Goal: Transaction & Acquisition: Purchase product/service

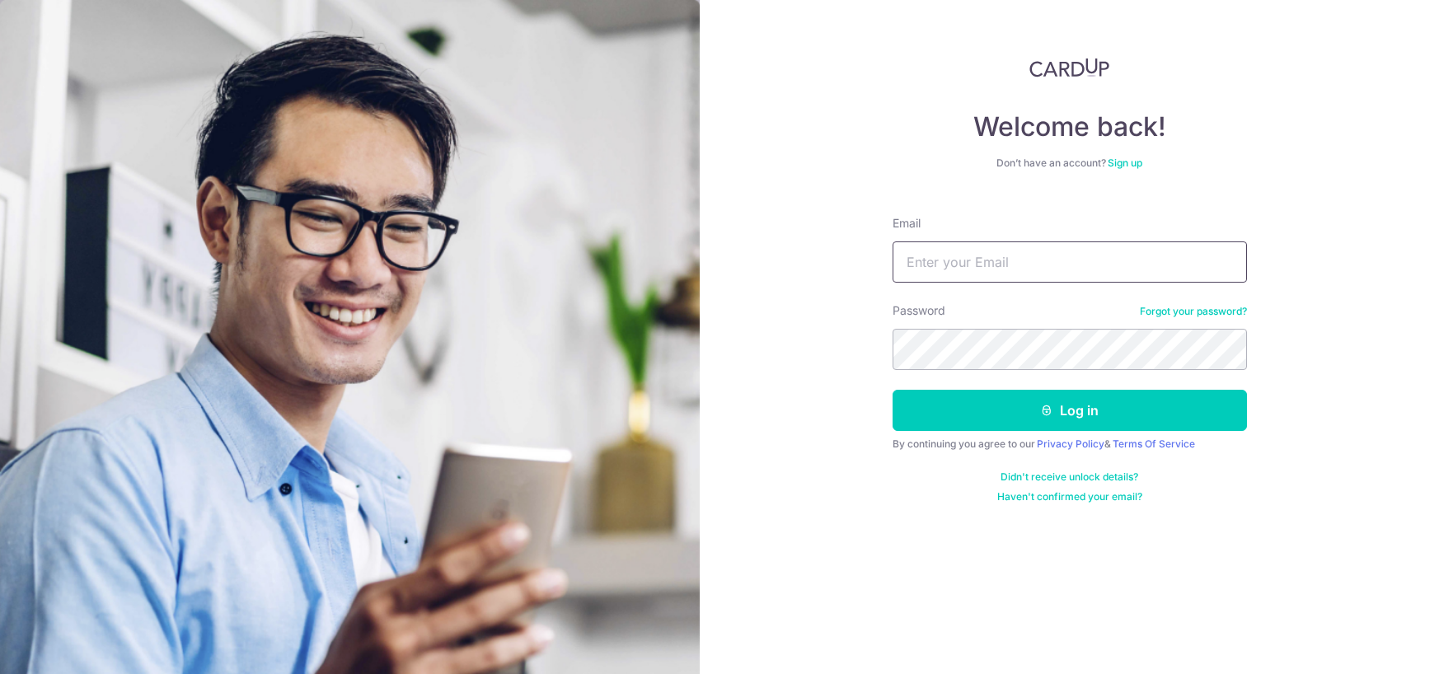
type input "[EMAIL_ADDRESS][DOMAIN_NAME]"
click at [1026, 258] on input "[EMAIL_ADDRESS][DOMAIN_NAME]" at bounding box center [1070, 261] width 354 height 41
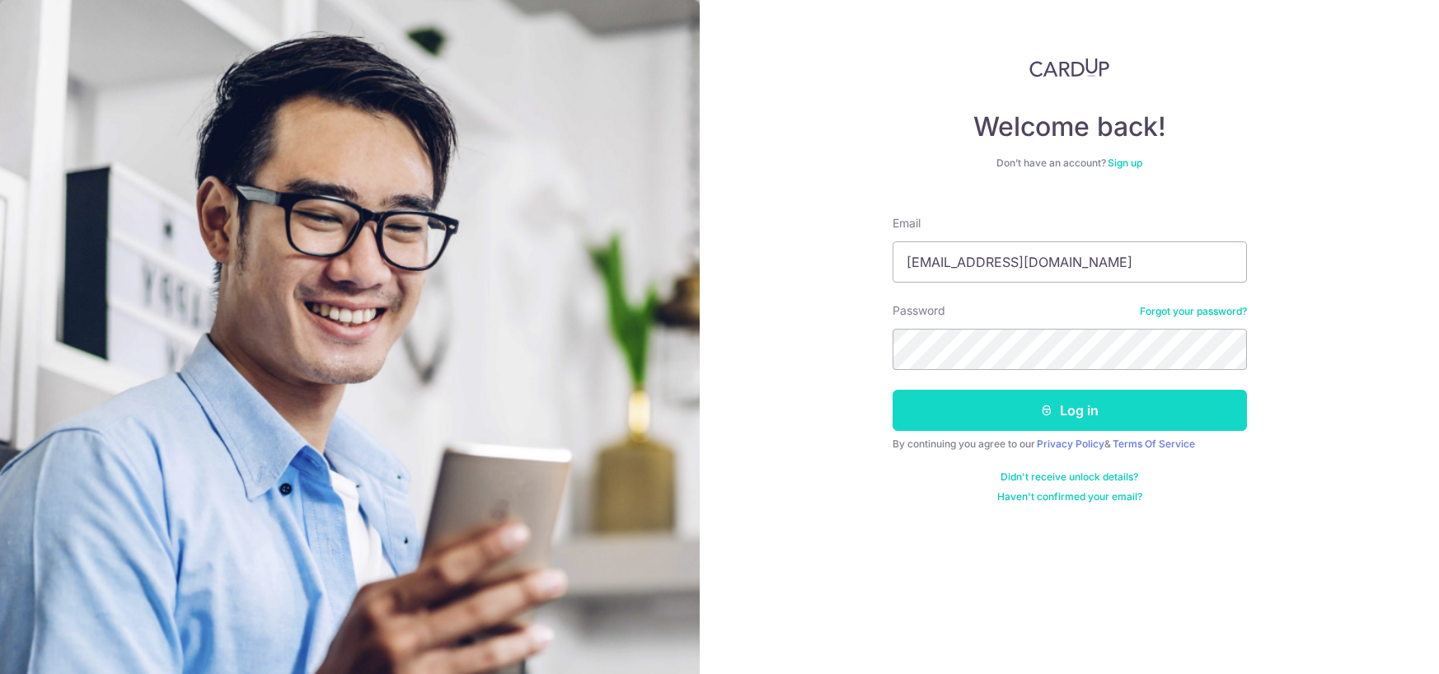
click at [944, 424] on button "Log in" at bounding box center [1070, 410] width 354 height 41
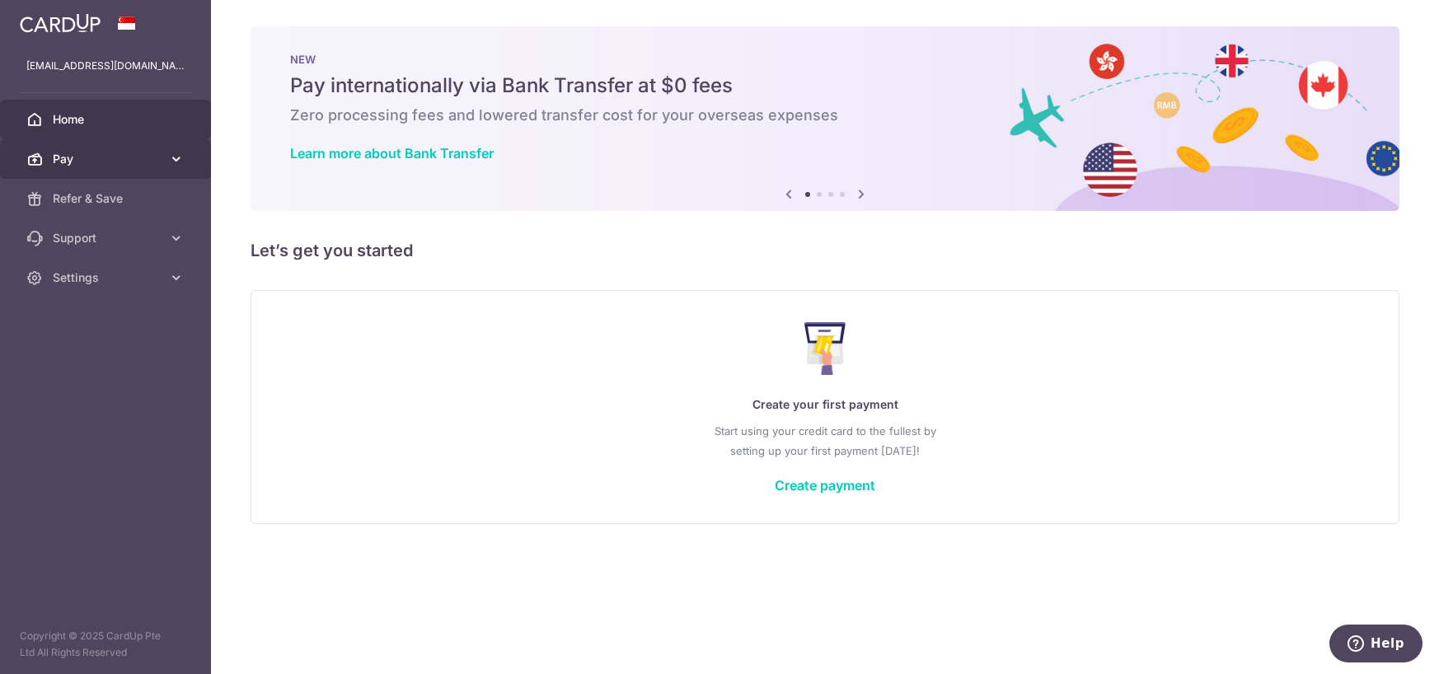
click at [84, 156] on span "Pay" at bounding box center [107, 159] width 109 height 16
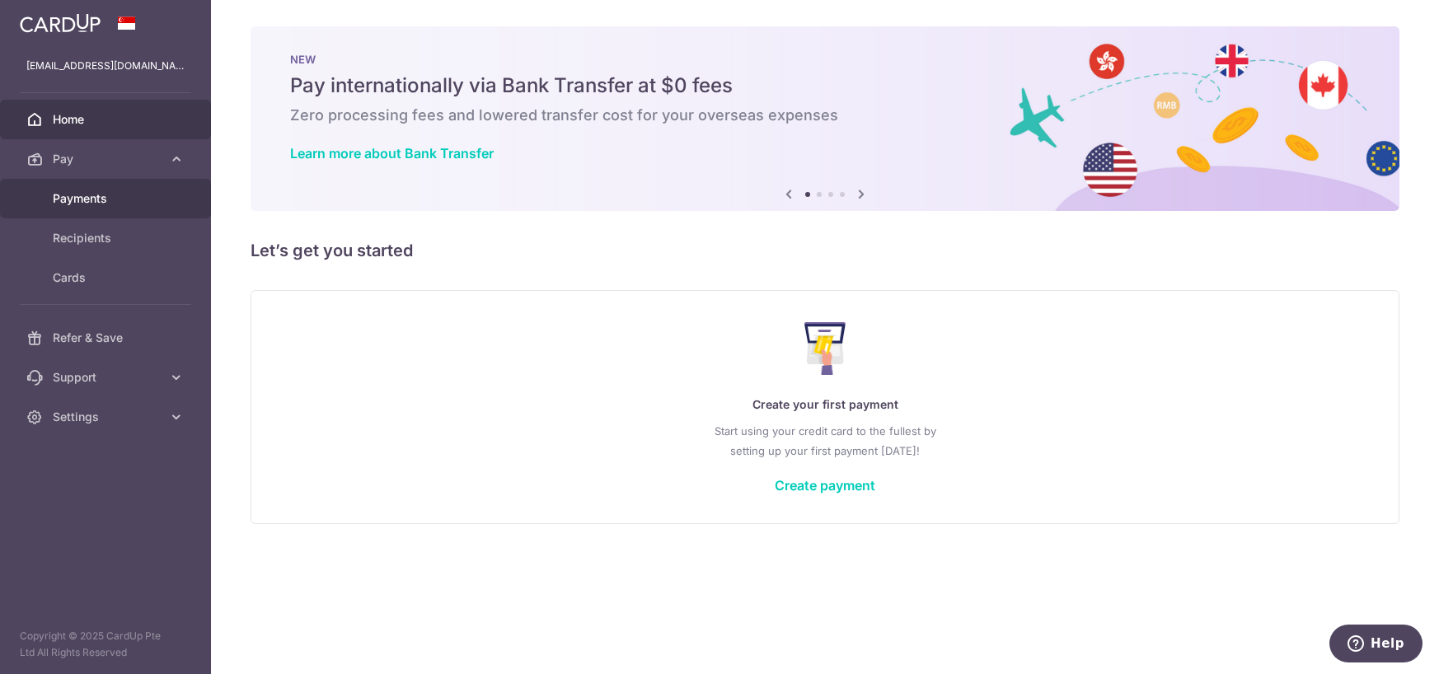
click at [98, 196] on span "Payments" at bounding box center [107, 198] width 109 height 16
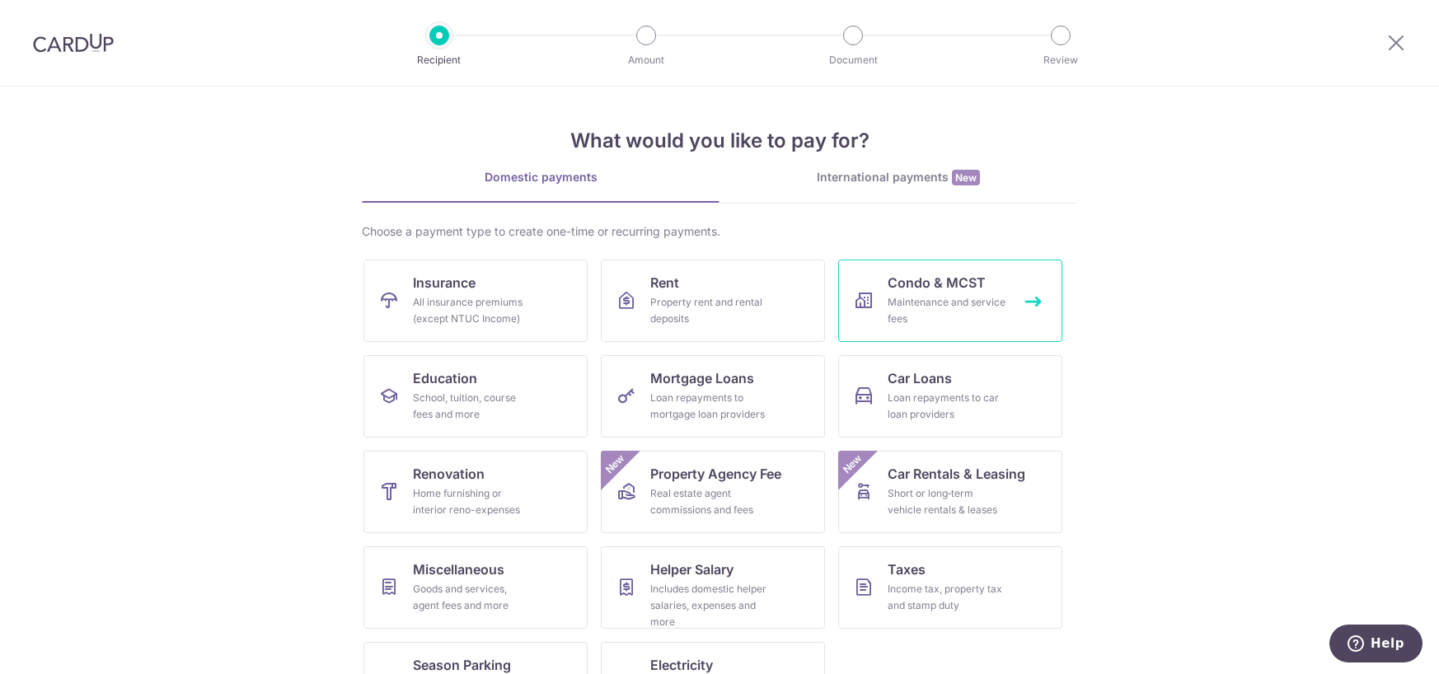
click at [913, 301] on div "Maintenance and service fees" at bounding box center [947, 310] width 119 height 33
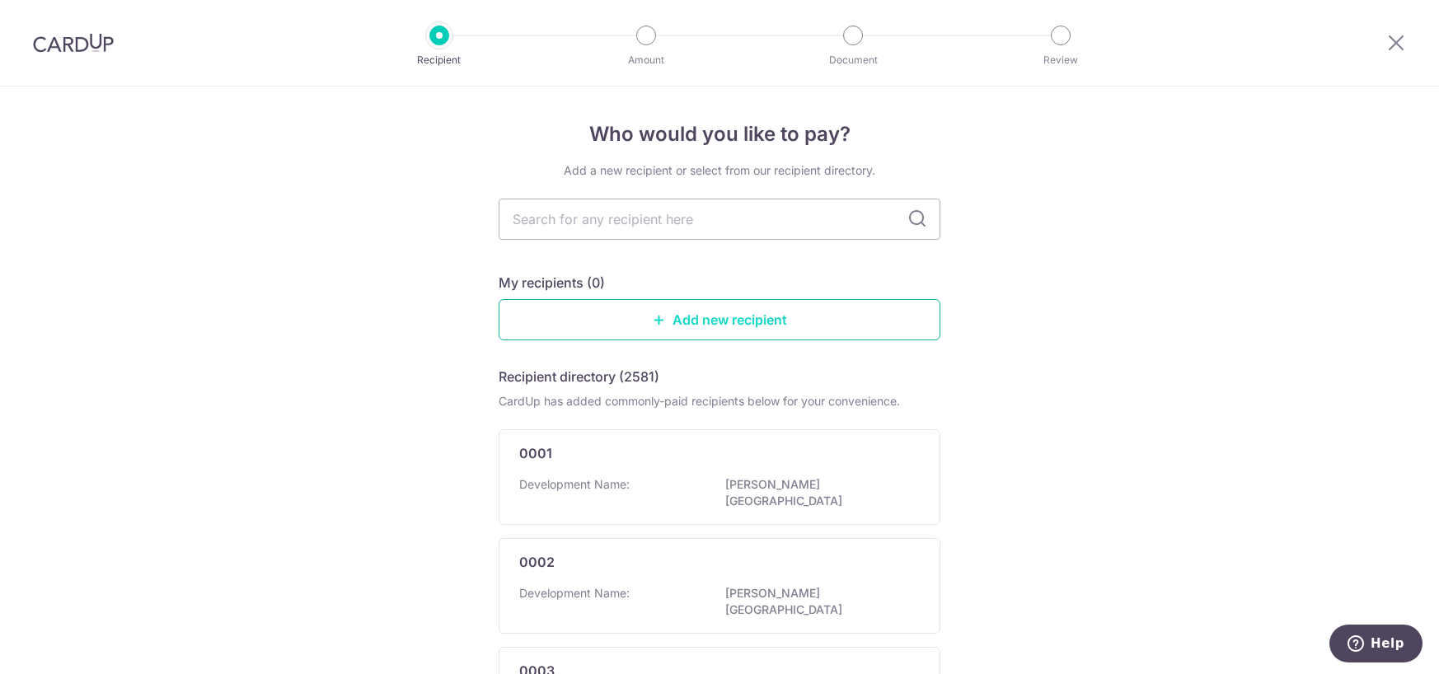
click at [737, 329] on link "Add new recipient" at bounding box center [720, 319] width 442 height 41
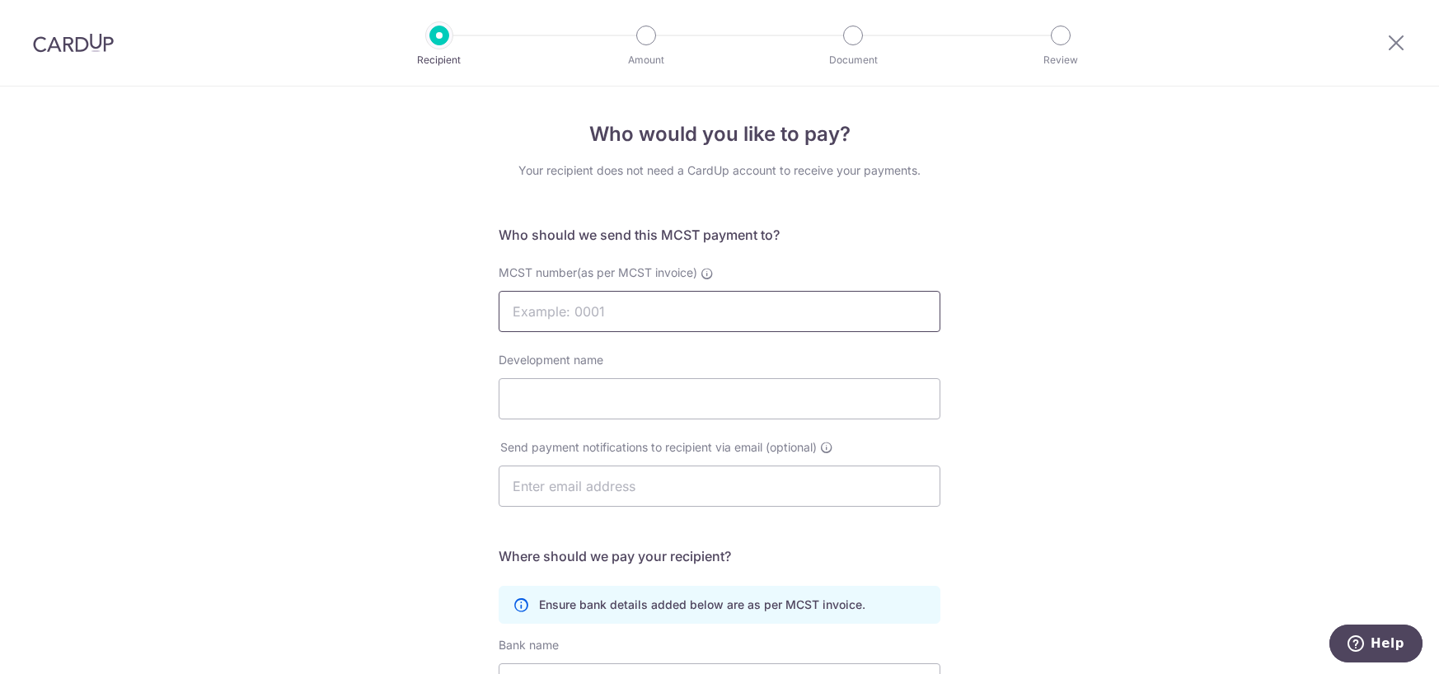
click at [814, 299] on input "MCST number(as per MCST invoice)" at bounding box center [720, 311] width 442 height 41
click at [568, 312] on input "MCST number(as per MCST invoice)" at bounding box center [720, 311] width 442 height 41
click at [701, 271] on icon at bounding box center [707, 273] width 13 height 13
click at [699, 291] on input "MCST number(as per MCST invoice)" at bounding box center [720, 311] width 442 height 41
type input "4682"
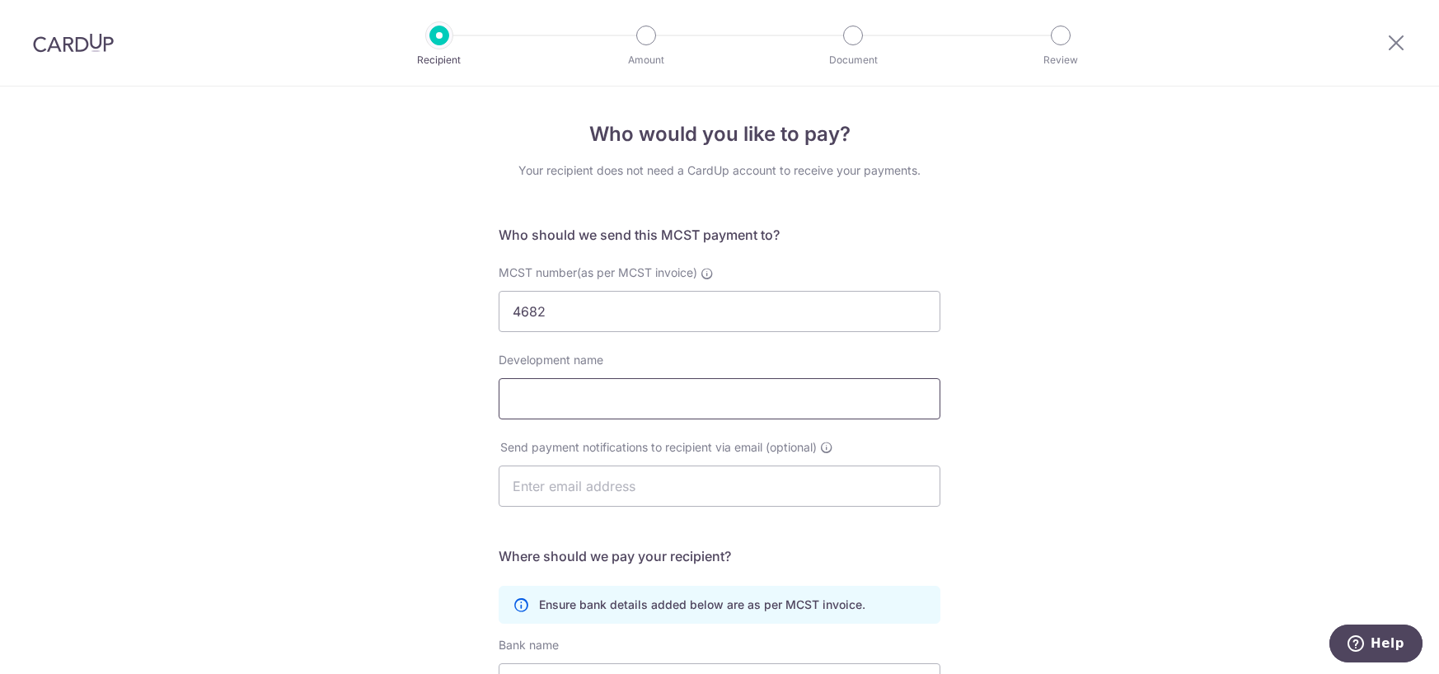
click at [663, 405] on input "Development name" at bounding box center [720, 398] width 442 height 41
type input "Watertown"
click at [588, 476] on input "text" at bounding box center [720, 486] width 442 height 41
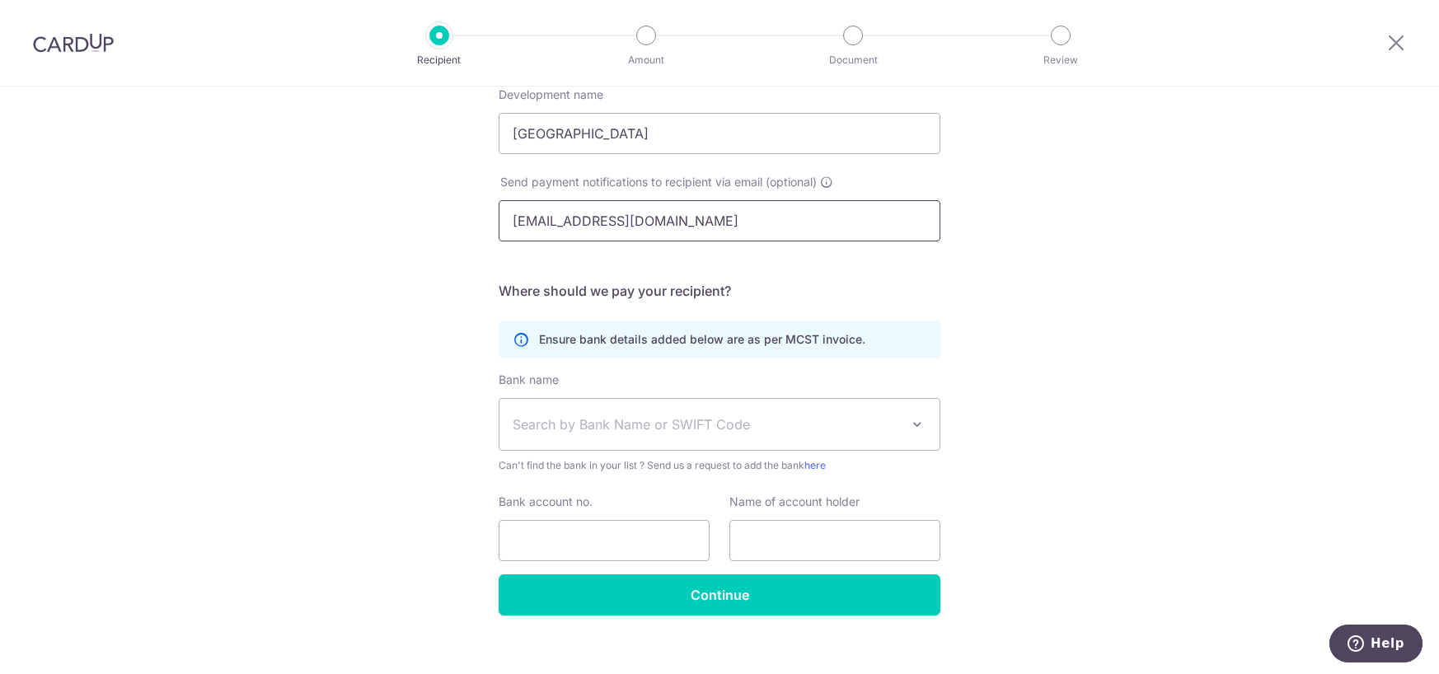
scroll to position [275, 0]
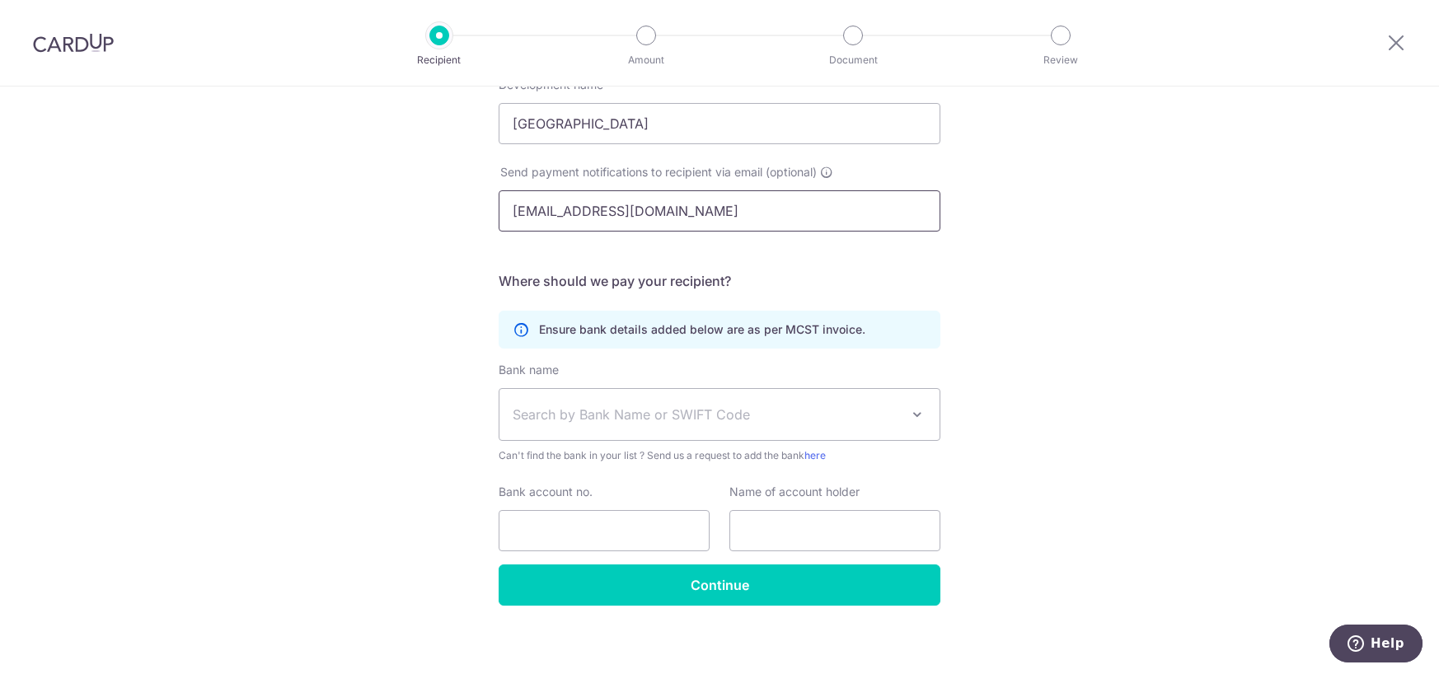
type input "huangyuou89@gmail.com"
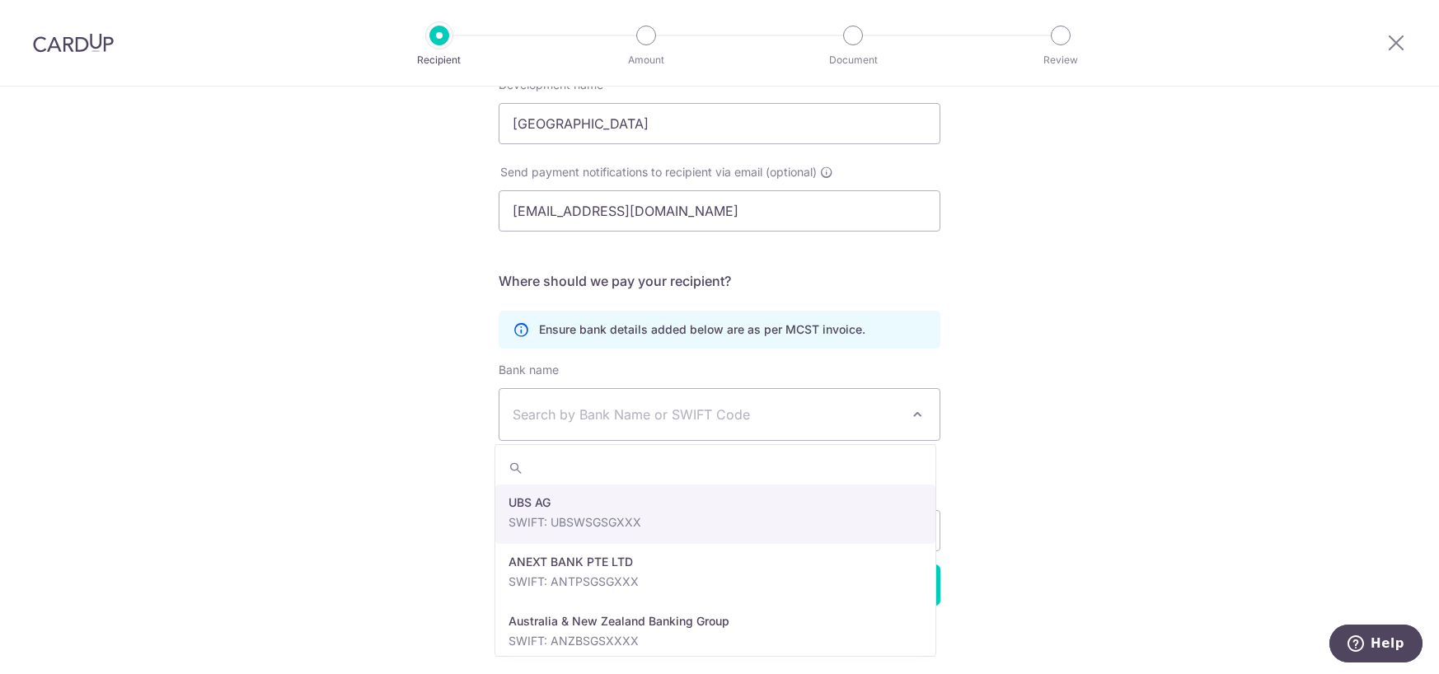
click at [588, 434] on span "Search by Bank Name or SWIFT Code" at bounding box center [719, 414] width 440 height 51
click at [1277, 401] on div "Who would you like to pay? Your recipient does not need a CardUp account to rec…" at bounding box center [719, 247] width 1439 height 872
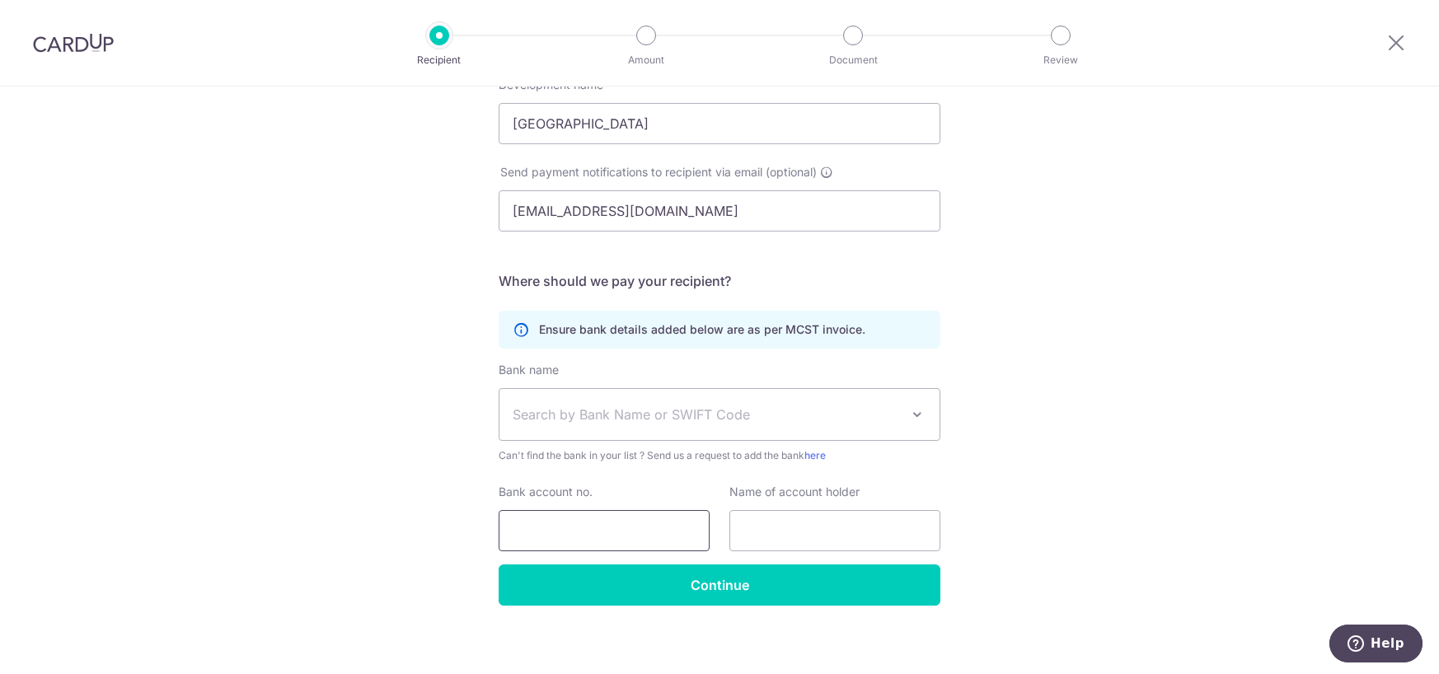
click at [560, 545] on input "Bank account no." at bounding box center [604, 530] width 211 height 41
type input "04021085140"
click at [707, 405] on span "Search by Bank Name or SWIFT Code" at bounding box center [706, 415] width 387 height 20
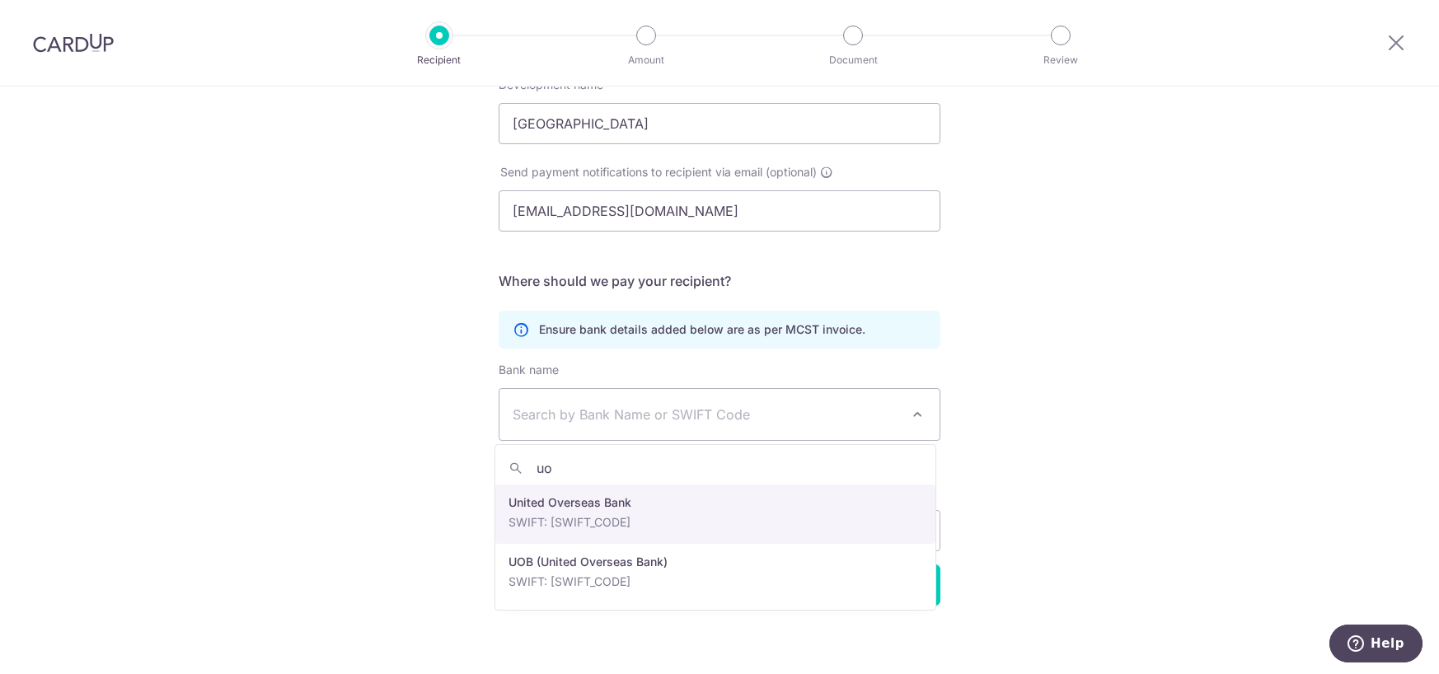
type input "uob"
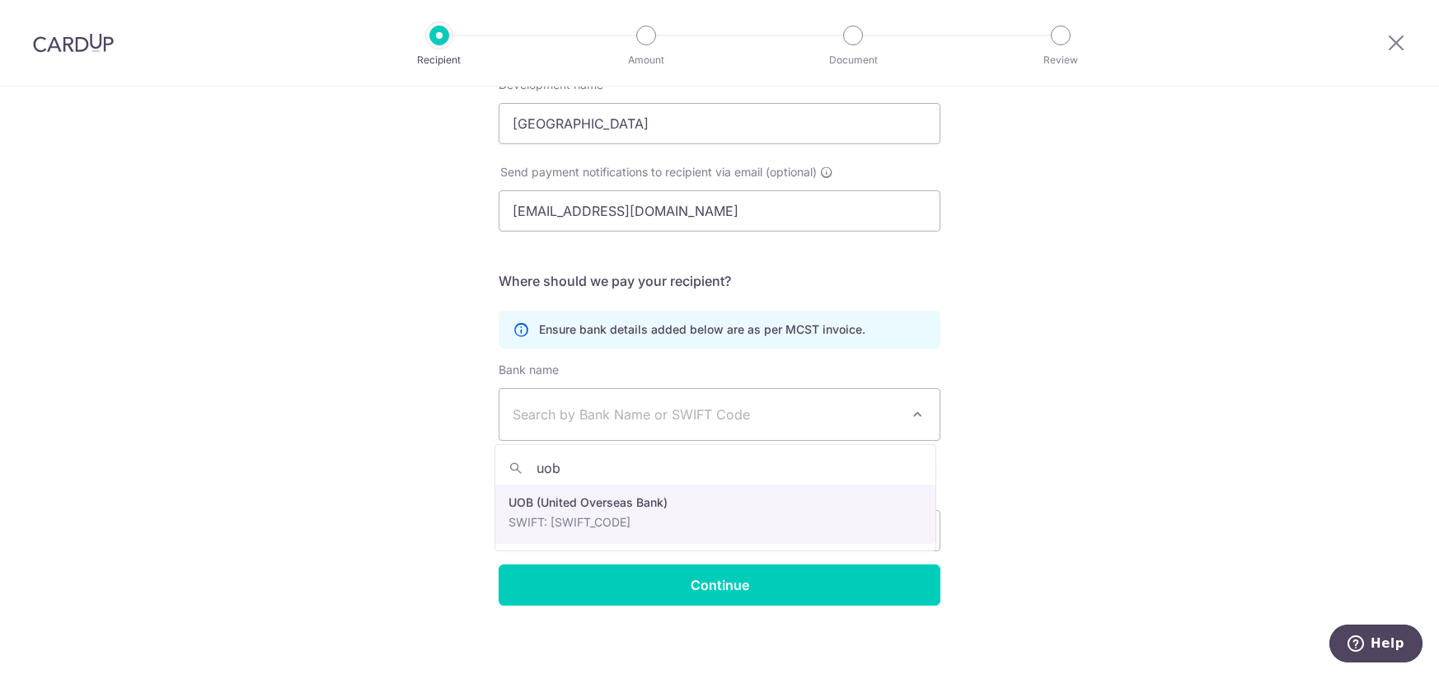
select select "18"
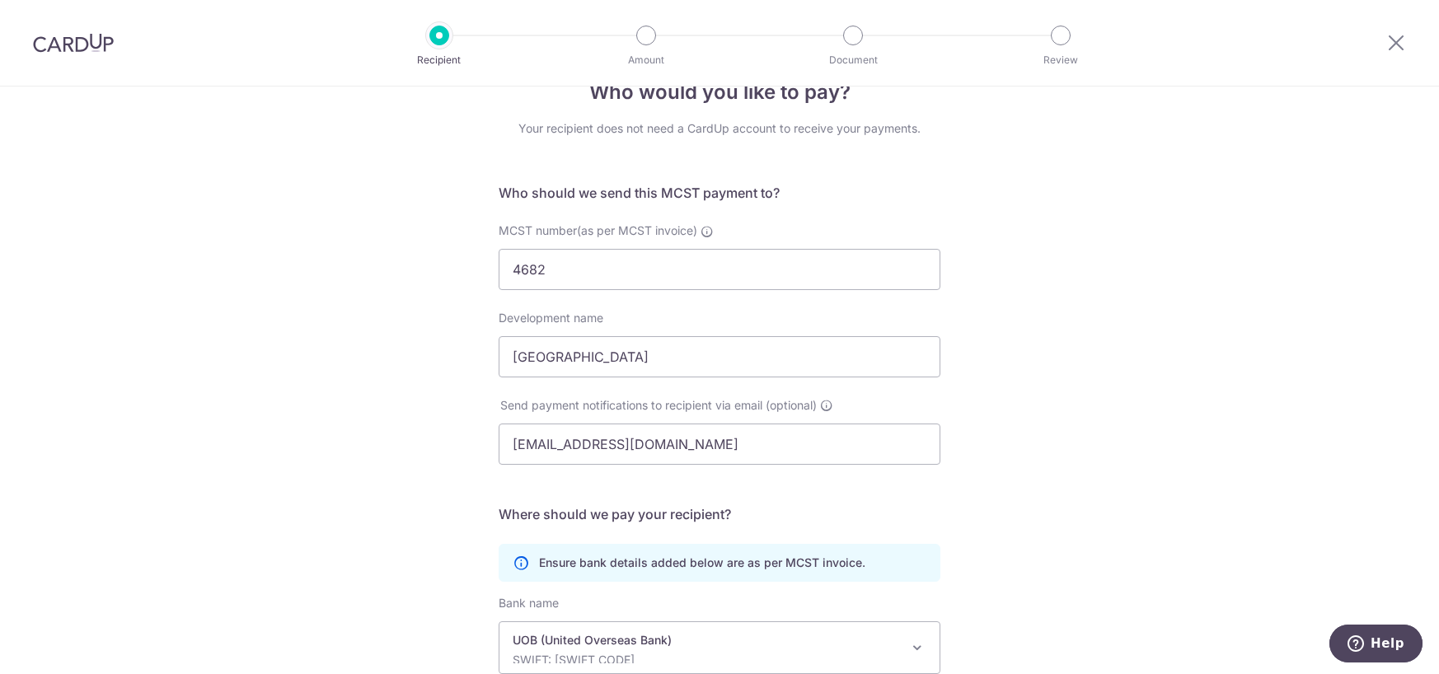
scroll to position [283, 0]
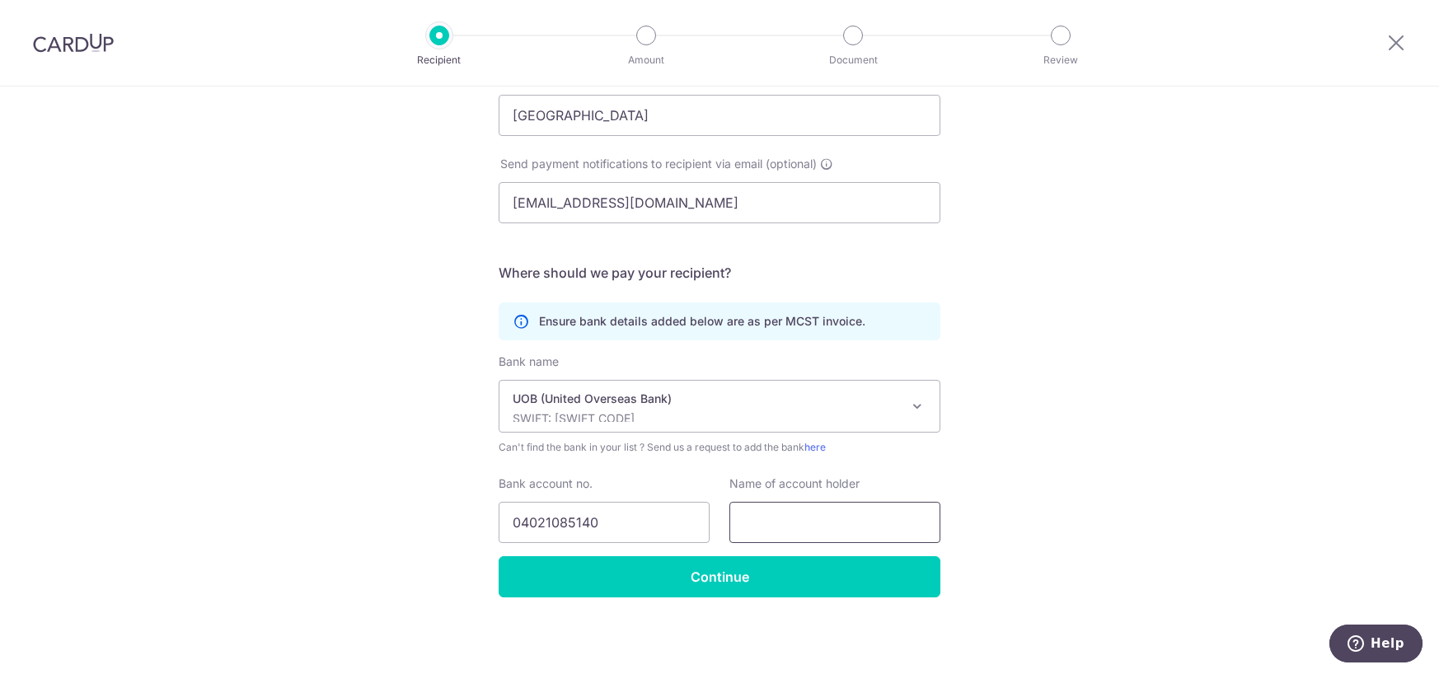
click at [778, 508] on input "text" at bounding box center [834, 522] width 211 height 41
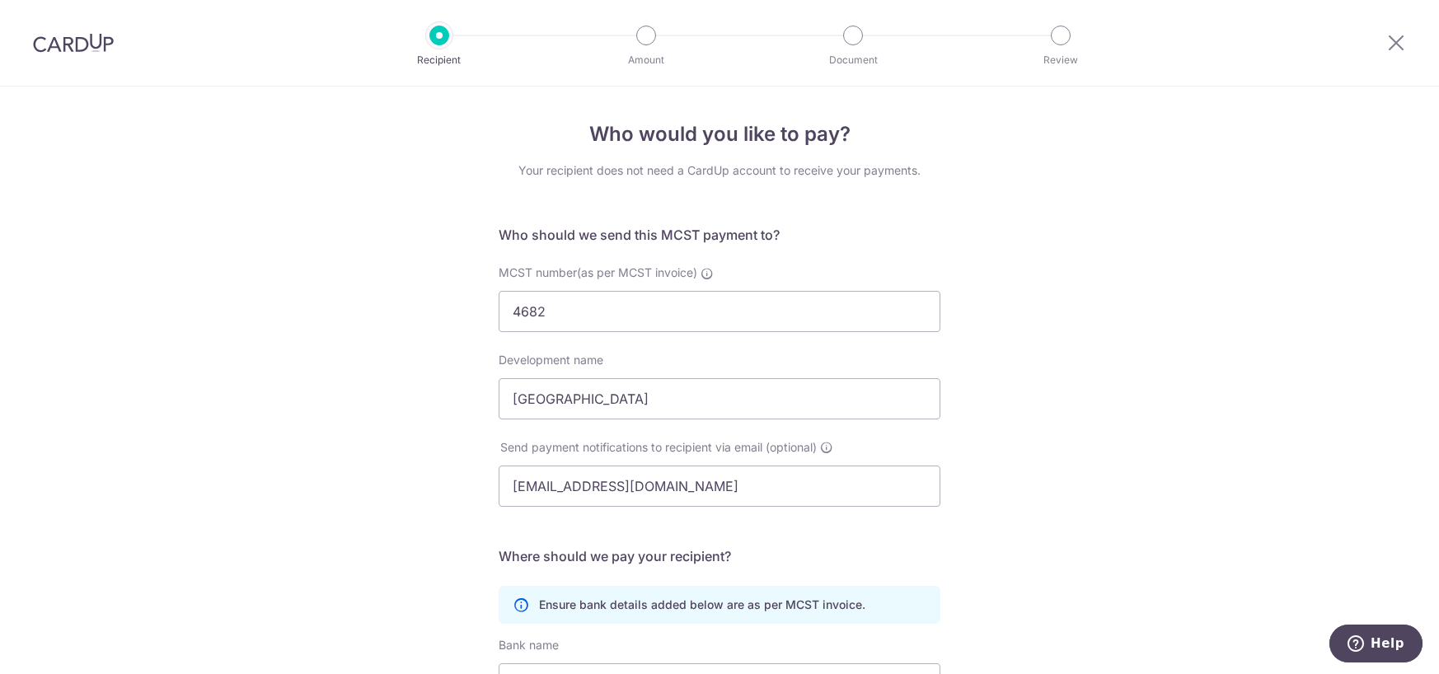
scroll to position [275, 0]
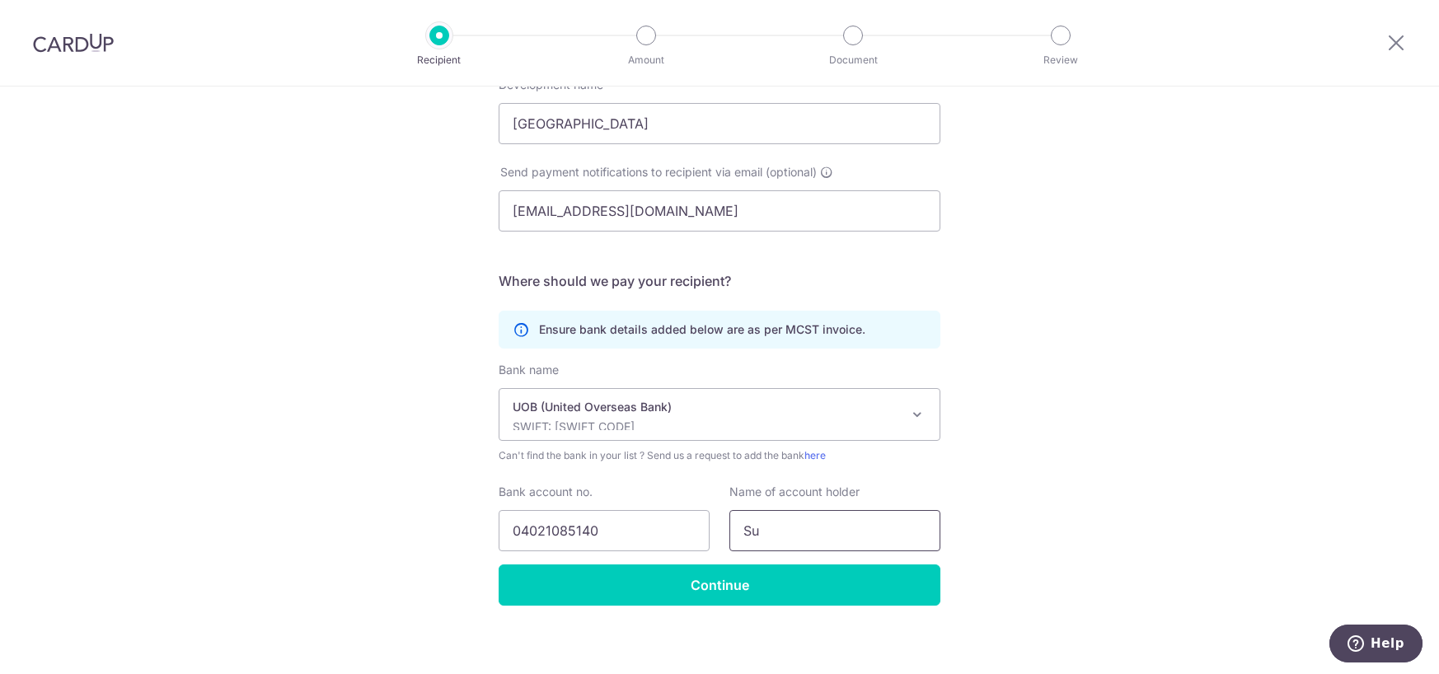
type input "S"
click at [729, 527] on input "Strata Title Plan No.4682" at bounding box center [834, 530] width 211 height 41
type input "Sub Management Corporation No.2 - Strata Title Plan No.4682"
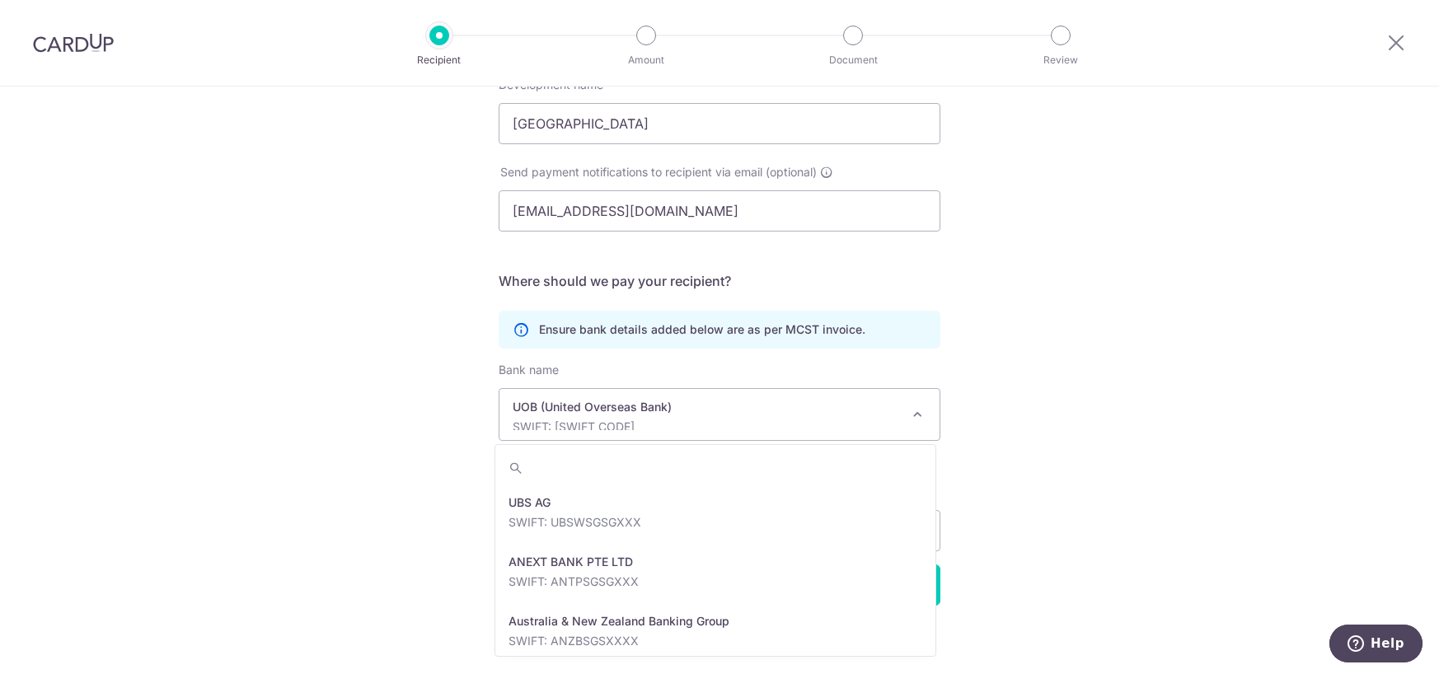
click at [671, 403] on p "UOB (United Overseas Bank)" at bounding box center [706, 407] width 387 height 16
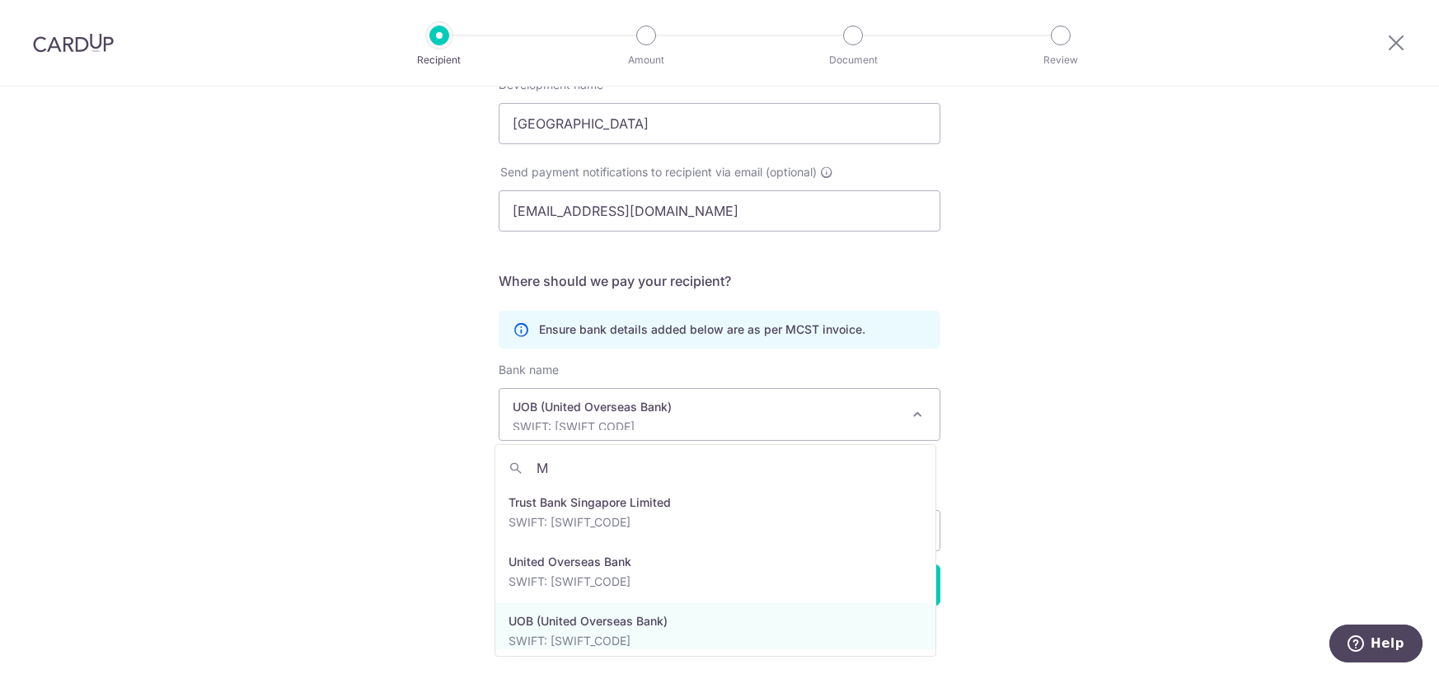
scroll to position [0, 0]
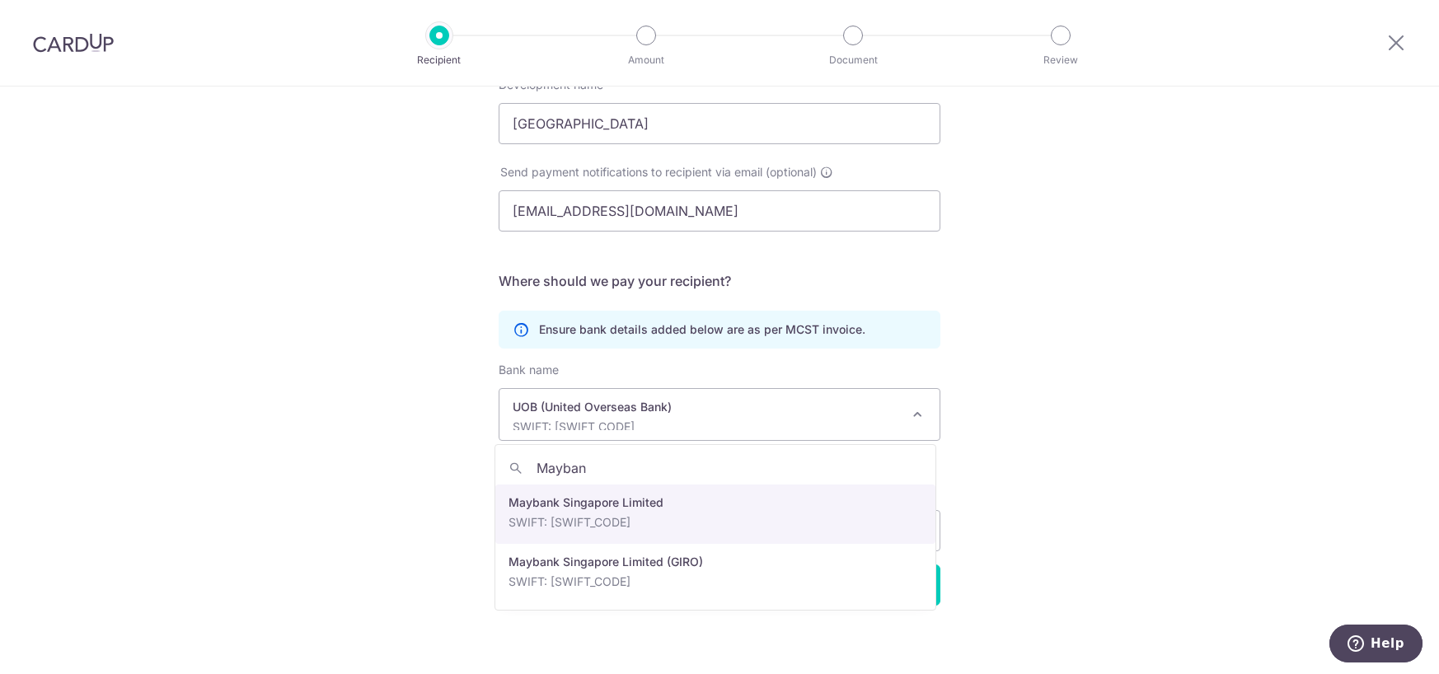
type input "Maybank"
select select "10"
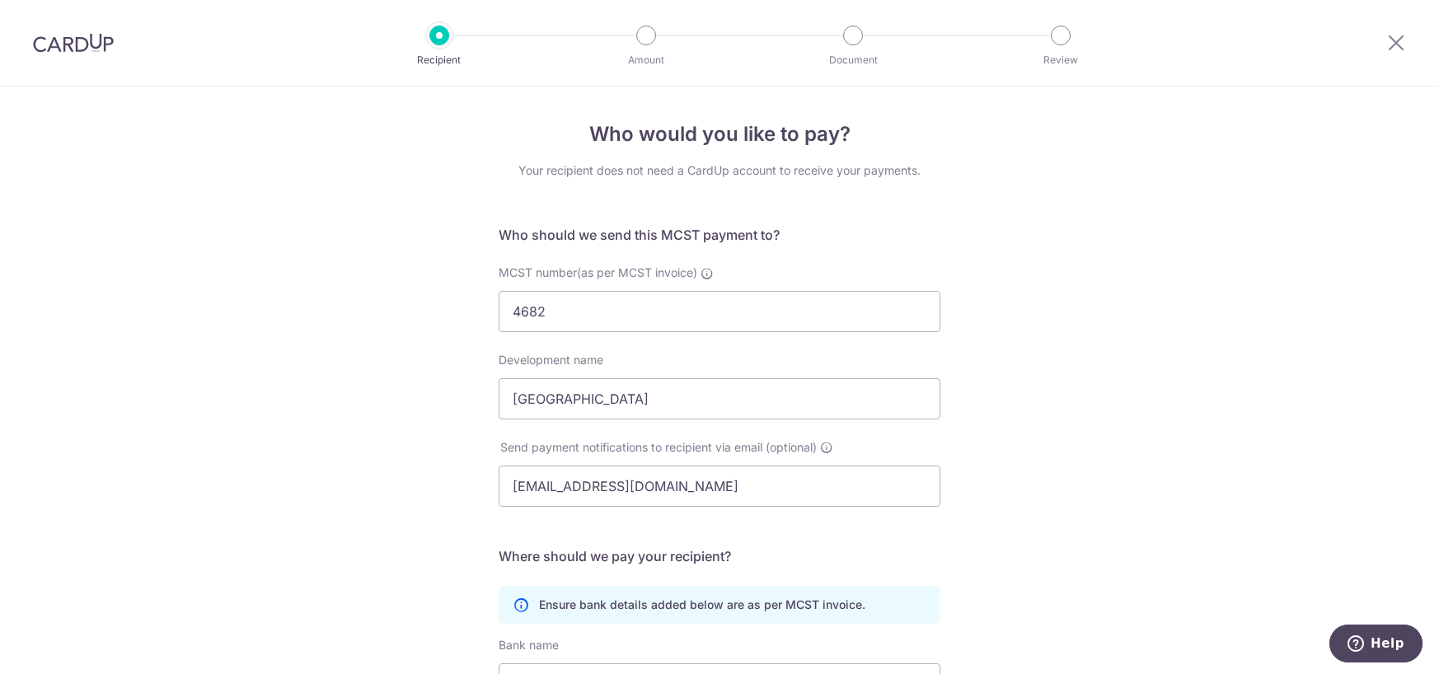
scroll to position [275, 0]
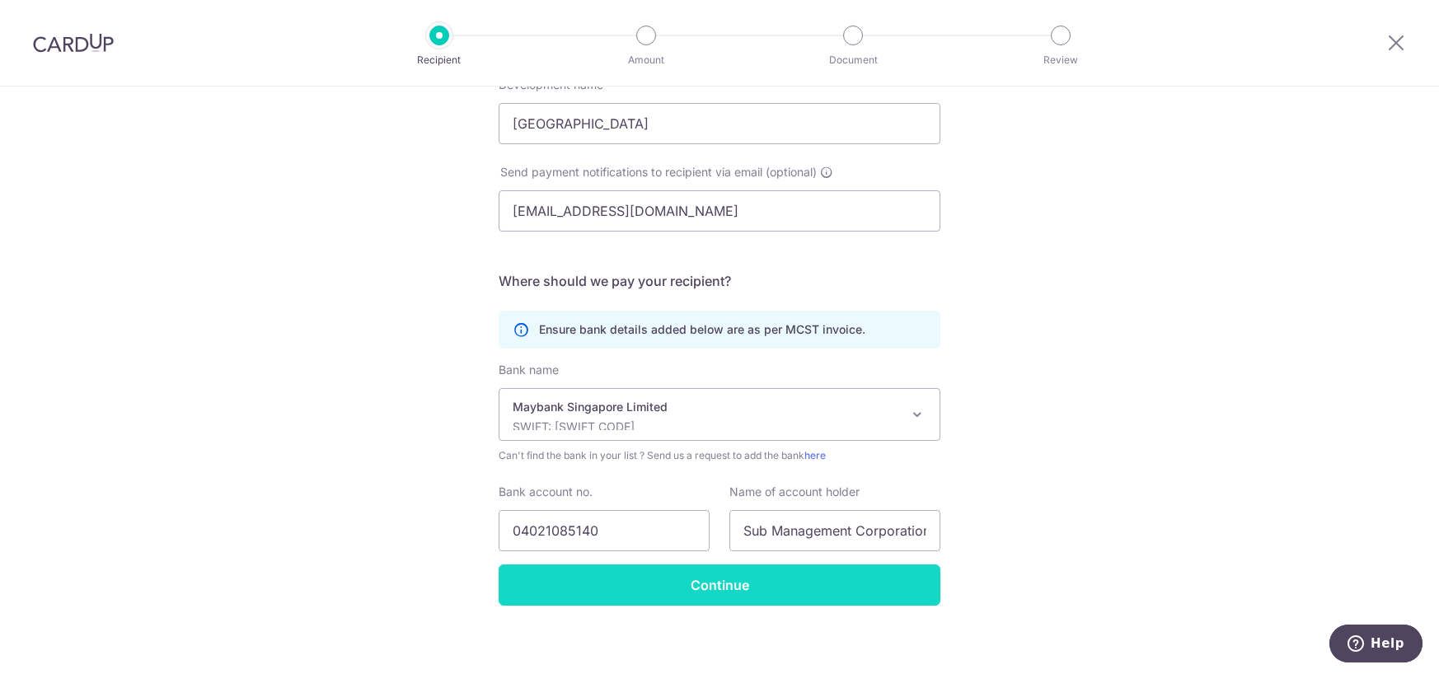
click at [730, 593] on input "Continue" at bounding box center [720, 585] width 442 height 41
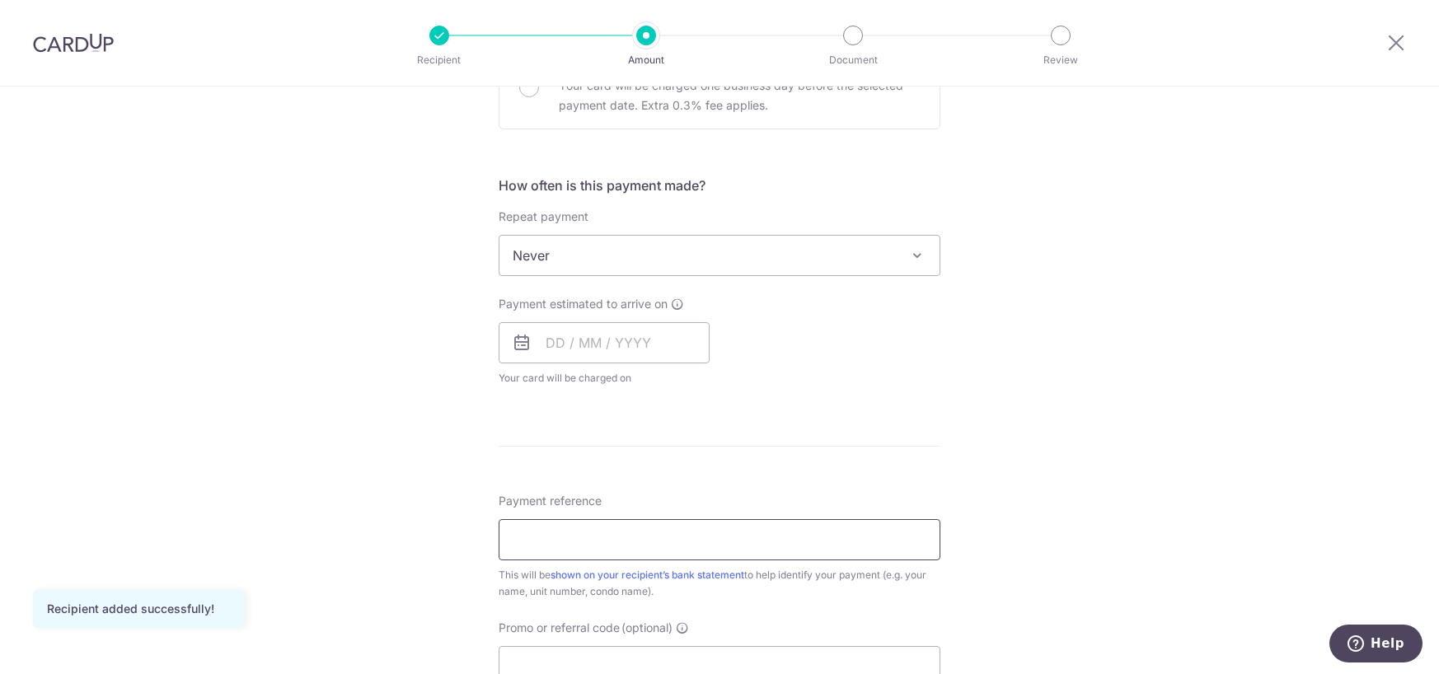
scroll to position [824, 0]
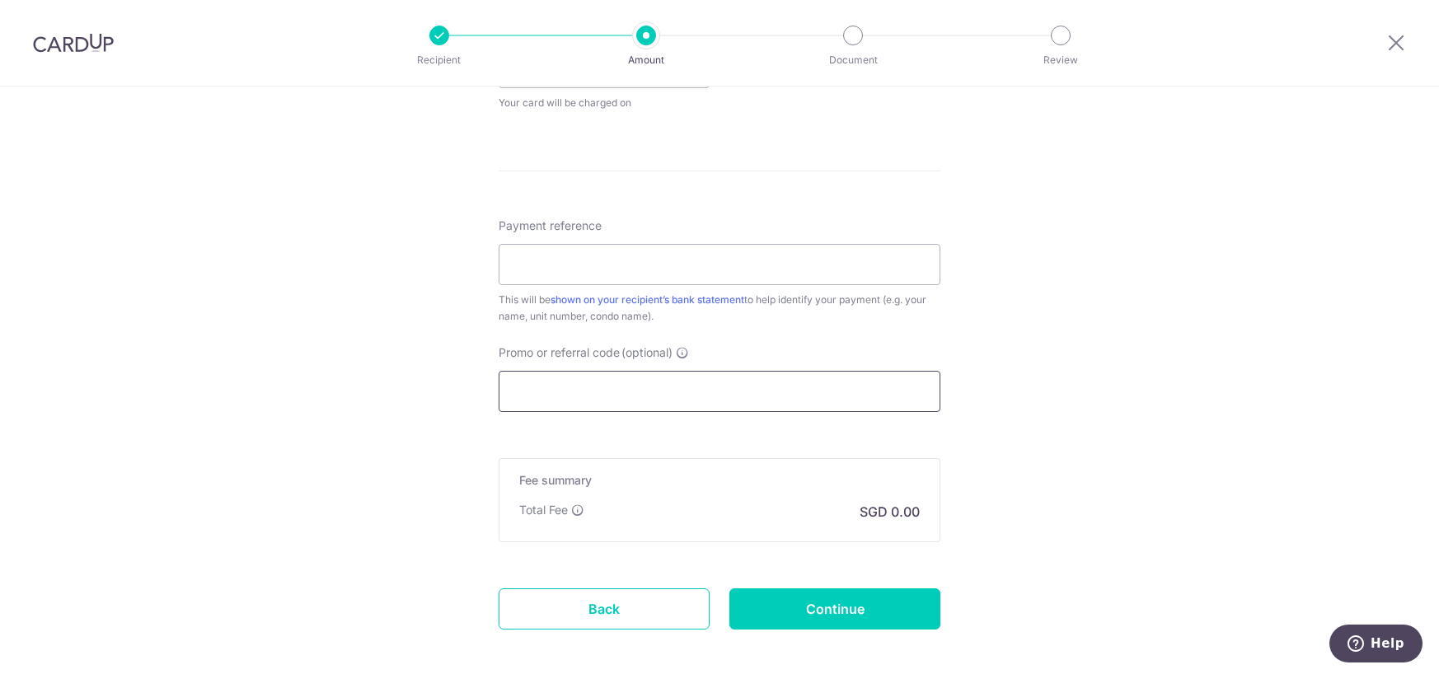
click at [625, 389] on input "Promo or referral code (optional)" at bounding box center [720, 391] width 442 height 41
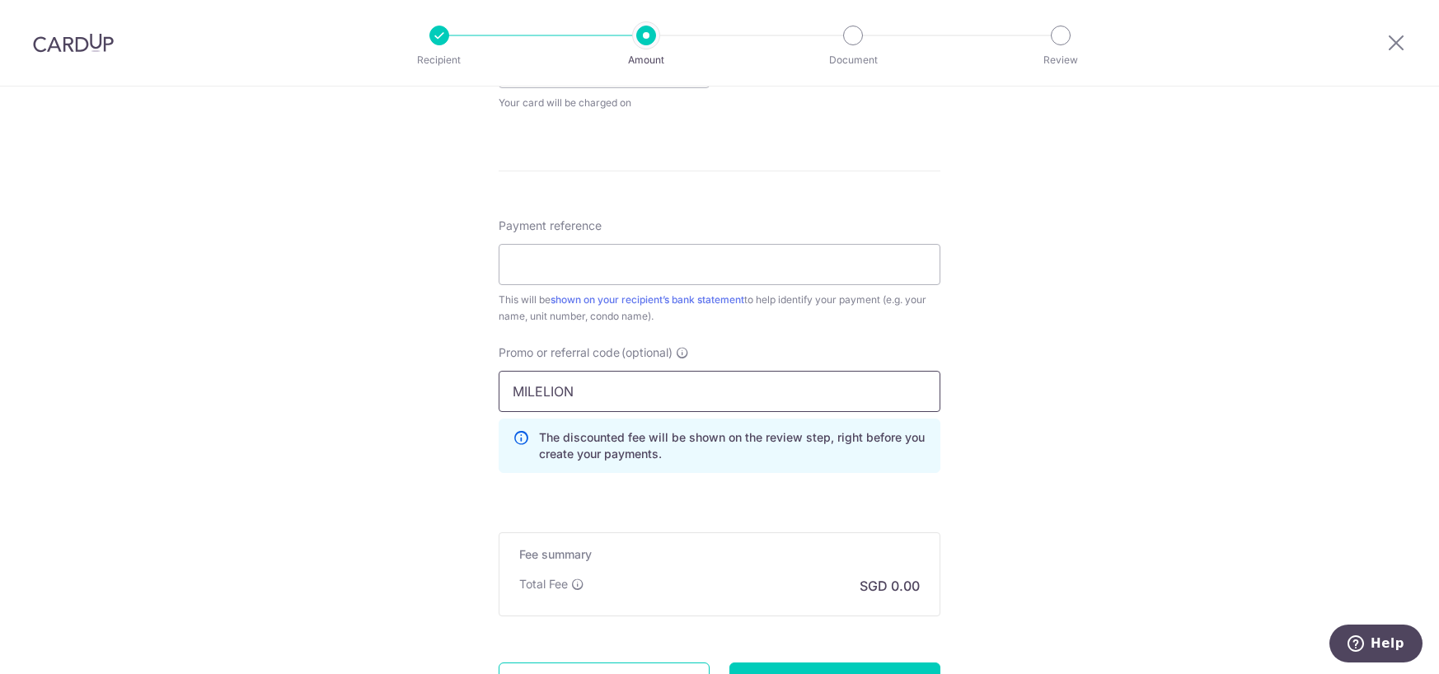
type input "MILELION"
drag, startPoint x: 640, startPoint y: 485, endPoint x: 643, endPoint y: 471, distance: 14.2
click at [647, 469] on div "Promo or referral code (optional) [GEOGRAPHIC_DATA] The discounted fee will be …" at bounding box center [720, 415] width 462 height 142
drag, startPoint x: 593, startPoint y: 430, endPoint x: 593, endPoint y: 412, distance: 18.1
click at [593, 411] on div "MILELION The discounted fee will be shown on the review step, right before you …" at bounding box center [720, 422] width 442 height 102
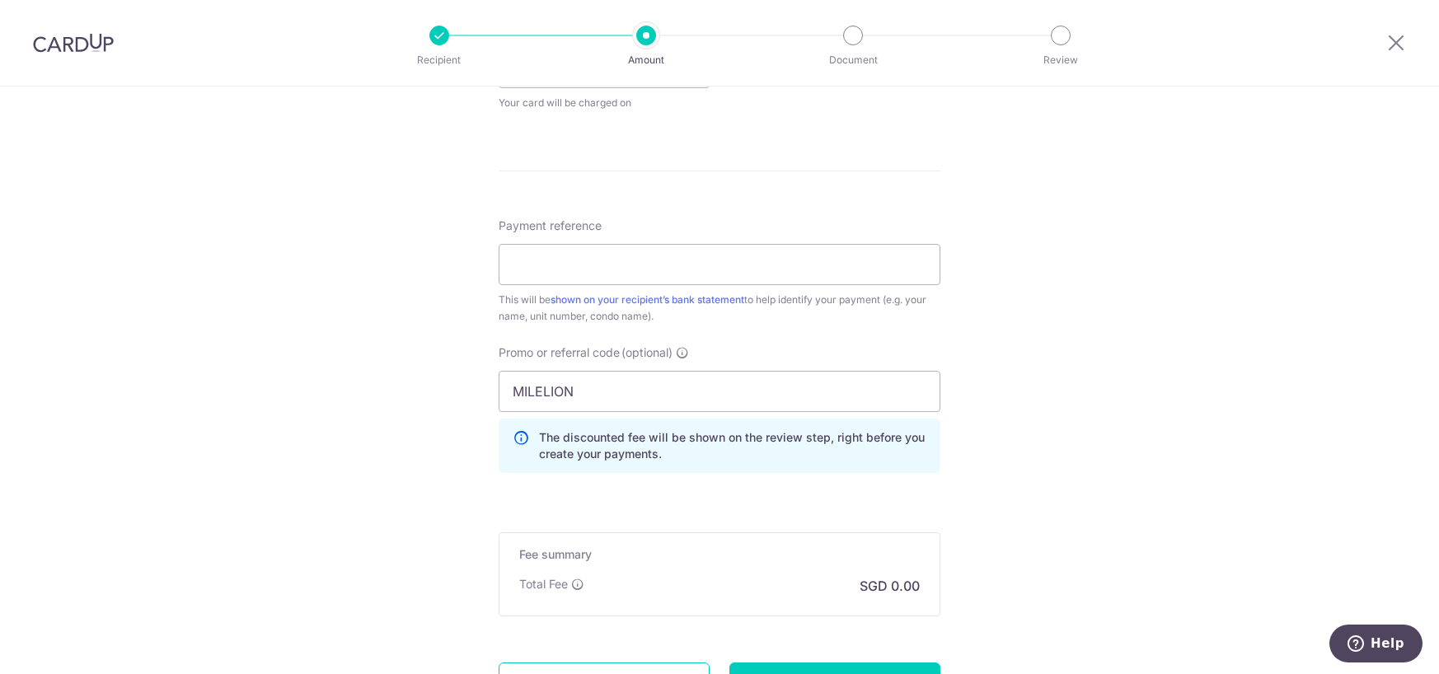
click at [606, 498] on form "Enter payment amount SGD Recipient added successfully! Select Card Select optio…" at bounding box center [720, 60] width 442 height 1379
click at [599, 261] on input "Payment reference" at bounding box center [720, 264] width 442 height 41
click at [564, 265] on input "Block 71 05-35" at bounding box center [720, 264] width 442 height 41
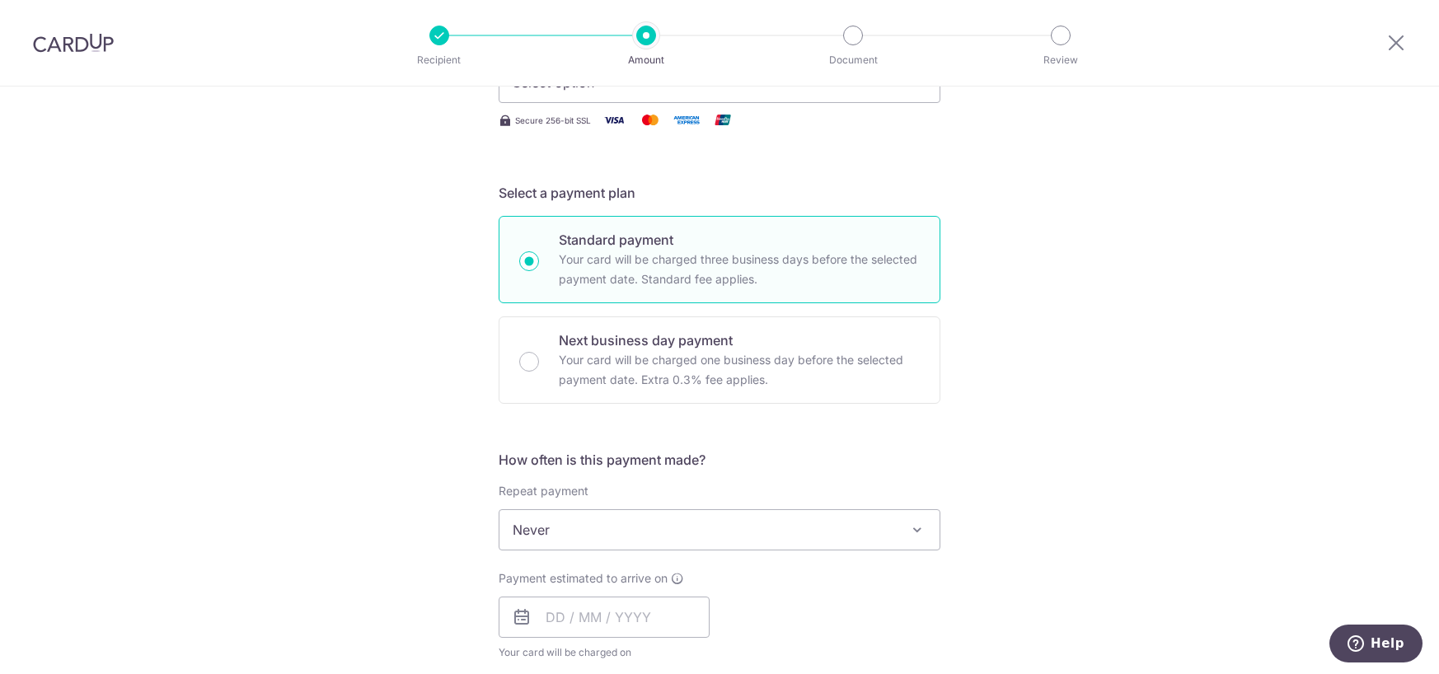
scroll to position [0, 0]
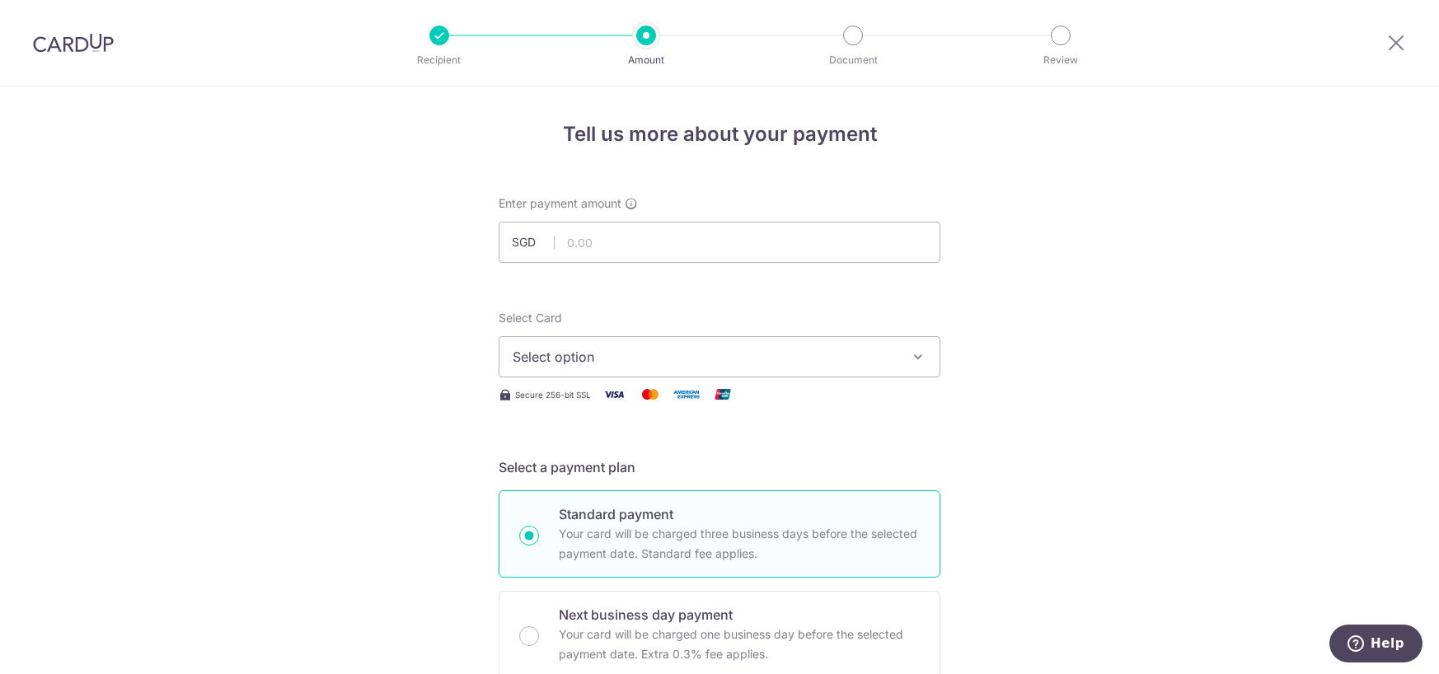
type input "Block 71 #05-35"
click at [620, 356] on span "Select option" at bounding box center [705, 357] width 384 height 20
click at [626, 246] on input "text" at bounding box center [720, 242] width 442 height 41
click at [559, 348] on span "Select option" at bounding box center [705, 357] width 384 height 20
type input "3,842.00"
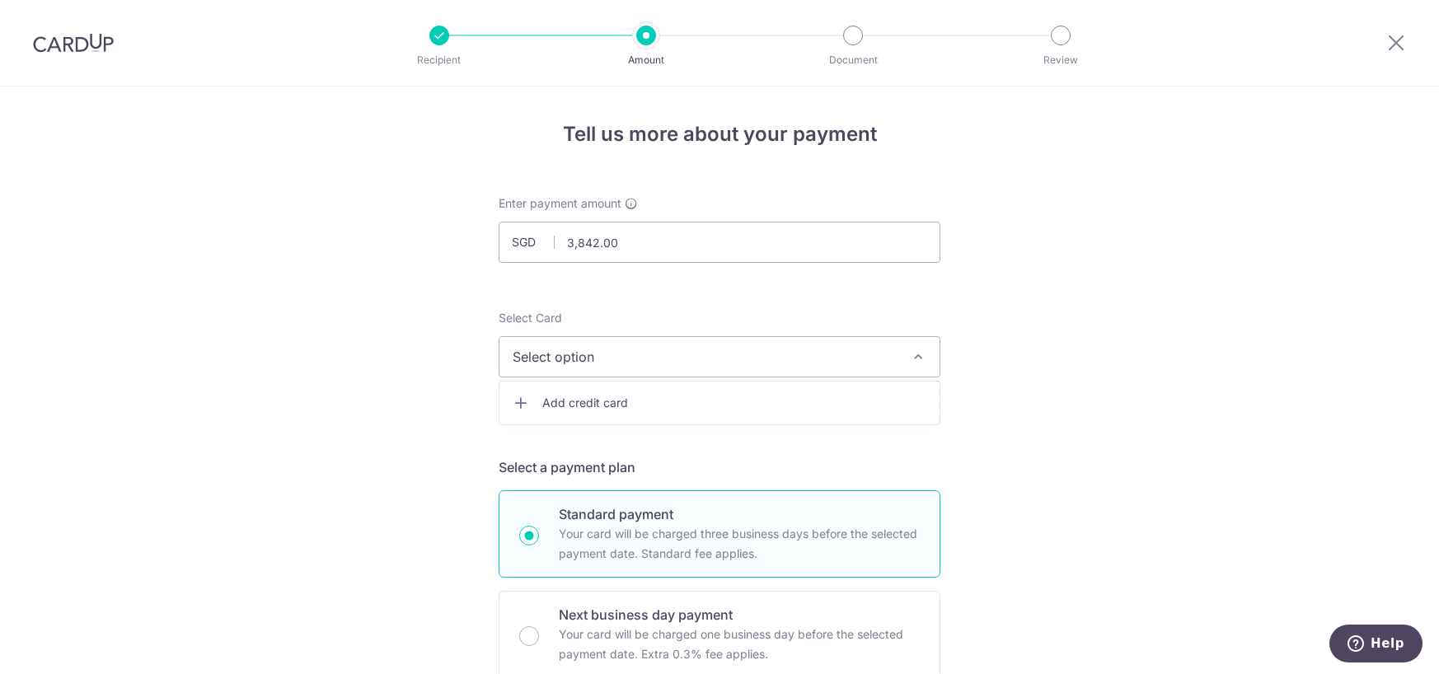
click at [602, 405] on span "Add credit card" at bounding box center [734, 403] width 384 height 16
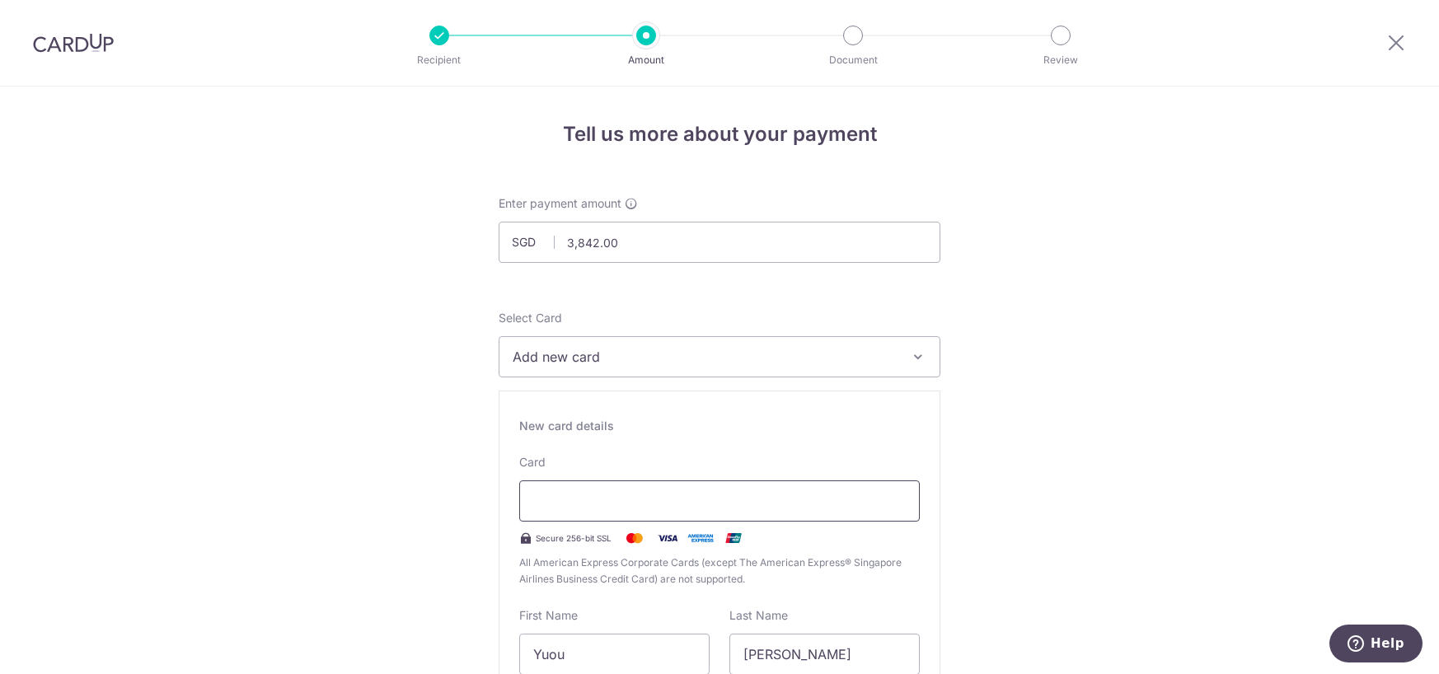
click at [634, 510] on div at bounding box center [719, 500] width 401 height 41
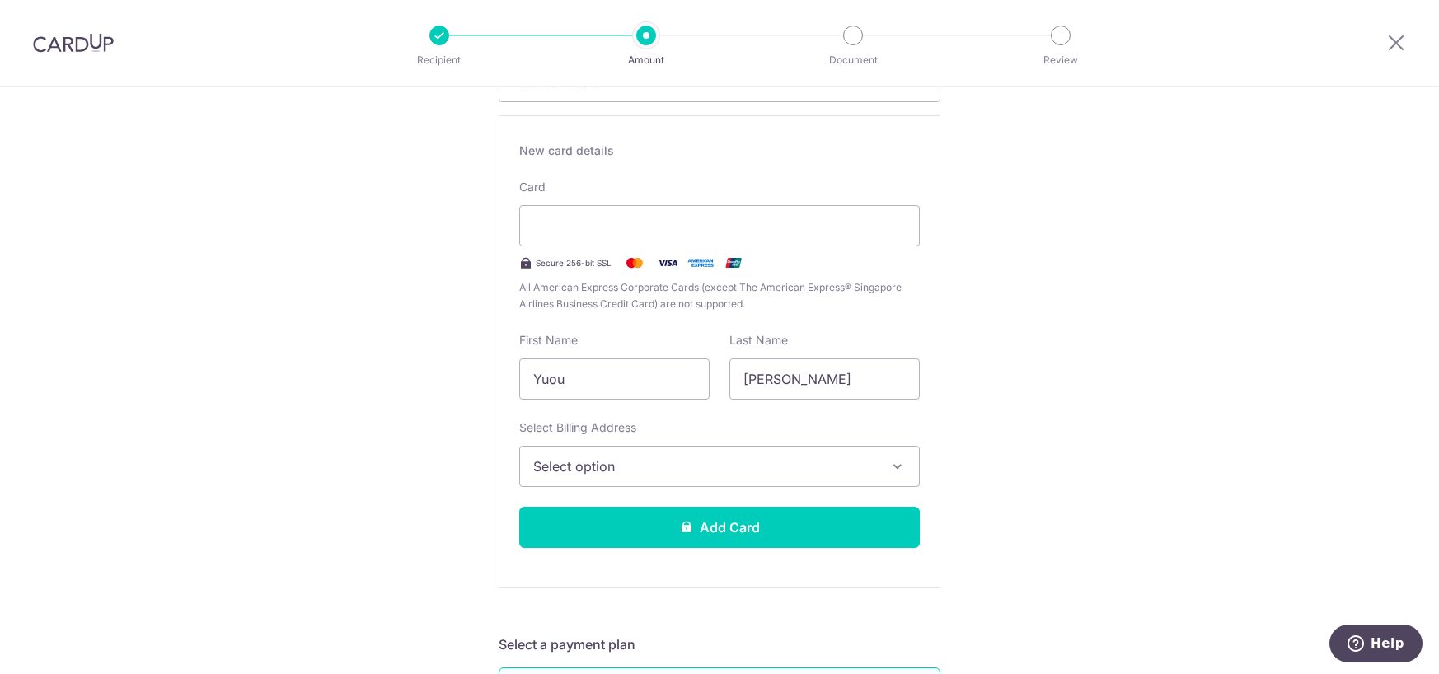
click at [575, 462] on span "Select option" at bounding box center [704, 467] width 343 height 20
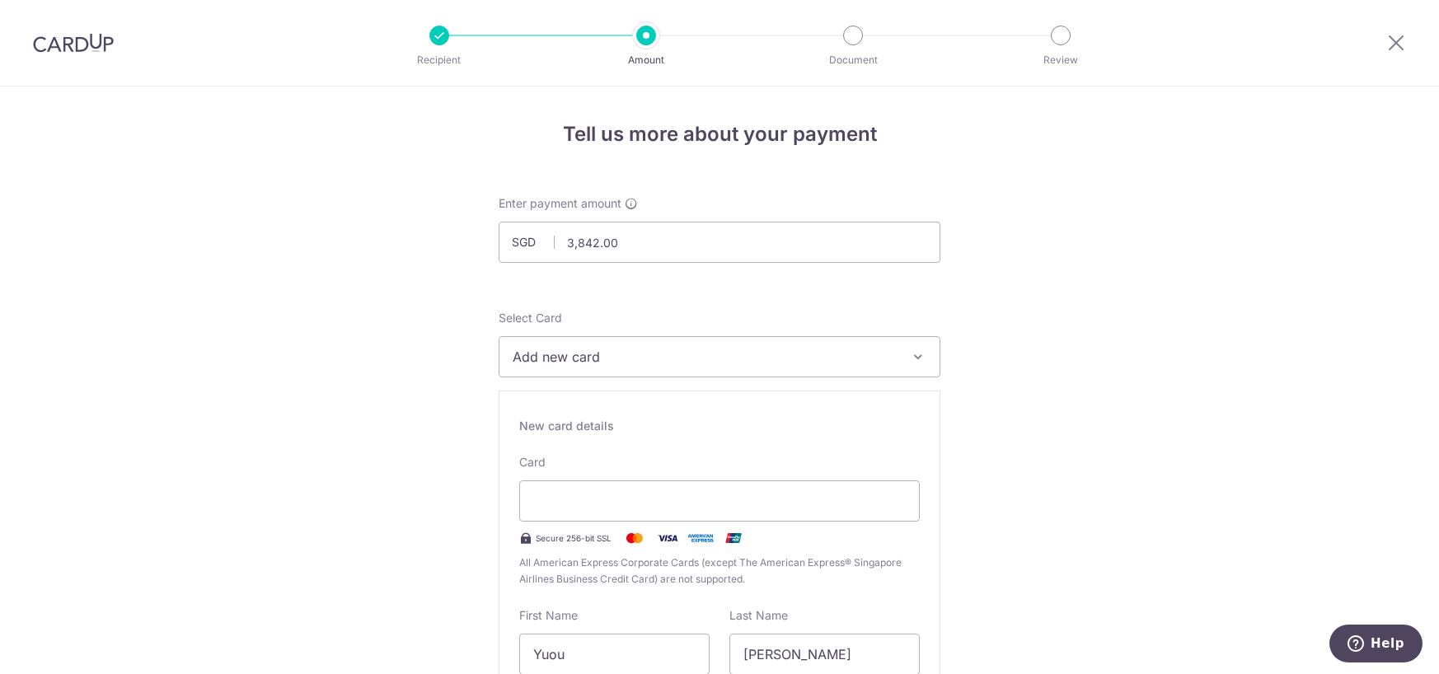
scroll to position [550, 0]
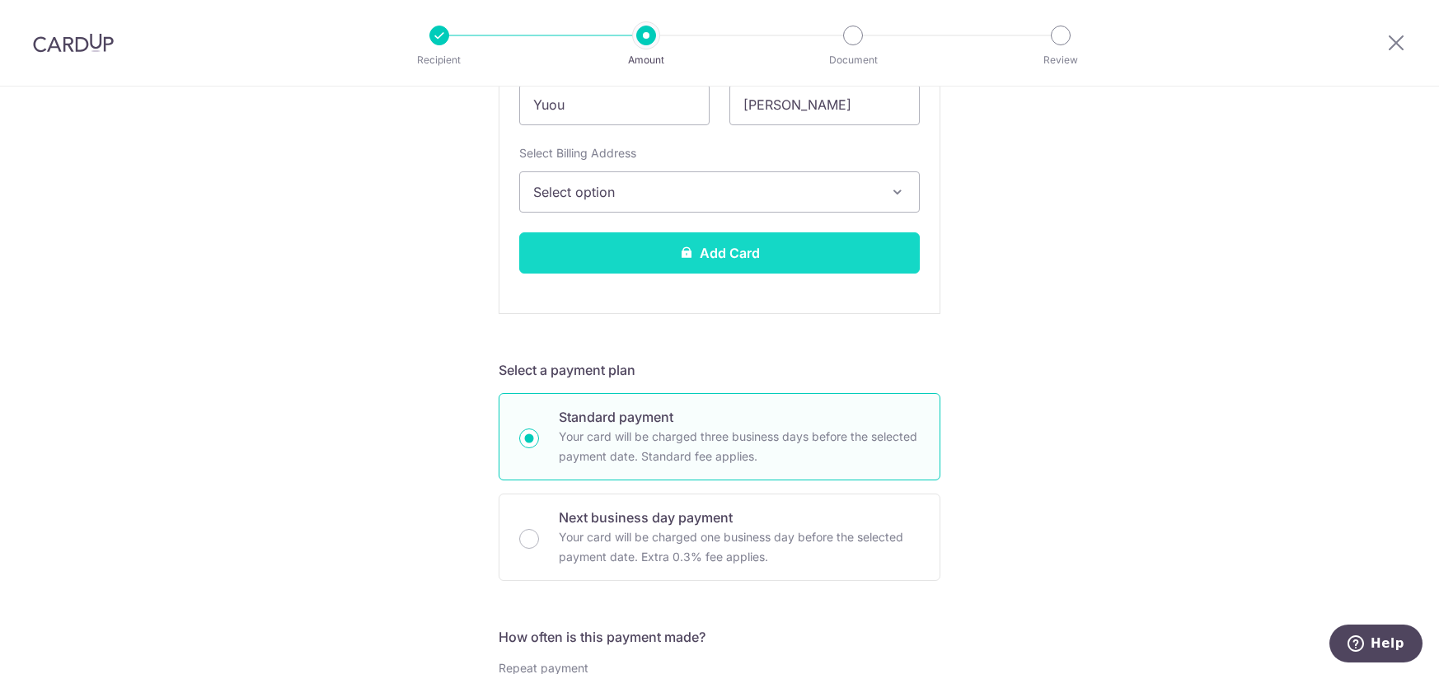
click at [646, 262] on button "Add Card" at bounding box center [719, 252] width 401 height 41
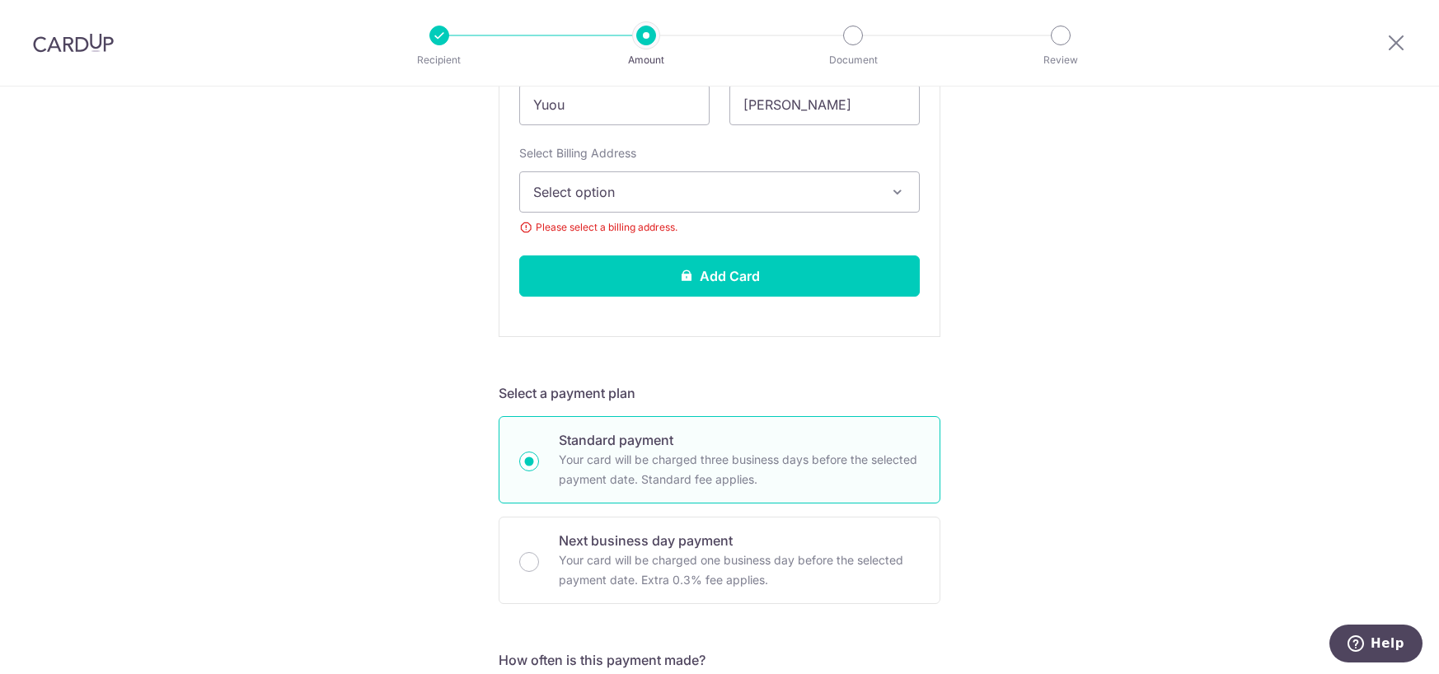
click at [620, 187] on span "Select option" at bounding box center [704, 192] width 343 height 20
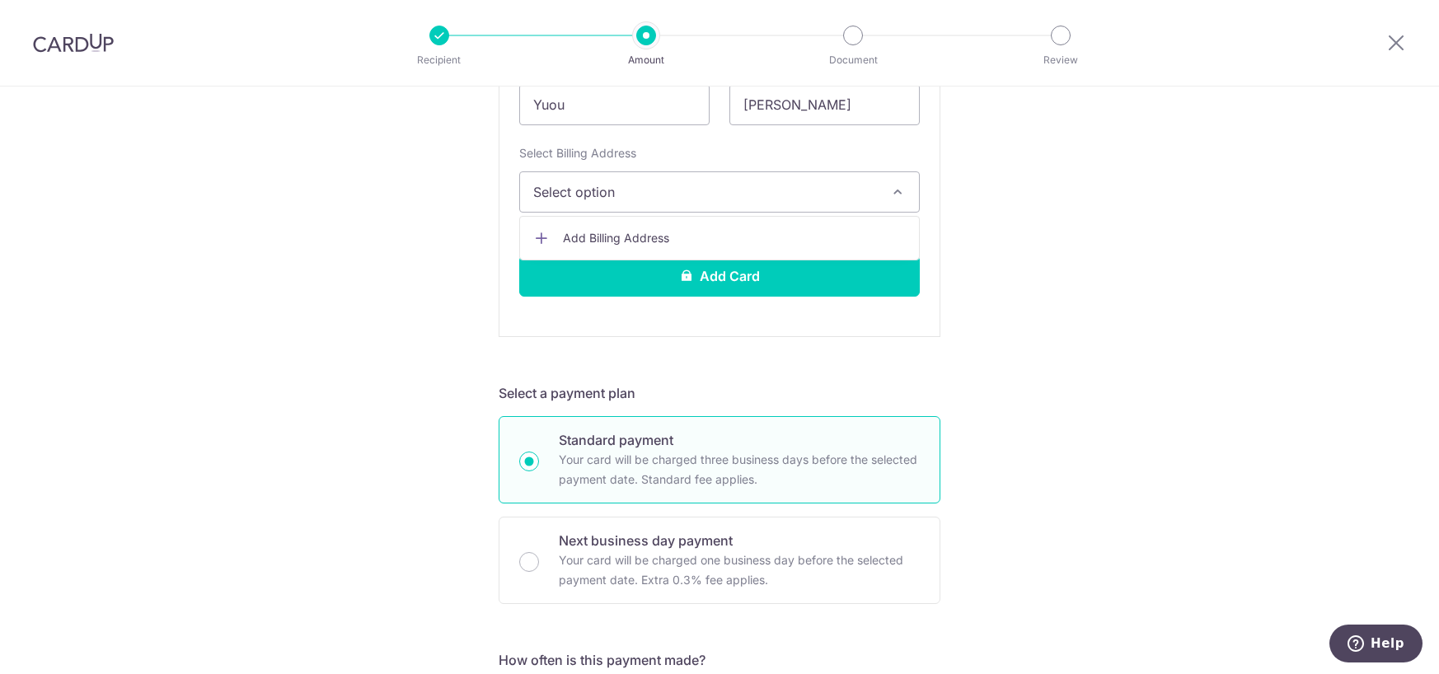
click at [635, 230] on span "Add Billing Address" at bounding box center [734, 238] width 343 height 16
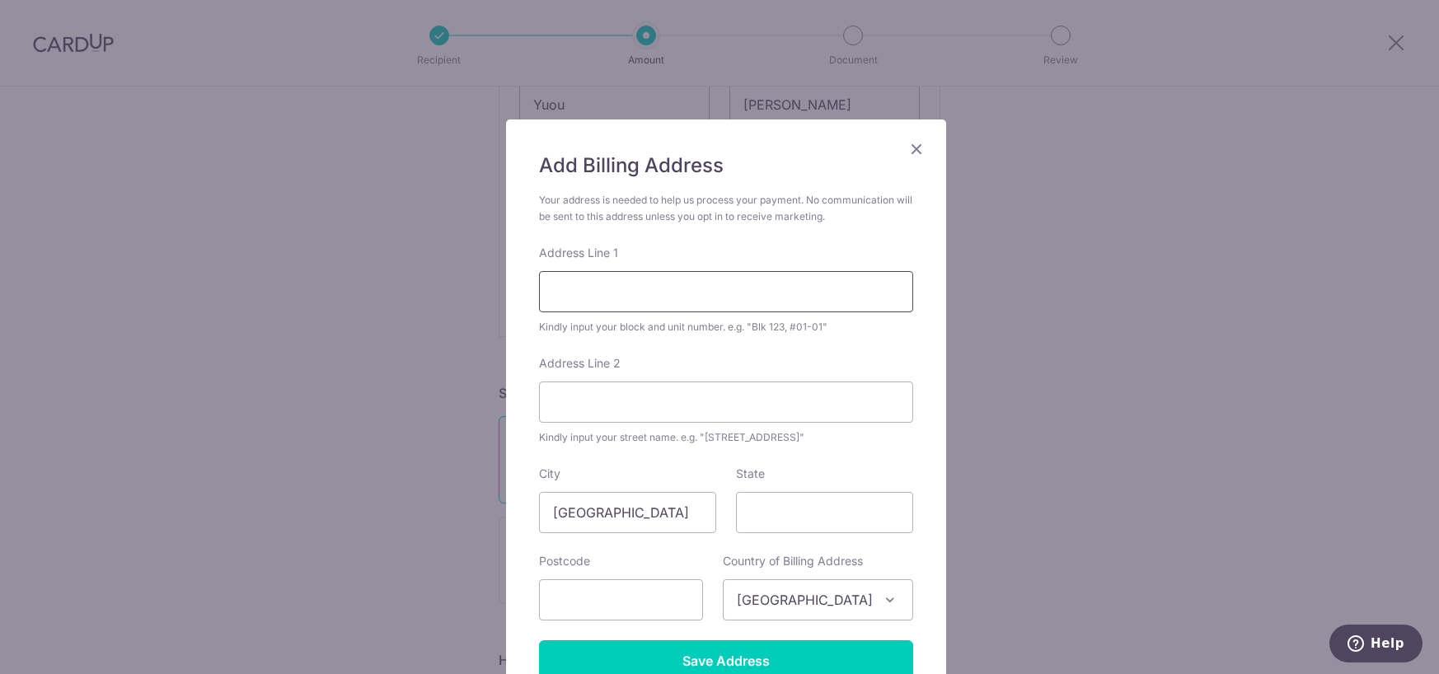
click at [635, 292] on input "Address Line 1" at bounding box center [726, 291] width 374 height 41
type input "71 punggol central"
click at [813, 483] on div "State" at bounding box center [824, 500] width 177 height 68
click at [807, 508] on input "State" at bounding box center [824, 512] width 177 height 41
click at [591, 607] on input "text" at bounding box center [621, 599] width 164 height 41
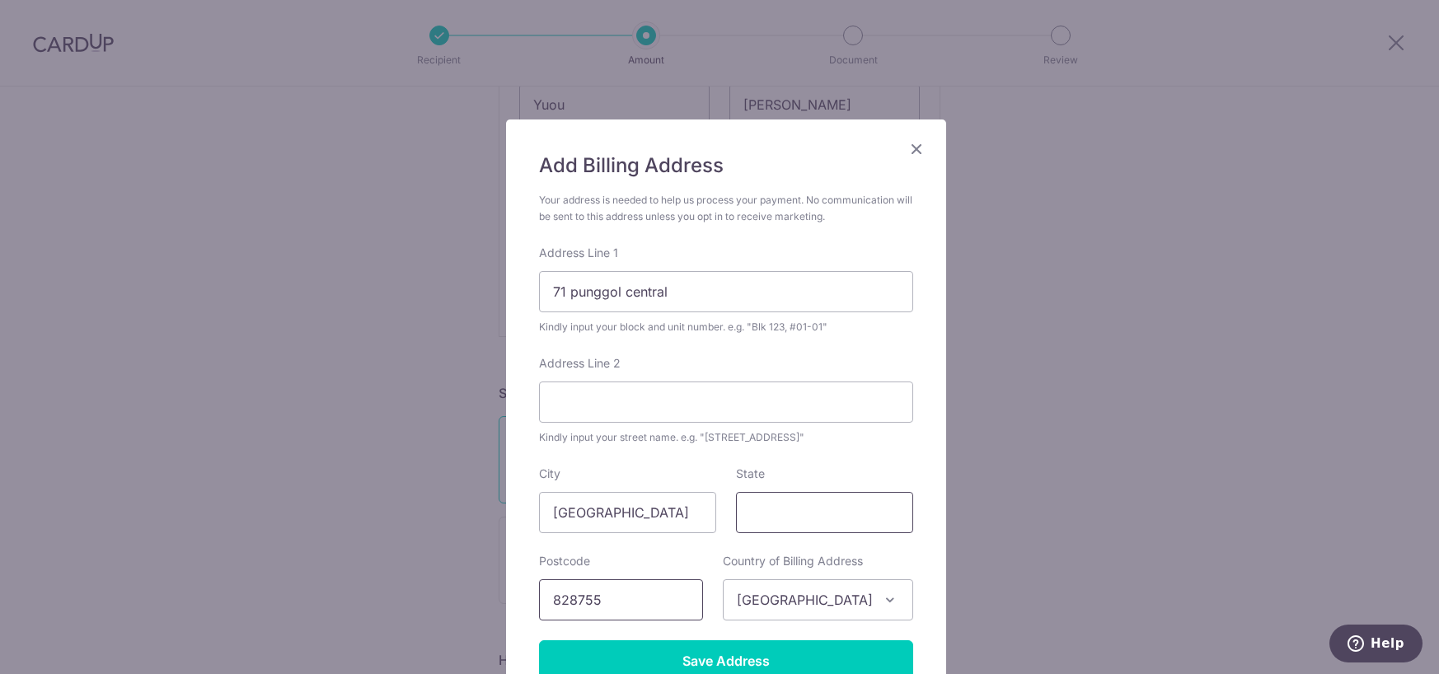
type input "828755"
click at [817, 493] on input "State" at bounding box center [824, 512] width 177 height 41
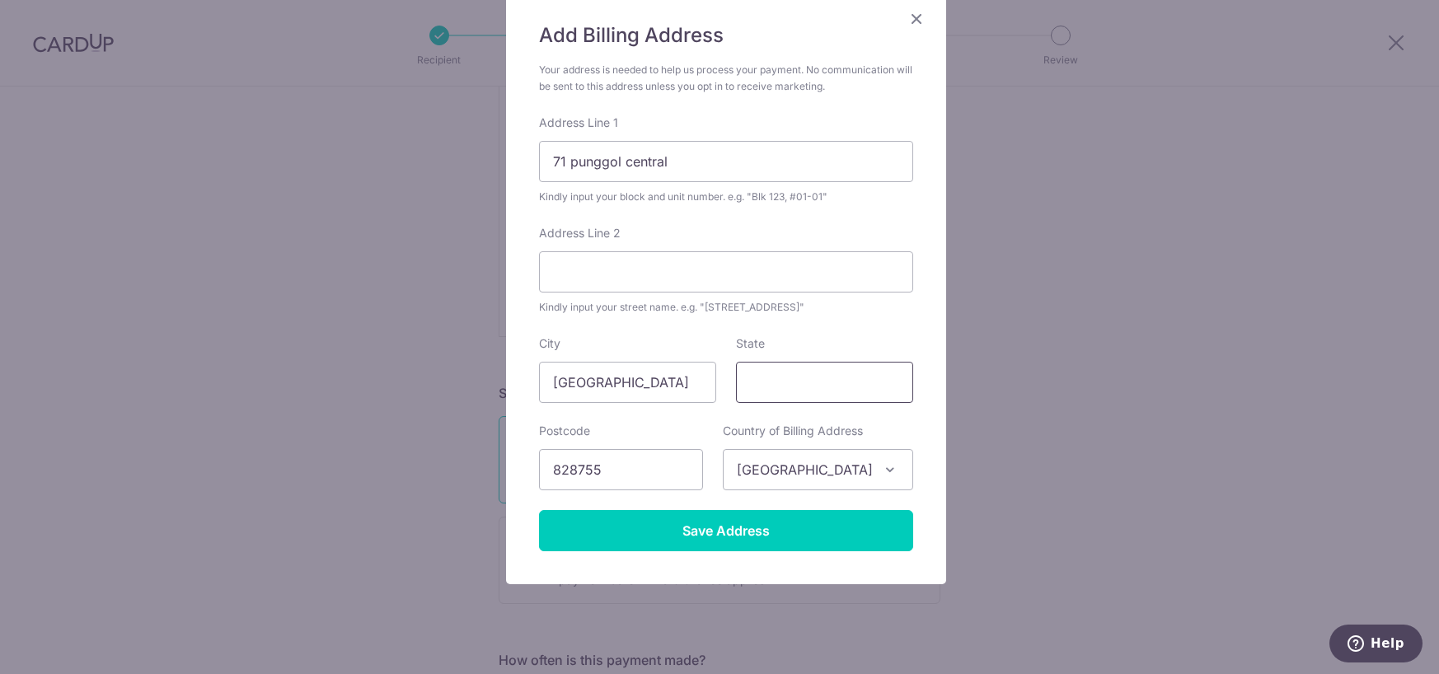
scroll to position [159, 0]
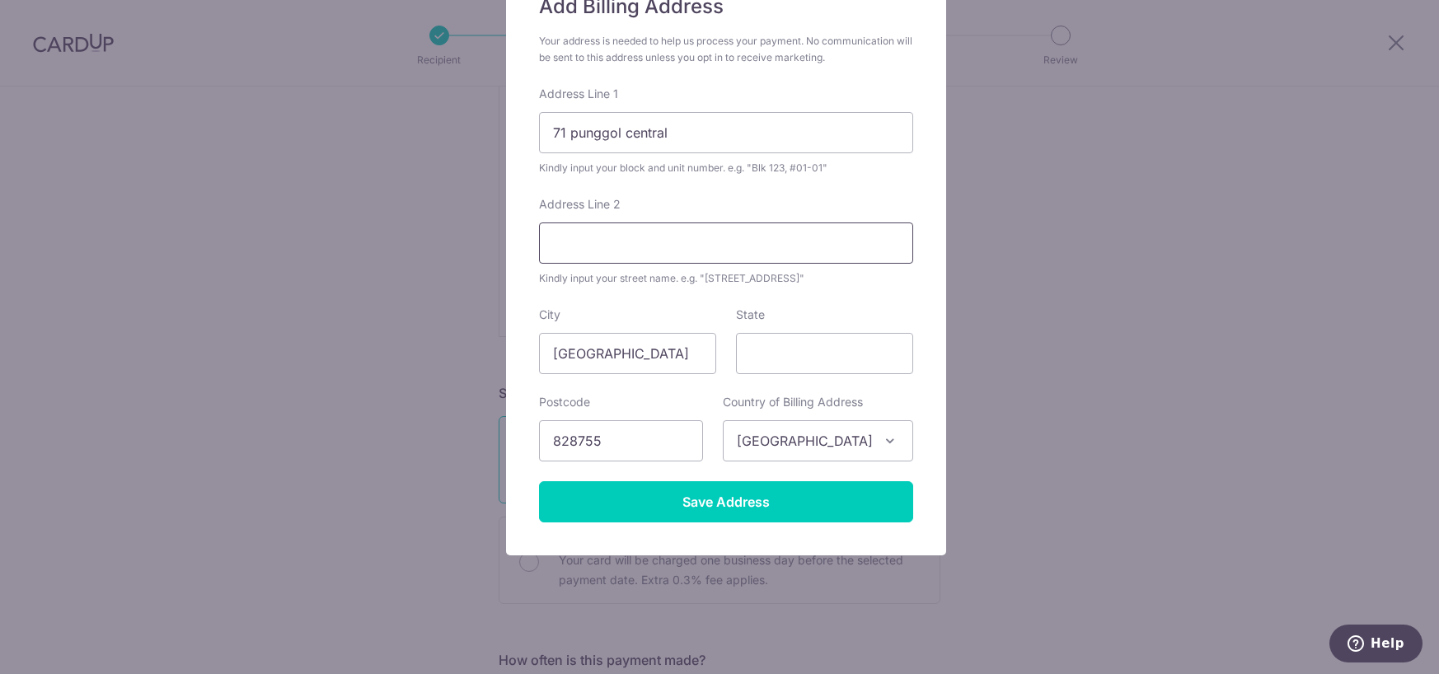
click at [675, 254] on input "Address Line 2" at bounding box center [726, 243] width 374 height 41
click at [557, 247] on input "+05-35" at bounding box center [726, 243] width 374 height 41
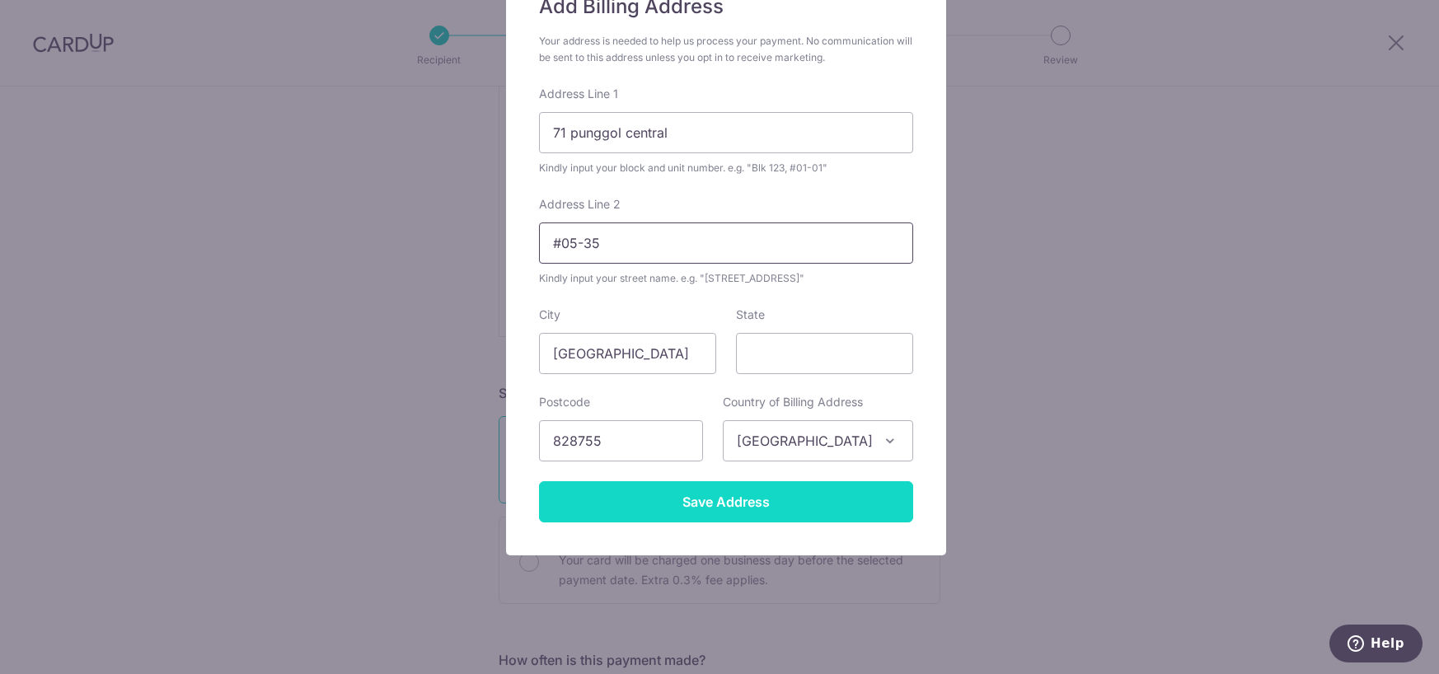
type input "#05-35"
click at [677, 505] on input "Save Address" at bounding box center [726, 501] width 374 height 41
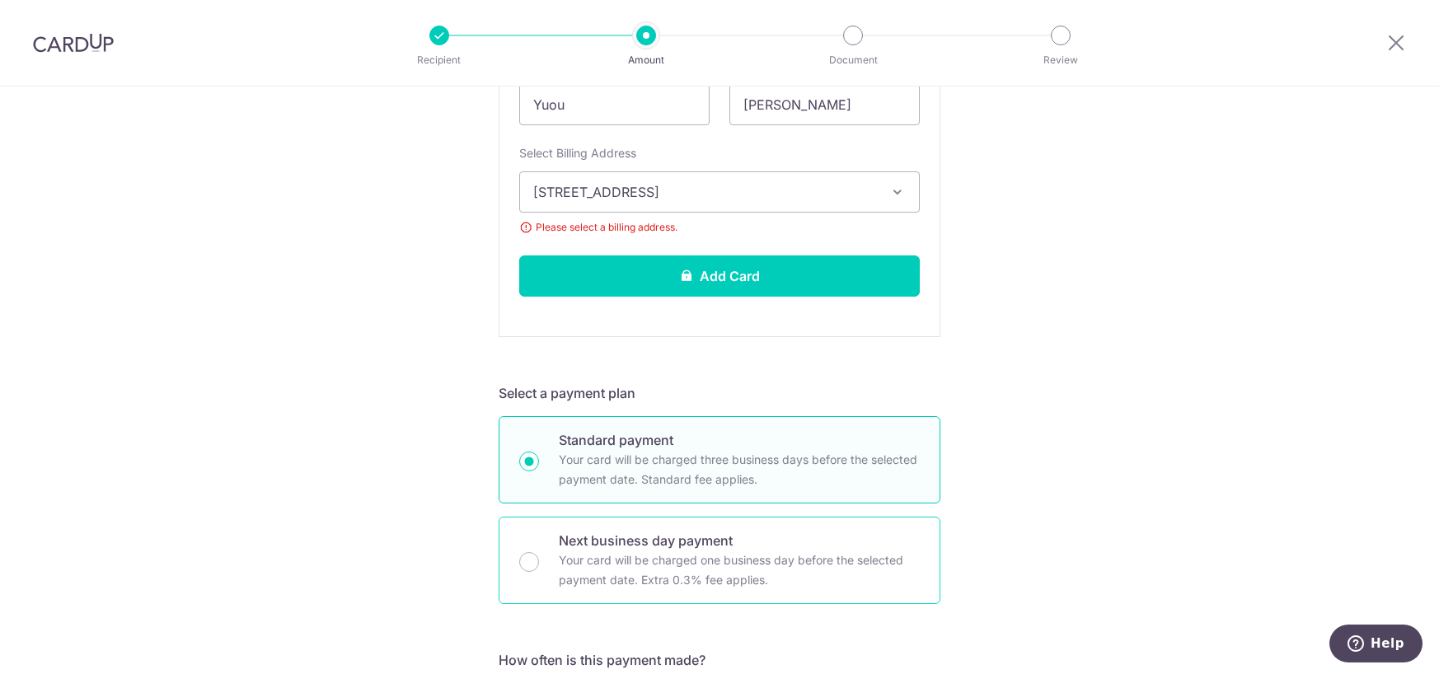
scroll to position [275, 0]
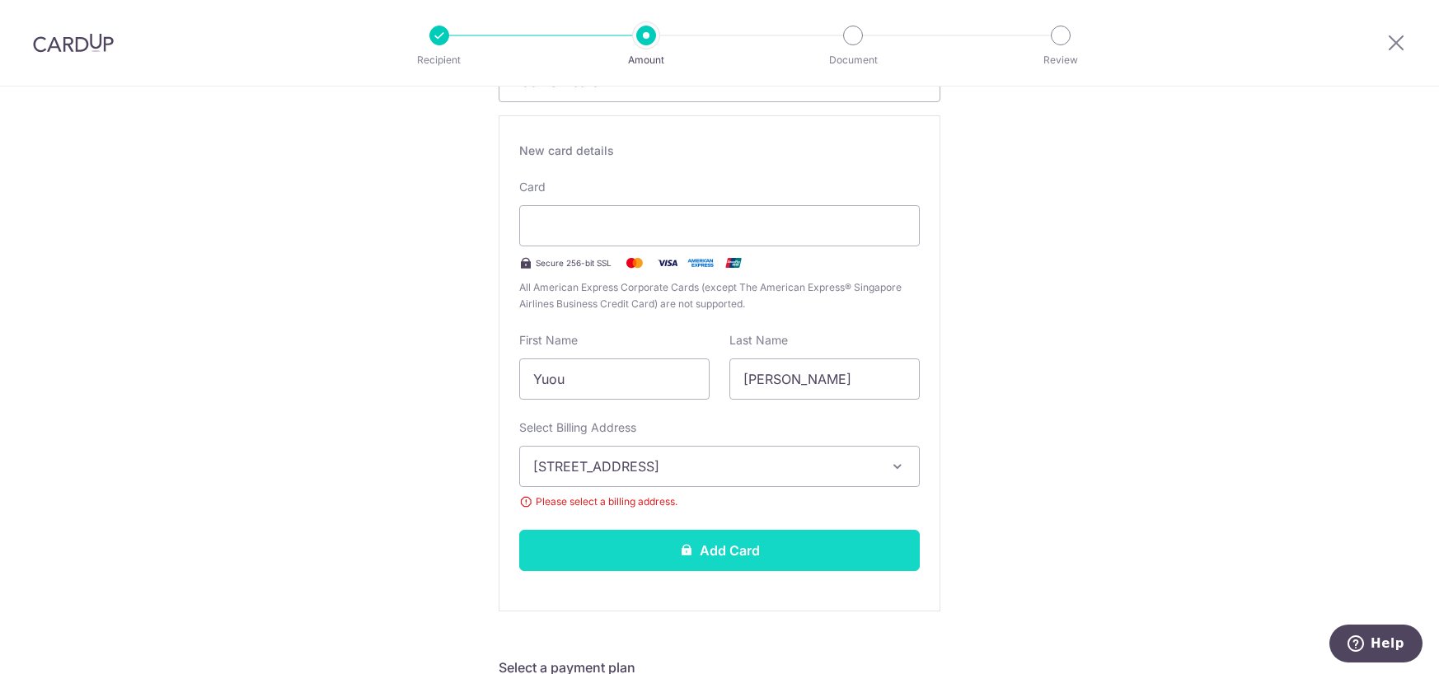
click at [702, 560] on button "Add Card" at bounding box center [719, 550] width 401 height 41
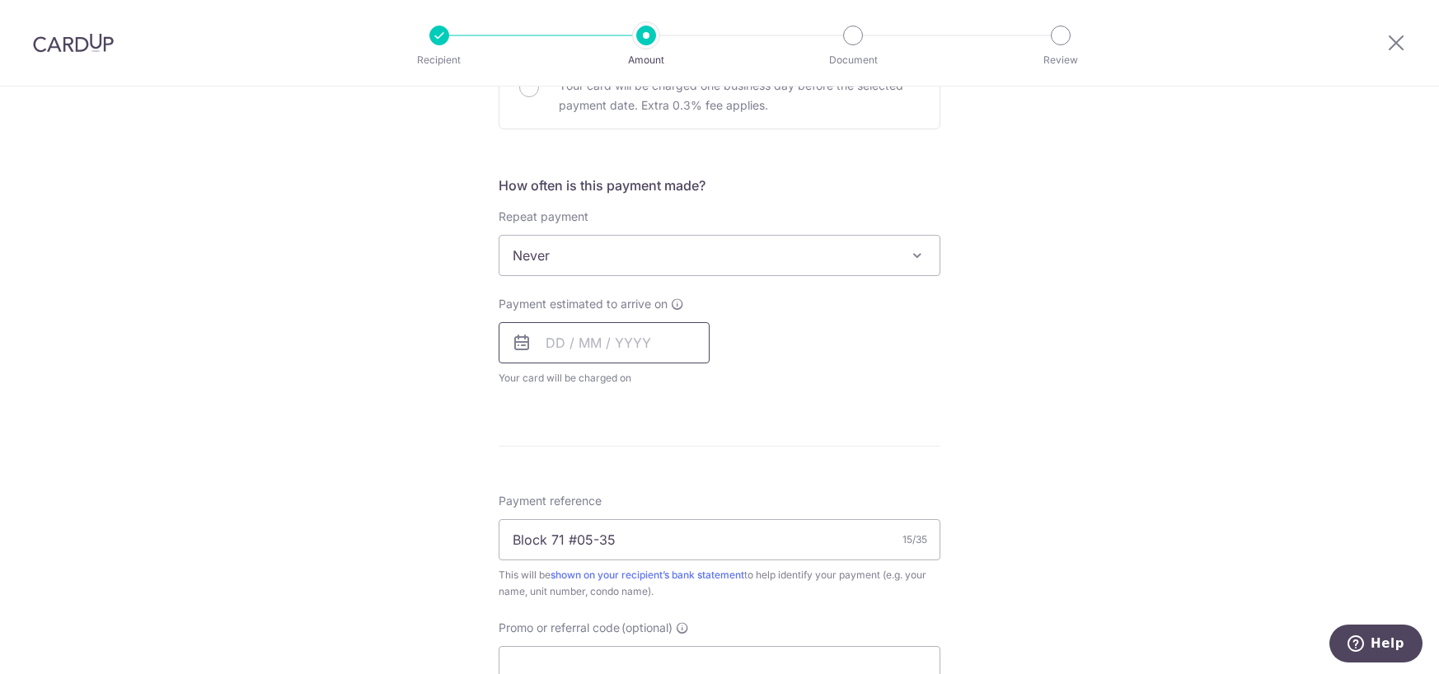
click at [566, 346] on input "text" at bounding box center [604, 342] width 211 height 41
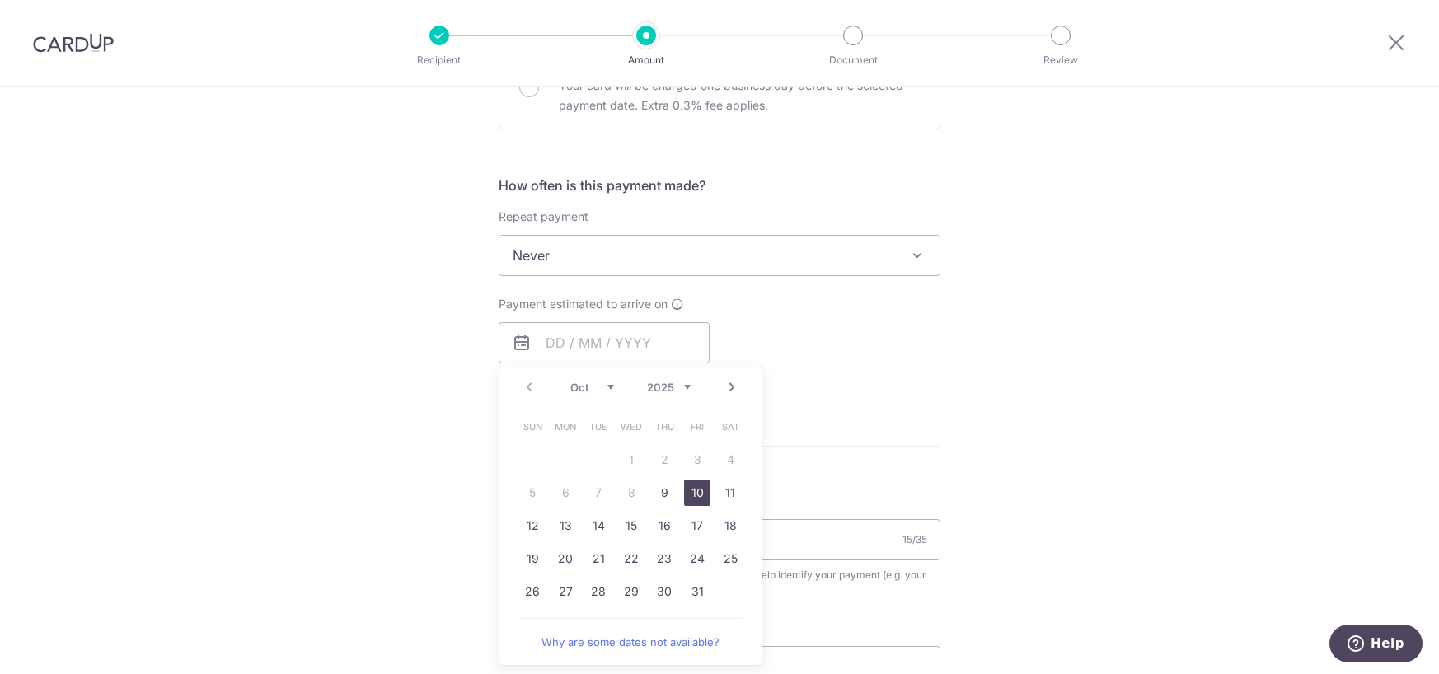
click at [696, 490] on link "10" at bounding box center [697, 493] width 26 height 26
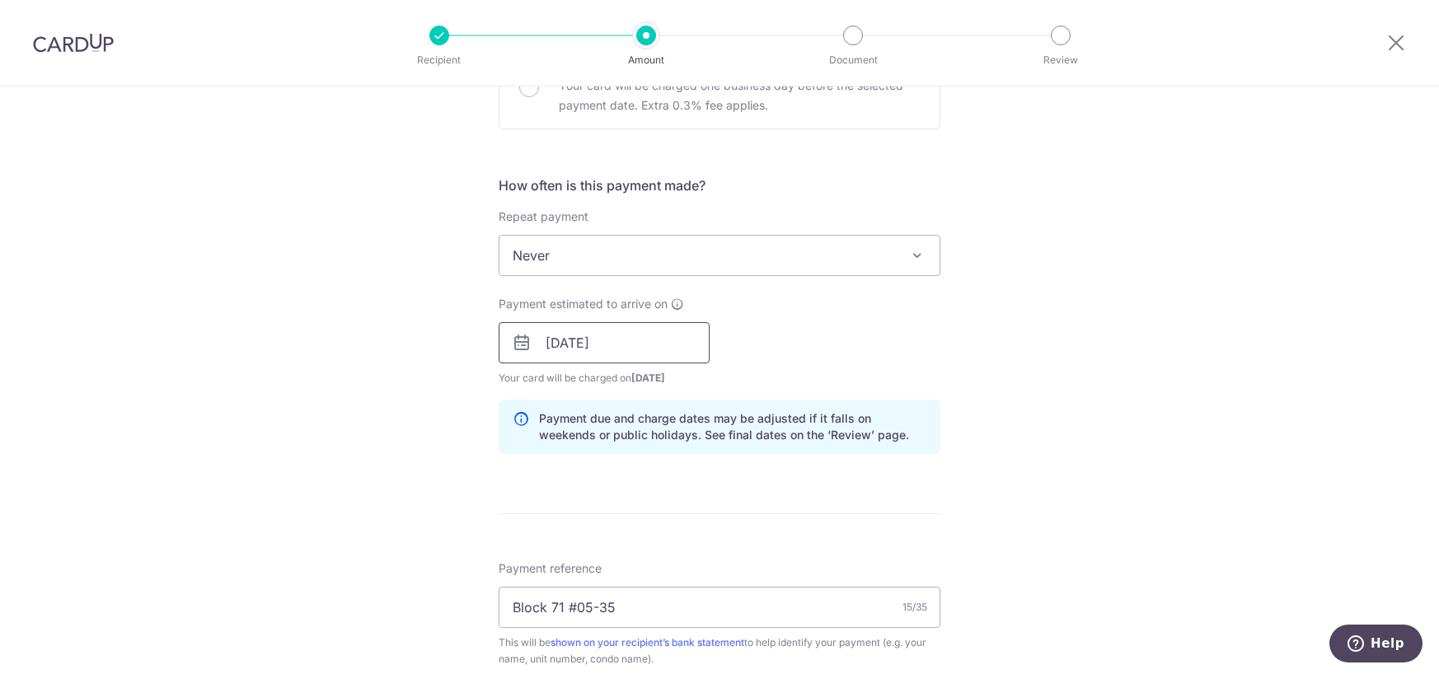
click at [614, 331] on input "10/10/2025" at bounding box center [604, 342] width 211 height 41
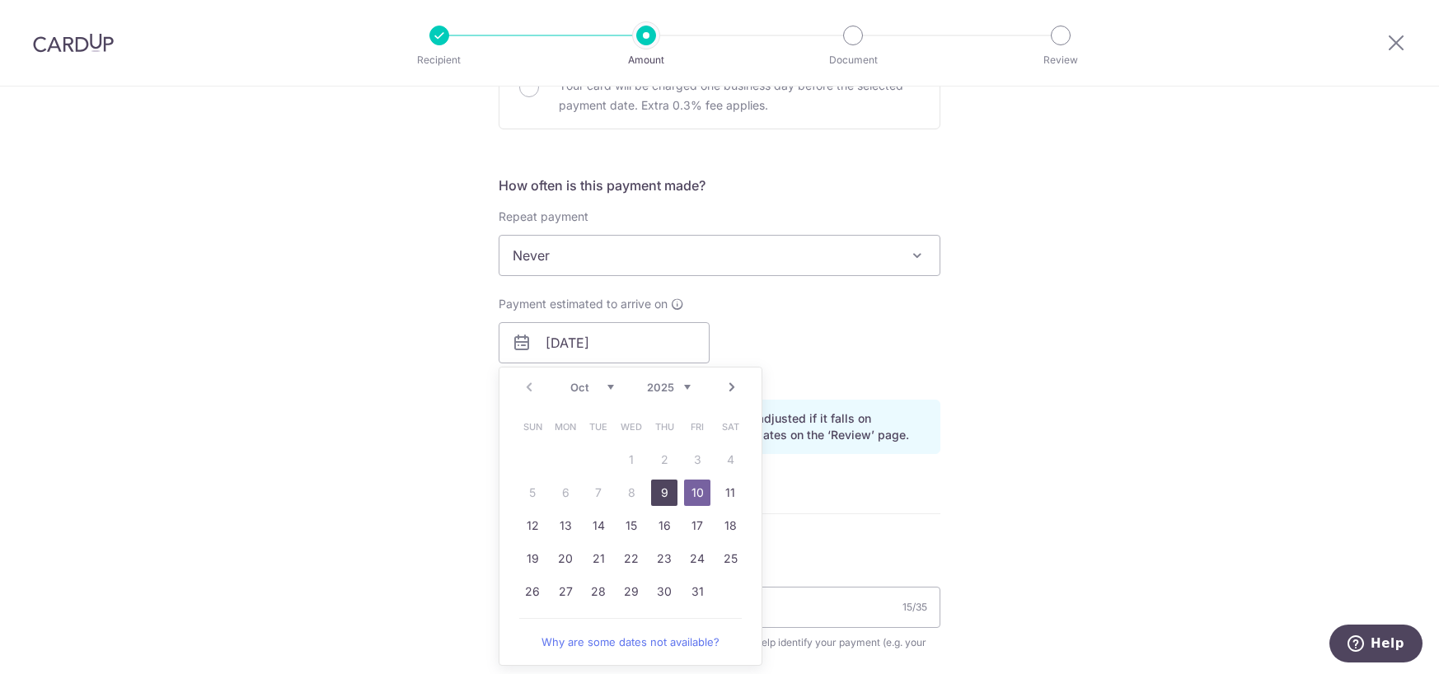
click at [672, 487] on link "9" at bounding box center [664, 493] width 26 height 26
type input "09/10/2025"
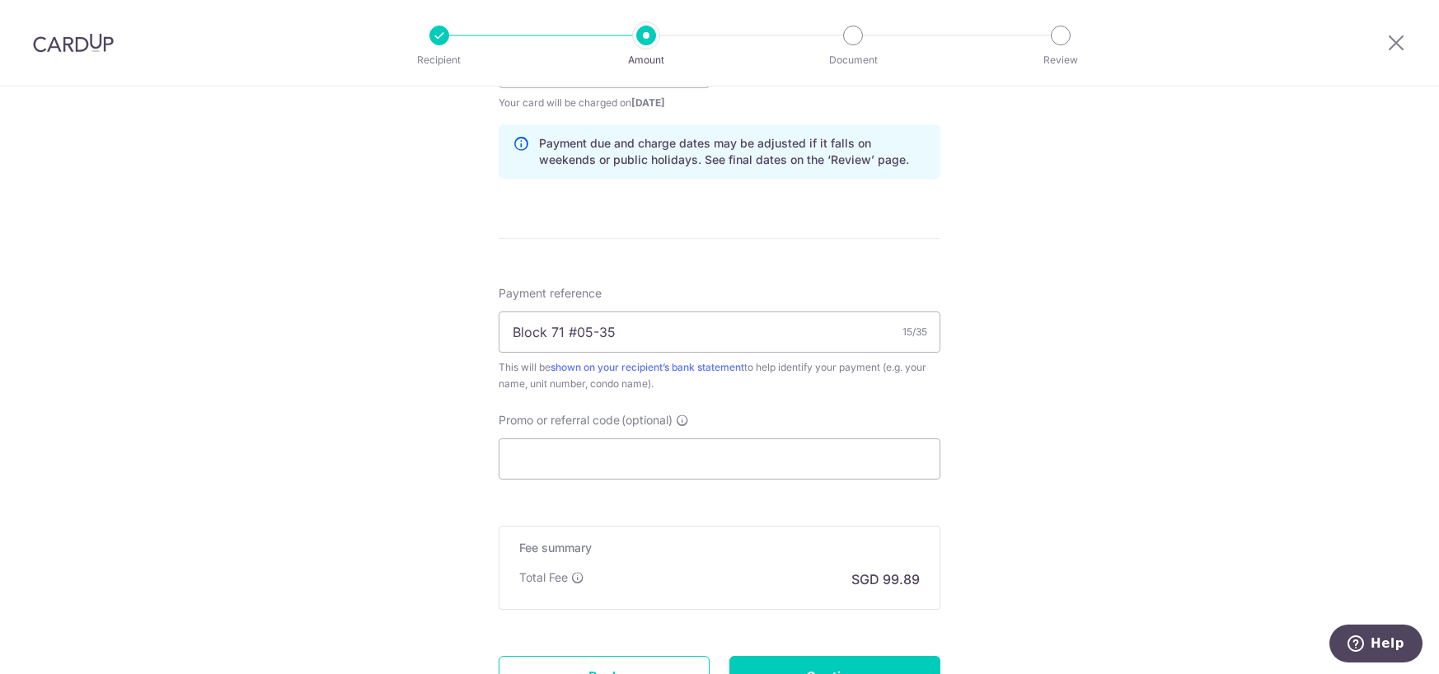
scroll to position [970, 0]
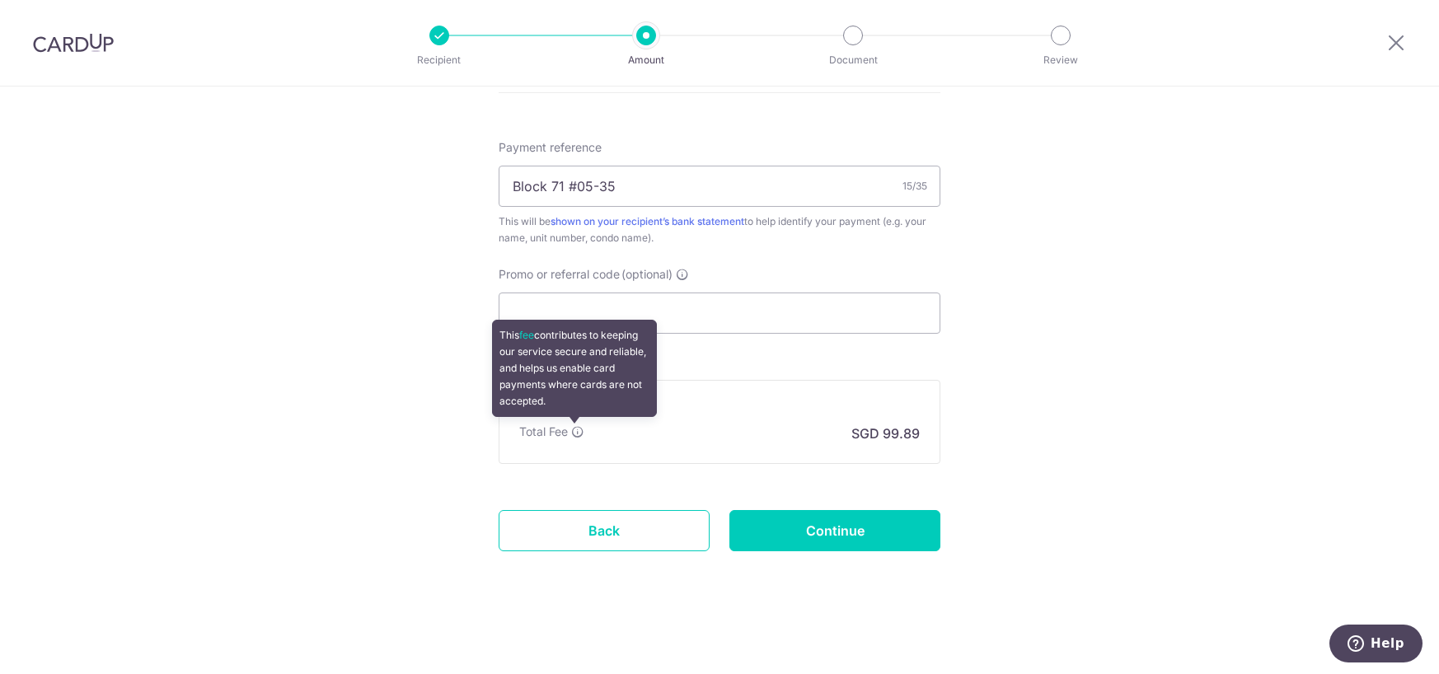
click at [575, 432] on icon at bounding box center [577, 431] width 13 height 13
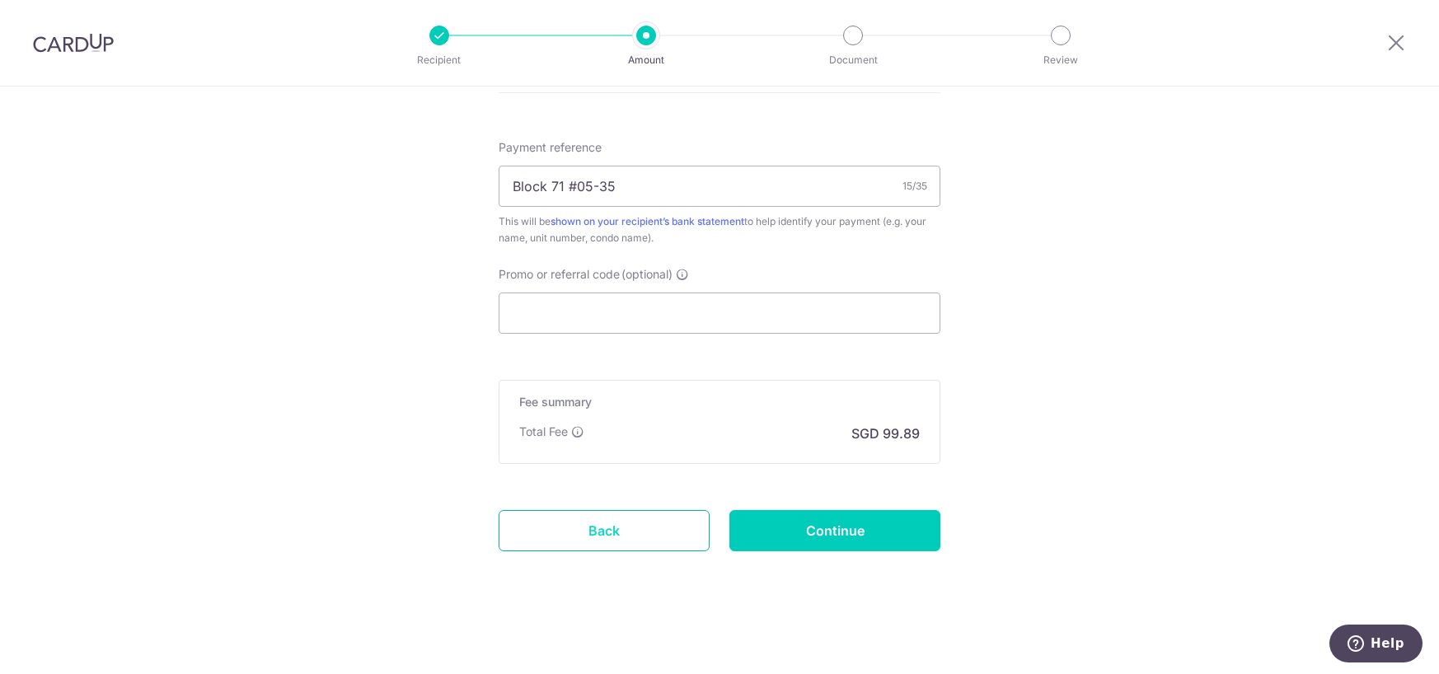
drag, startPoint x: 643, startPoint y: 521, endPoint x: 634, endPoint y: 540, distance: 21.0
click at [635, 537] on link "Back" at bounding box center [604, 530] width 211 height 41
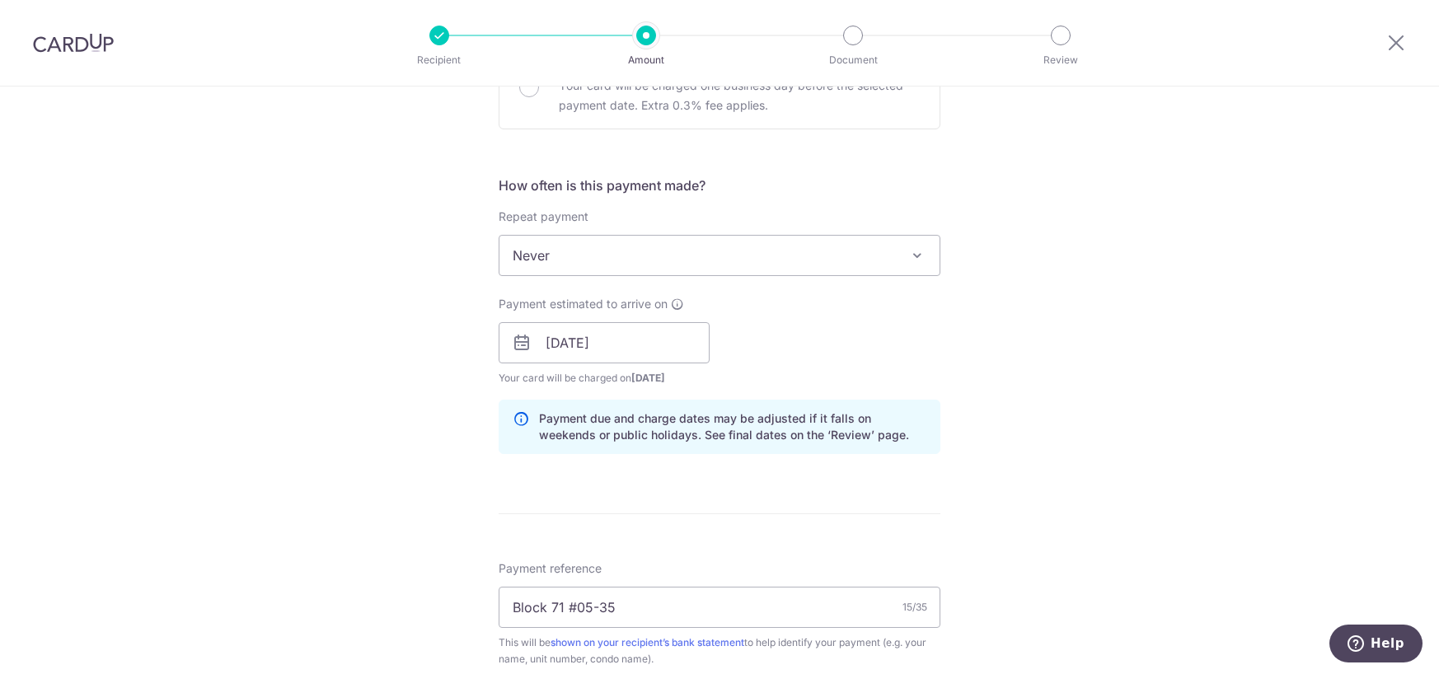
scroll to position [824, 0]
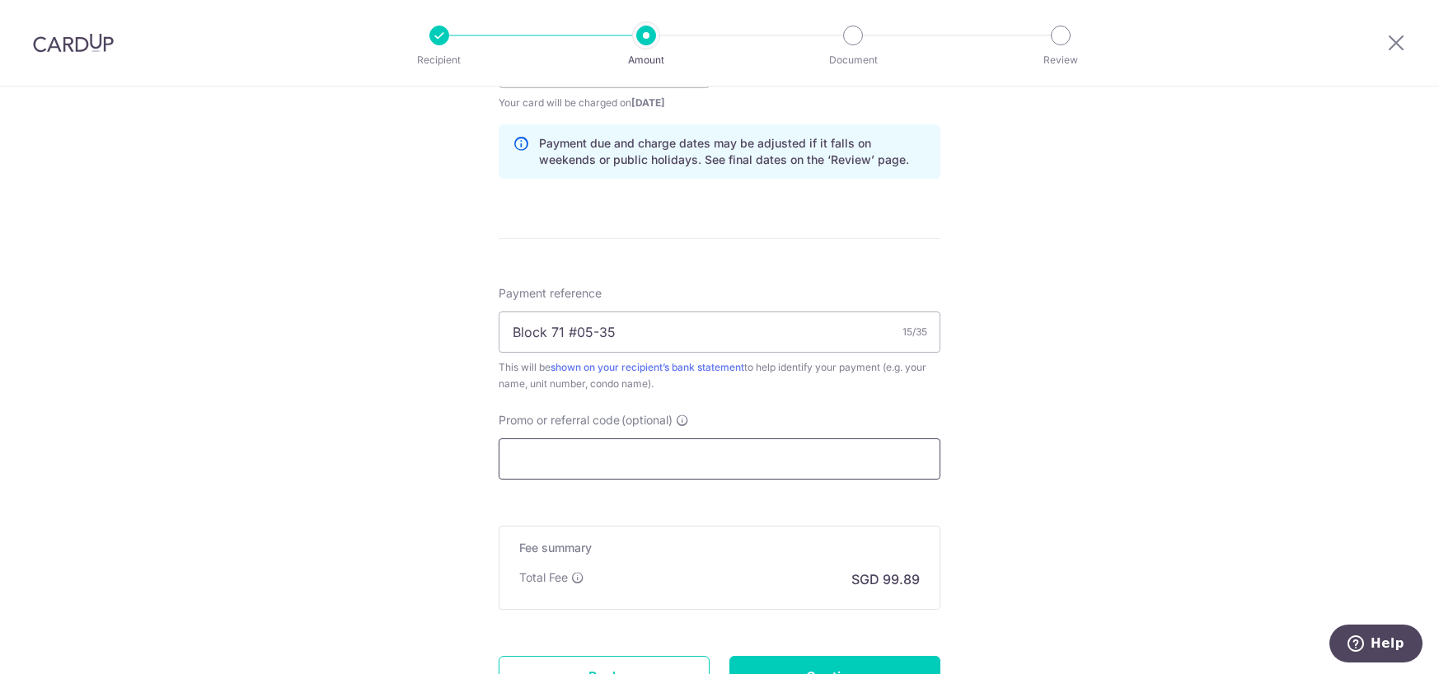
drag, startPoint x: 716, startPoint y: 478, endPoint x: 710, endPoint y: 462, distance: 17.0
click at [709, 462] on input "Promo or referral code (optional)" at bounding box center [720, 458] width 442 height 41
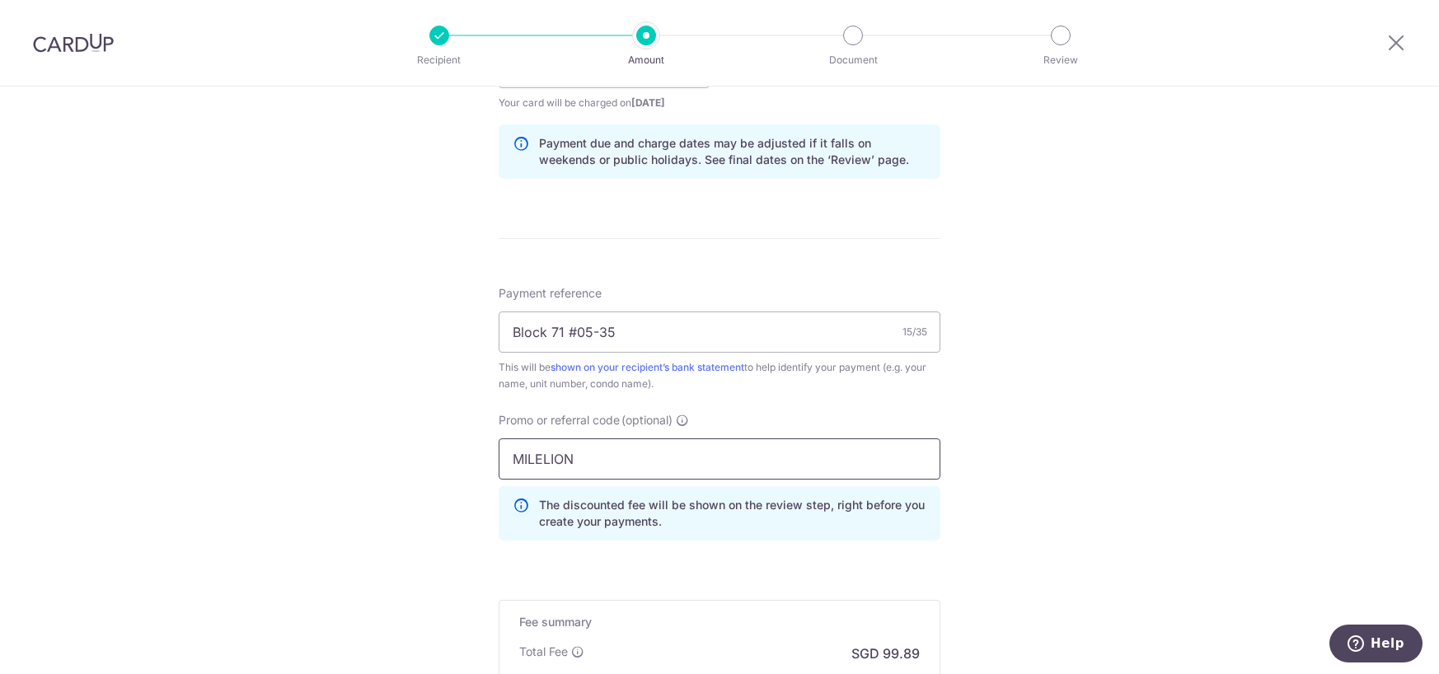
type input "MILELION"
drag, startPoint x: 652, startPoint y: 536, endPoint x: 643, endPoint y: 572, distance: 37.4
click at [643, 572] on form "Enter payment amount SGD 3,842.00 3842.00 Card added successfully Select Card *…" at bounding box center [720, 94] width 442 height 1446
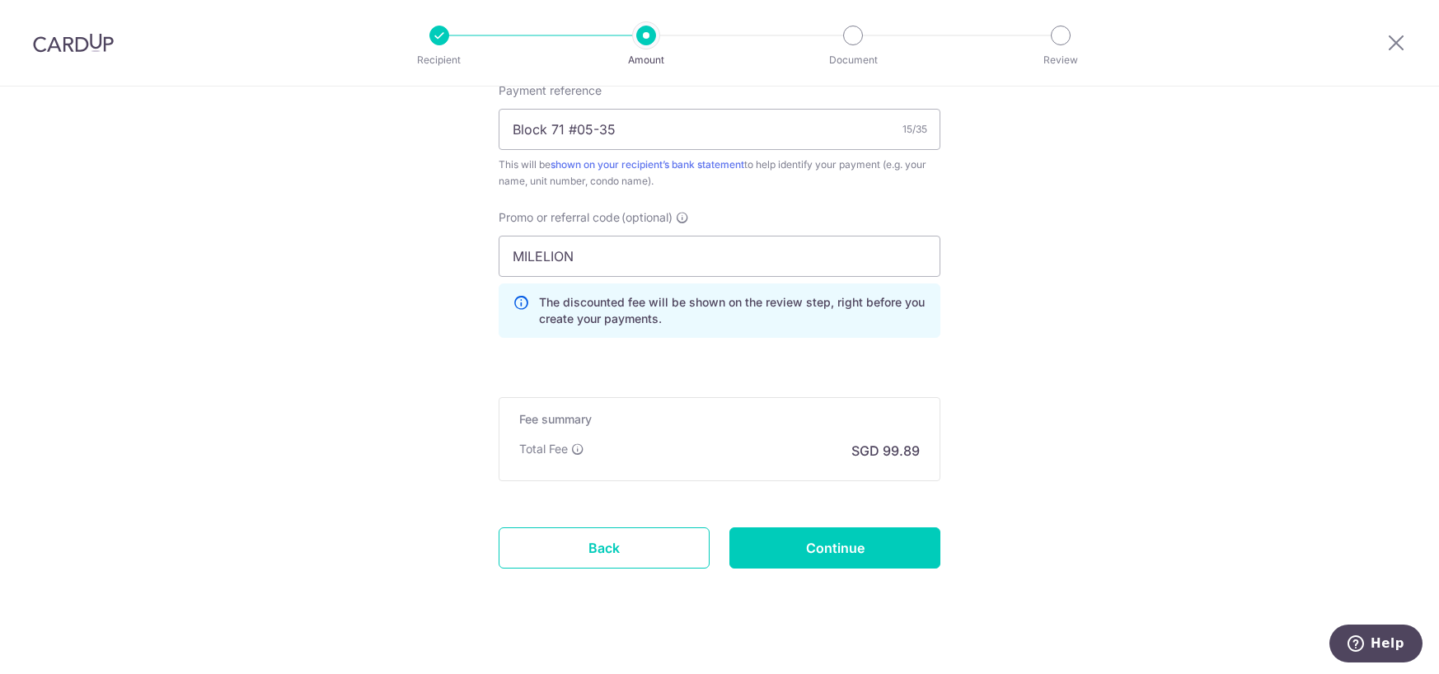
scroll to position [1044, 0]
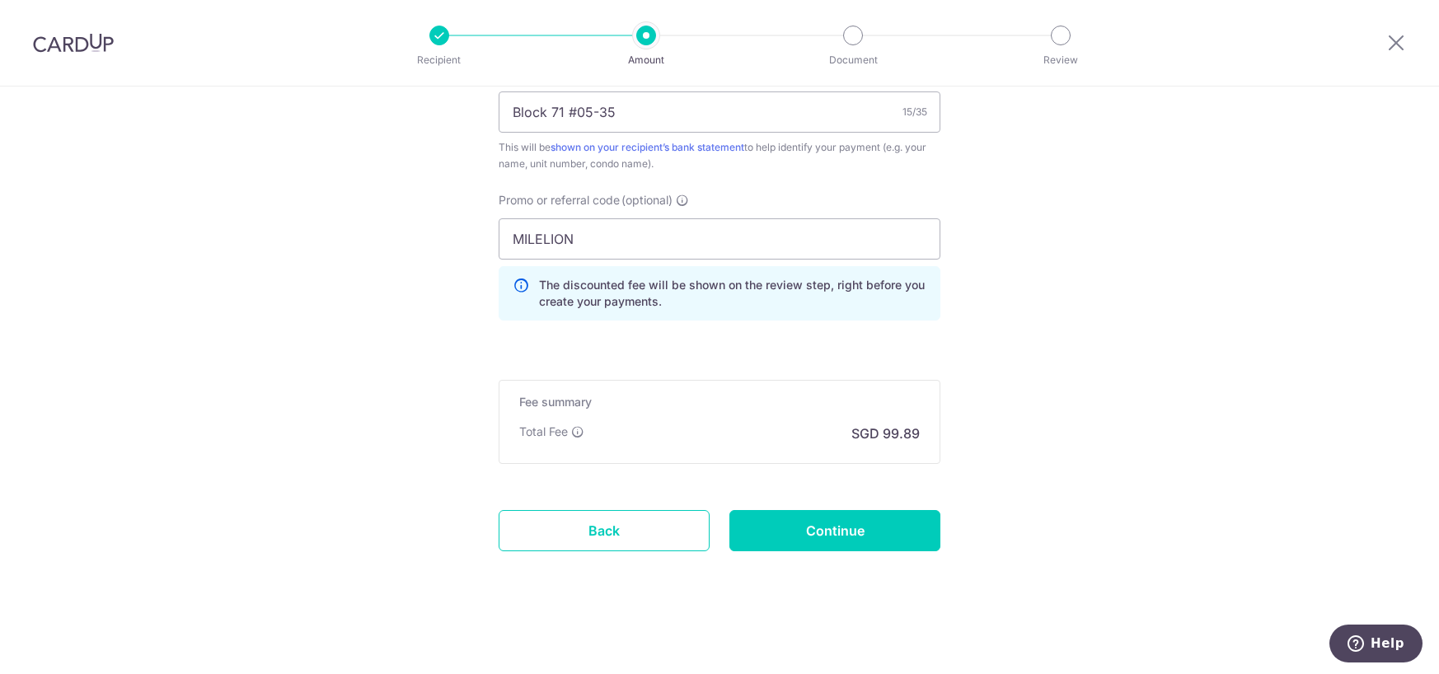
click at [623, 310] on div "The discounted fee will be shown on the review step, right before you create yo…" at bounding box center [720, 293] width 442 height 54
click at [618, 286] on p "The discounted fee will be shown on the review step, right before you create yo…" at bounding box center [732, 293] width 387 height 33
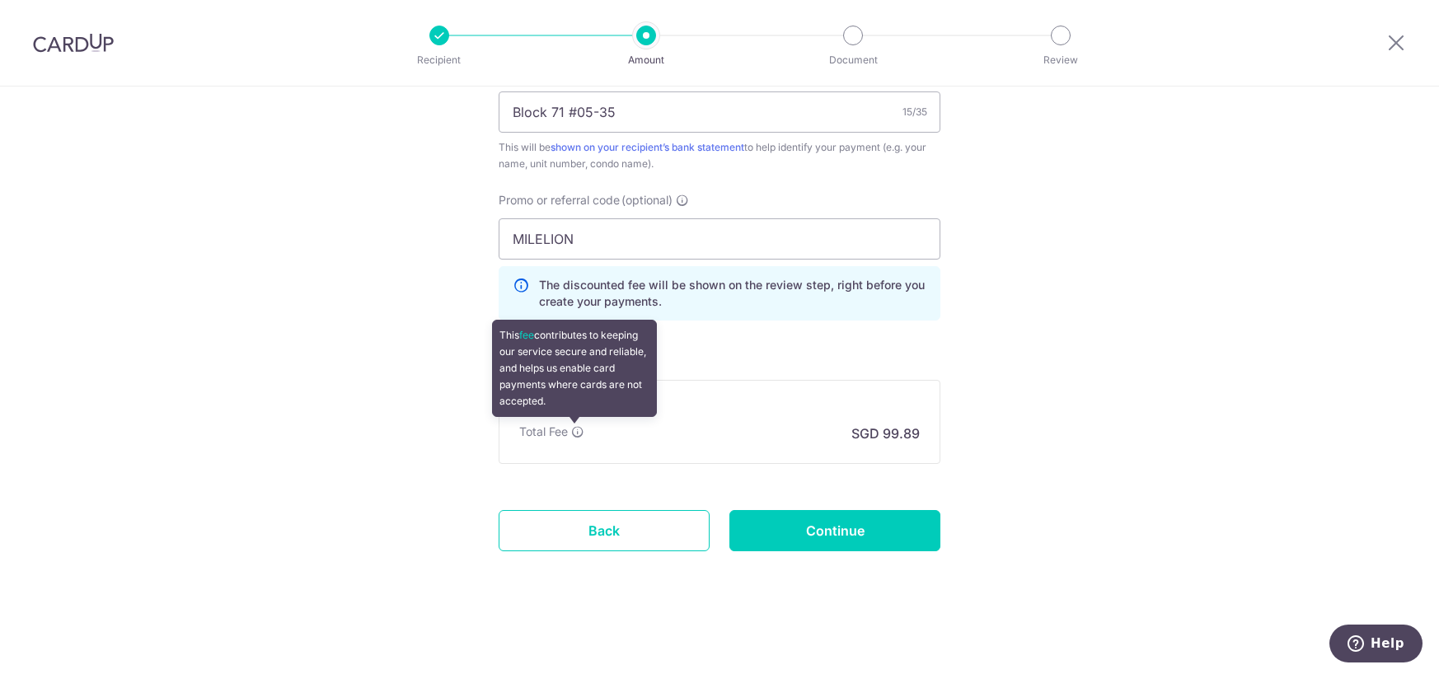
click at [571, 438] on icon at bounding box center [577, 431] width 13 height 13
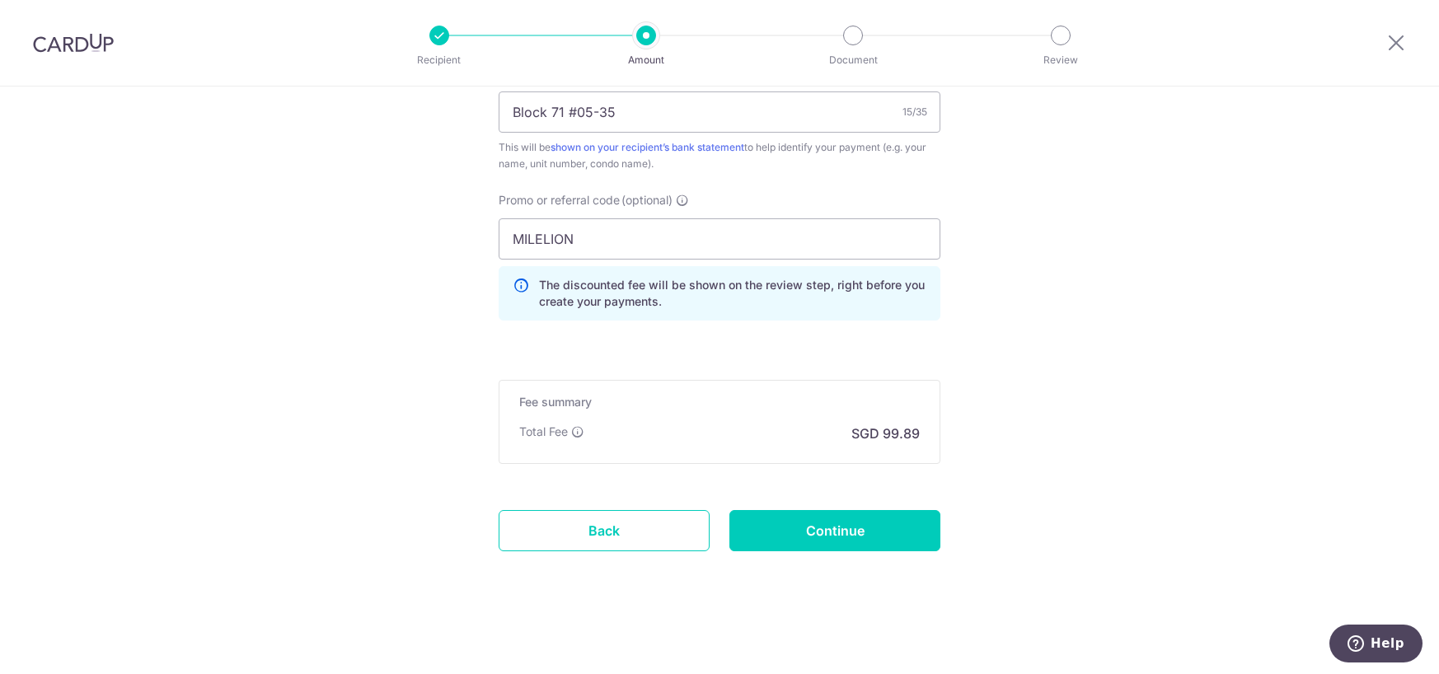
click at [649, 454] on div "Fee summary Base fee Extend fee Next-day fee Total Fee SGD 99.89" at bounding box center [720, 422] width 442 height 84
click at [773, 535] on input "Continue" at bounding box center [834, 530] width 211 height 41
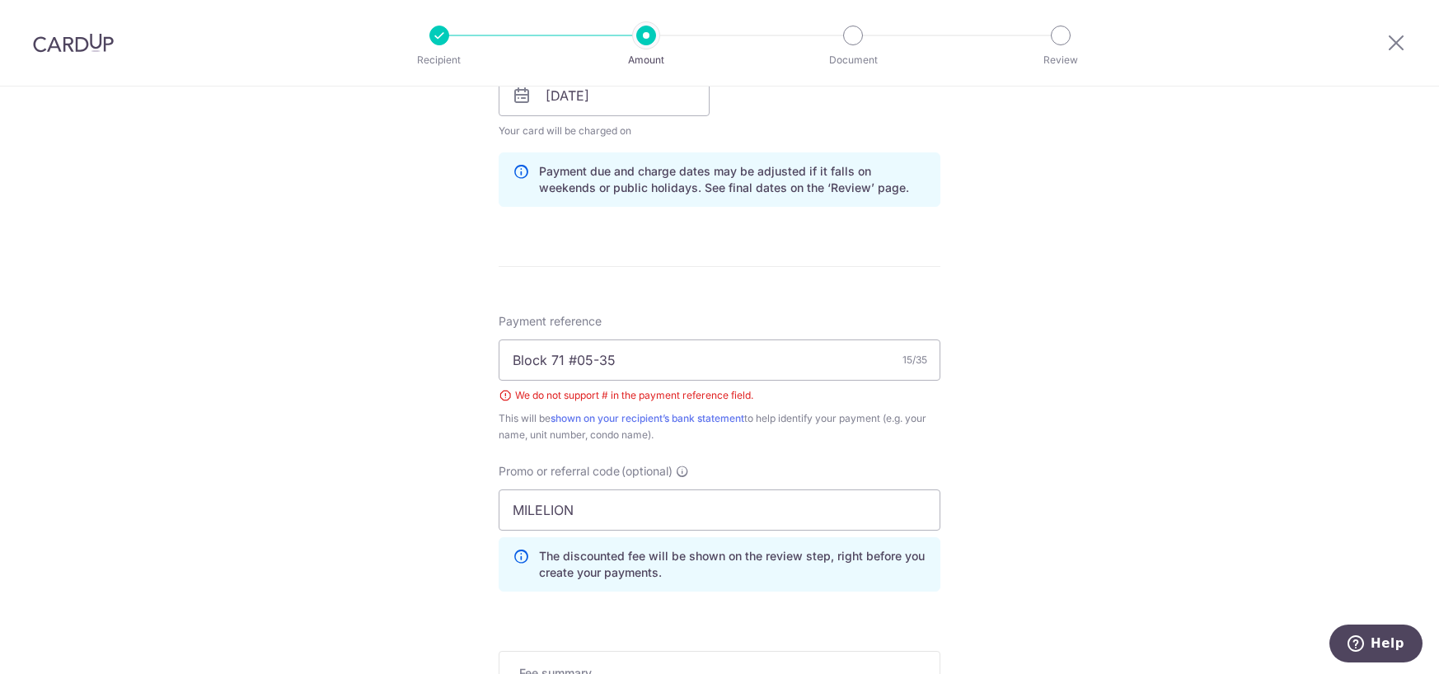
scroll to position [792, 0]
click at [567, 363] on input "Block 71 #05-35" at bounding box center [720, 364] width 442 height 41
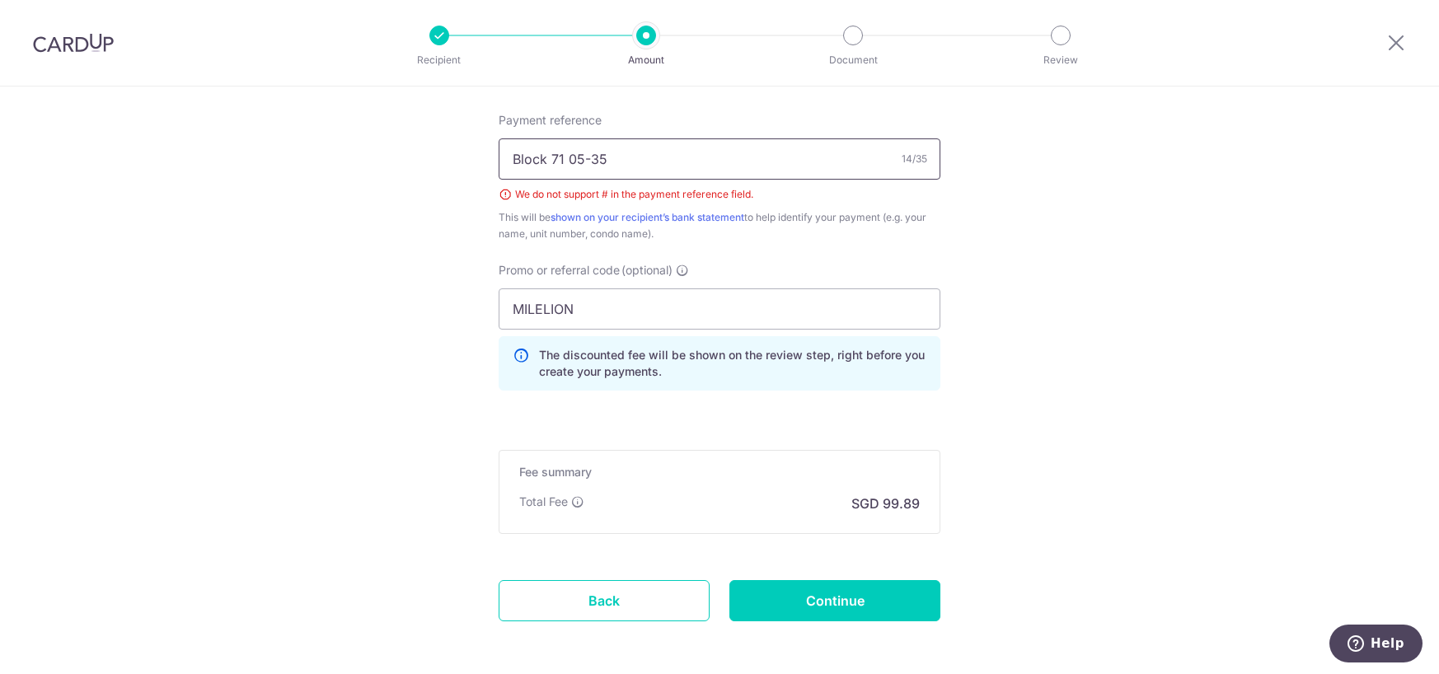
scroll to position [1067, 0]
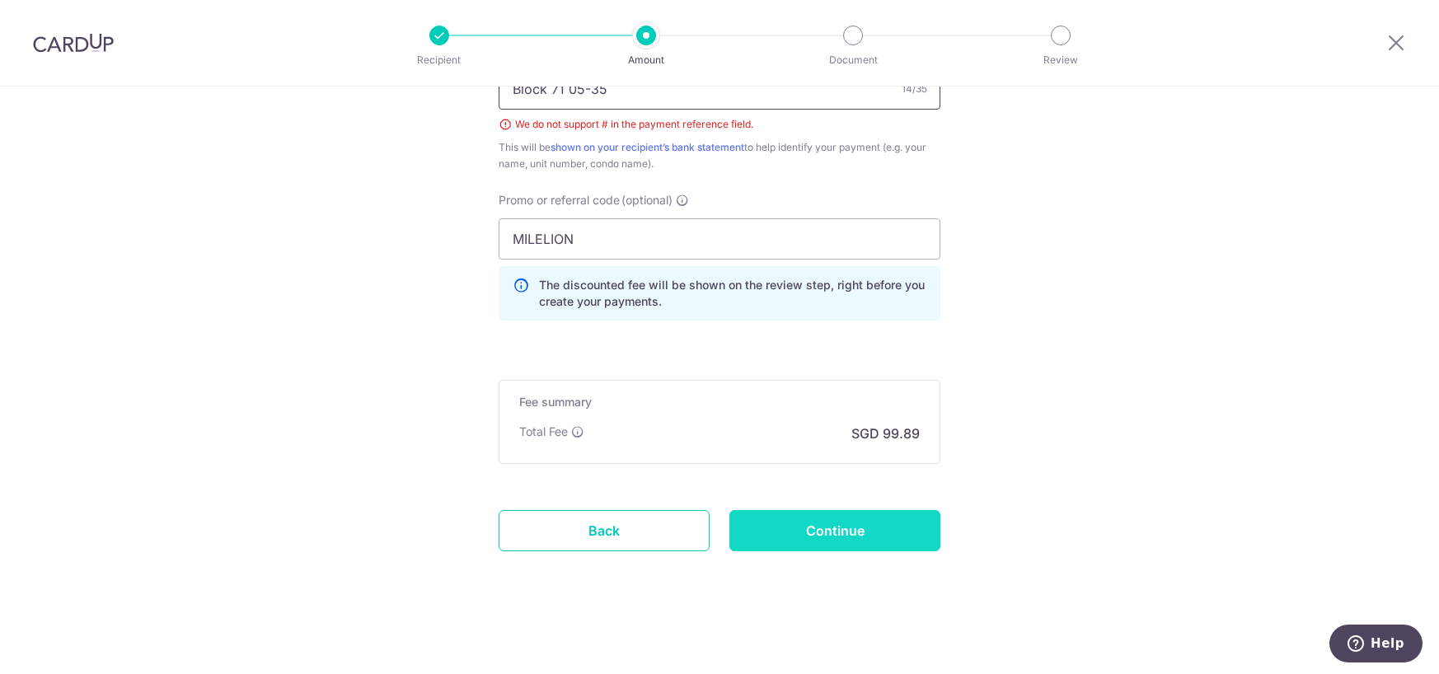
type input "Block 71 05-35"
click at [857, 540] on input "Continue" at bounding box center [834, 530] width 211 height 41
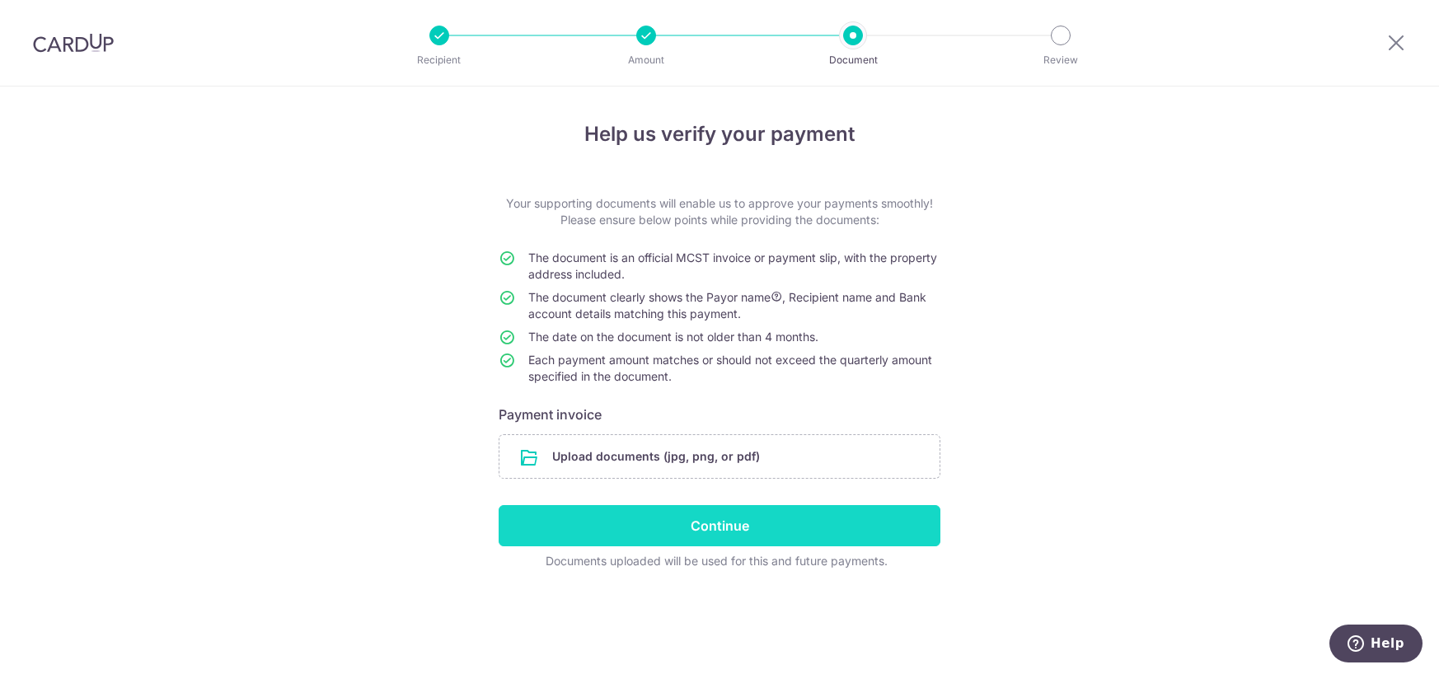
click at [869, 522] on input "Continue" at bounding box center [720, 525] width 442 height 41
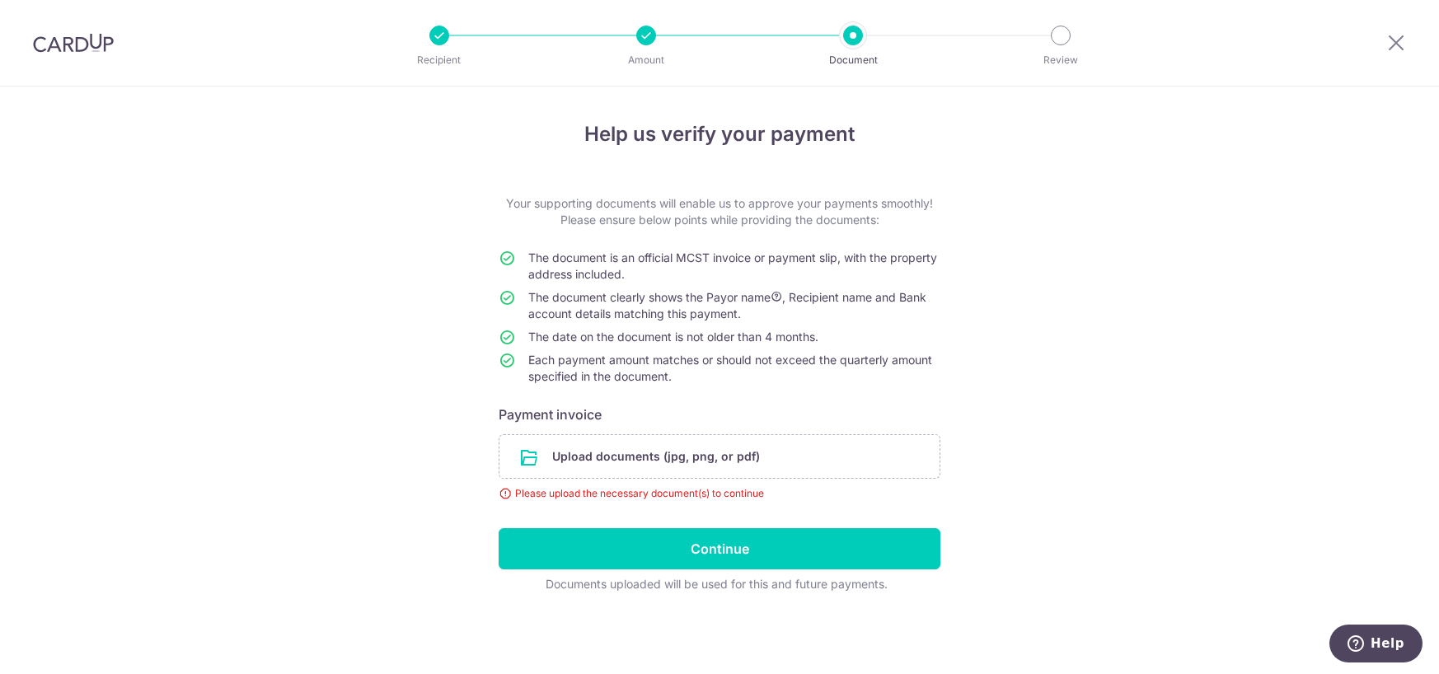
click at [653, 30] on div at bounding box center [646, 36] width 20 height 20
click at [1403, 39] on icon at bounding box center [1396, 42] width 20 height 21
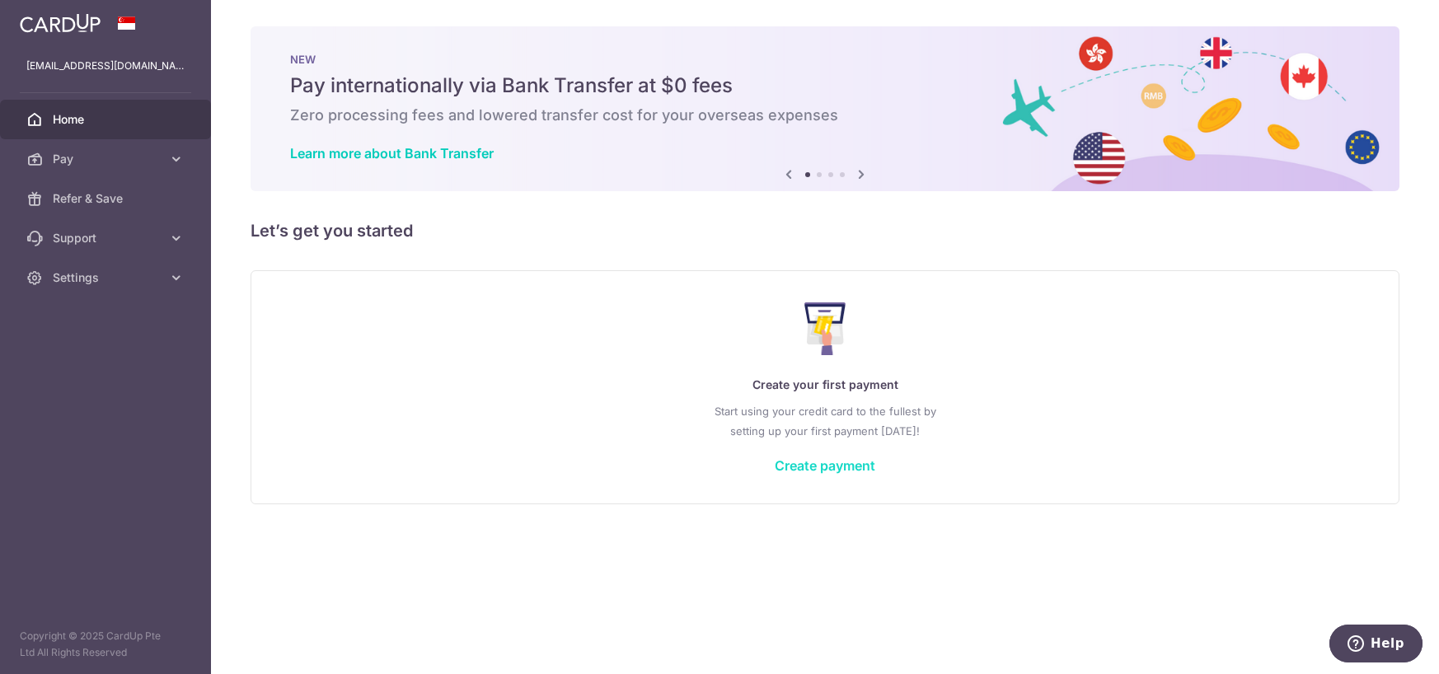
click at [821, 457] on link "Create payment" at bounding box center [825, 465] width 101 height 16
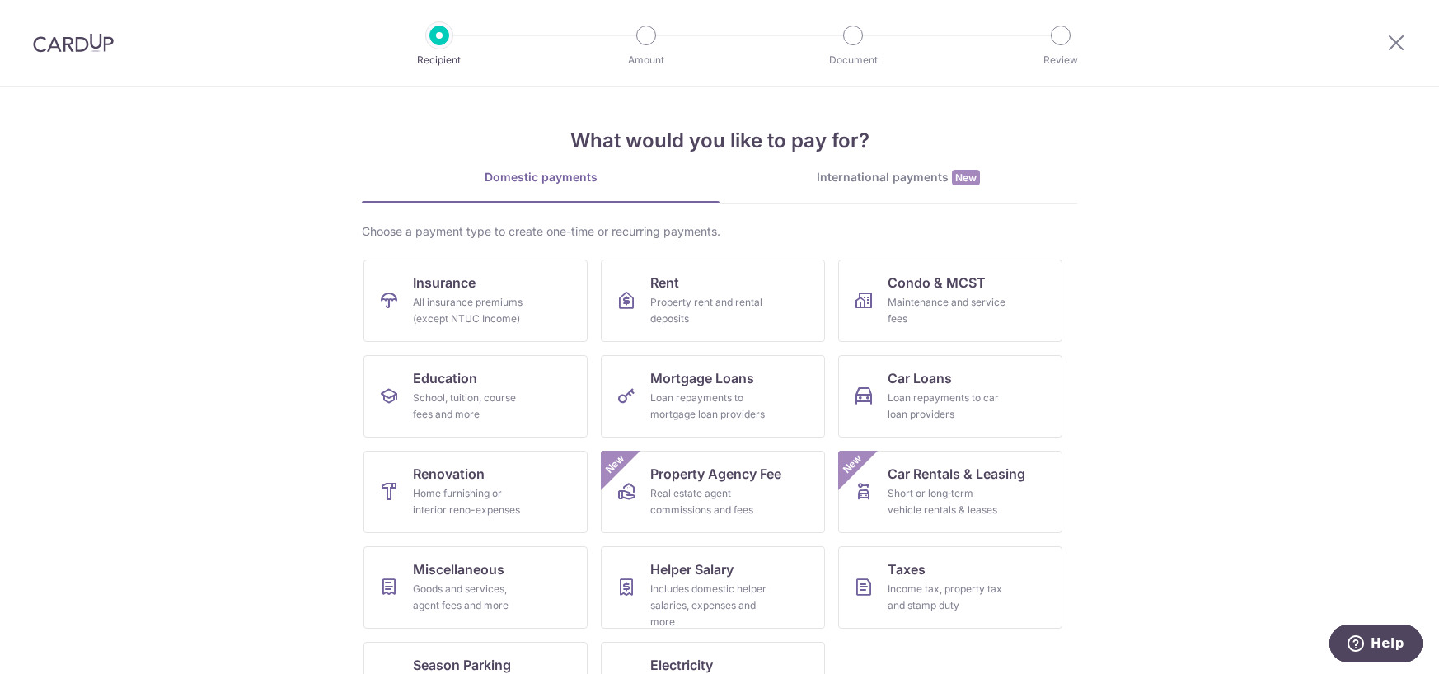
click at [927, 346] on ul "Insurance All insurance premiums (except NTUC Income) Rent Property rent and re…" at bounding box center [719, 499] width 712 height 478
click at [937, 319] on div "Maintenance and service fees" at bounding box center [947, 310] width 119 height 33
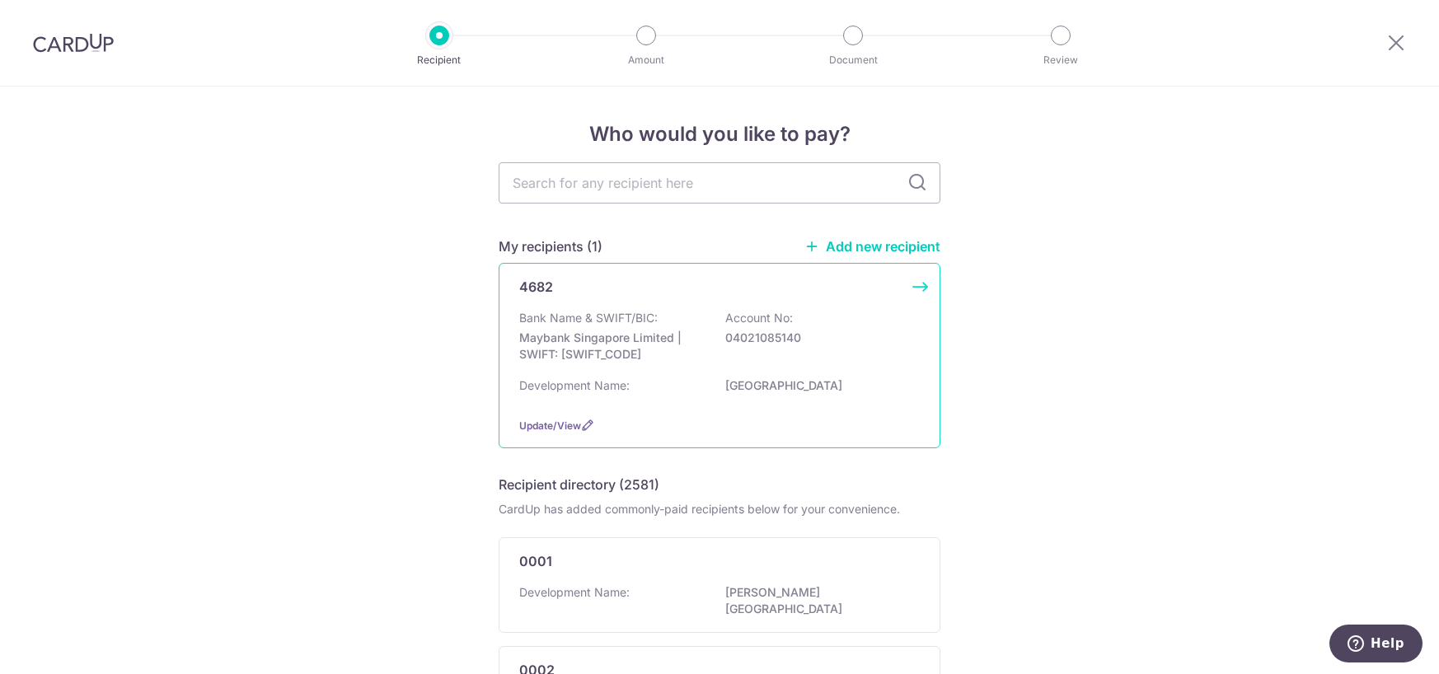
click at [702, 310] on div "Bank Name & SWIFT/BIC: Maybank Singapore Limited | SWIFT: MBBESGS2XXX Account N…" at bounding box center [719, 340] width 401 height 61
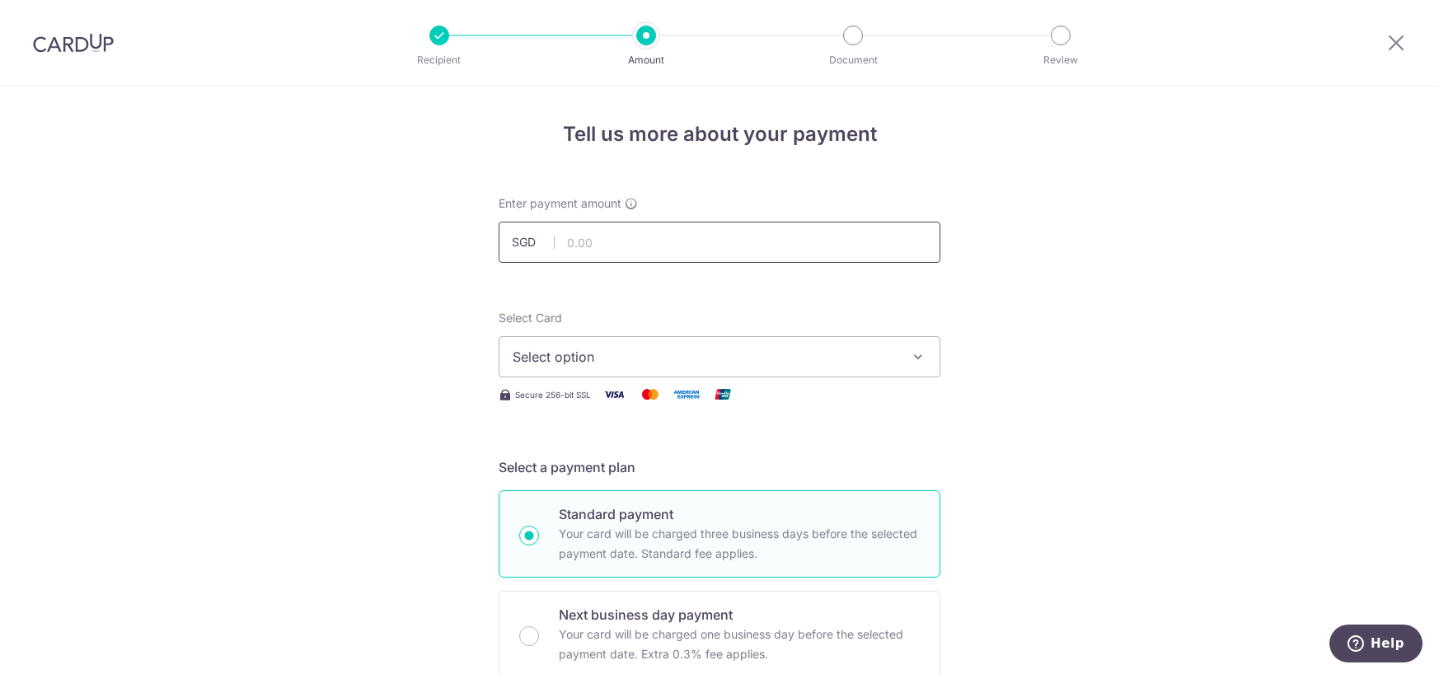
click at [611, 238] on input "text" at bounding box center [720, 242] width 442 height 41
click at [631, 354] on span "Select option" at bounding box center [705, 357] width 384 height 20
type input "1,280.53"
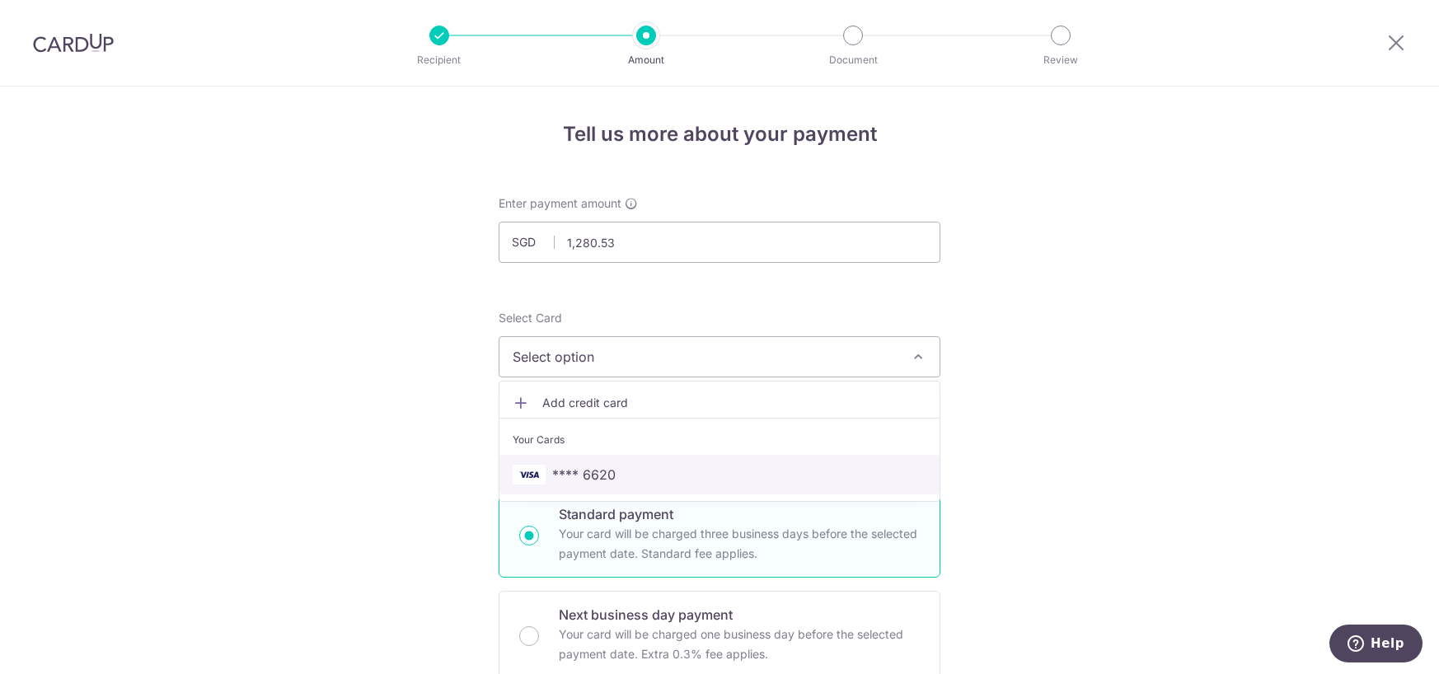
click at [623, 466] on span "**** 6620" at bounding box center [720, 475] width 414 height 20
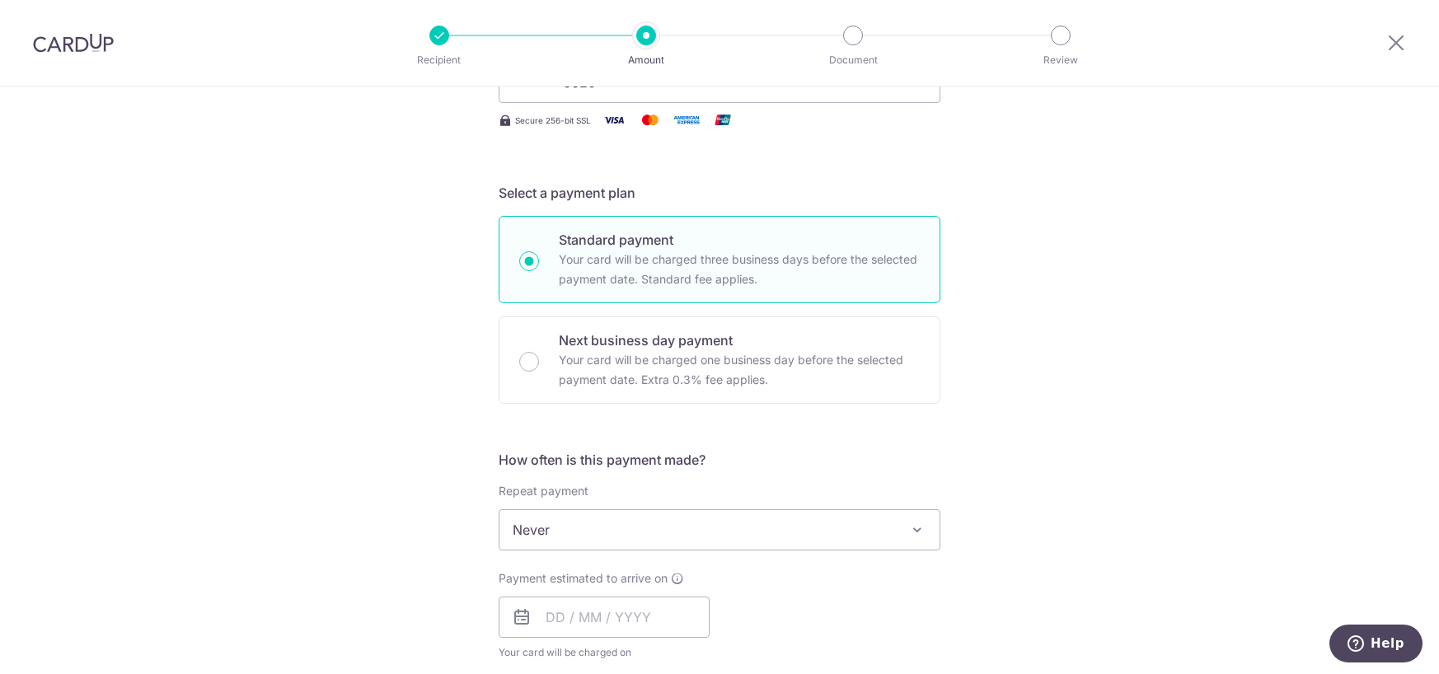
scroll to position [549, 0]
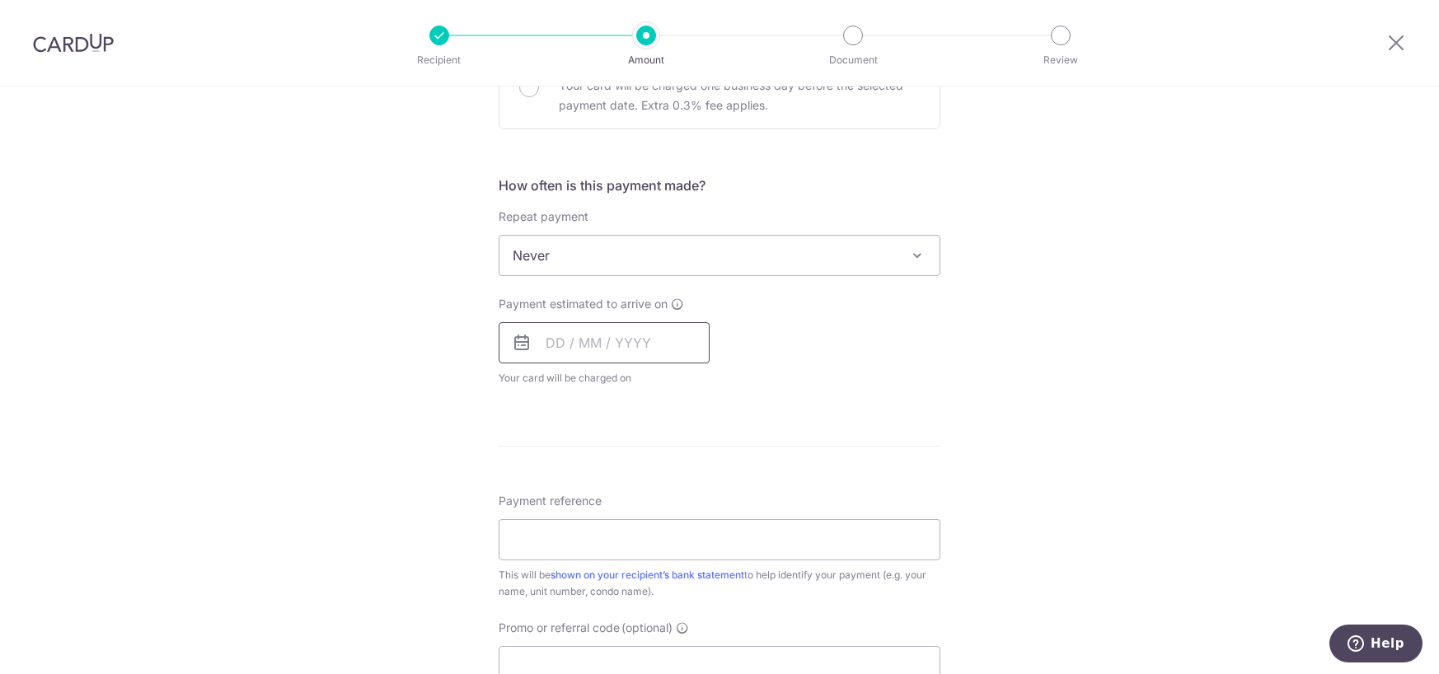
click at [593, 349] on input "text" at bounding box center [604, 342] width 211 height 41
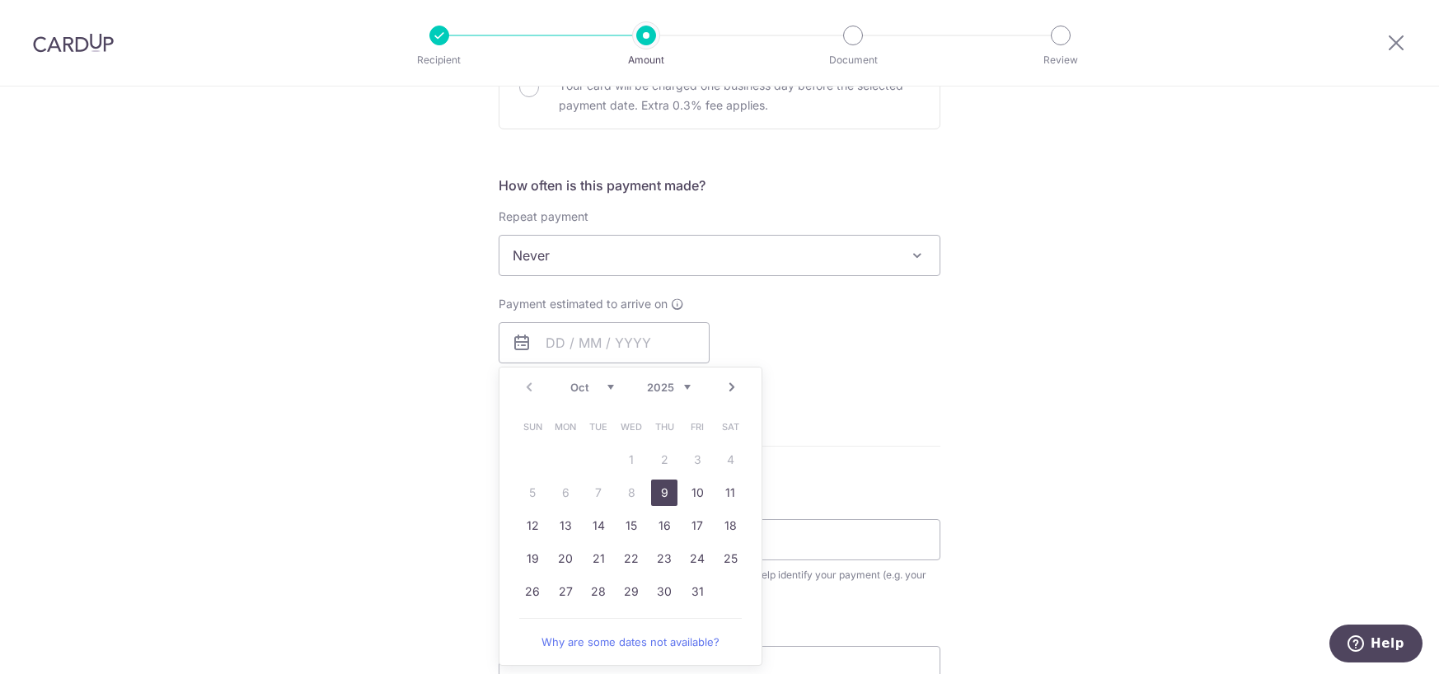
click at [659, 483] on link "9" at bounding box center [664, 493] width 26 height 26
type input "09/10/2025"
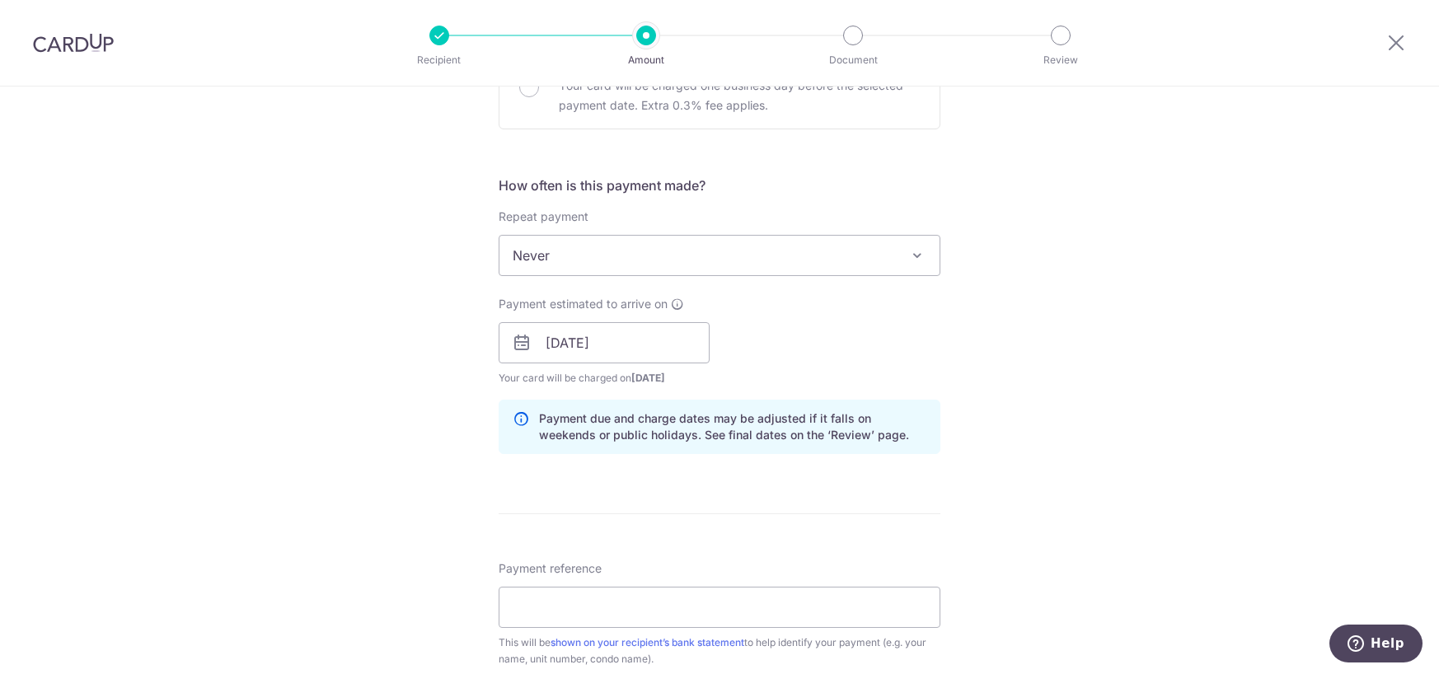
scroll to position [824, 0]
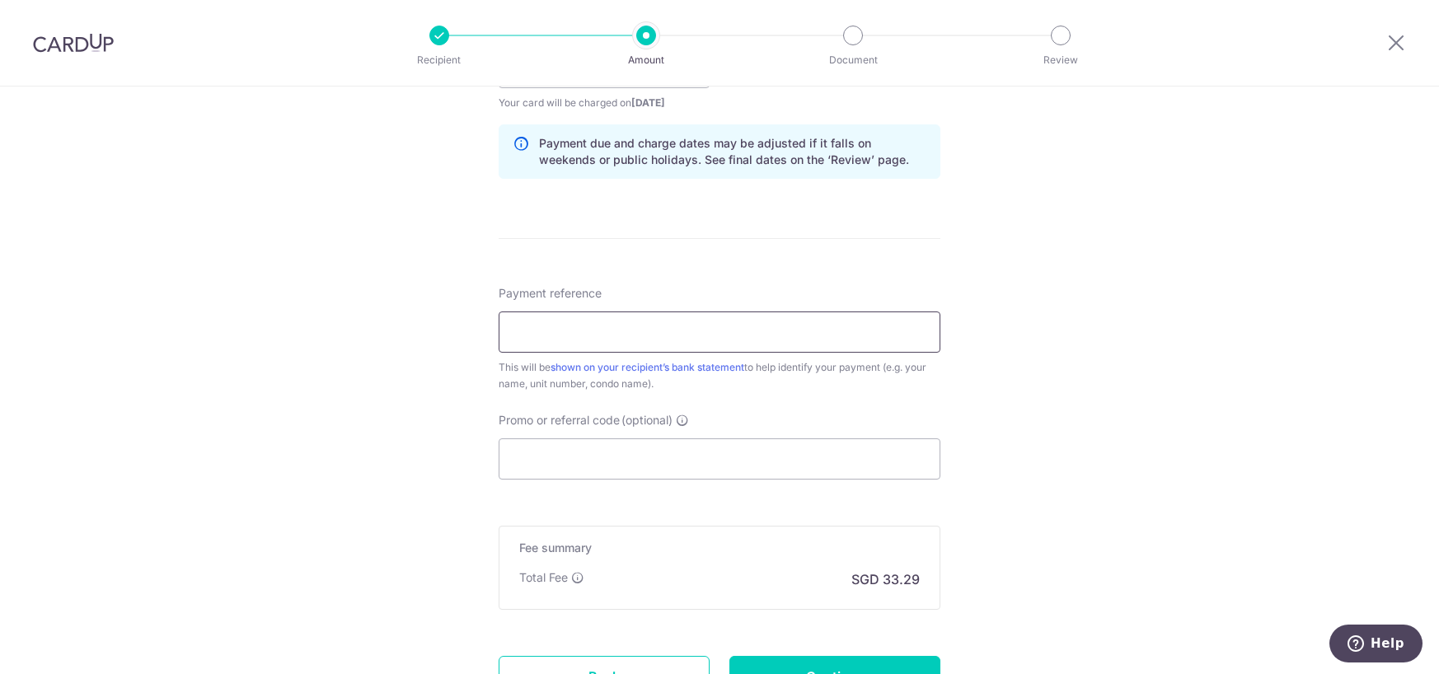
click at [635, 335] on input "Payment reference" at bounding box center [720, 332] width 442 height 41
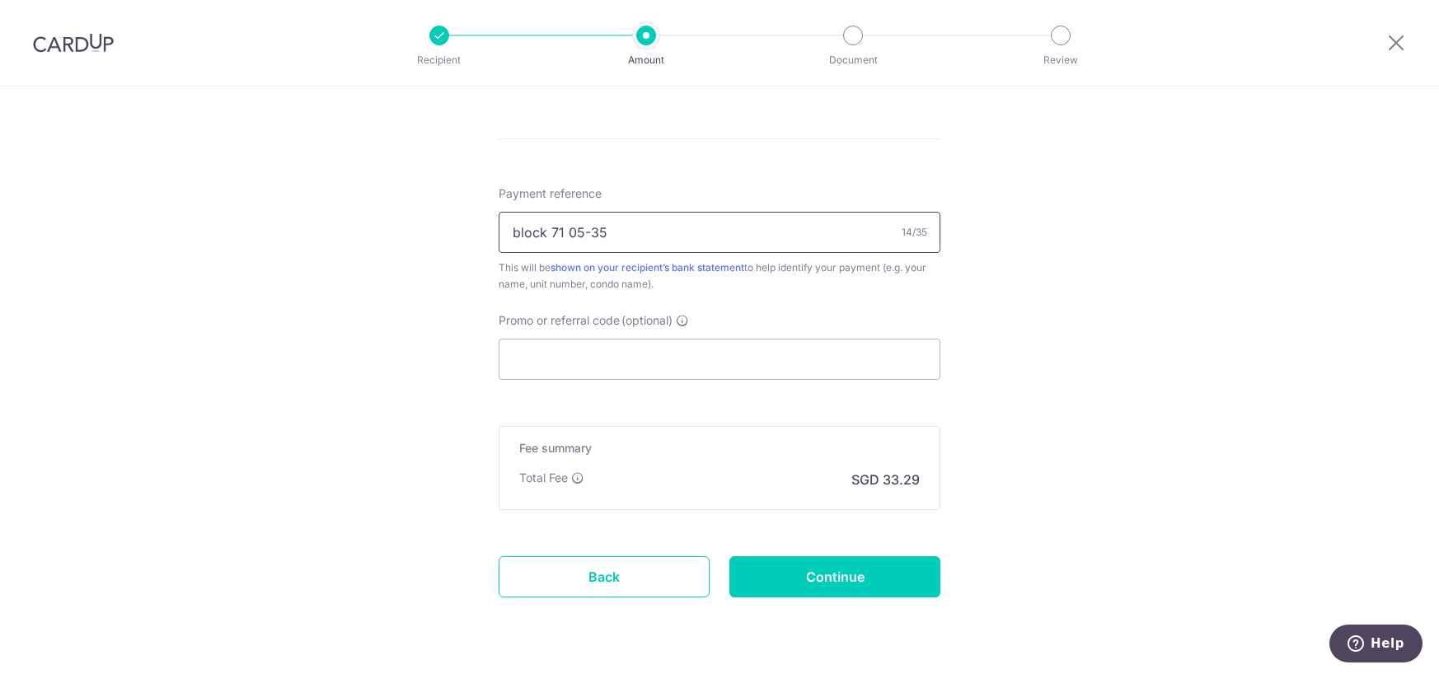
scroll to position [970, 0]
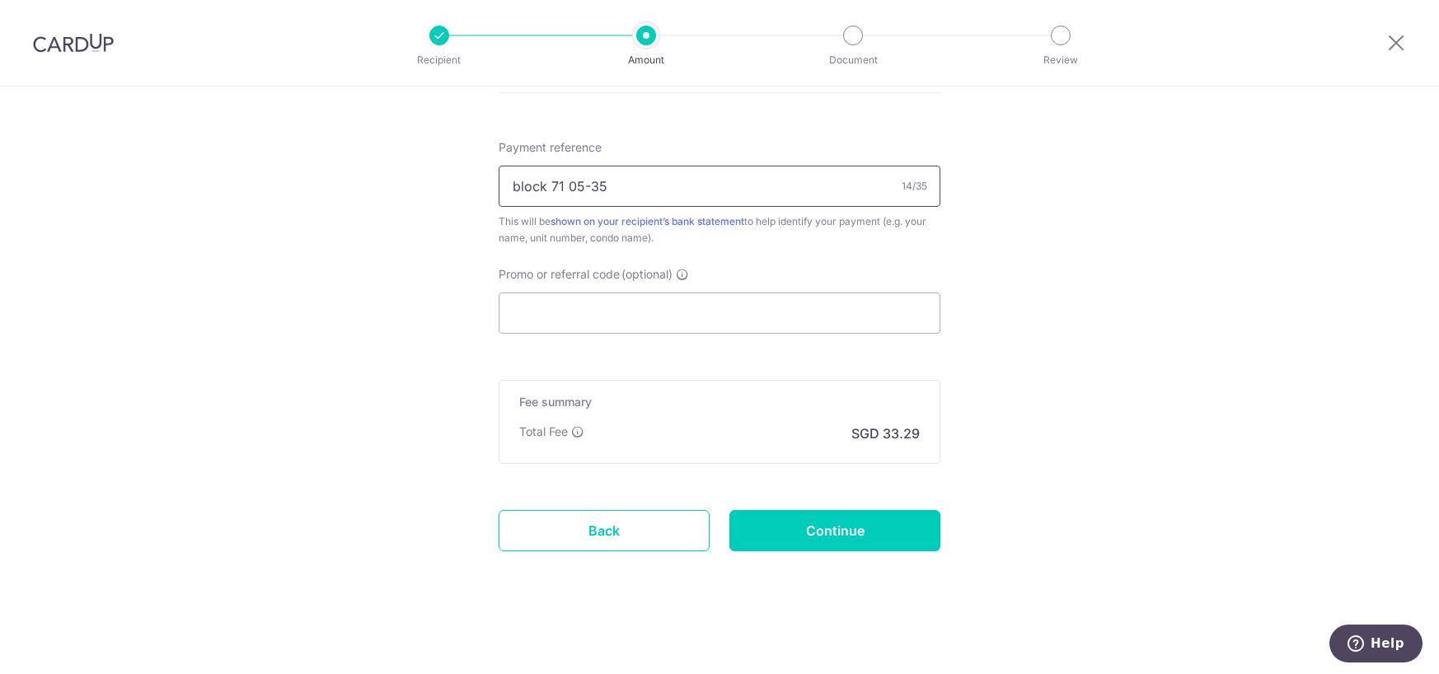
type input "block 71 05-35"
click at [584, 291] on div "Promo or referral code (optional) The discounted fee will be shown on the revie…" at bounding box center [720, 300] width 442 height 68
click at [559, 307] on input "Promo or referral code (optional)" at bounding box center [720, 313] width 442 height 41
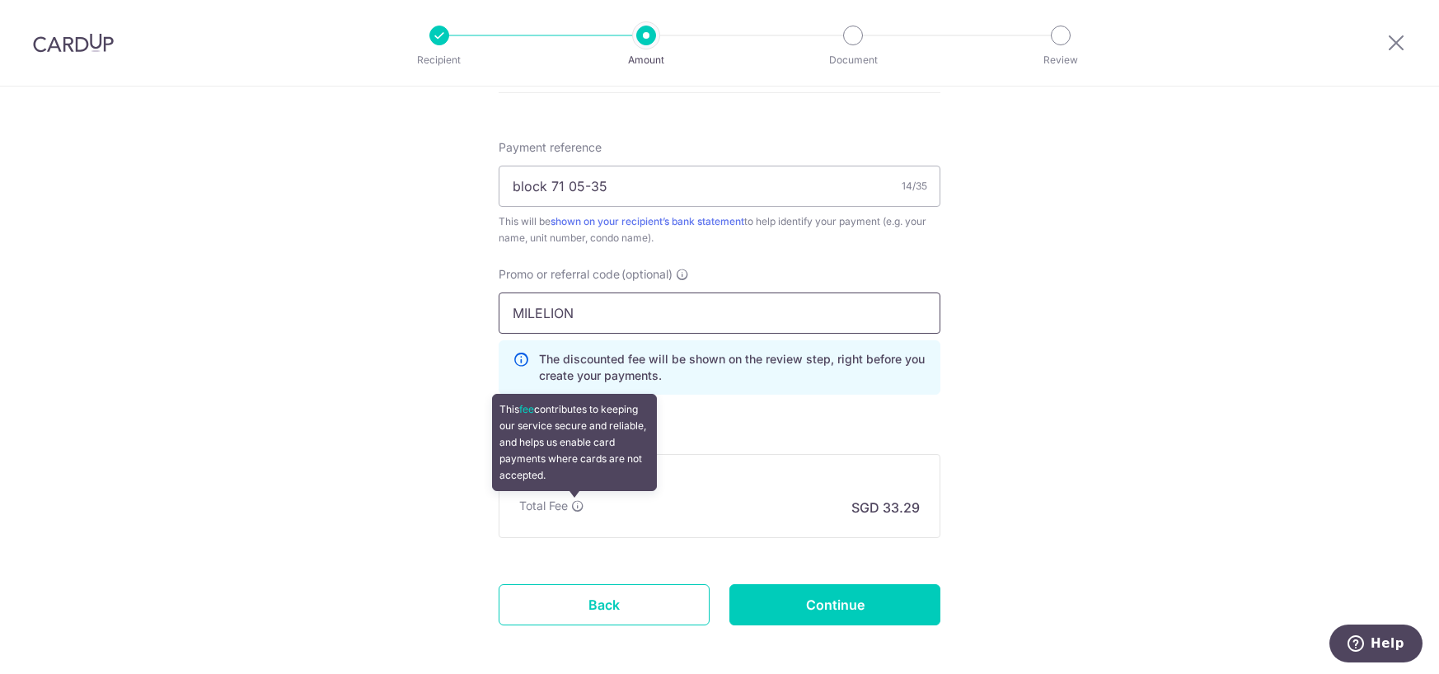
type input "MILELION"
click at [574, 511] on icon at bounding box center [577, 505] width 13 height 13
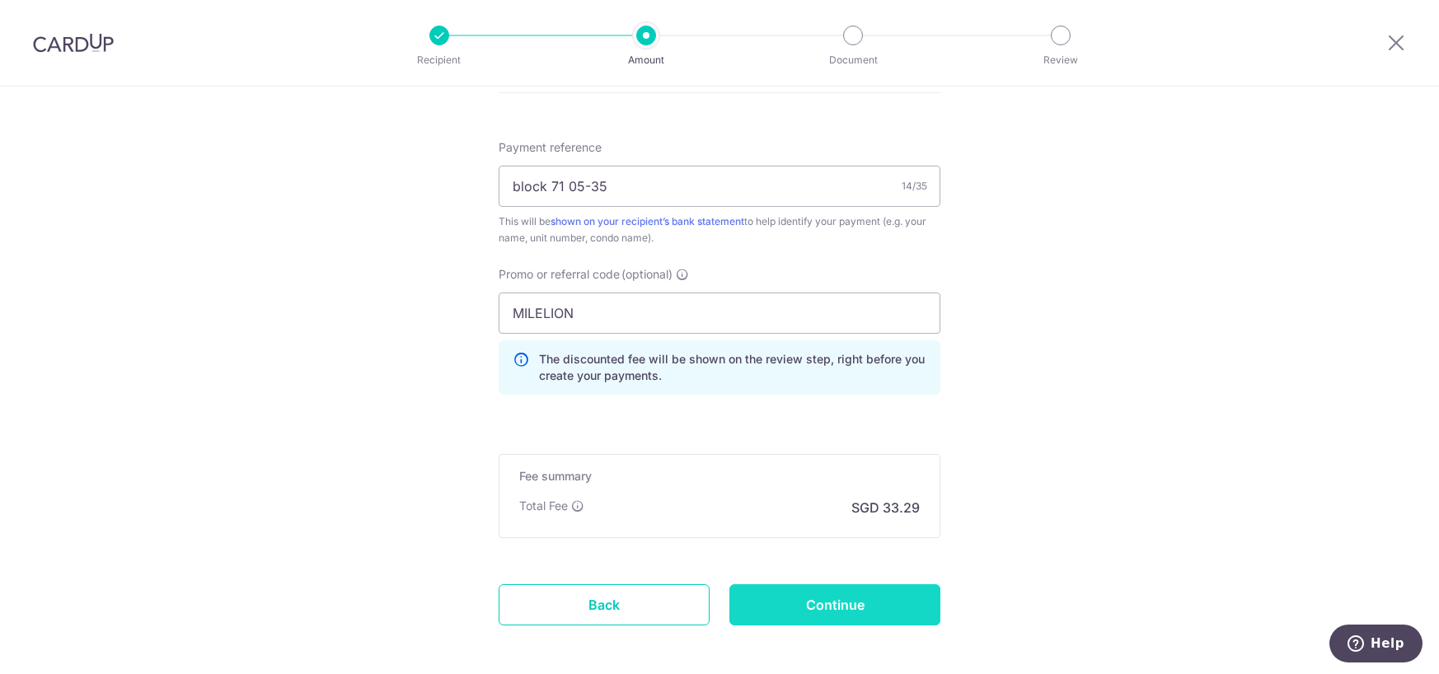
click at [798, 595] on input "Continue" at bounding box center [834, 604] width 211 height 41
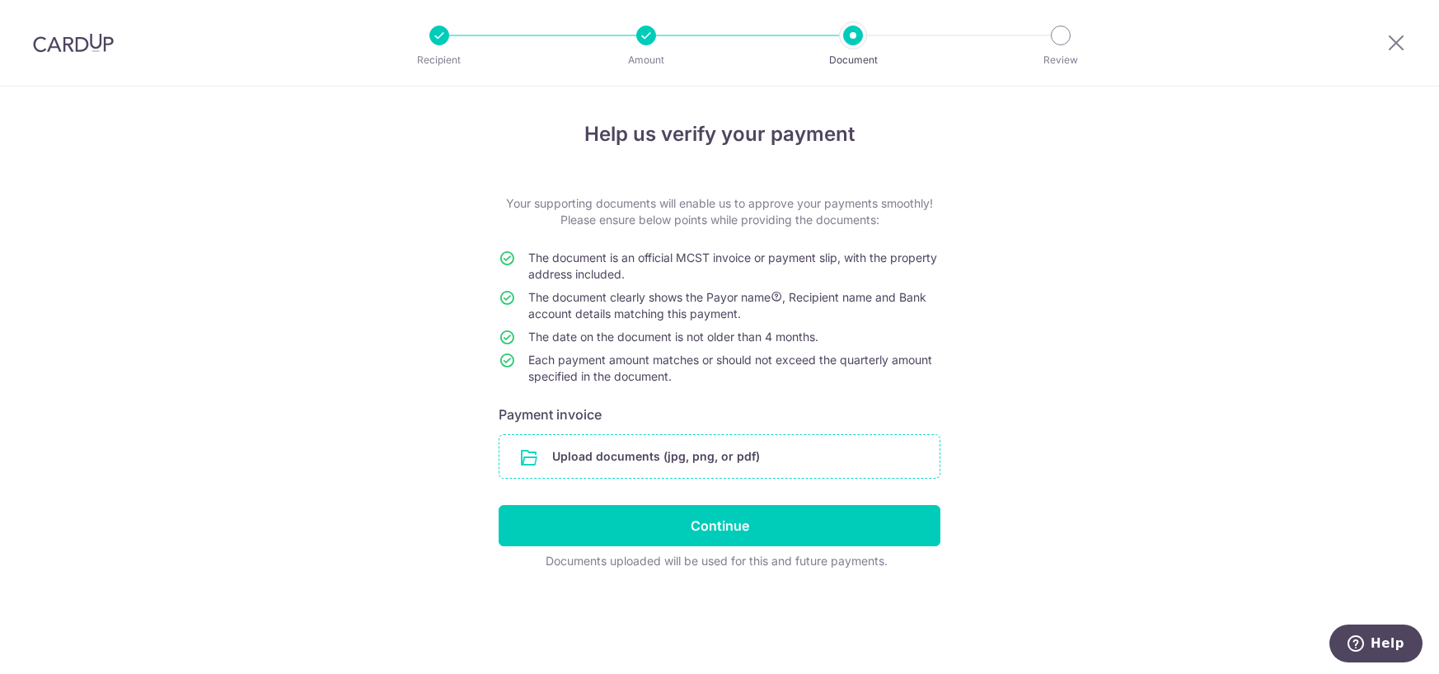
click at [735, 461] on input "file" at bounding box center [719, 456] width 440 height 43
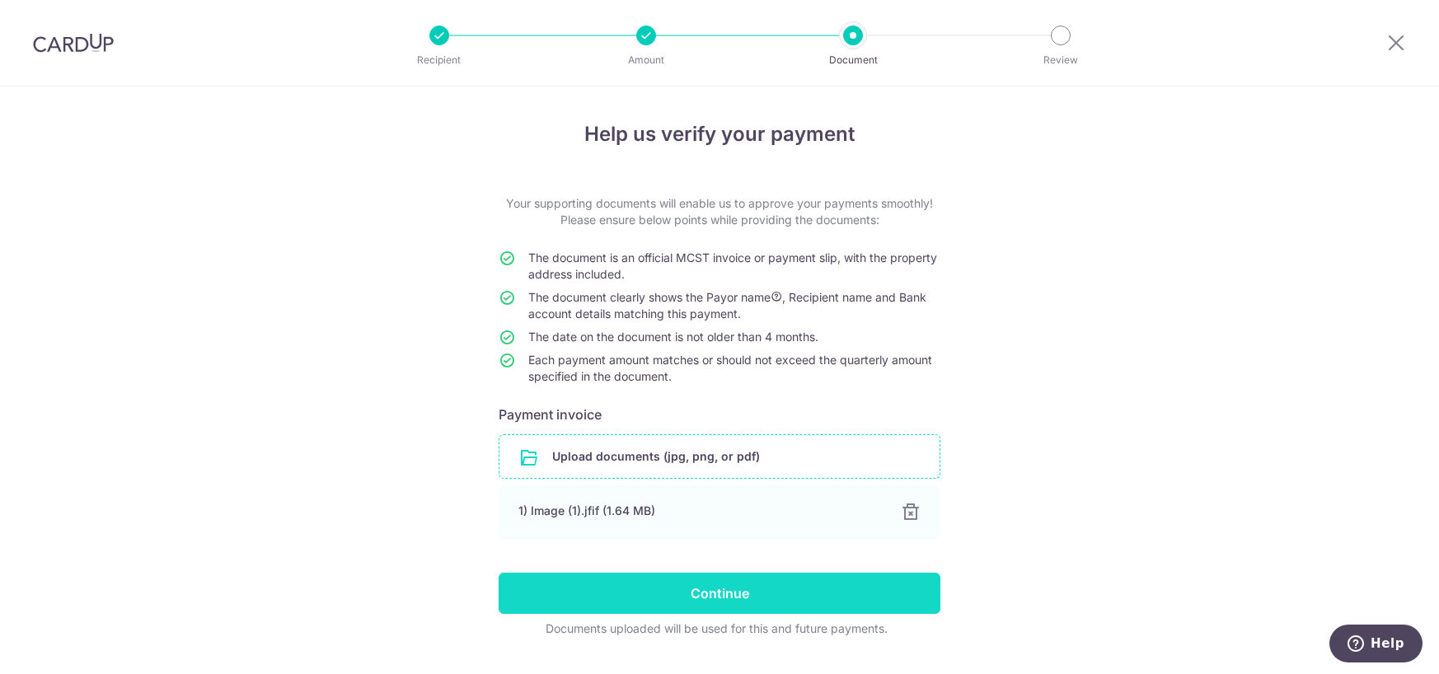
click at [710, 586] on input "Continue" at bounding box center [720, 593] width 442 height 41
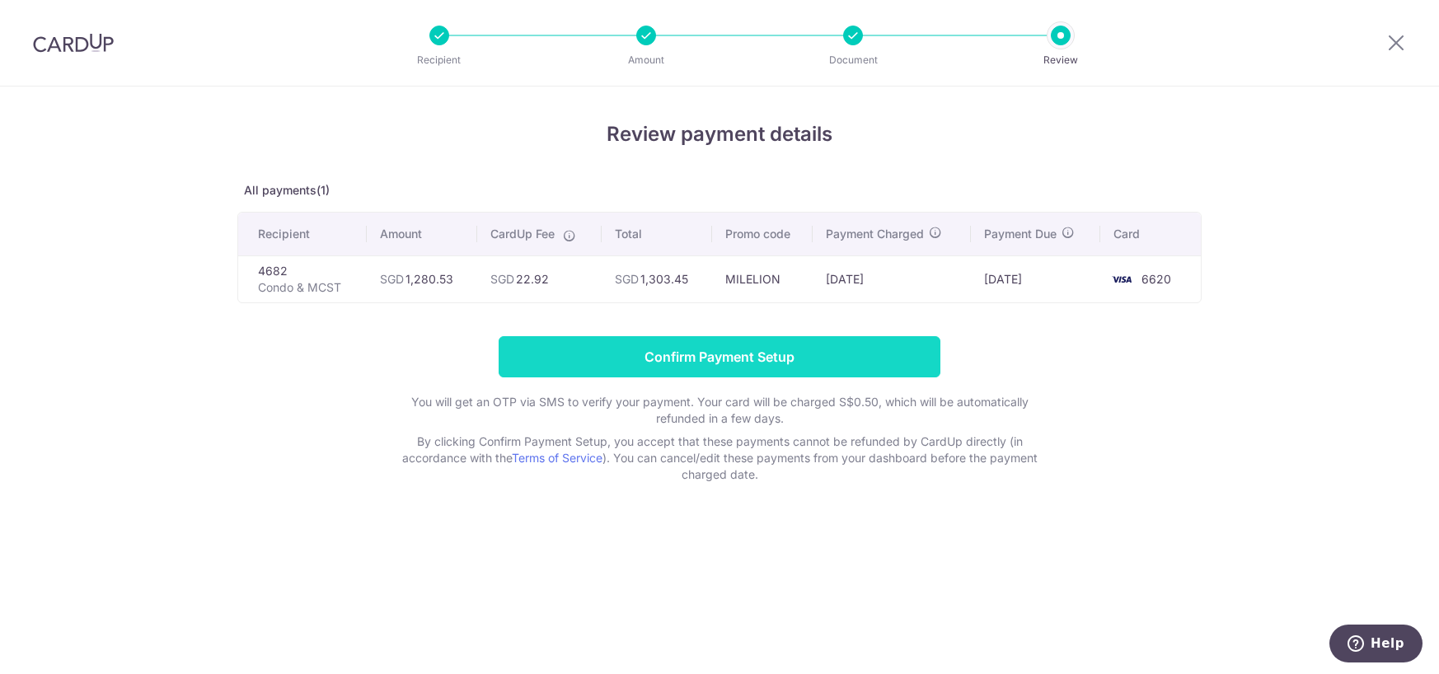
click at [745, 352] on input "Confirm Payment Setup" at bounding box center [720, 356] width 442 height 41
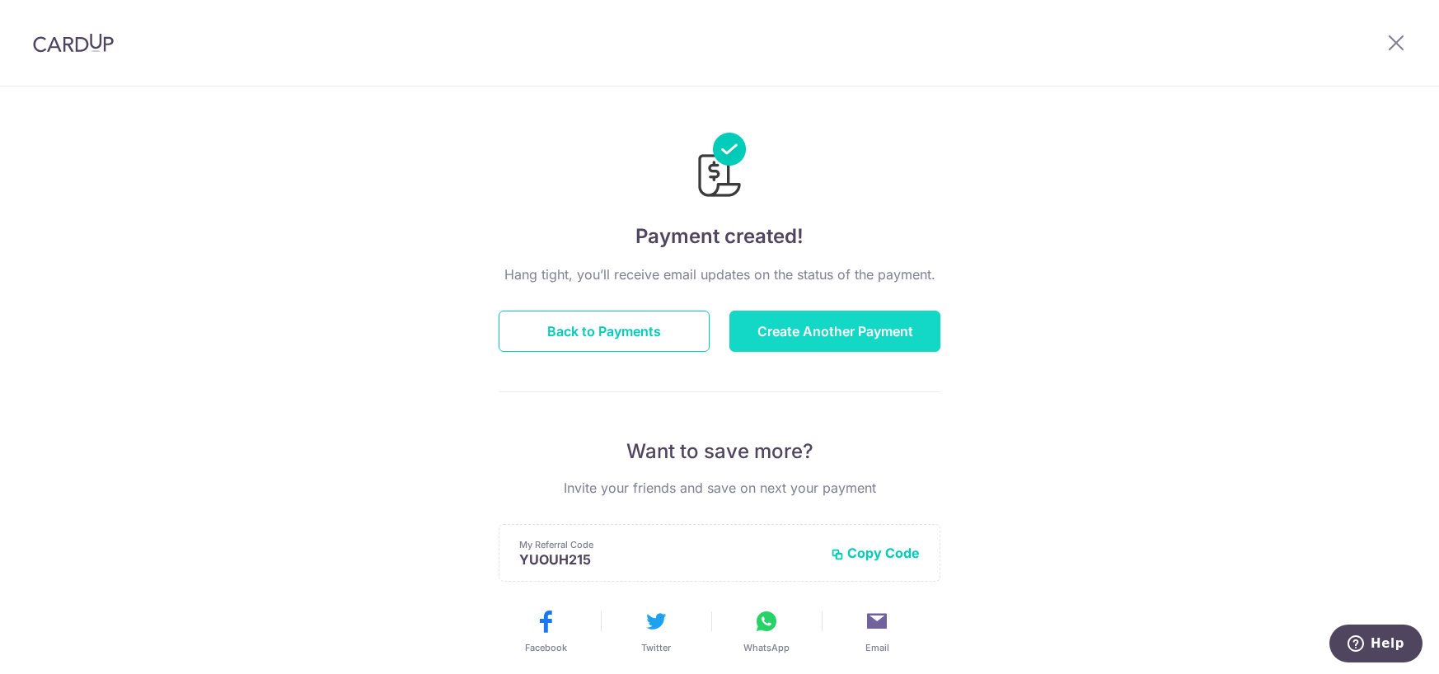
click at [825, 326] on button "Create Another Payment" at bounding box center [834, 331] width 211 height 41
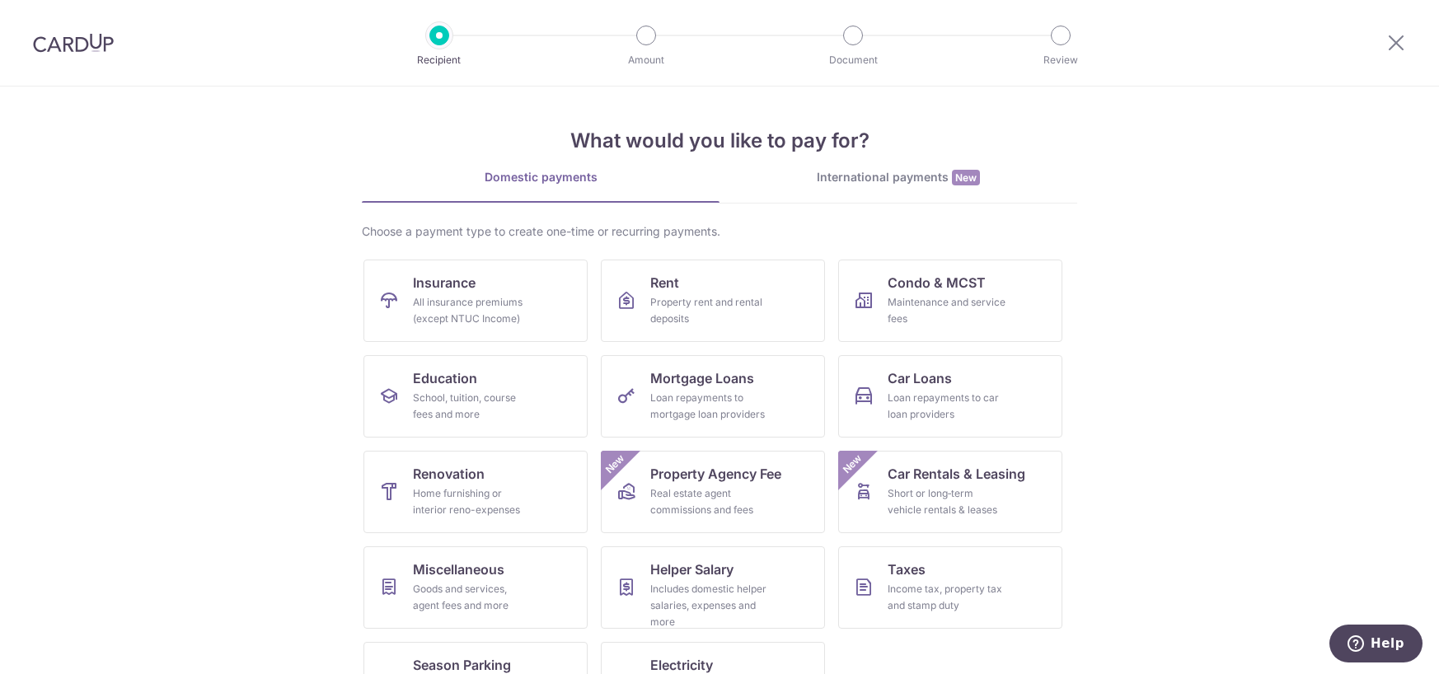
scroll to position [63, 0]
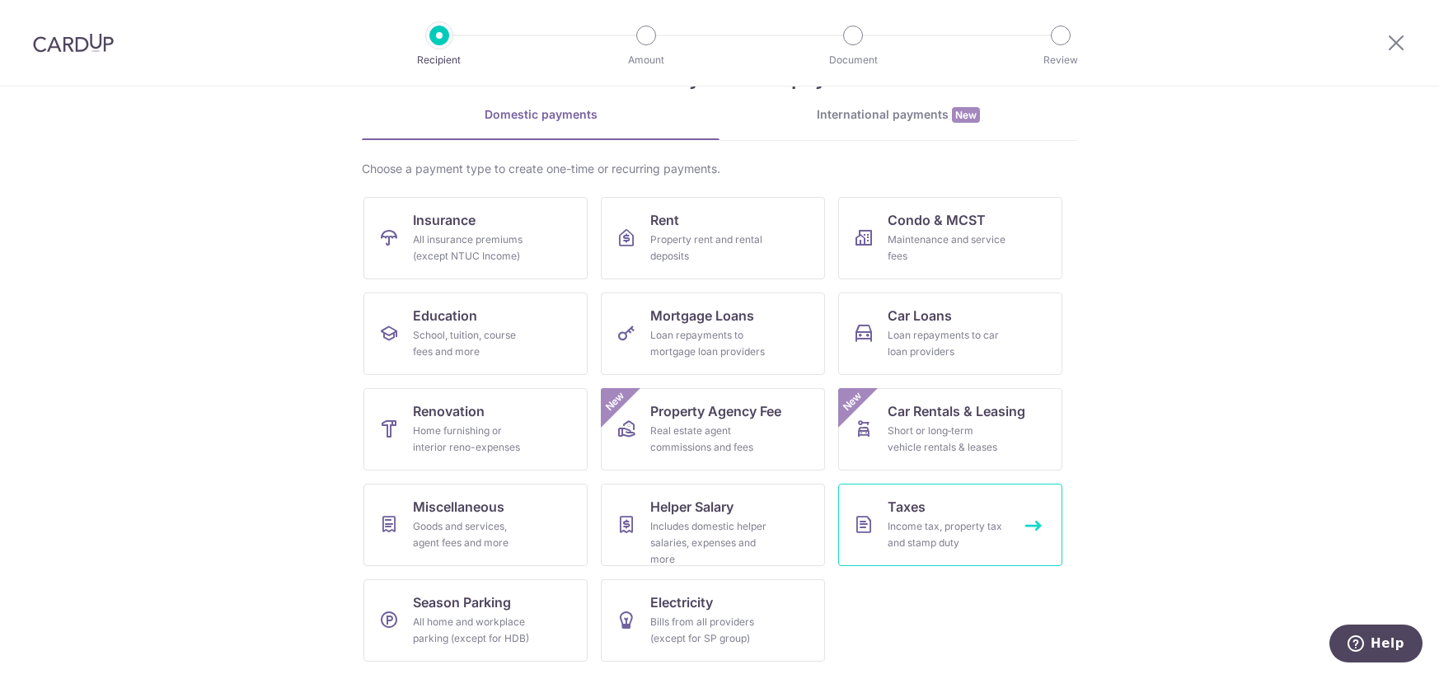
click at [915, 513] on span "Taxes" at bounding box center [907, 507] width 38 height 20
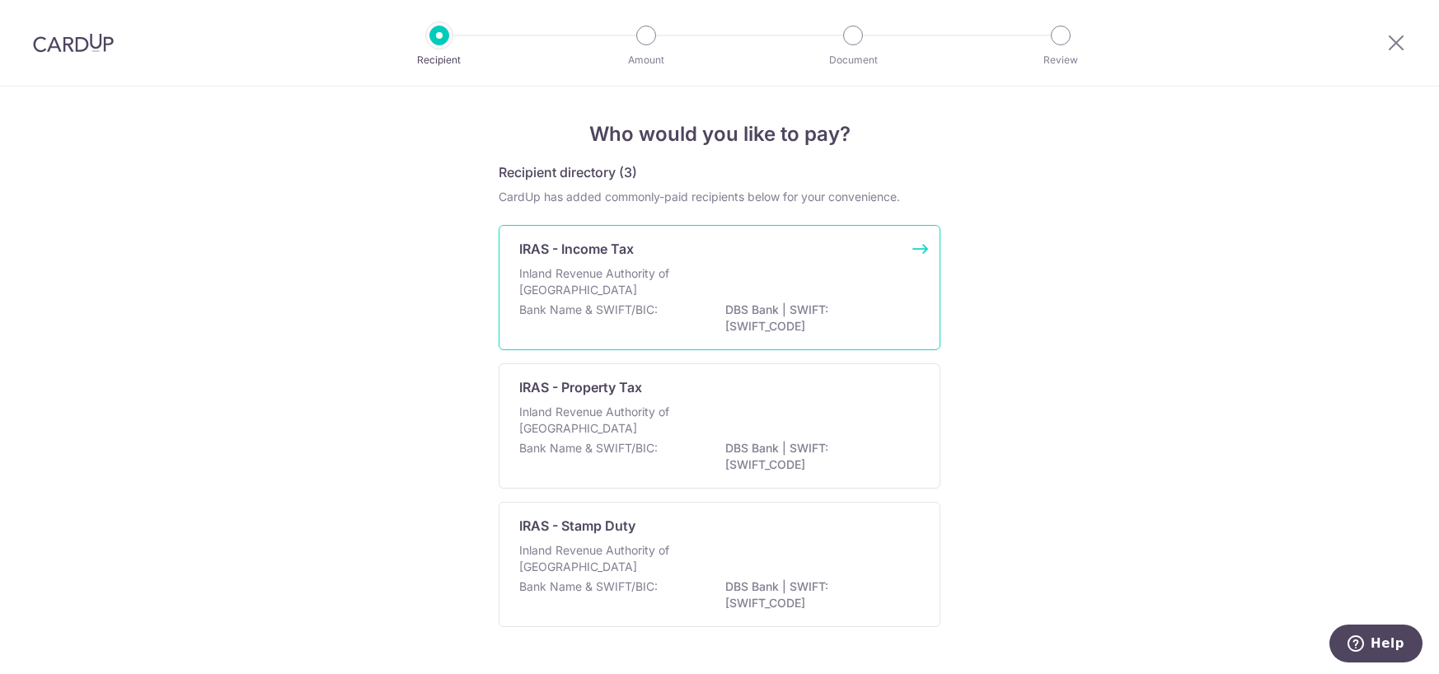
click at [729, 318] on p "DBS Bank | SWIFT: DBSSSGSGXXX" at bounding box center [817, 318] width 185 height 33
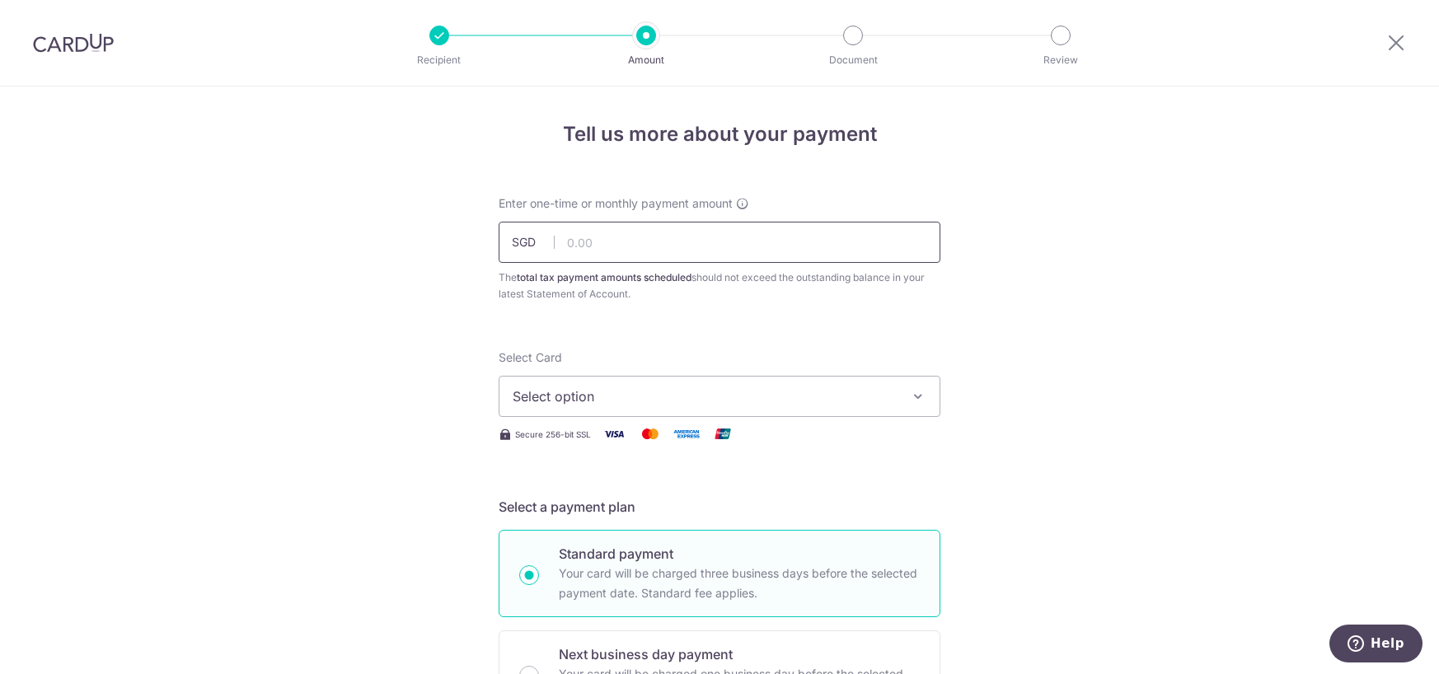
click at [641, 250] on input "text" at bounding box center [720, 242] width 442 height 41
click at [621, 246] on input "text" at bounding box center [720, 242] width 442 height 41
type input "3,500.00"
drag, startPoint x: 763, startPoint y: 408, endPoint x: 759, endPoint y: 401, distance: 8.5
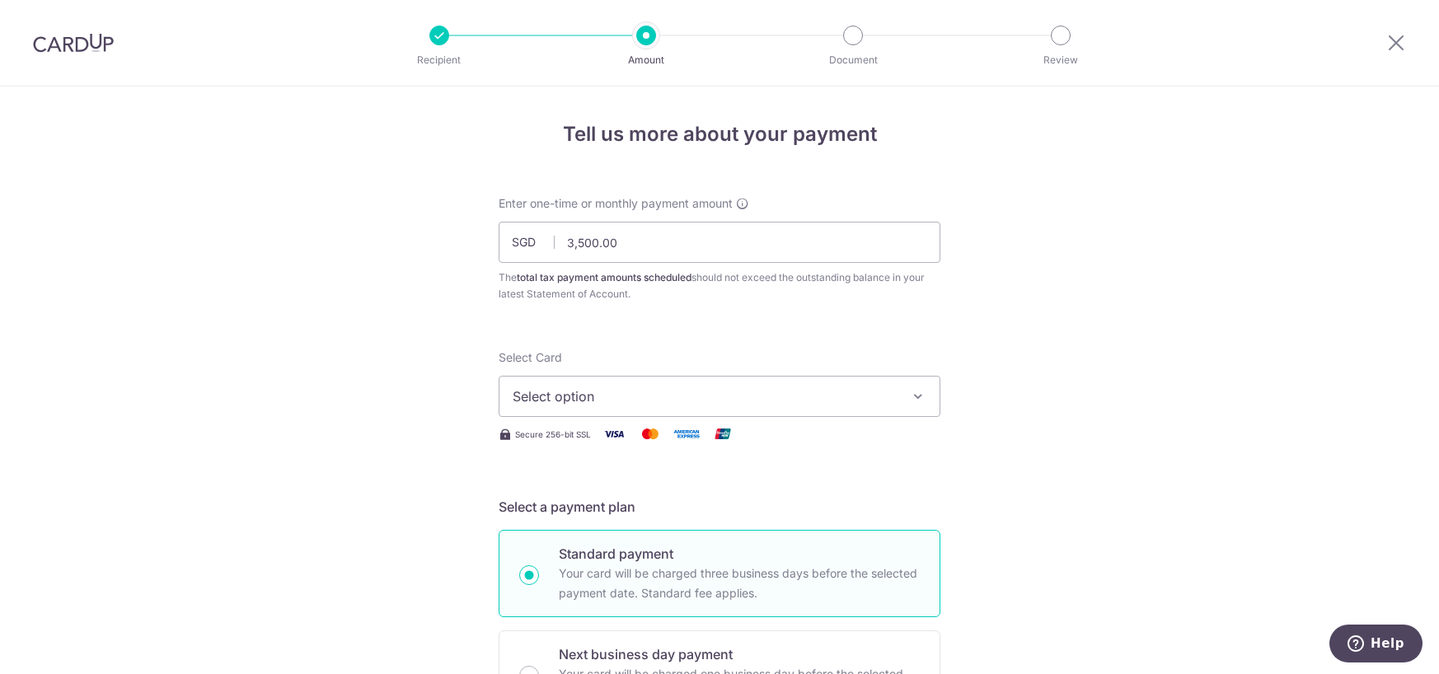
click at [758, 401] on span "Select option" at bounding box center [705, 397] width 384 height 20
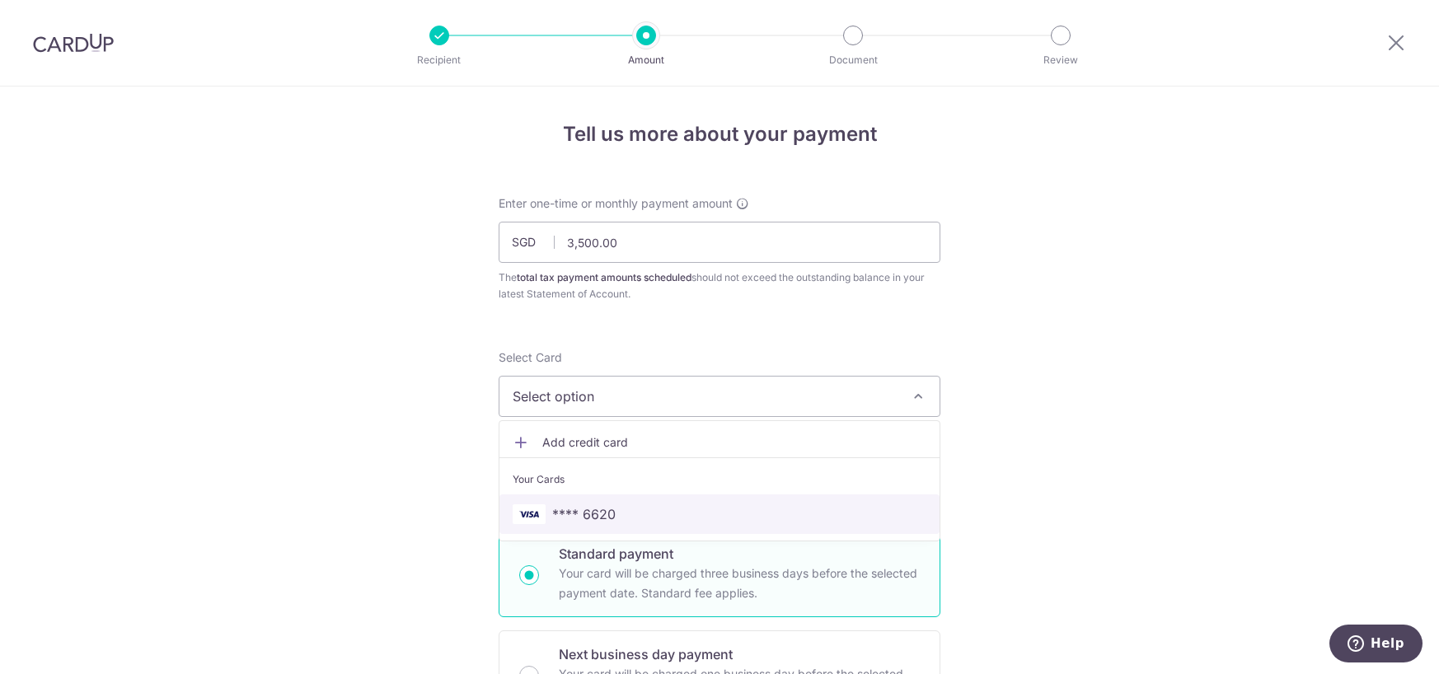
click at [712, 520] on span "**** 6620" at bounding box center [720, 514] width 414 height 20
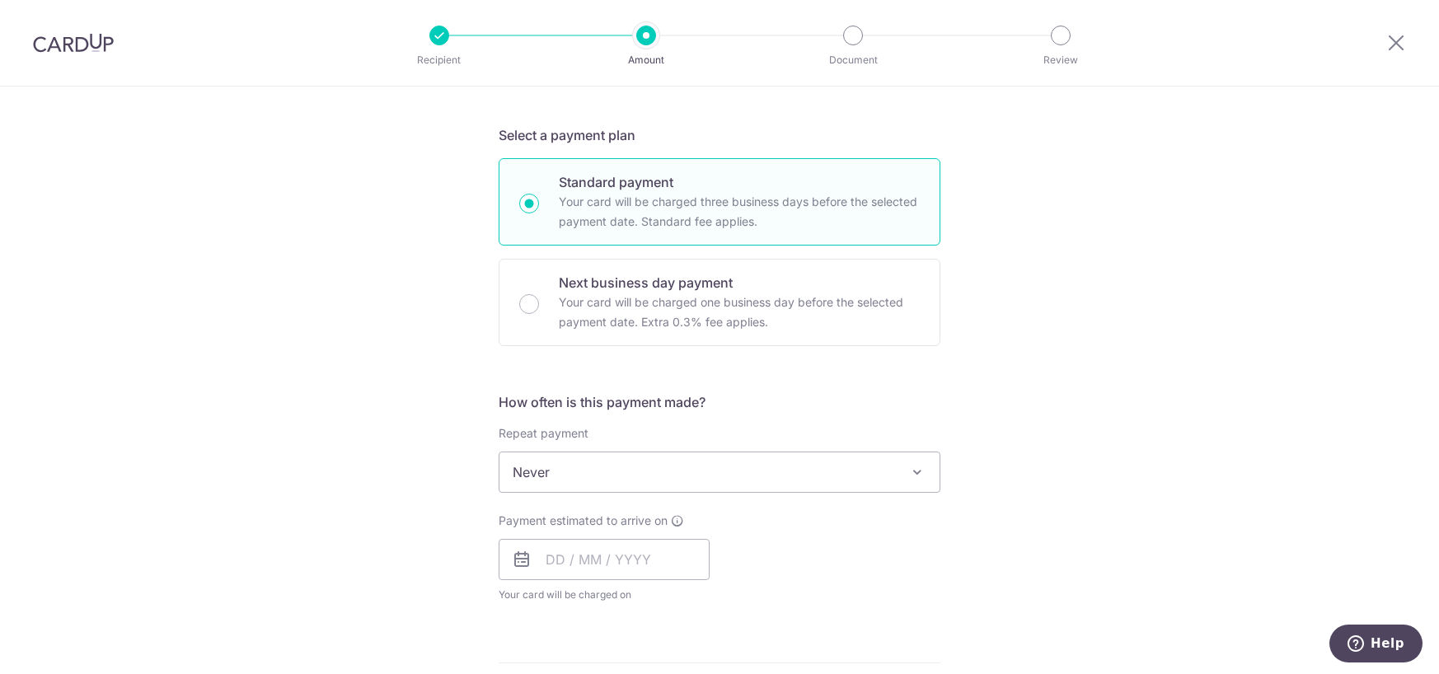
scroll to position [549, 0]
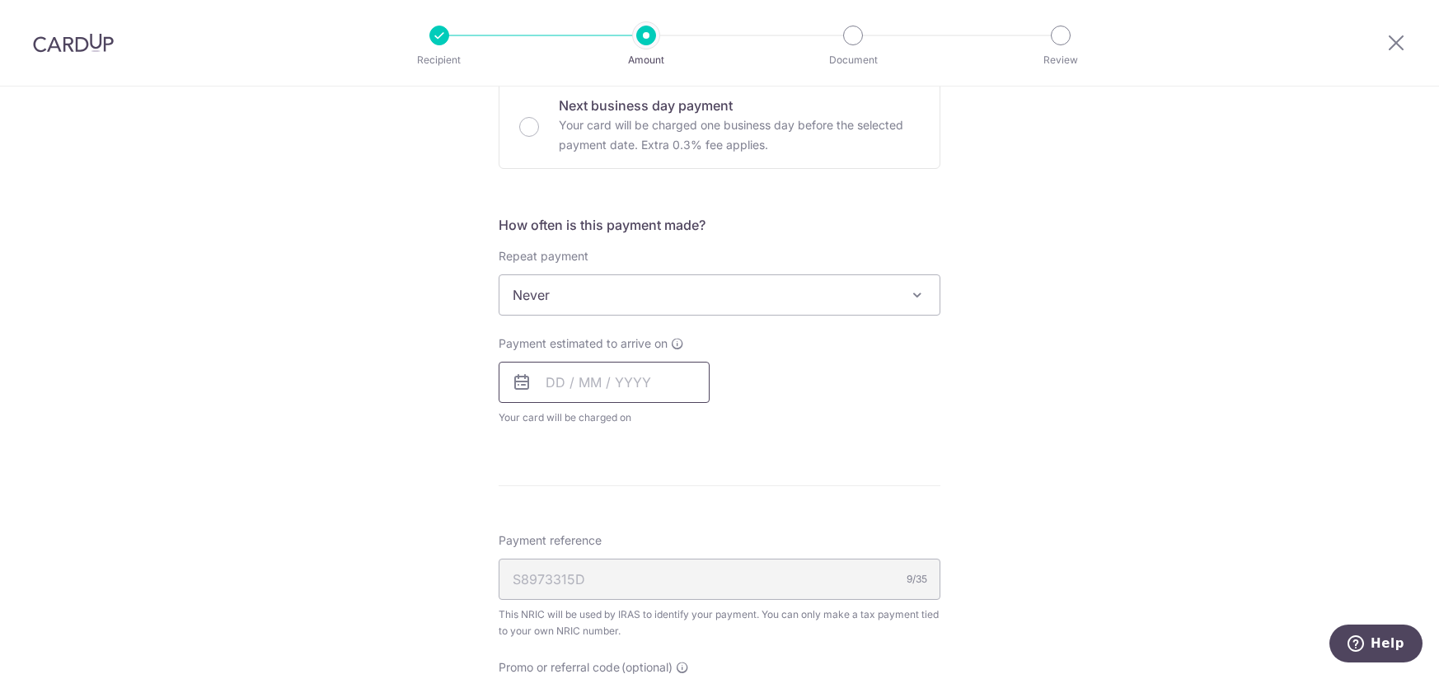
click at [618, 377] on input "text" at bounding box center [604, 382] width 211 height 41
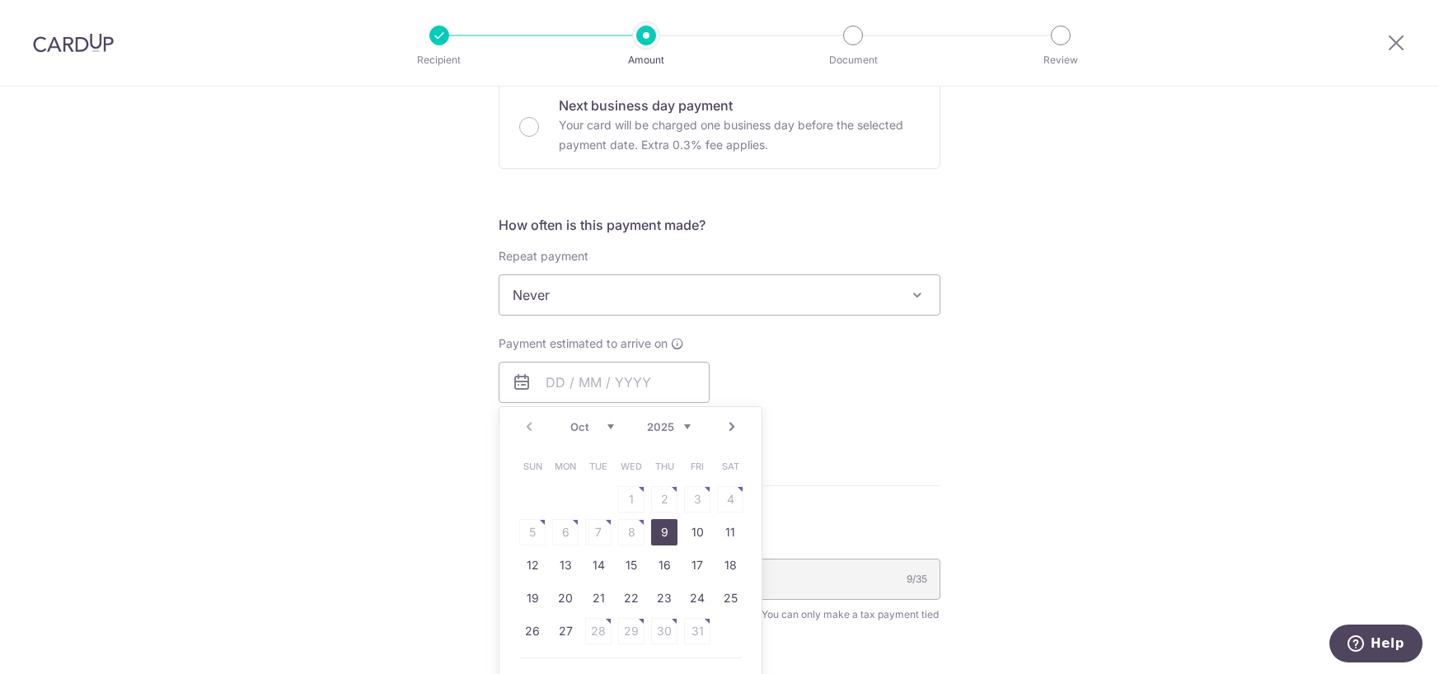
click at [654, 532] on link "9" at bounding box center [664, 532] width 26 height 26
type input "09/10/2025"
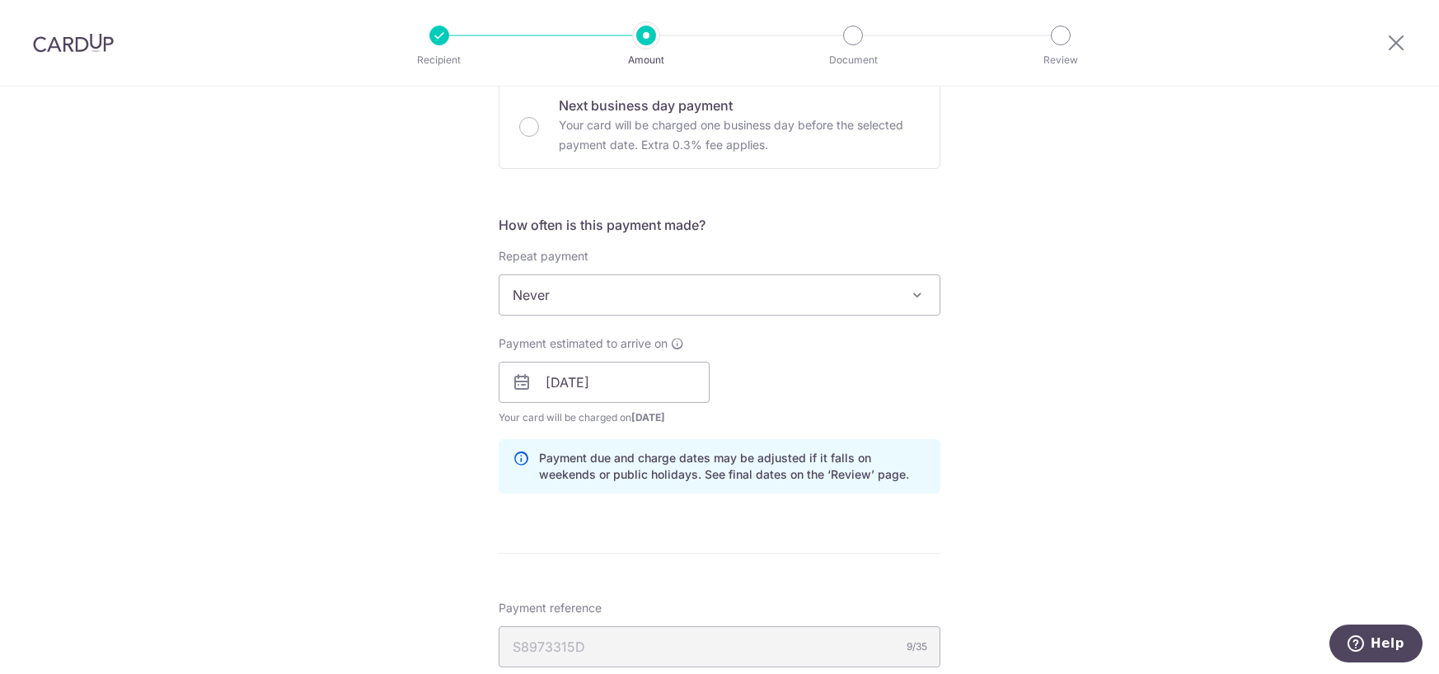
scroll to position [824, 0]
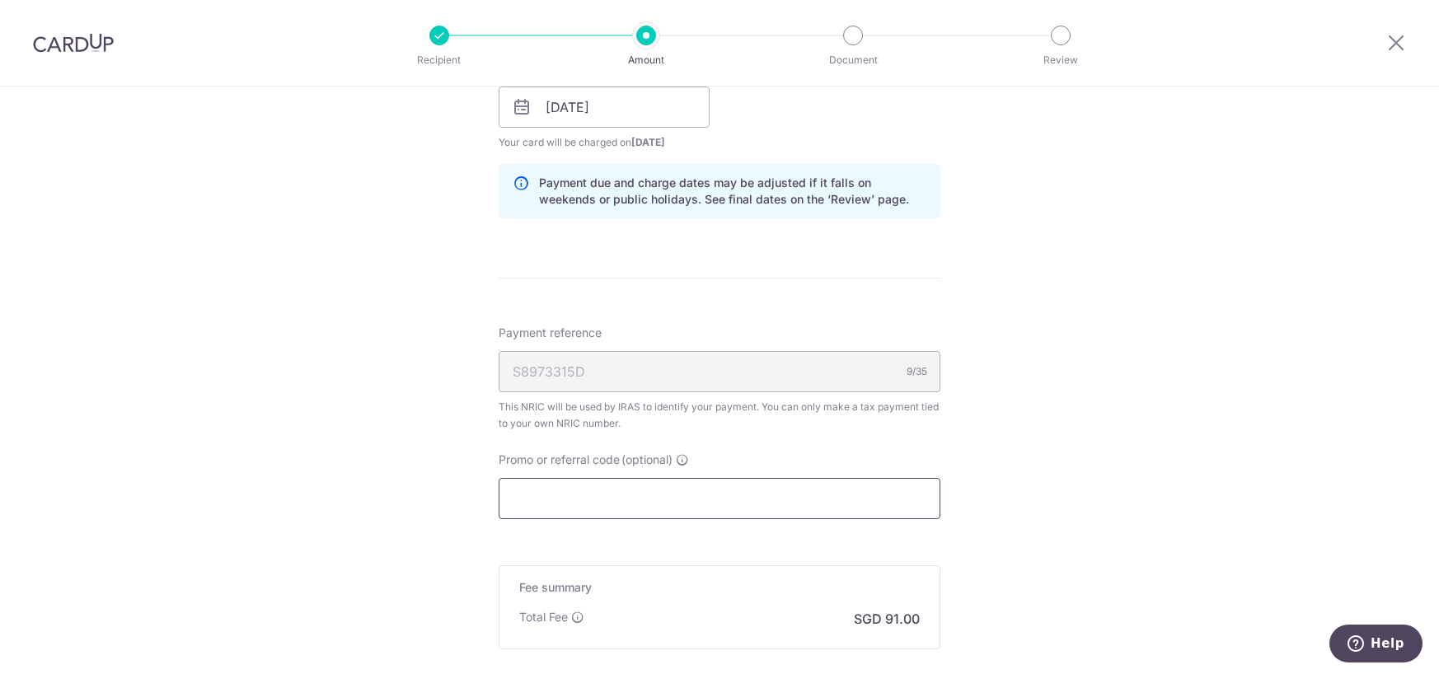
click at [689, 482] on input "Promo or referral code (optional)" at bounding box center [720, 498] width 442 height 41
click at [677, 499] on input "Promo or referral code (optional)" at bounding box center [720, 498] width 442 height 41
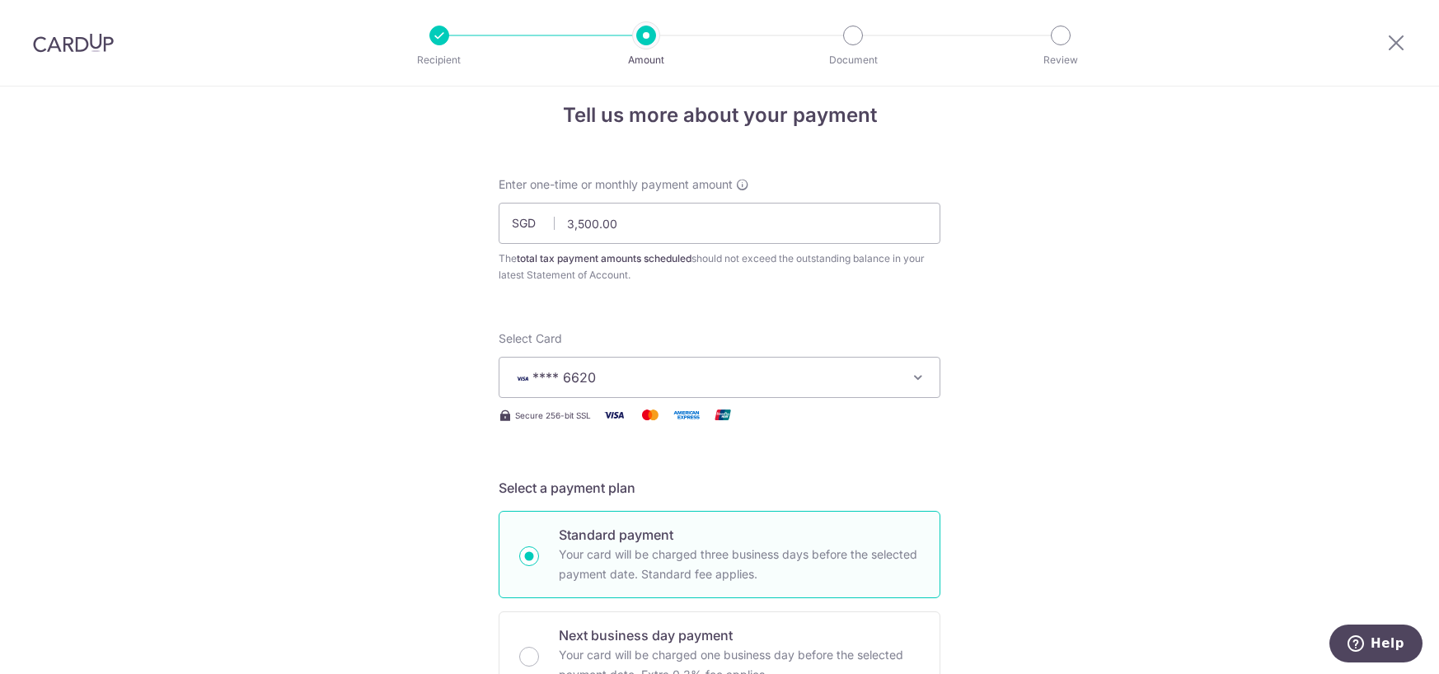
scroll to position [0, 0]
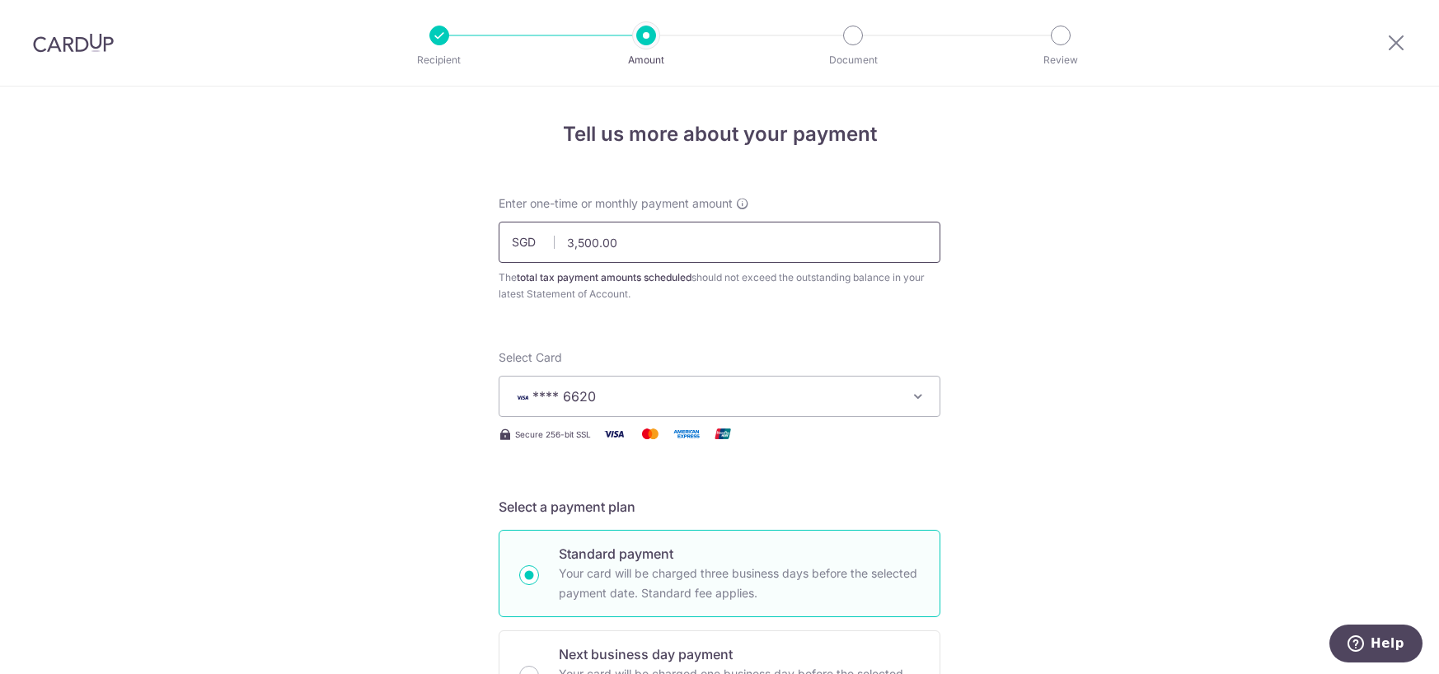
type input "VTAX25ONE"
drag, startPoint x: 644, startPoint y: 227, endPoint x: 556, endPoint y: 232, distance: 87.5
click at [552, 232] on input "3,500.00" at bounding box center [720, 242] width 442 height 41
drag, startPoint x: 626, startPoint y: 241, endPoint x: 617, endPoint y: 240, distance: 9.2
click at [617, 240] on input "3,500.00" at bounding box center [720, 242] width 442 height 41
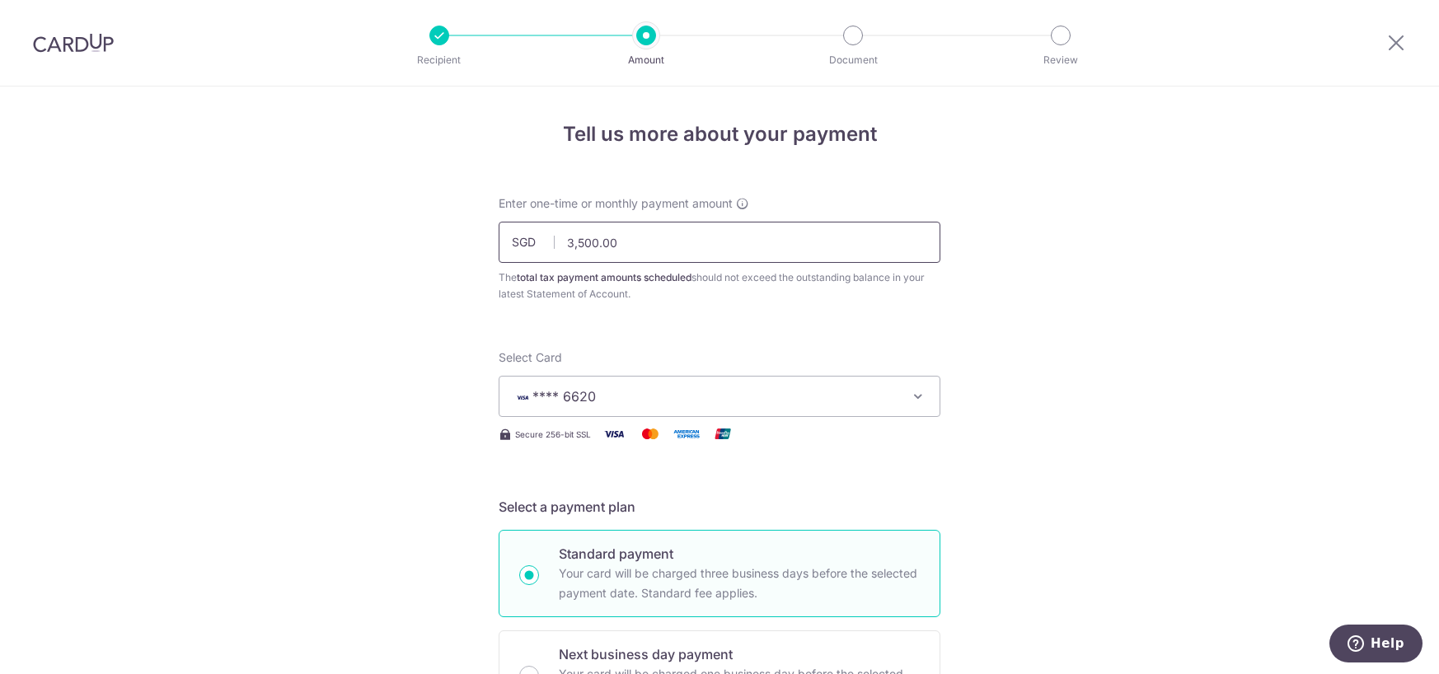
drag, startPoint x: 619, startPoint y: 256, endPoint x: 544, endPoint y: 257, distance: 75.0
click at [543, 257] on input "3,500.00" at bounding box center [720, 242] width 442 height 41
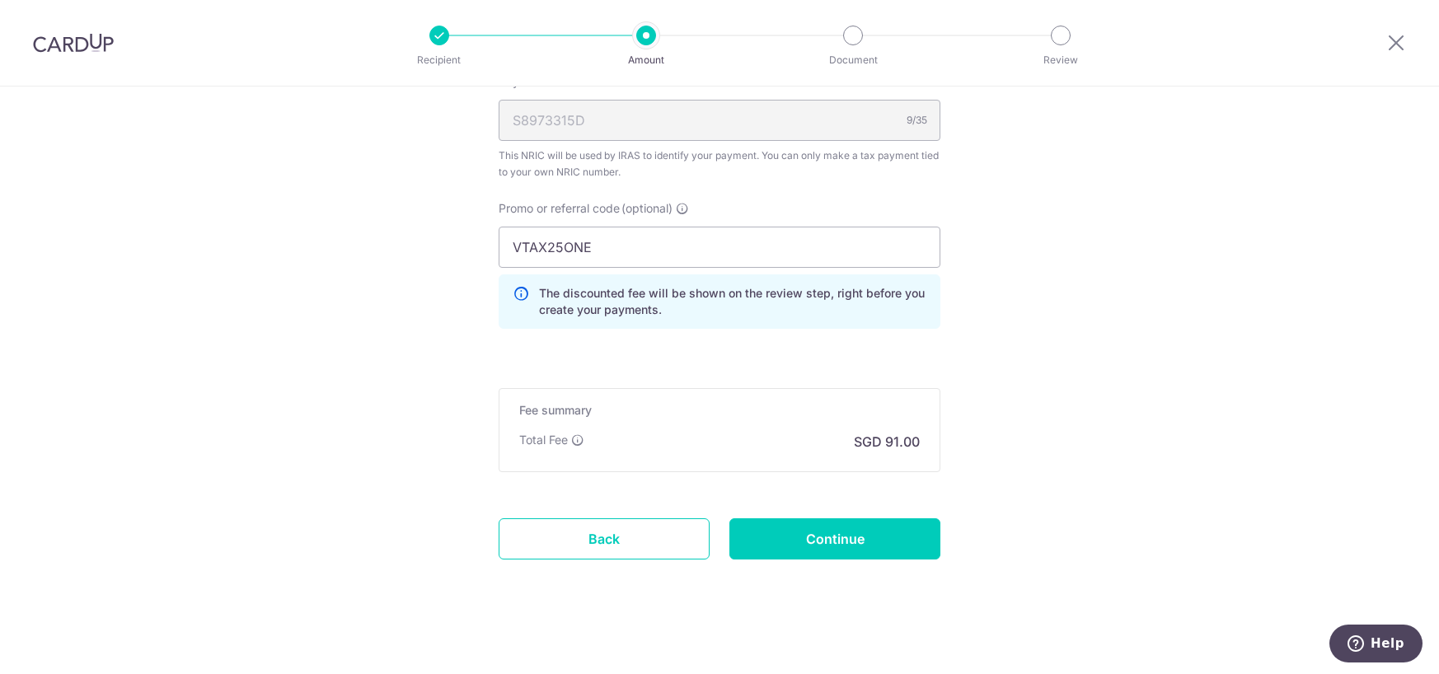
scroll to position [1084, 0]
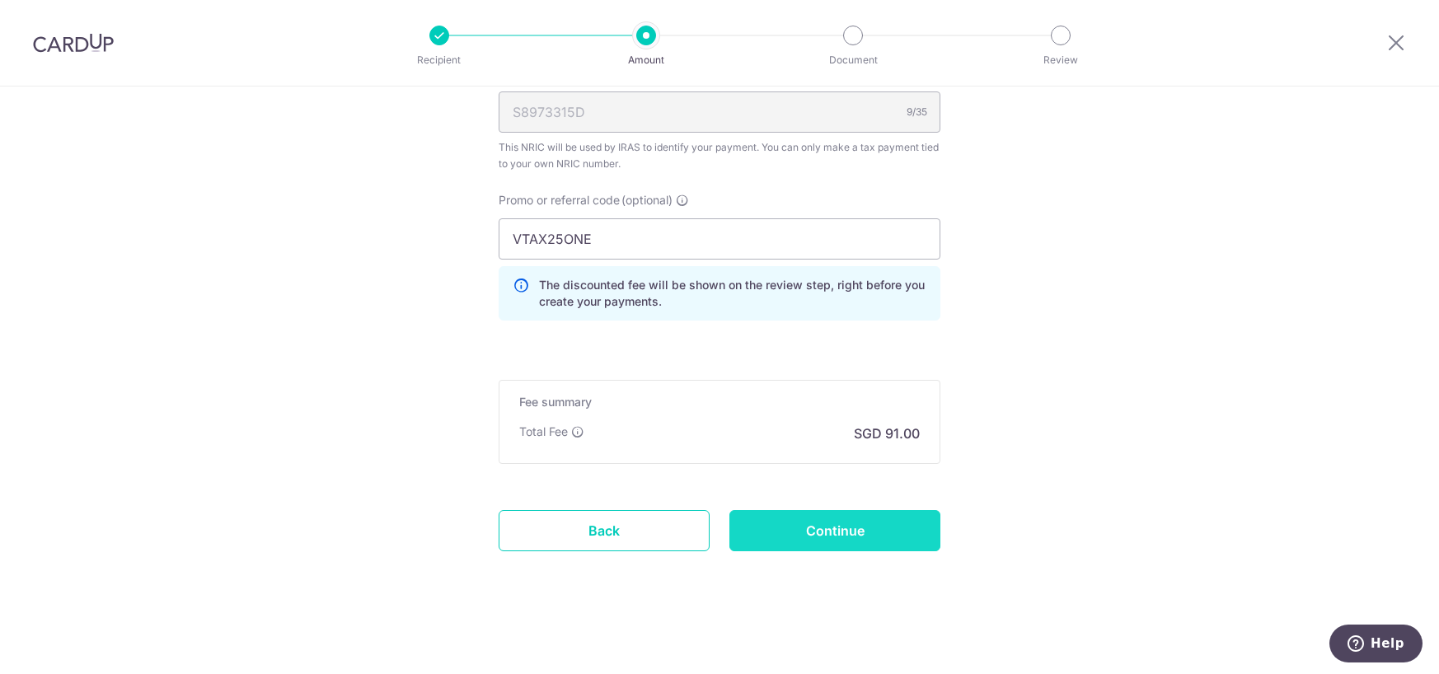
click at [845, 529] on input "Continue" at bounding box center [834, 530] width 211 height 41
type input "3,891.05"
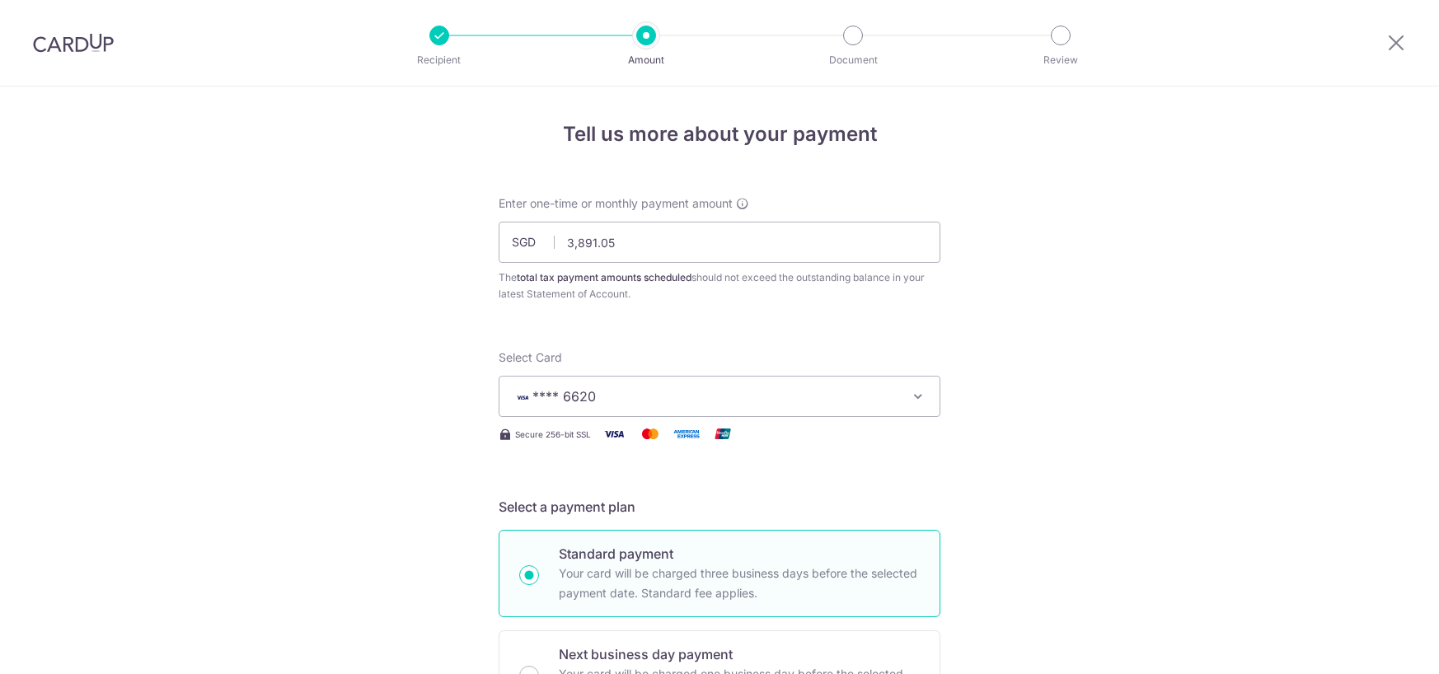
scroll to position [1108, 0]
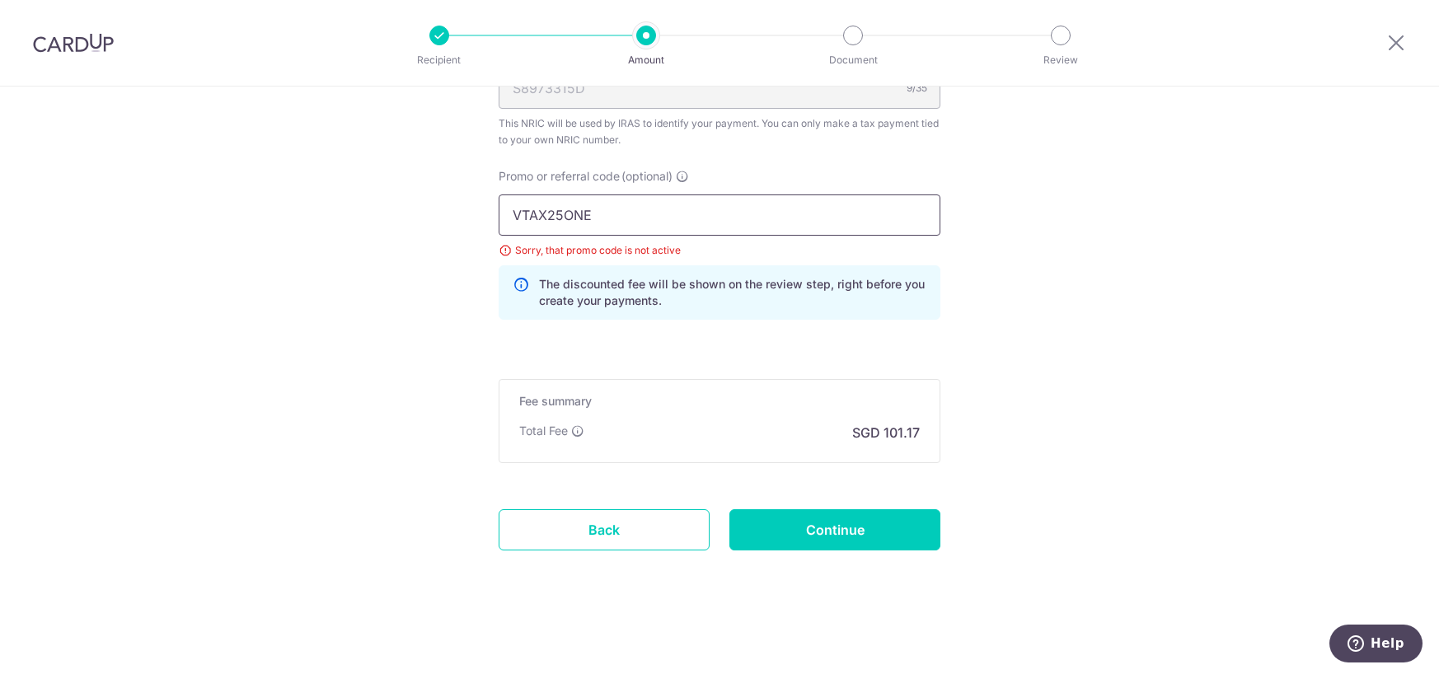
click at [601, 225] on input "VTAX25ONE" at bounding box center [720, 214] width 442 height 41
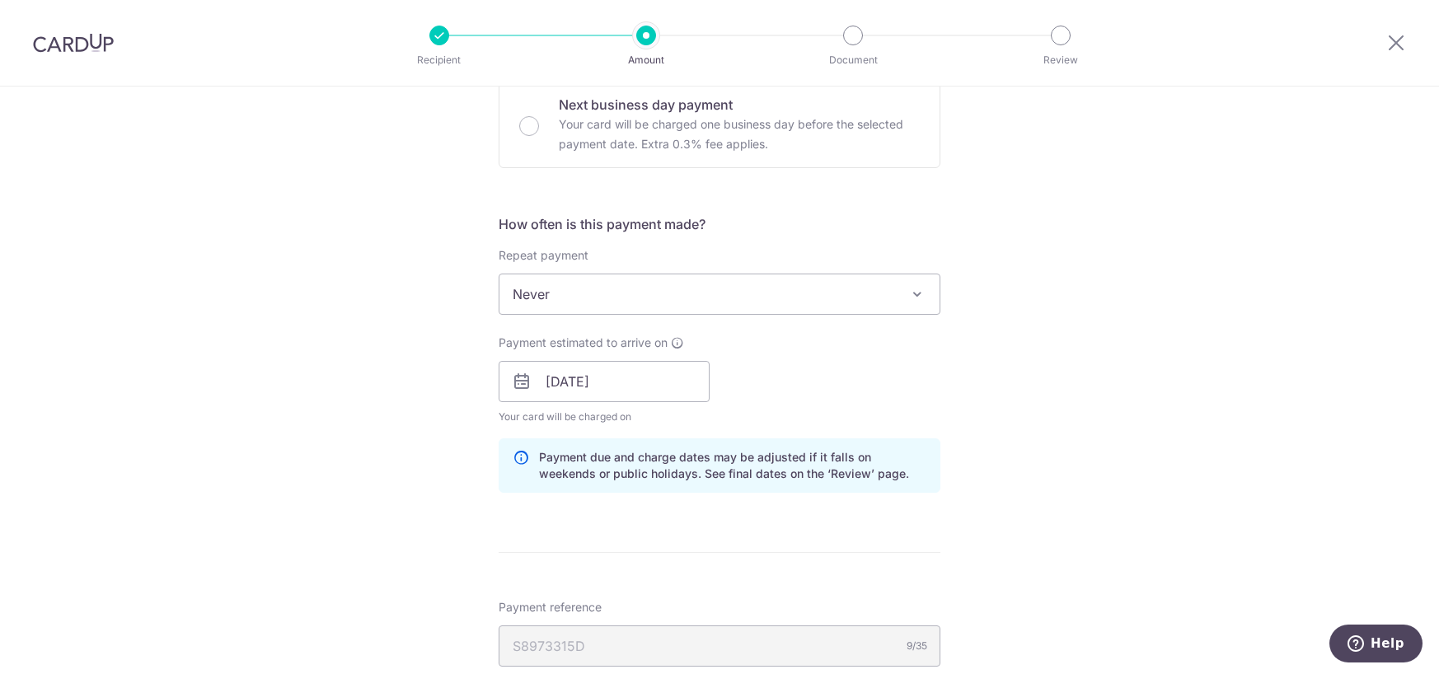
scroll to position [825, 0]
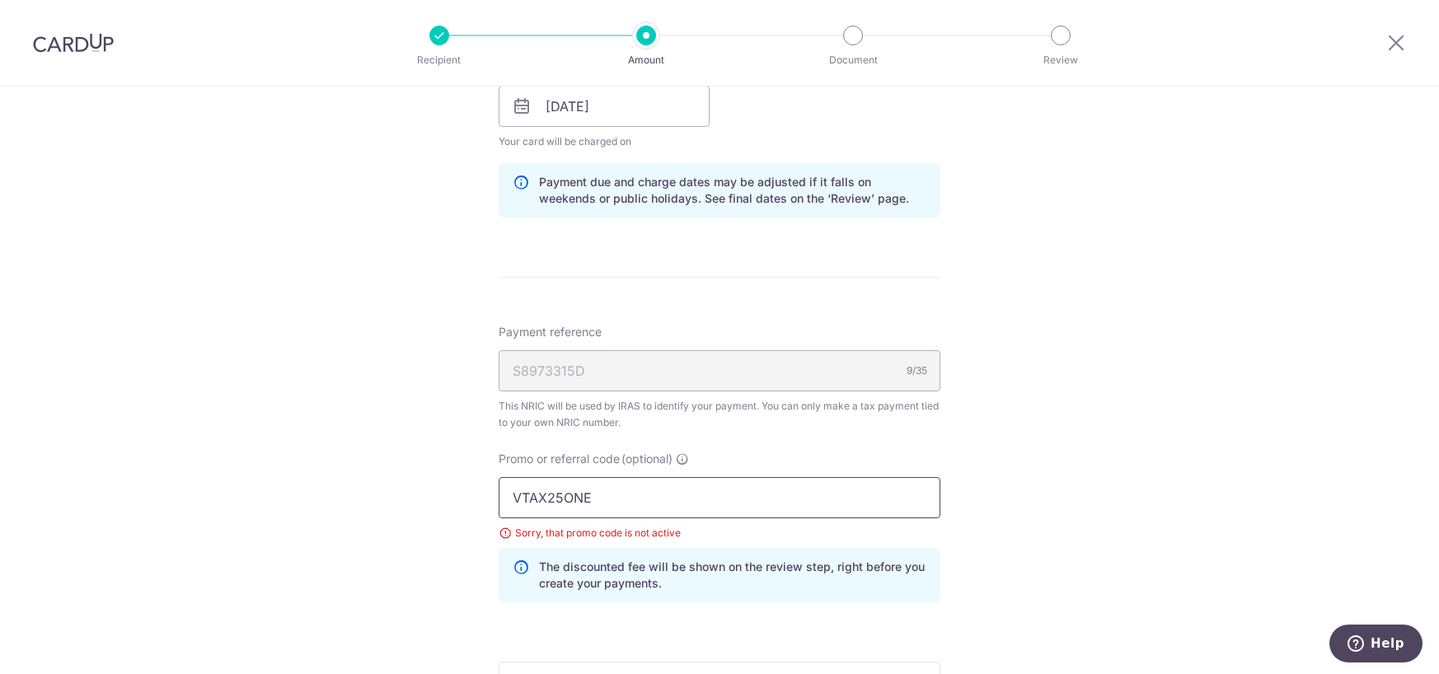
click at [579, 494] on input "VTAX25ONE" at bounding box center [720, 497] width 442 height 41
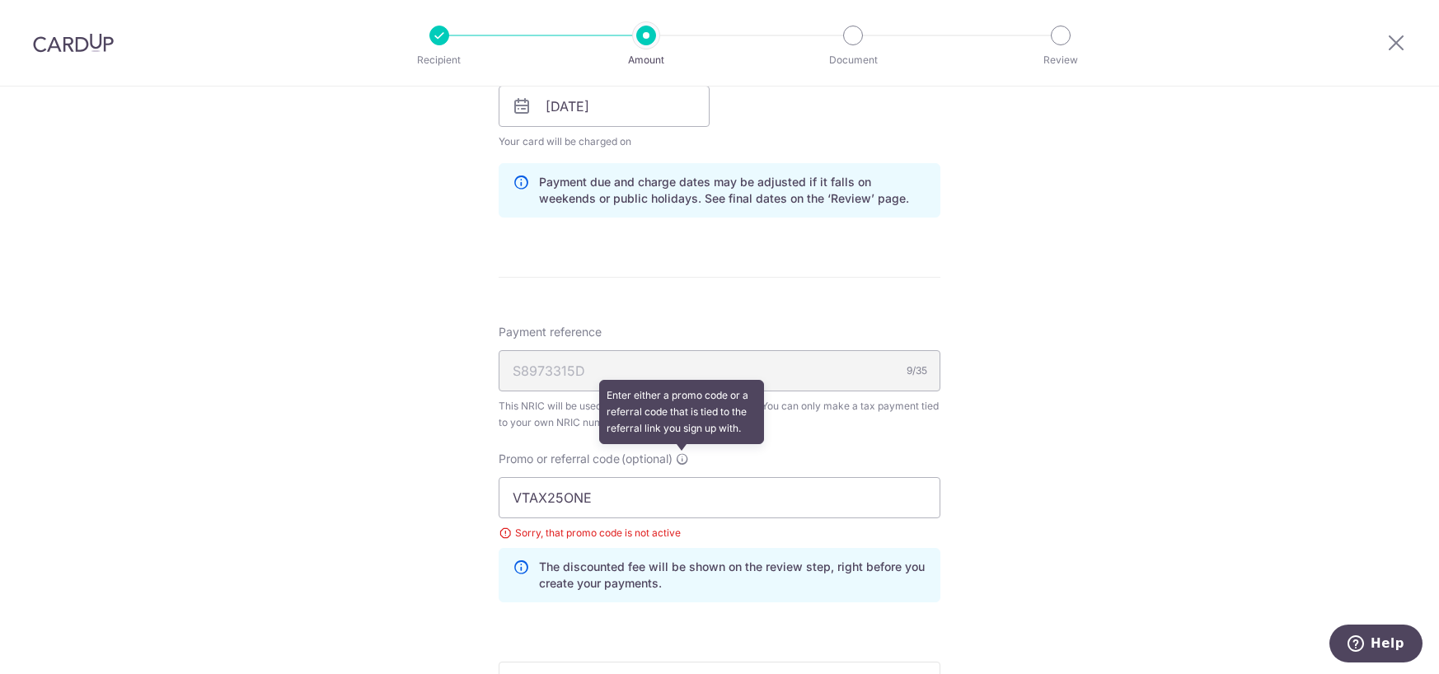
click at [676, 460] on icon at bounding box center [682, 458] width 13 height 13
click at [676, 477] on input "VTAX25ONE" at bounding box center [720, 497] width 442 height 41
click at [676, 460] on icon at bounding box center [682, 458] width 13 height 13
click at [676, 477] on input "VTAX25ONE" at bounding box center [720, 497] width 442 height 41
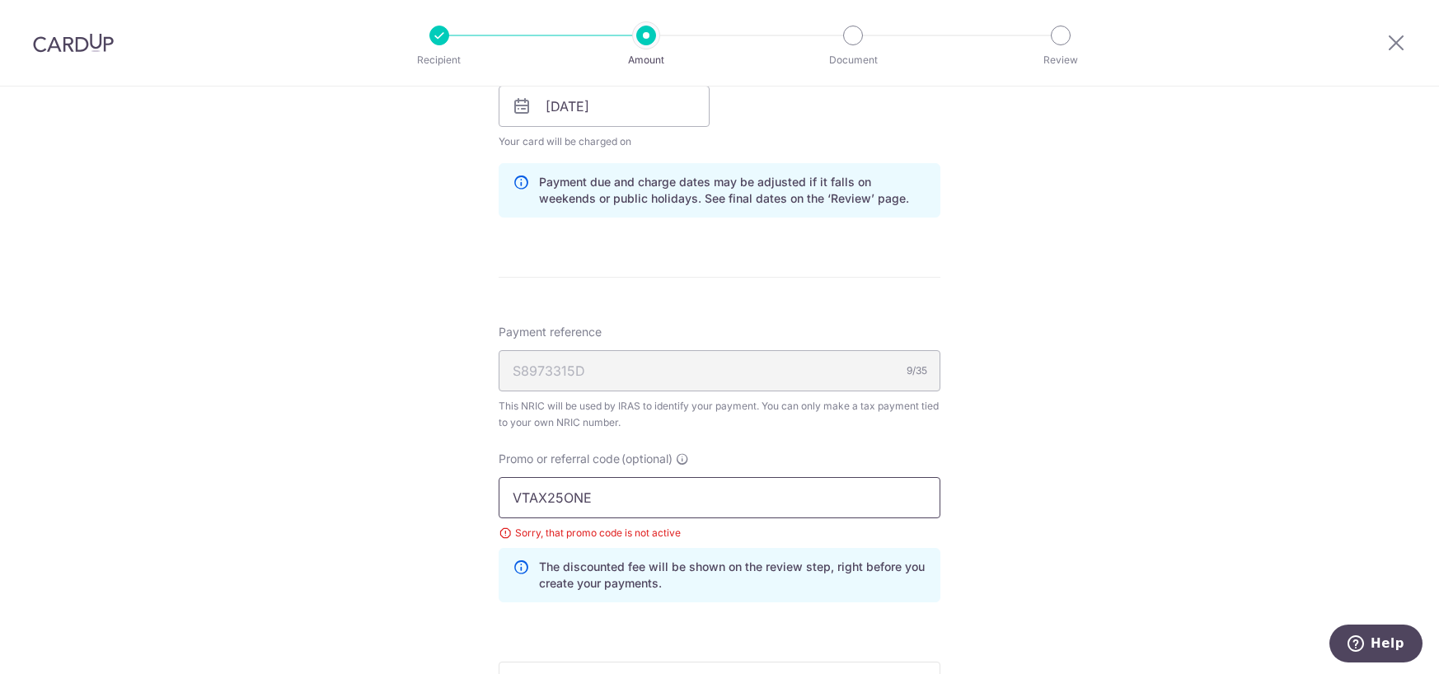
click at [663, 502] on input "VTAX25ONE" at bounding box center [720, 497] width 442 height 41
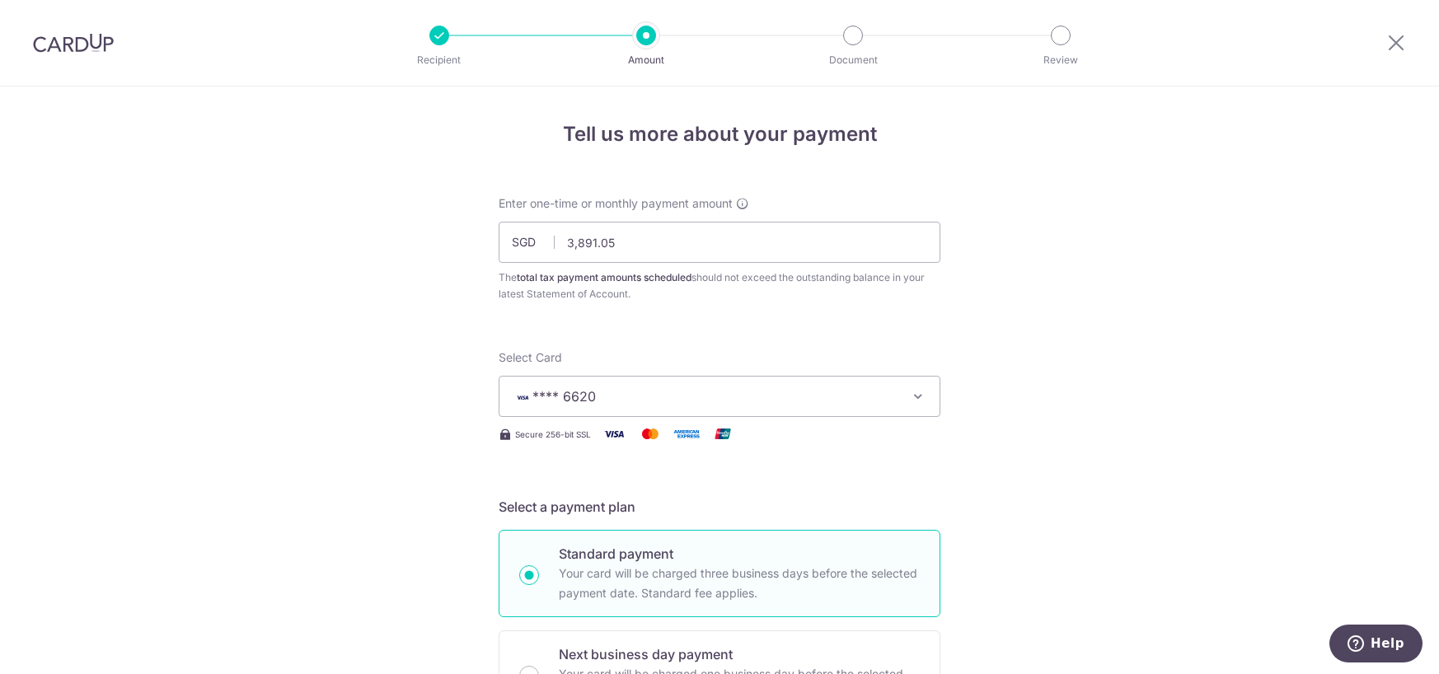
click at [1385, 50] on div at bounding box center [1396, 43] width 86 height 86
click at [1395, 49] on icon at bounding box center [1396, 42] width 20 height 21
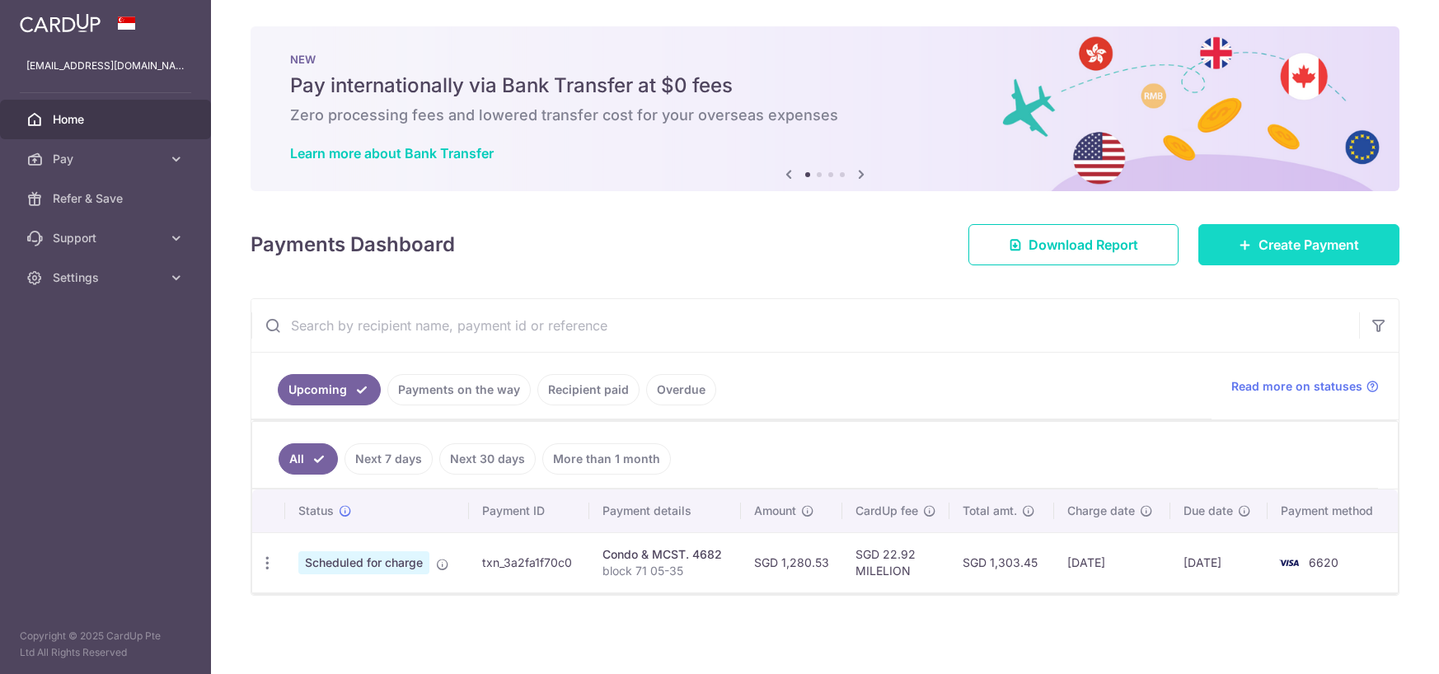
click at [1293, 241] on span "Create Payment" at bounding box center [1308, 245] width 101 height 20
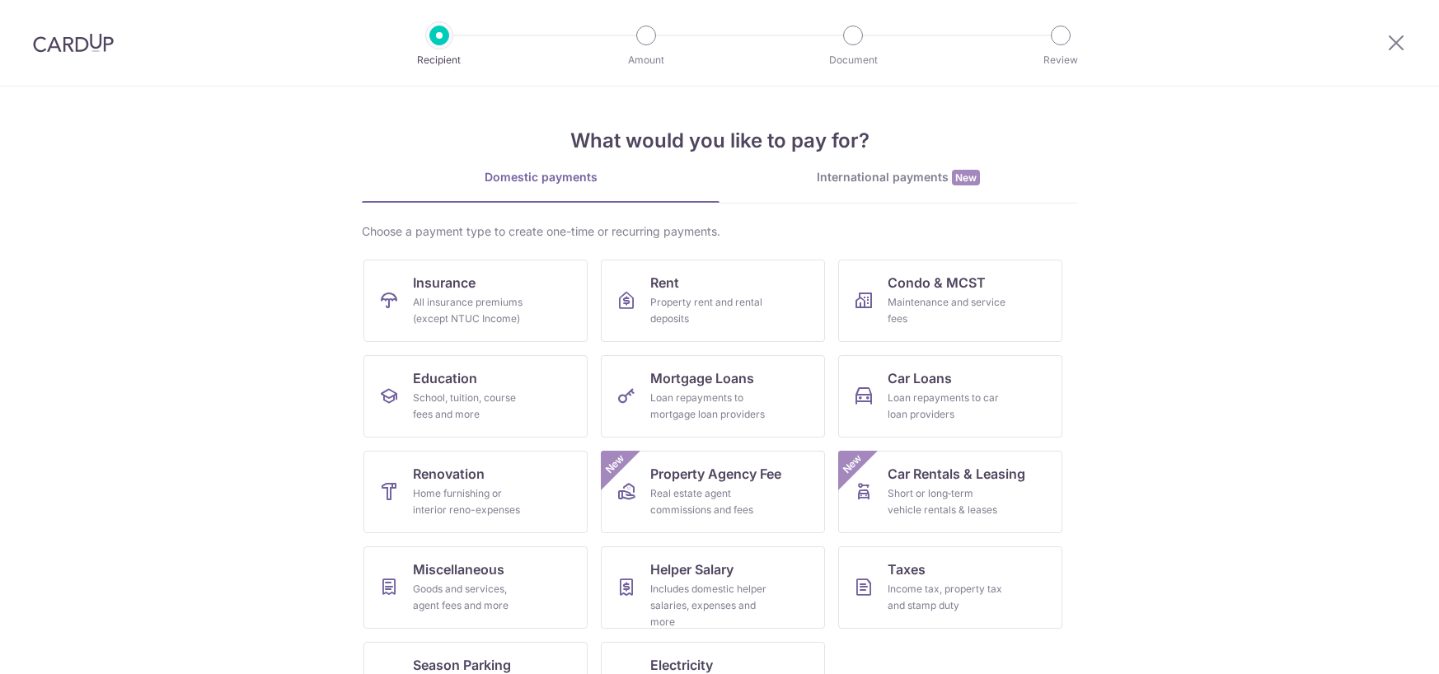
scroll to position [63, 0]
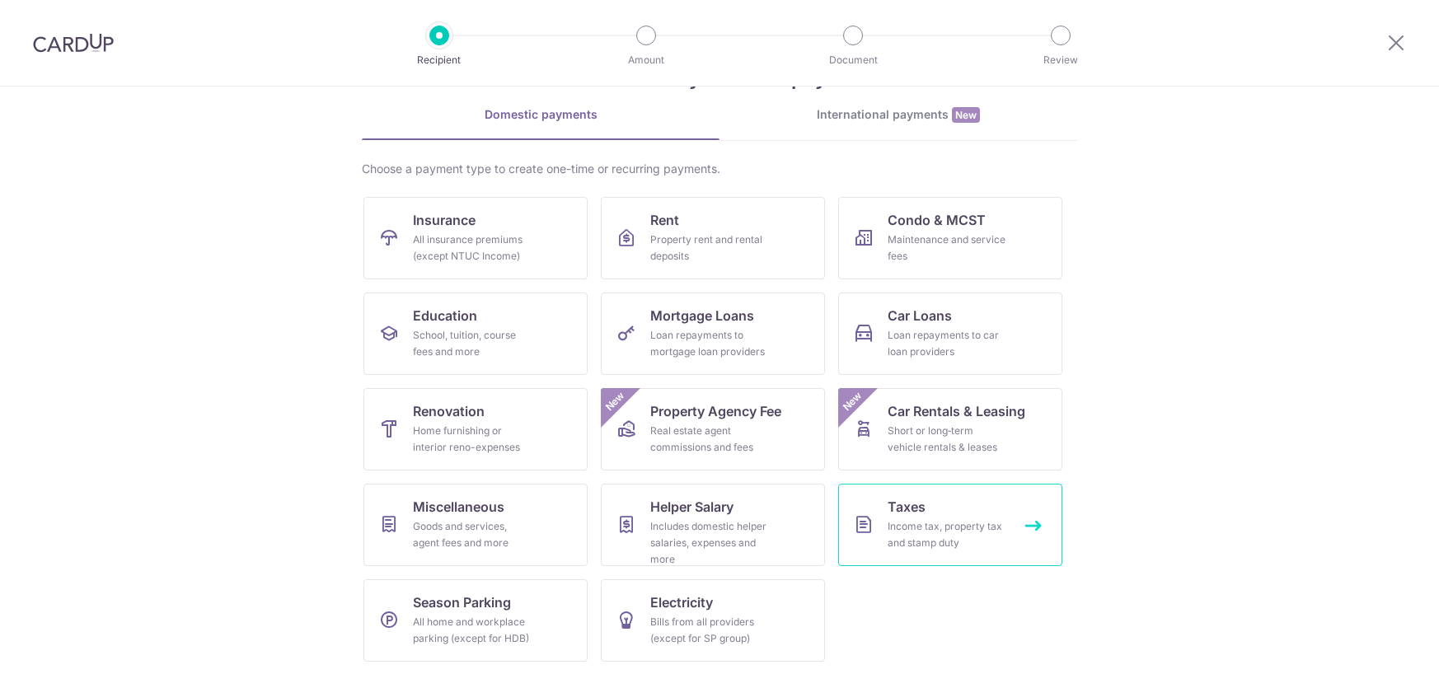
click at [947, 518] on div "Income tax, property tax and stamp duty" at bounding box center [947, 534] width 119 height 33
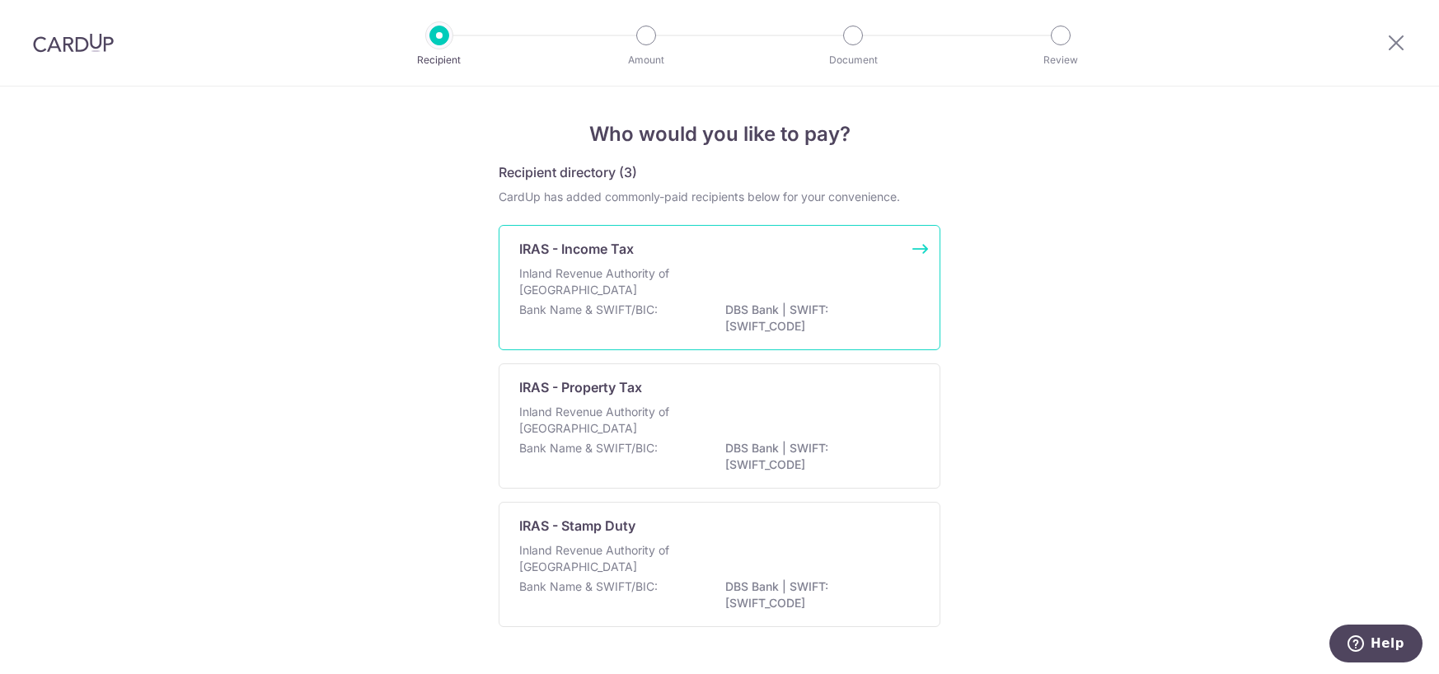
click at [627, 304] on p "Bank Name & SWIFT/BIC:" at bounding box center [588, 310] width 138 height 16
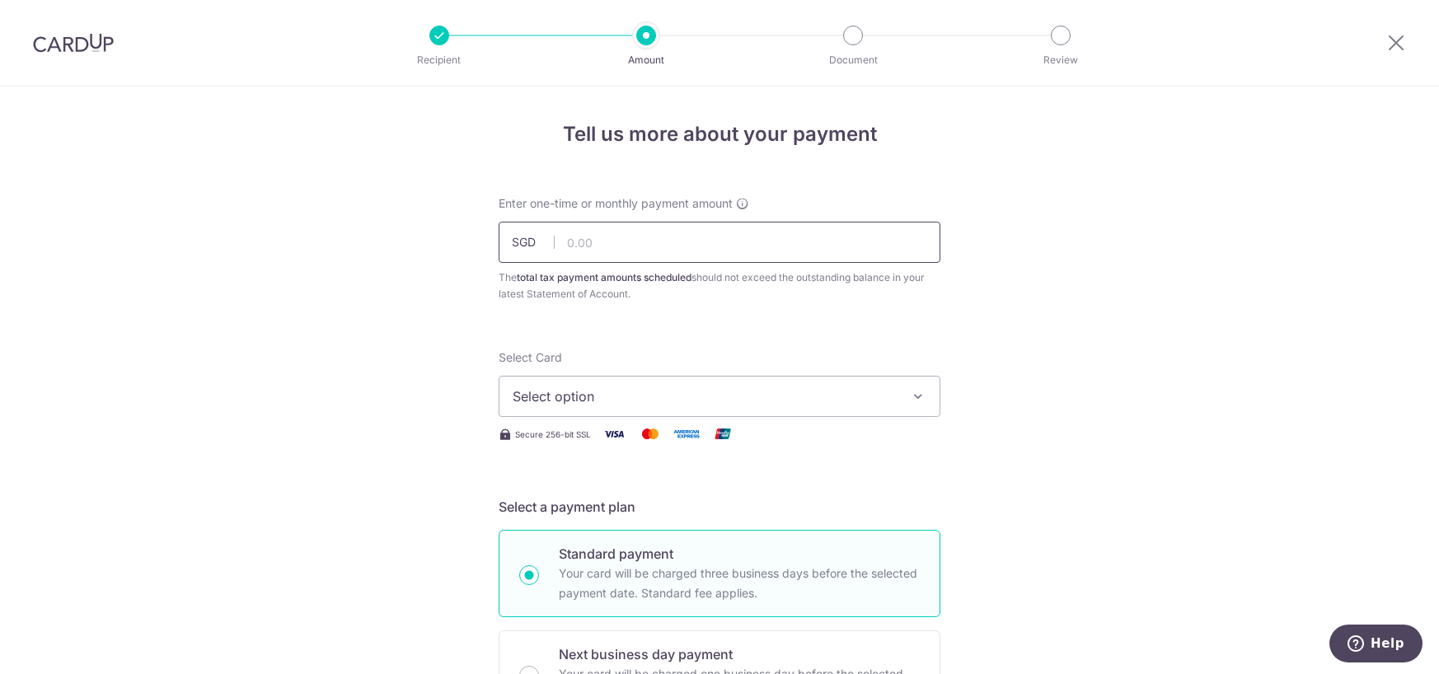
click at [690, 252] on input "text" at bounding box center [720, 242] width 442 height 41
click at [794, 255] on input "text" at bounding box center [720, 242] width 442 height 41
type input "648.51"
click at [603, 394] on span "Select option" at bounding box center [705, 397] width 384 height 20
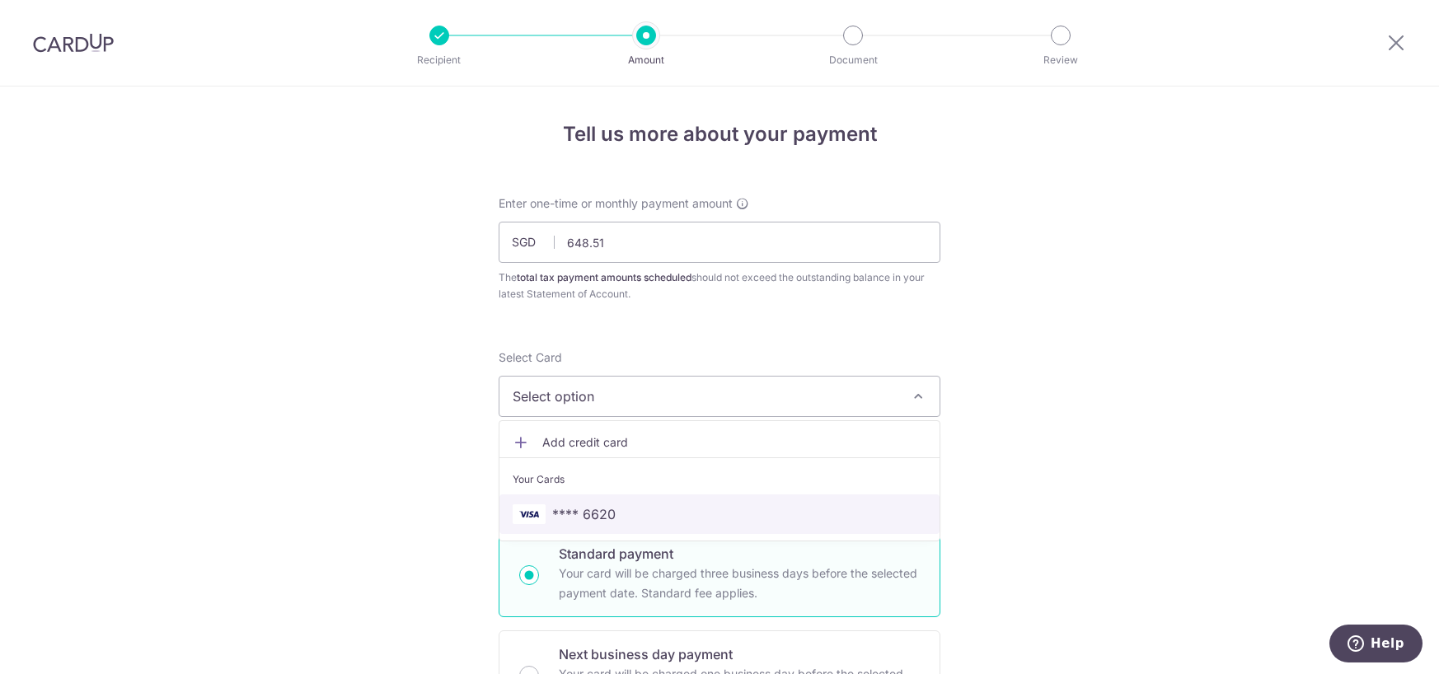
drag, startPoint x: 609, startPoint y: 522, endPoint x: 57, endPoint y: 16, distance: 749.0
click at [605, 520] on span "**** 6620" at bounding box center [583, 514] width 63 height 20
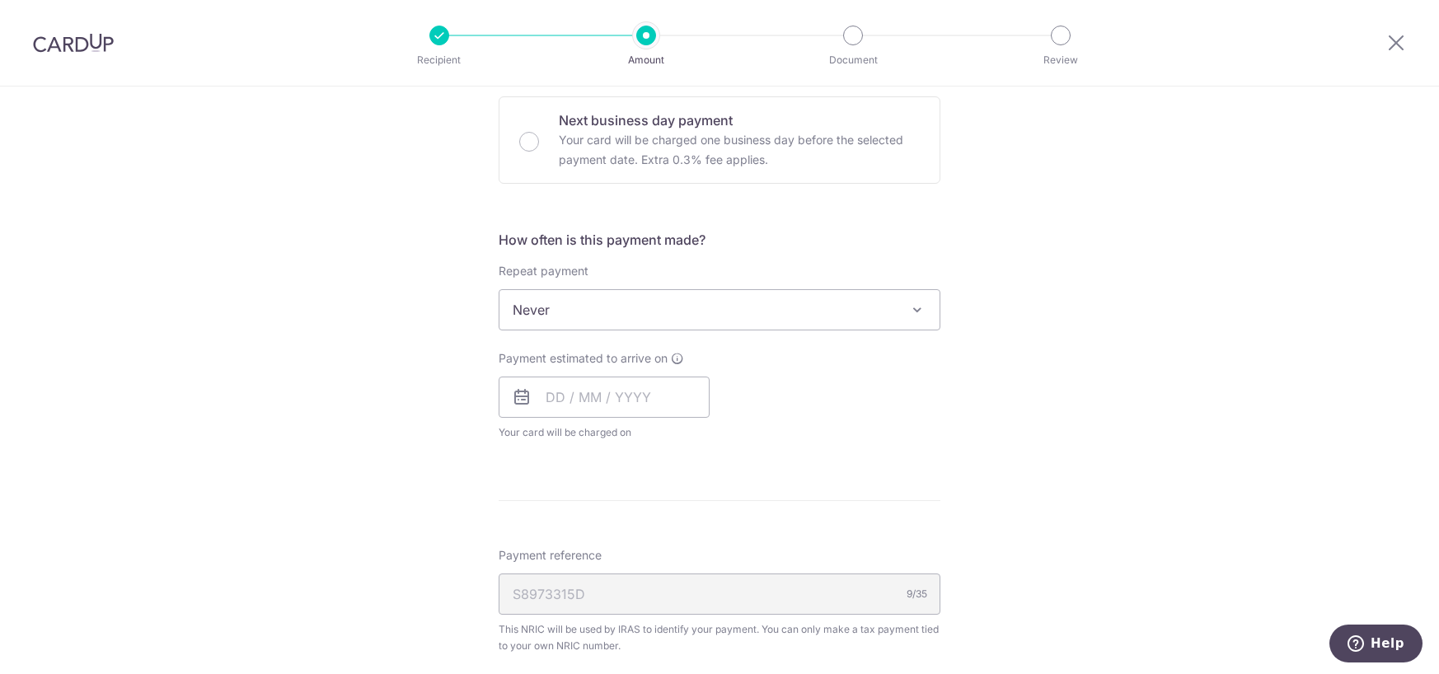
scroll to position [549, 0]
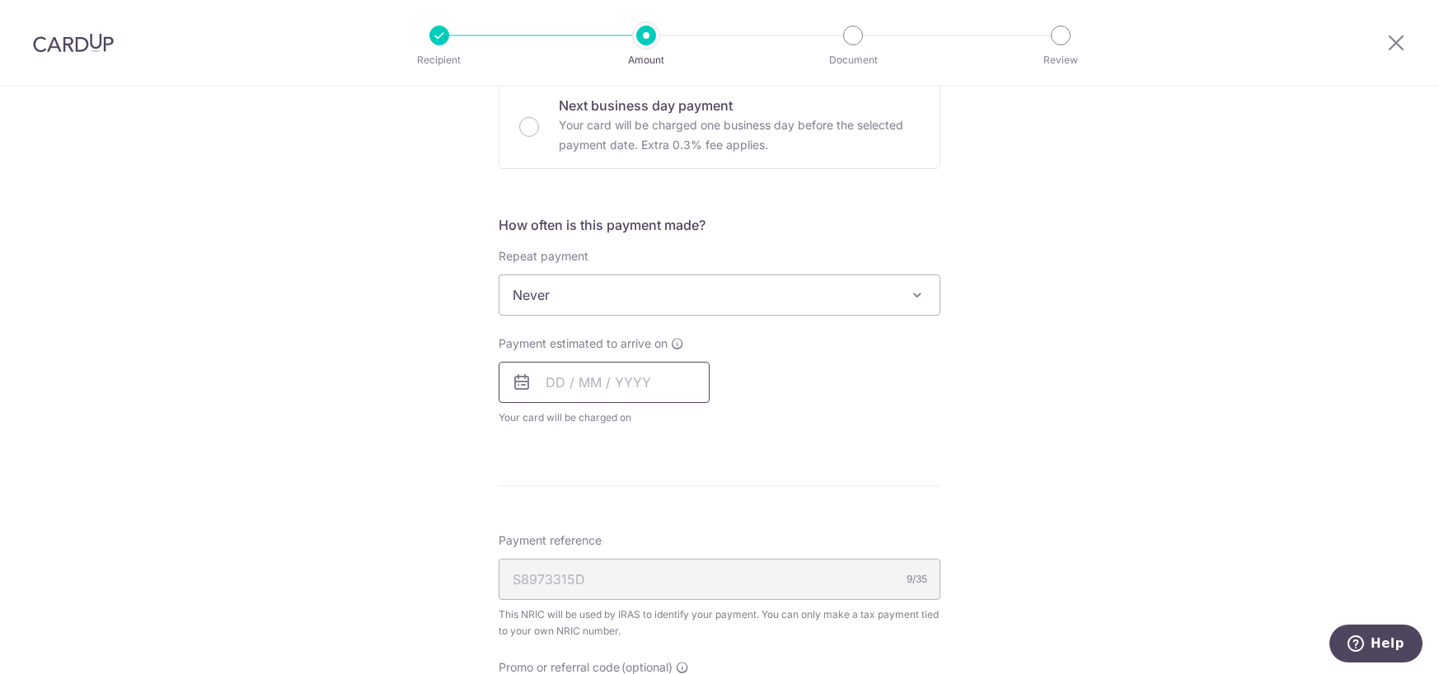
click at [582, 381] on input "text" at bounding box center [604, 382] width 211 height 41
click at [728, 419] on link "Next" at bounding box center [732, 427] width 20 height 20
click at [553, 530] on table "Sun Mon Tue Wed Thu Fri Sat 1 2 3 4 5 6 7 8 9 10 11 12 13 14 15 16 17 18 19 20 …" at bounding box center [631, 565] width 231 height 231
click at [527, 425] on link "Prev" at bounding box center [529, 427] width 20 height 20
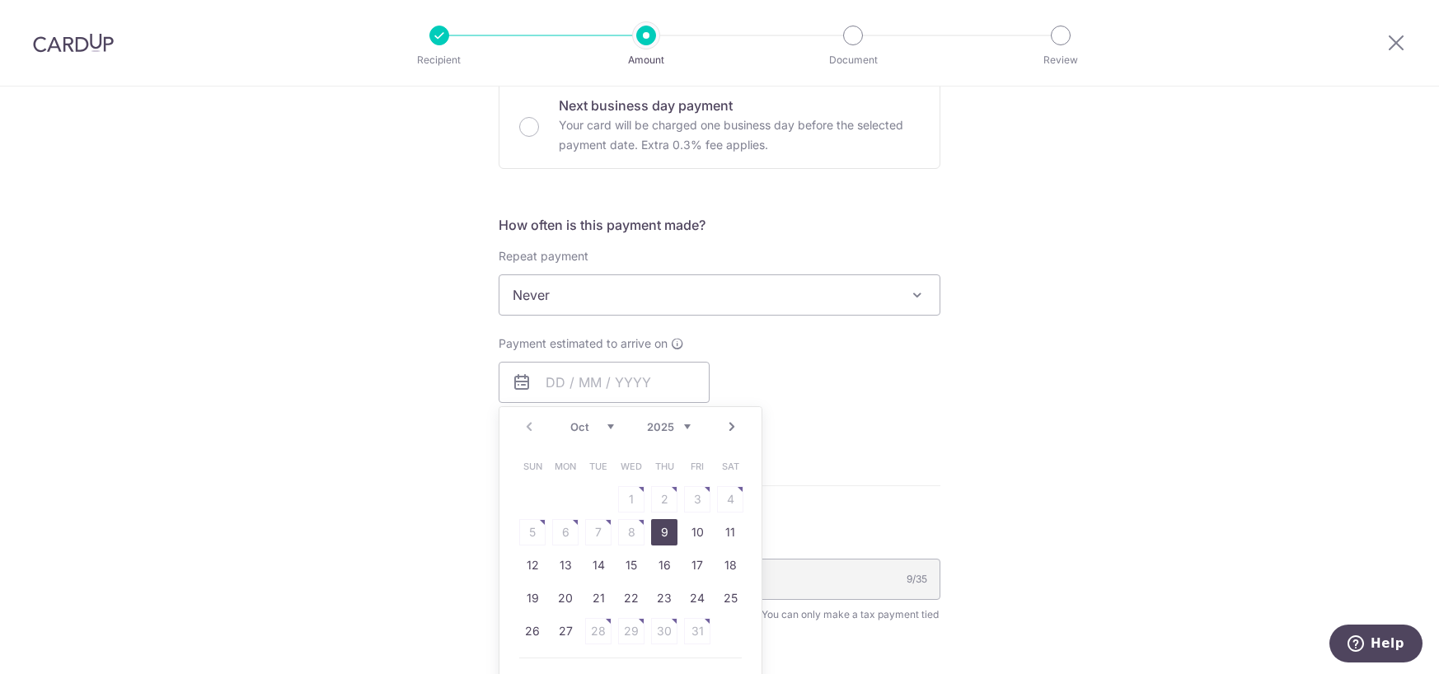
drag, startPoint x: 630, startPoint y: 316, endPoint x: 633, endPoint y: 293, distance: 24.1
click at [632, 293] on span "Never" at bounding box center [719, 295] width 440 height 40
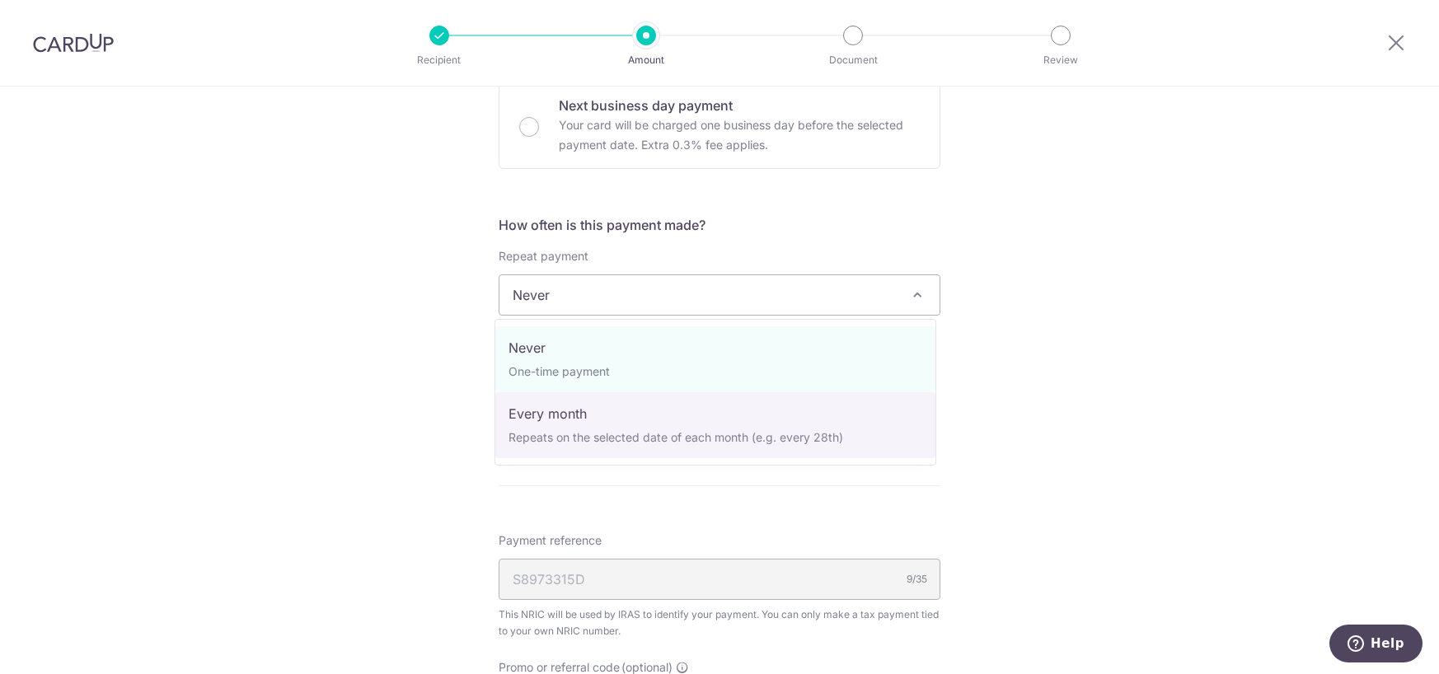
select select "3"
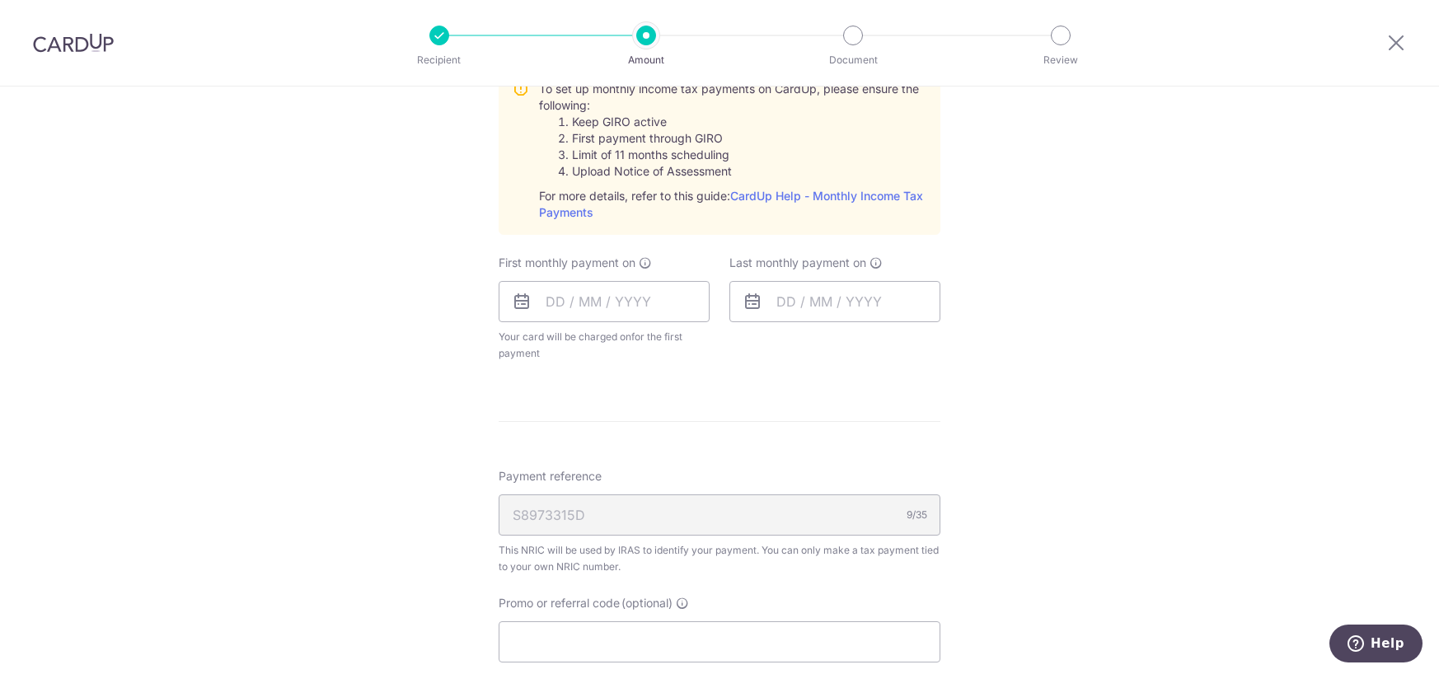
scroll to position [824, 0]
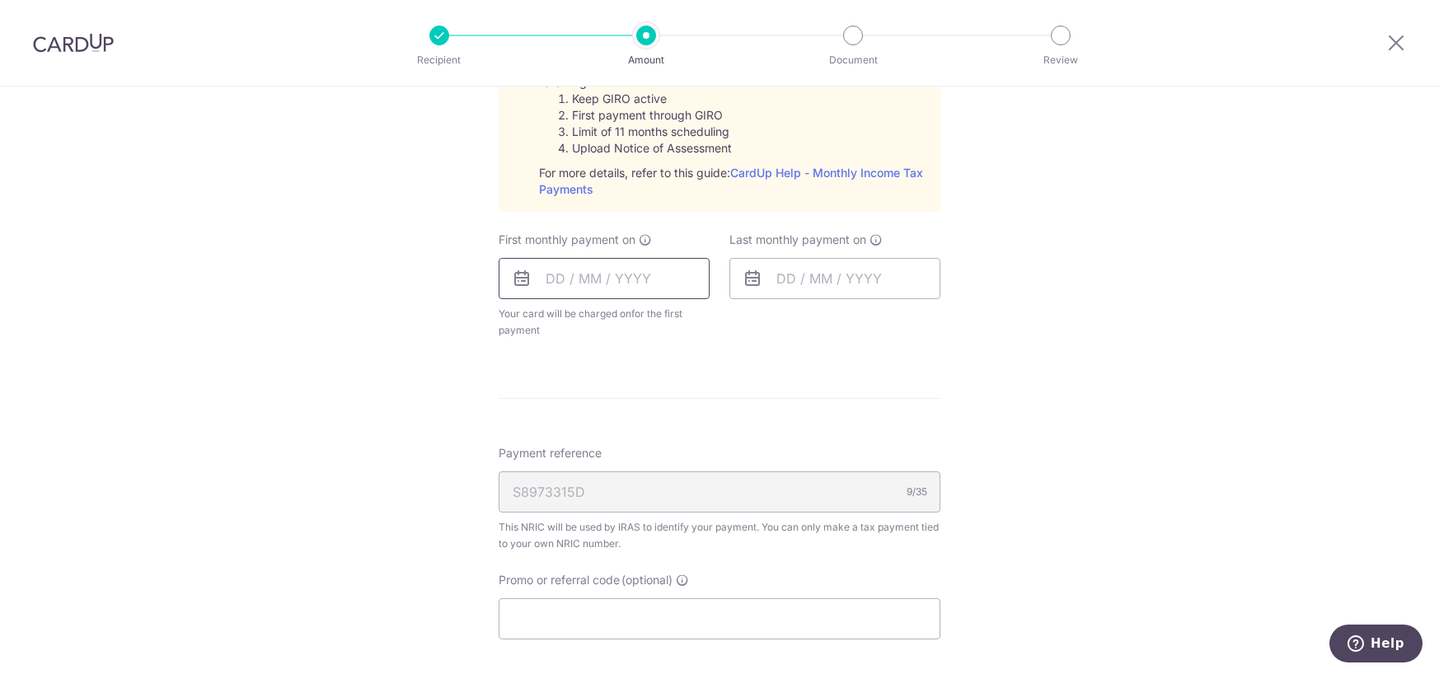
click at [597, 273] on input "text" at bounding box center [604, 278] width 211 height 41
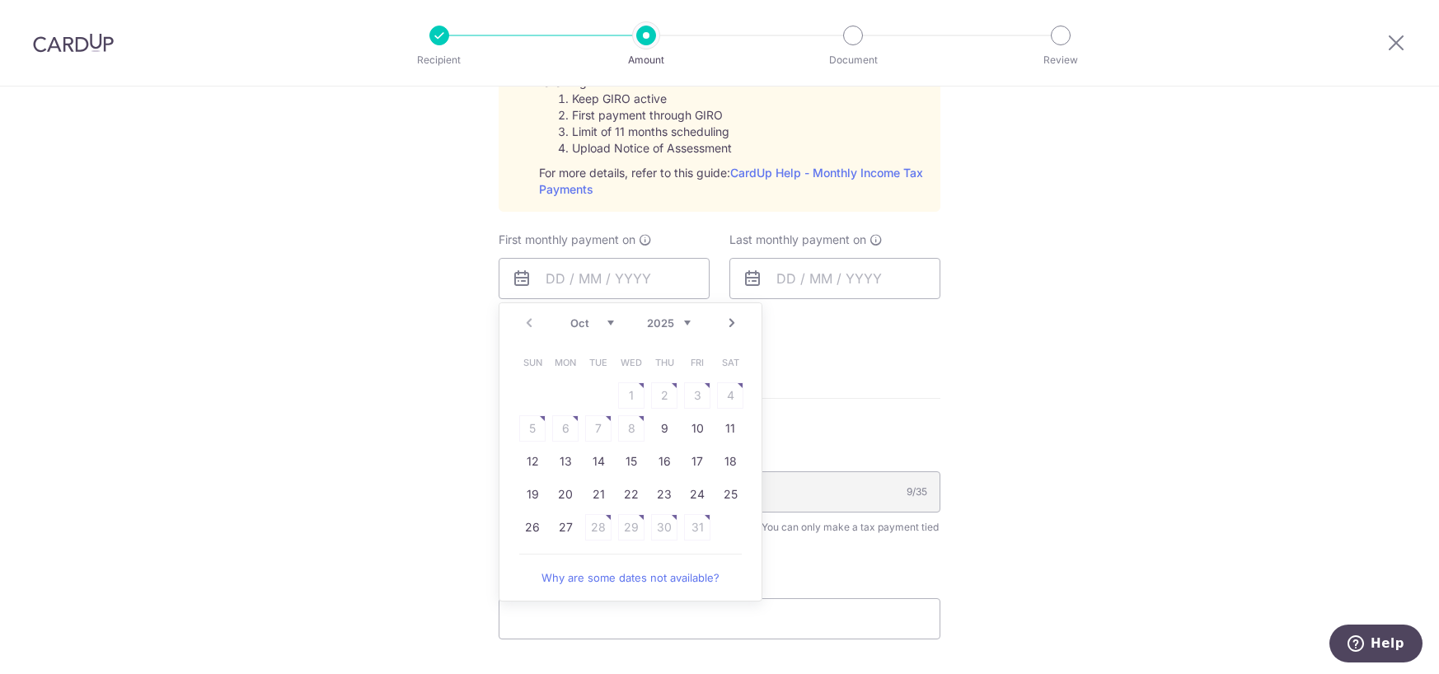
click at [693, 522] on table "Sun Mon Tue Wed Thu Fri Sat 1 2 3 4 5 6 7 8 9 10 11 12 13 14 15 16 17 18 19 20 …" at bounding box center [631, 445] width 231 height 198
click at [724, 325] on link "Next" at bounding box center [732, 323] width 20 height 20
click at [648, 428] on table "Sun Mon Tue Wed Thu Fri Sat 1 2 3 4 5 6 7 8 9 10 11 12 13 14 15 16 17 18 19 20 …" at bounding box center [631, 461] width 231 height 231
click at [611, 428] on table "Sun Mon Tue Wed Thu Fri Sat 1 2 3 4 5 6 7 8 9 10 11 12 13 14 15 16 17 18 19 20 …" at bounding box center [631, 461] width 231 height 231
drag, startPoint x: 541, startPoint y: 439, endPoint x: 538, endPoint y: 429, distance: 10.2
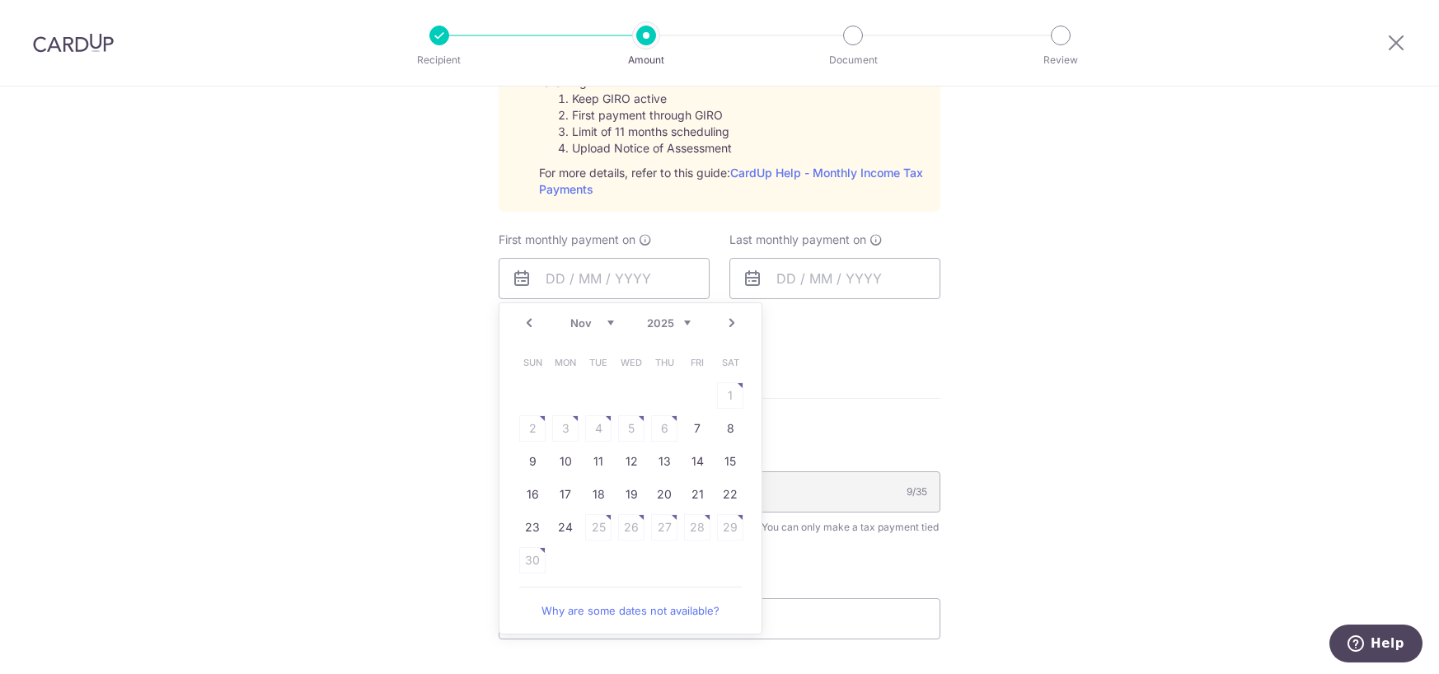
click at [537, 429] on table "Sun Mon Tue Wed Thu Fri Sat 1 2 3 4 5 6 7 8 9 10 11 12 13 14 15 16 17 18 19 20 …" at bounding box center [631, 461] width 231 height 231
click at [508, 431] on div "Prev Next Oct Nov Dec 2025 2026 Sun Mon Tue Wed Thu Fri Sat 1 2 3 4 5 6 7 8 9 1…" at bounding box center [631, 468] width 264 height 332
click at [729, 384] on table "Sun Mon Tue Wed Thu Fri Sat 1 2 3 4 5 6 7 8 9 10 11 12 13 14 15 16 17 18 19 20 …" at bounding box center [631, 461] width 231 height 231
click at [519, 318] on link "Prev" at bounding box center [529, 323] width 20 height 20
click at [565, 528] on link "27" at bounding box center [565, 527] width 26 height 26
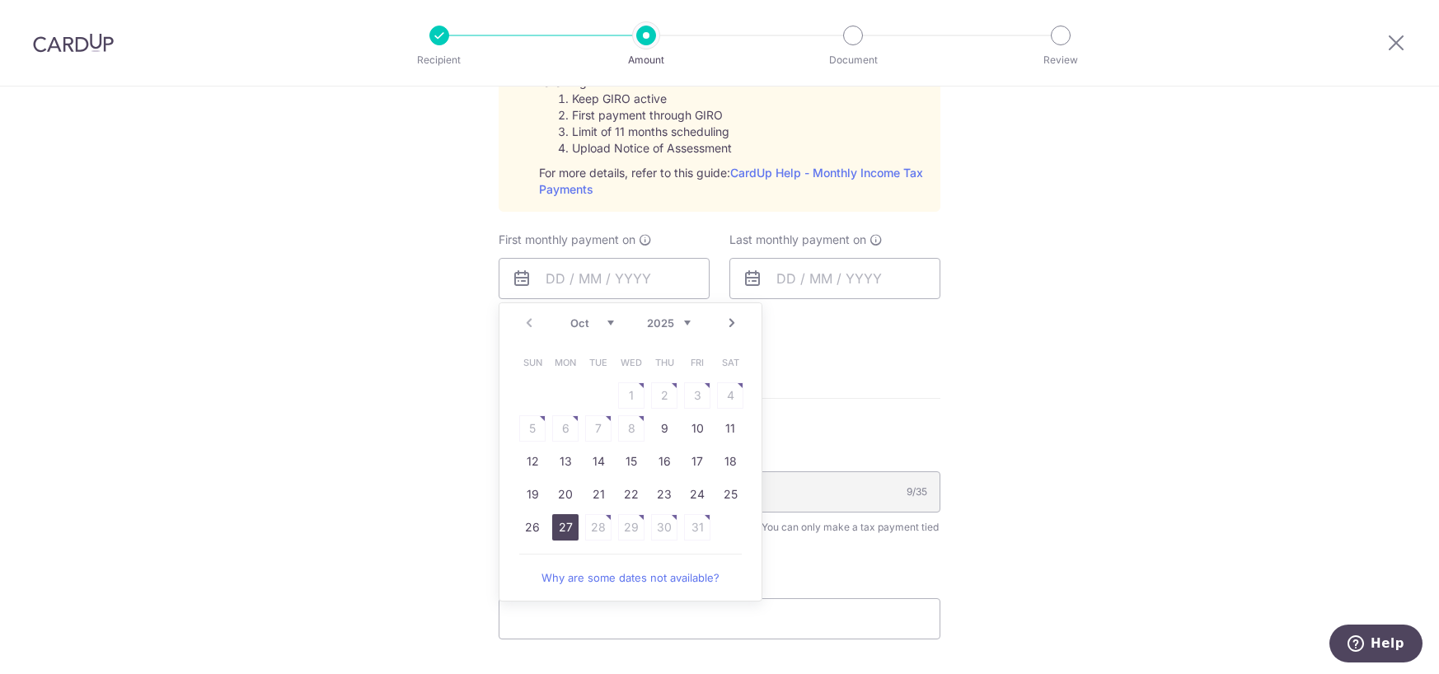
type input "27/10/2025"
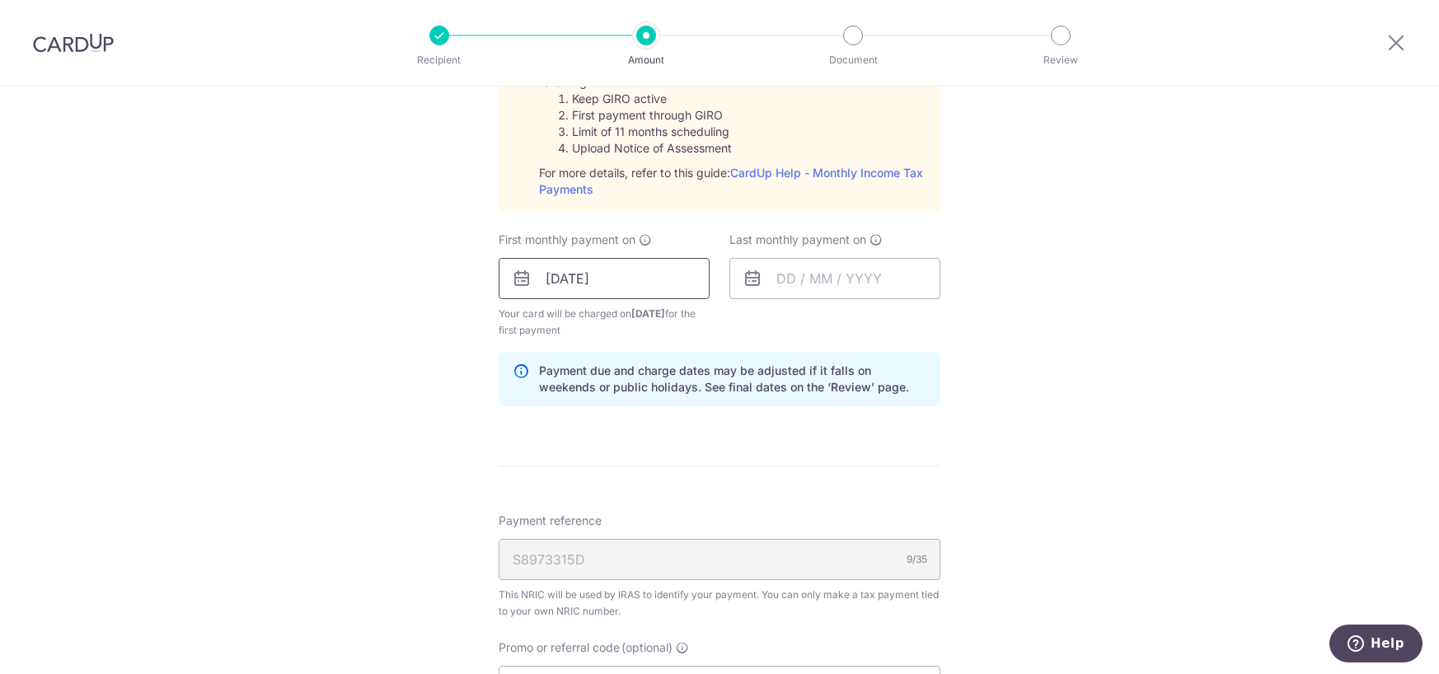
click at [628, 265] on input "27/10/2025" at bounding box center [604, 278] width 211 height 41
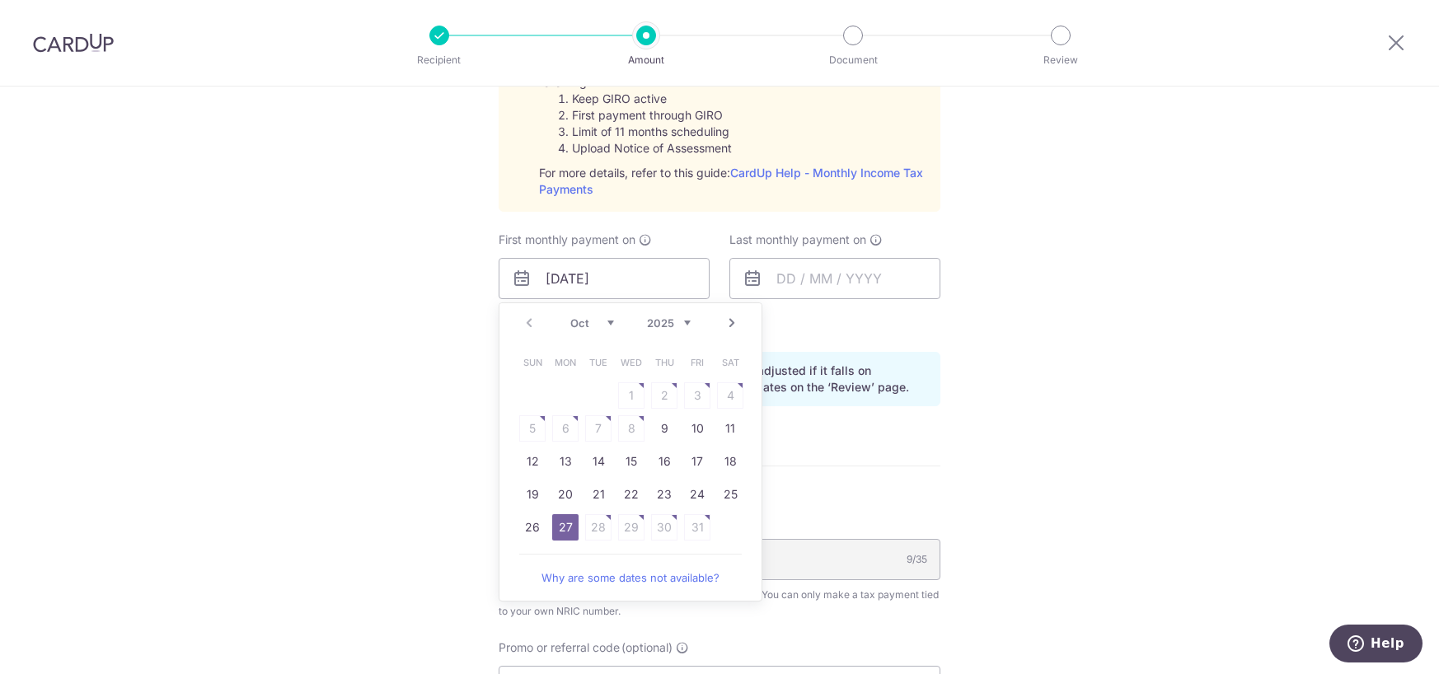
click at [609, 573] on link "Why are some dates not available?" at bounding box center [630, 577] width 223 height 33
click at [830, 277] on input "text" at bounding box center [834, 278] width 211 height 41
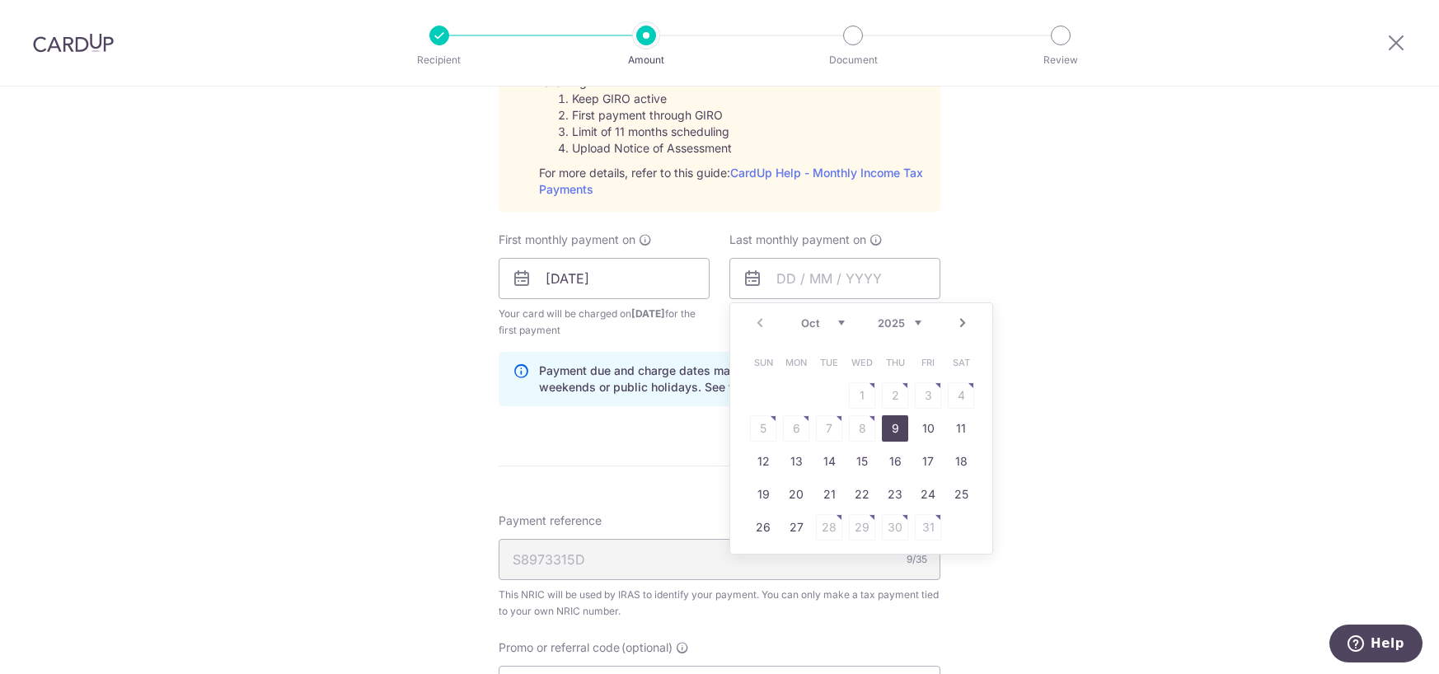
click at [953, 322] on link "Next" at bounding box center [963, 323] width 20 height 20
click at [954, 329] on link "Next" at bounding box center [963, 323] width 20 height 20
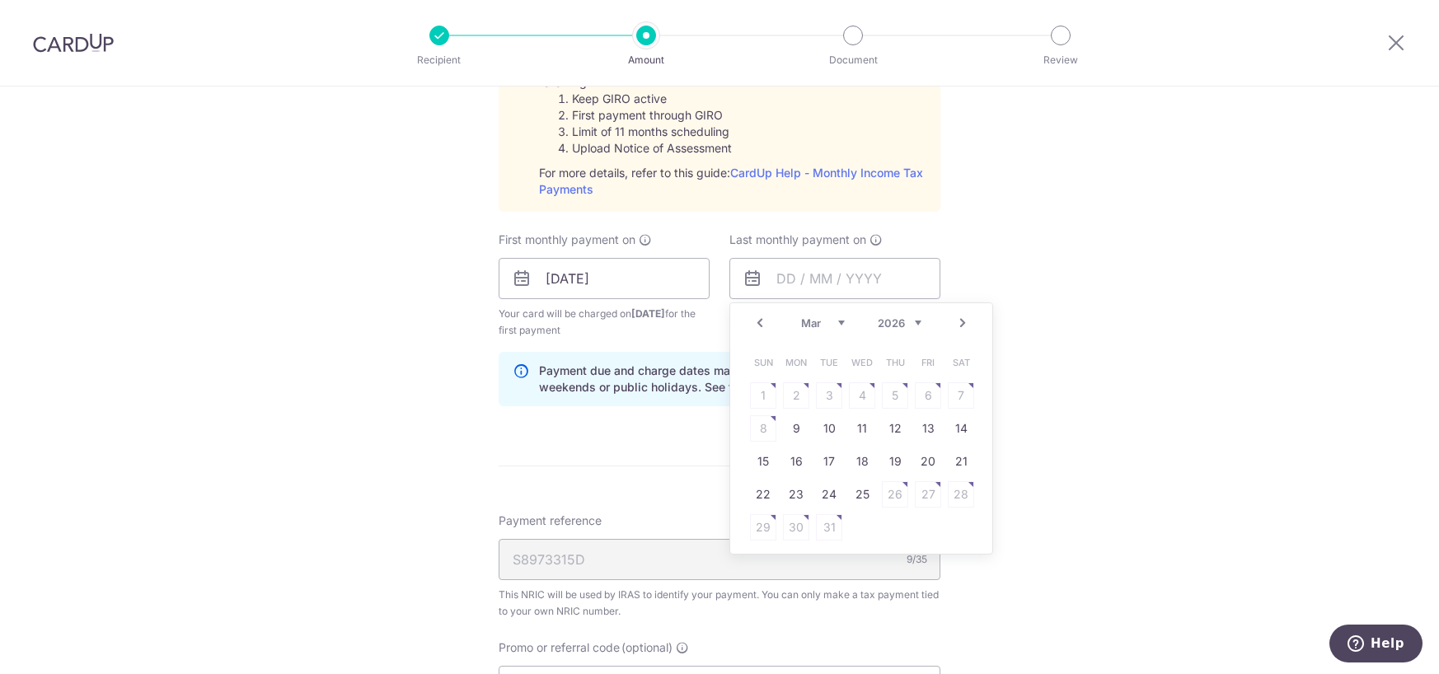
click at [954, 329] on link "Next" at bounding box center [963, 323] width 20 height 20
click at [757, 319] on link "Prev" at bounding box center [760, 323] width 20 height 20
click at [855, 501] on link "25" at bounding box center [862, 494] width 26 height 26
type input "25/03/2026"
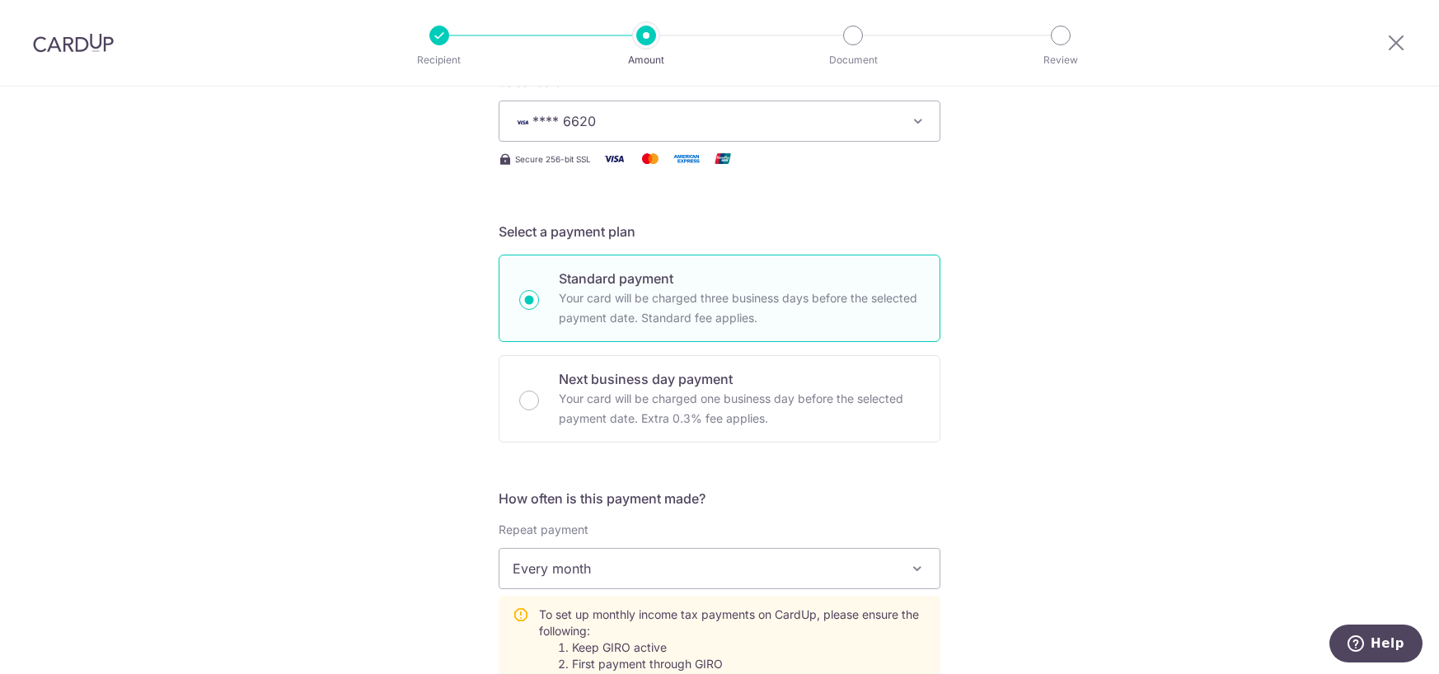
scroll to position [0, 0]
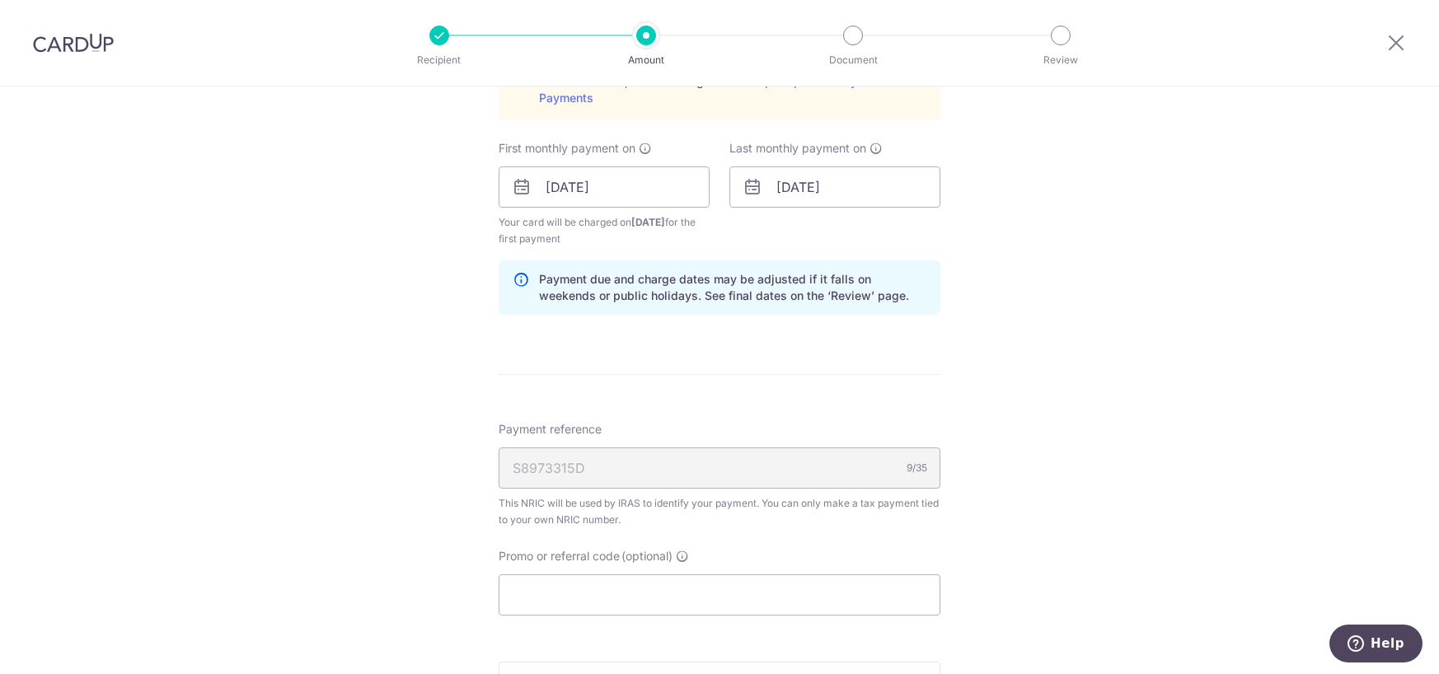
scroll to position [1100, 0]
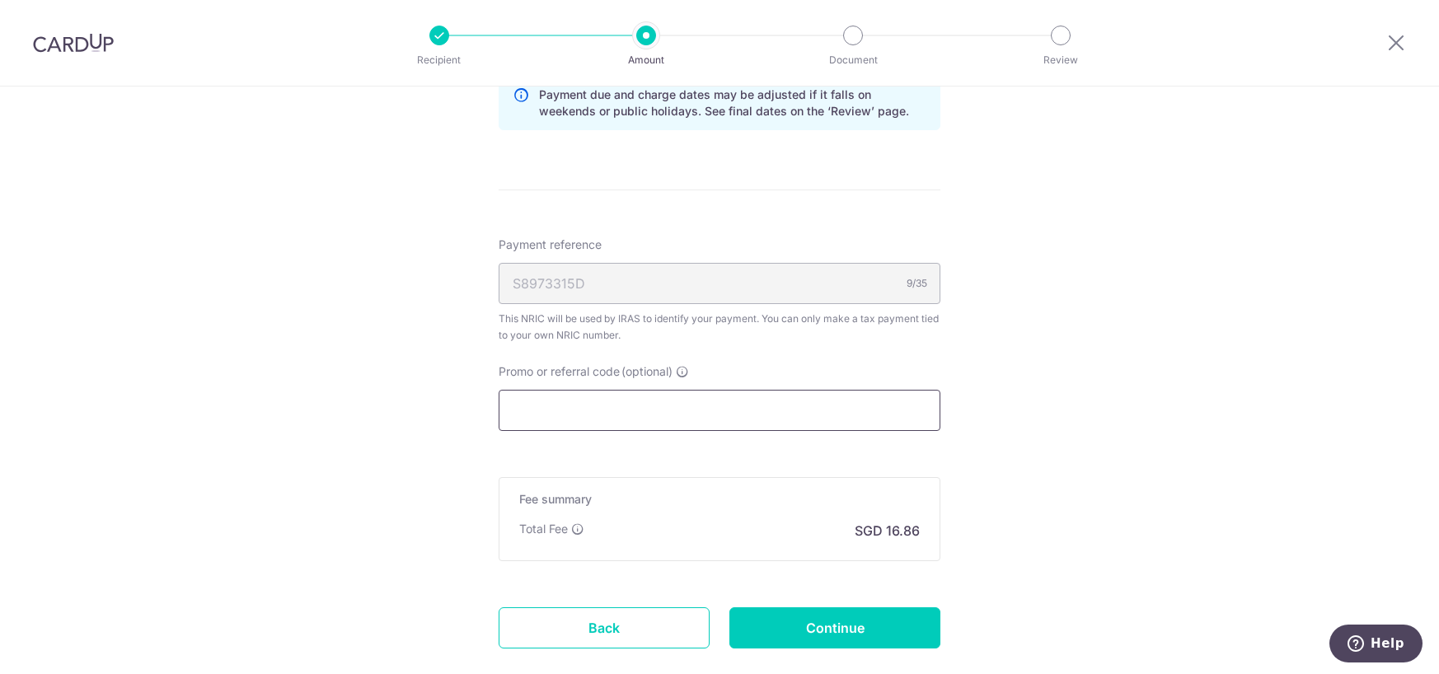
click at [534, 406] on input "Promo or referral code (optional)" at bounding box center [720, 410] width 442 height 41
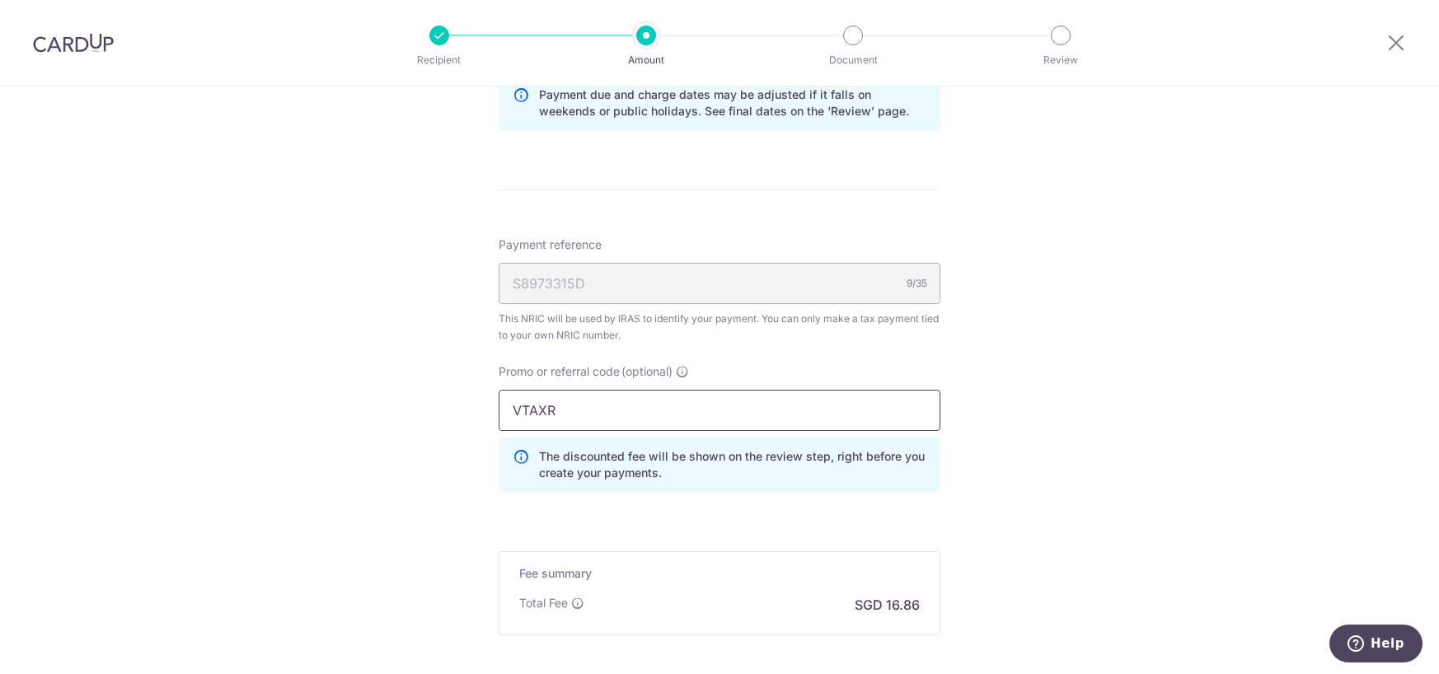
type input "VTAXR"
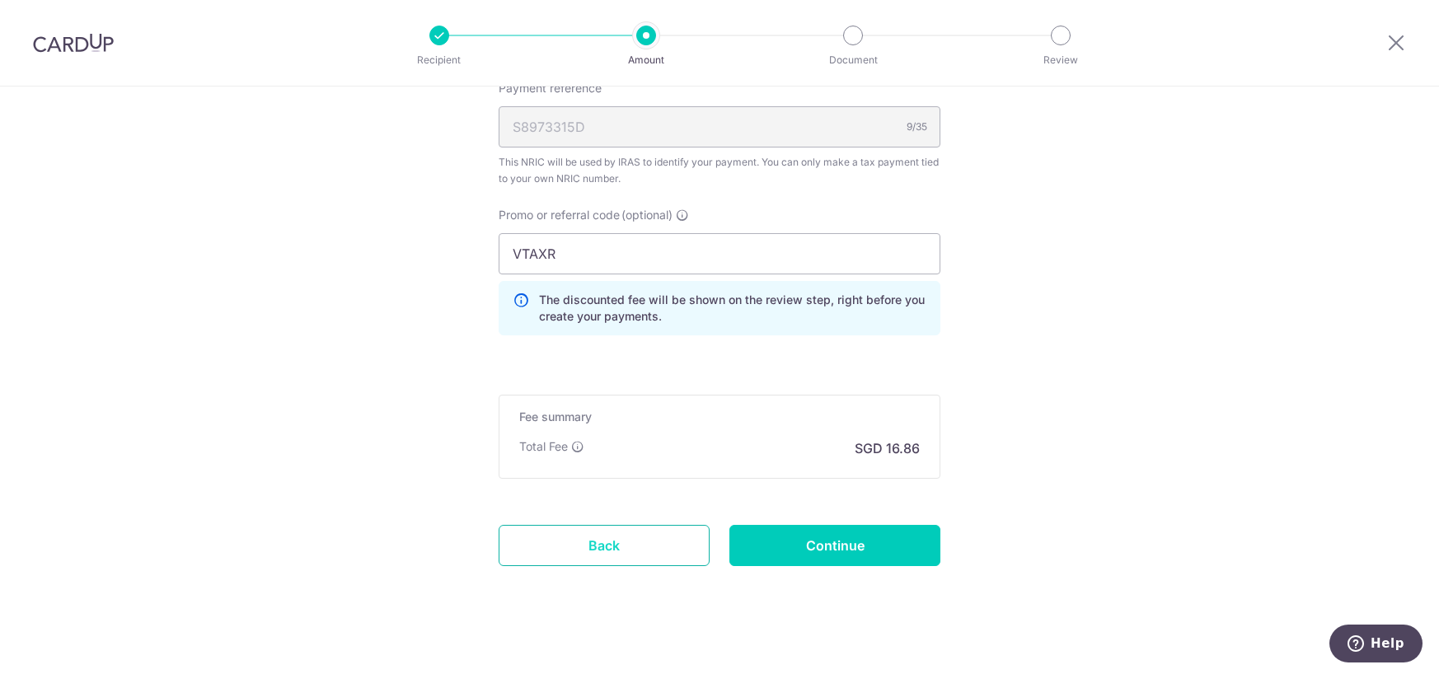
scroll to position [1272, 0]
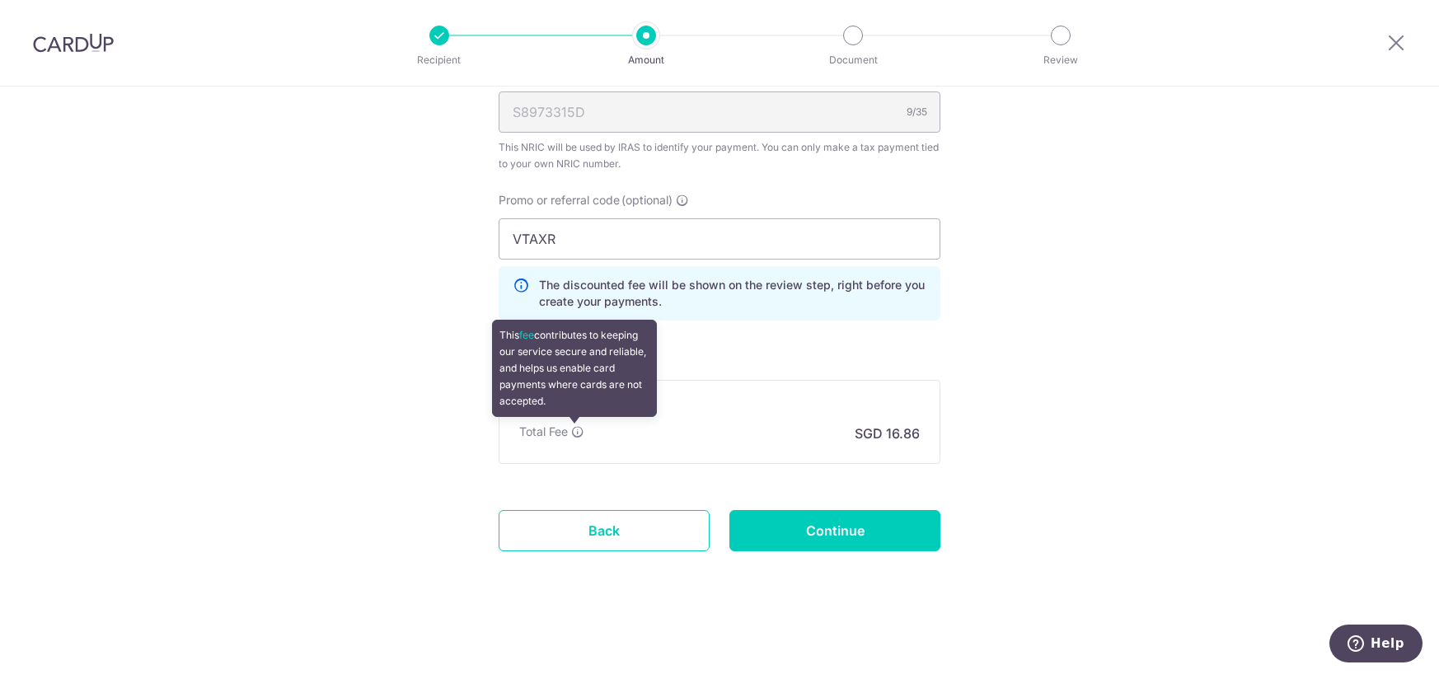
click at [577, 432] on icon at bounding box center [577, 431] width 13 height 13
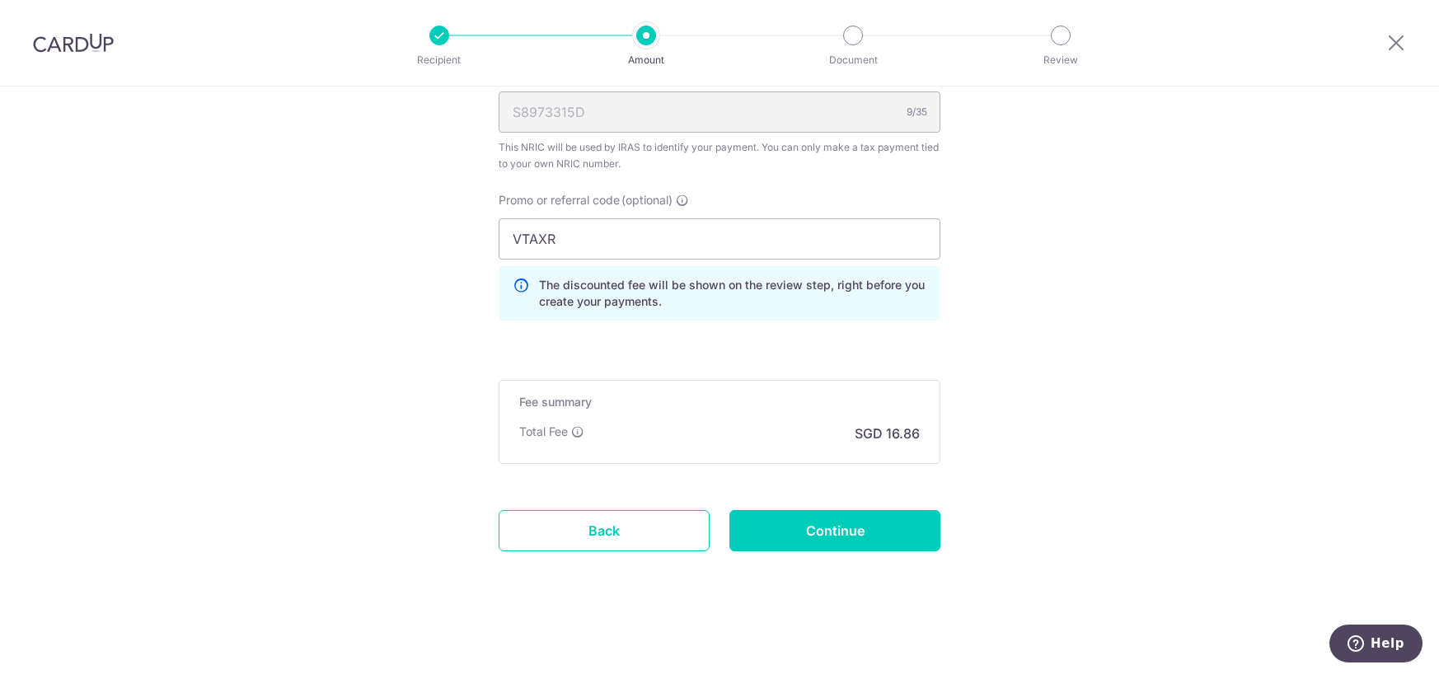
click at [759, 460] on div "Fee summary Base fee Extend fee Next-day fee Total Fee SGD 16.86" at bounding box center [720, 422] width 442 height 84
click at [792, 525] on input "Continue" at bounding box center [834, 530] width 211 height 41
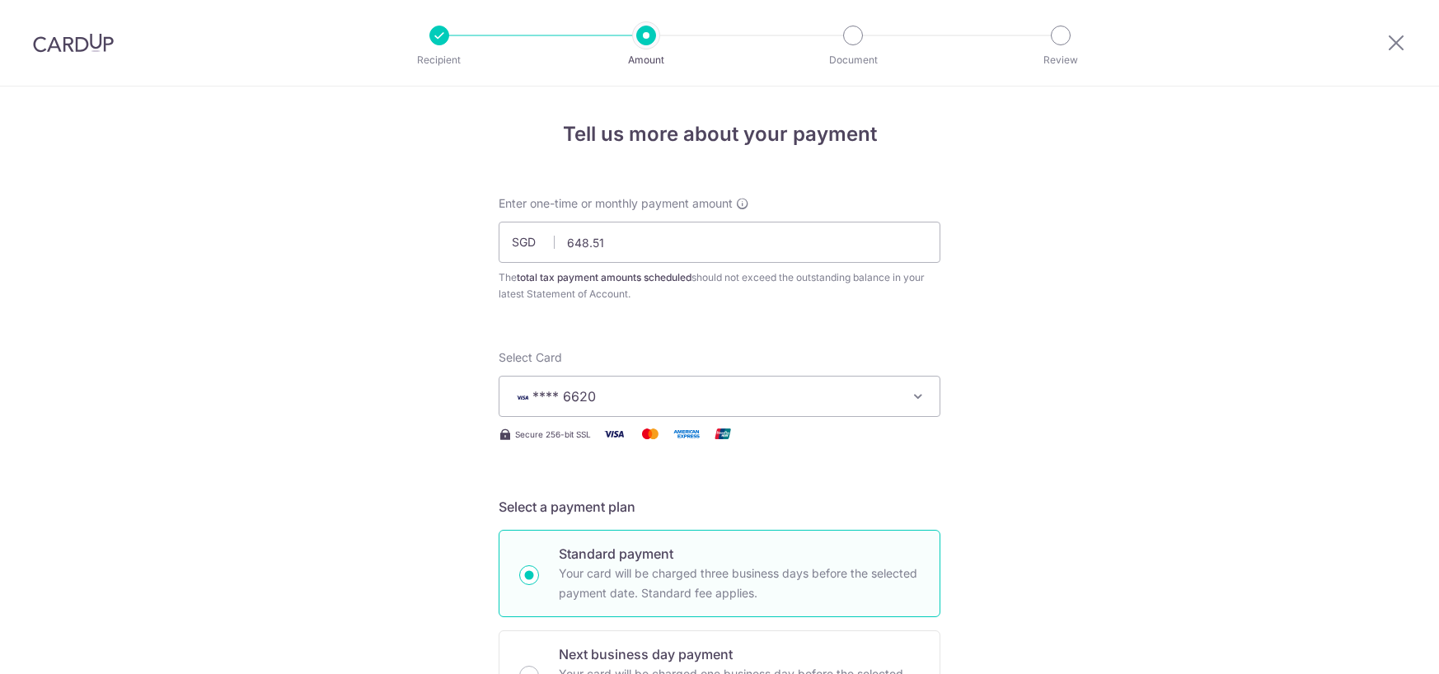
scroll to position [1040, 0]
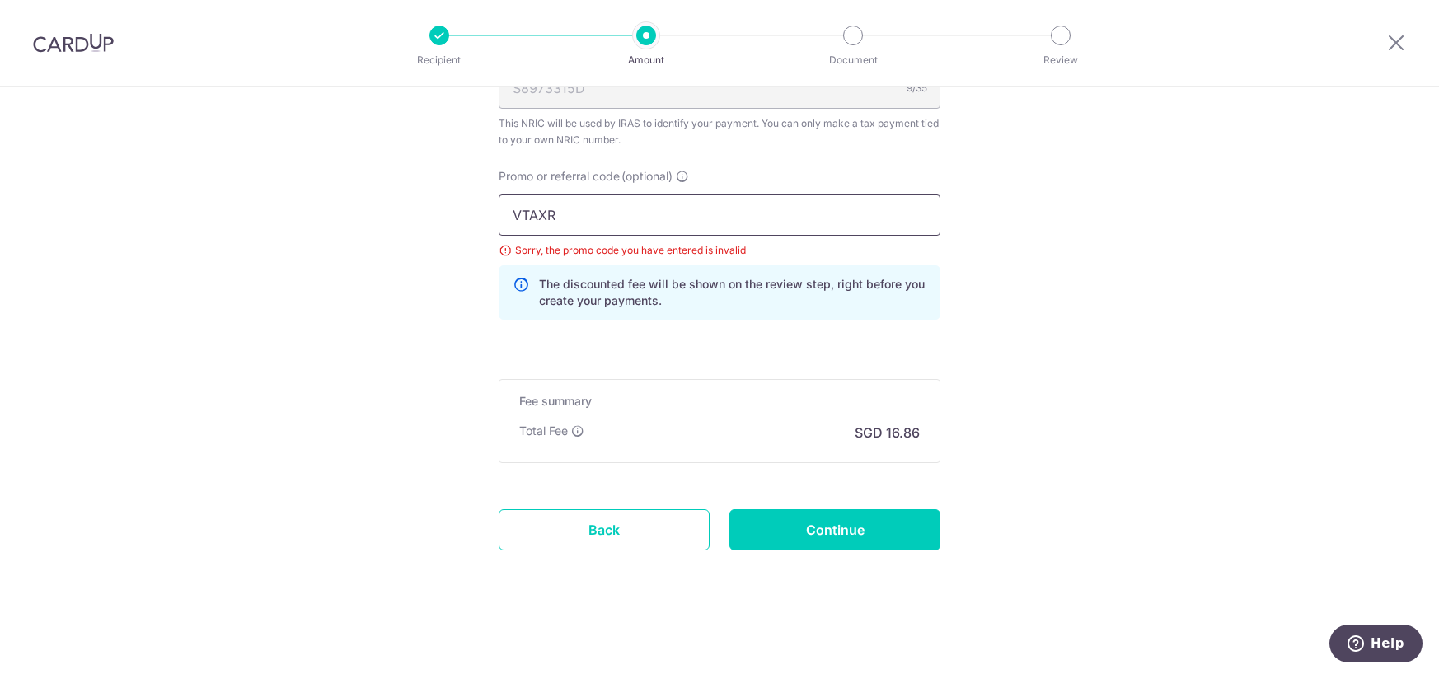
click at [542, 213] on input "VTAXR" at bounding box center [720, 214] width 442 height 41
type input "VTAX25R"
click at [838, 534] on input "Continue" at bounding box center [834, 529] width 211 height 41
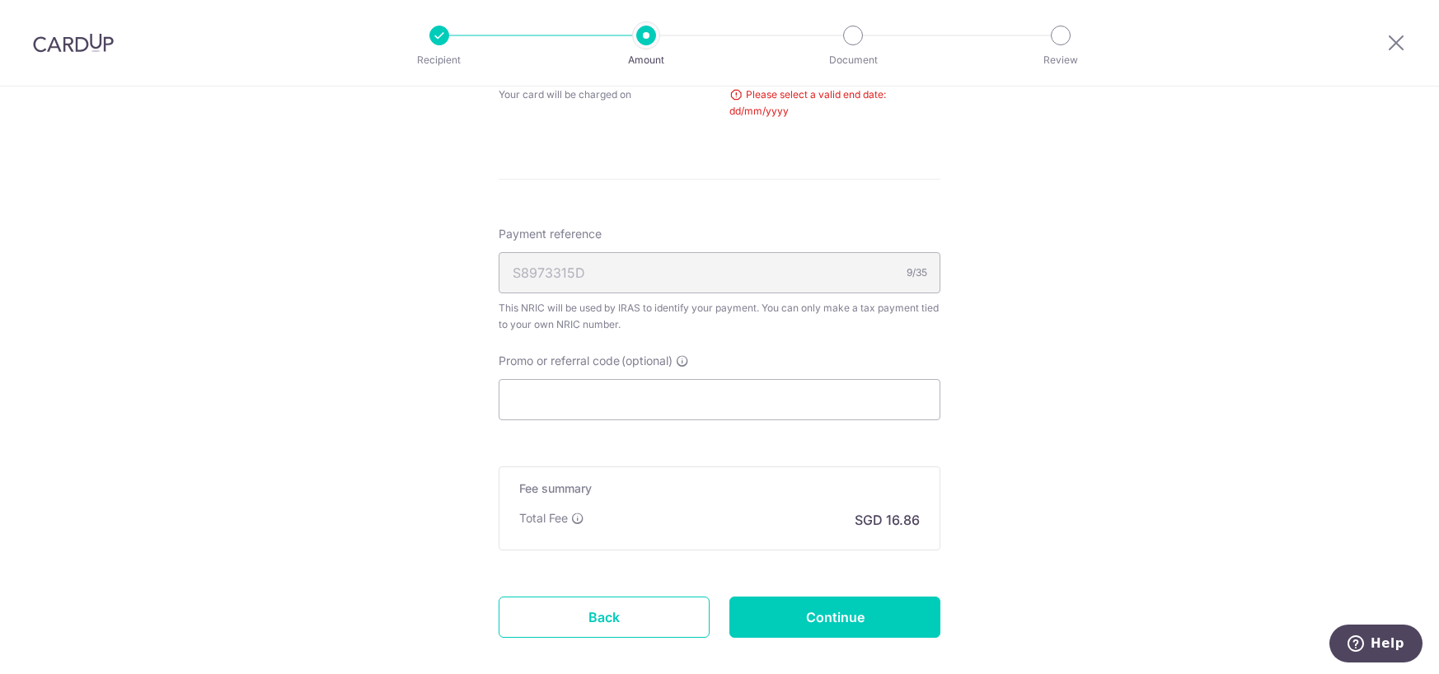
scroll to position [597, 0]
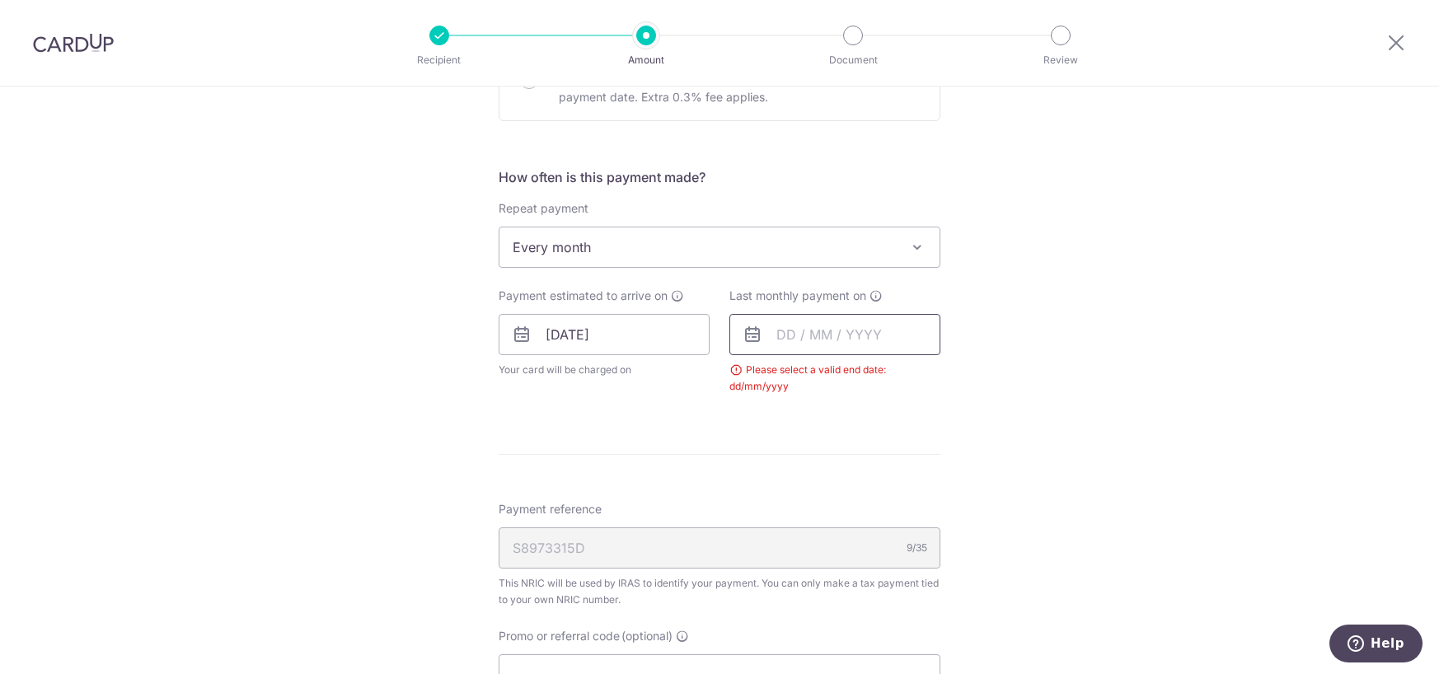
click at [795, 352] on input "text" at bounding box center [834, 334] width 211 height 41
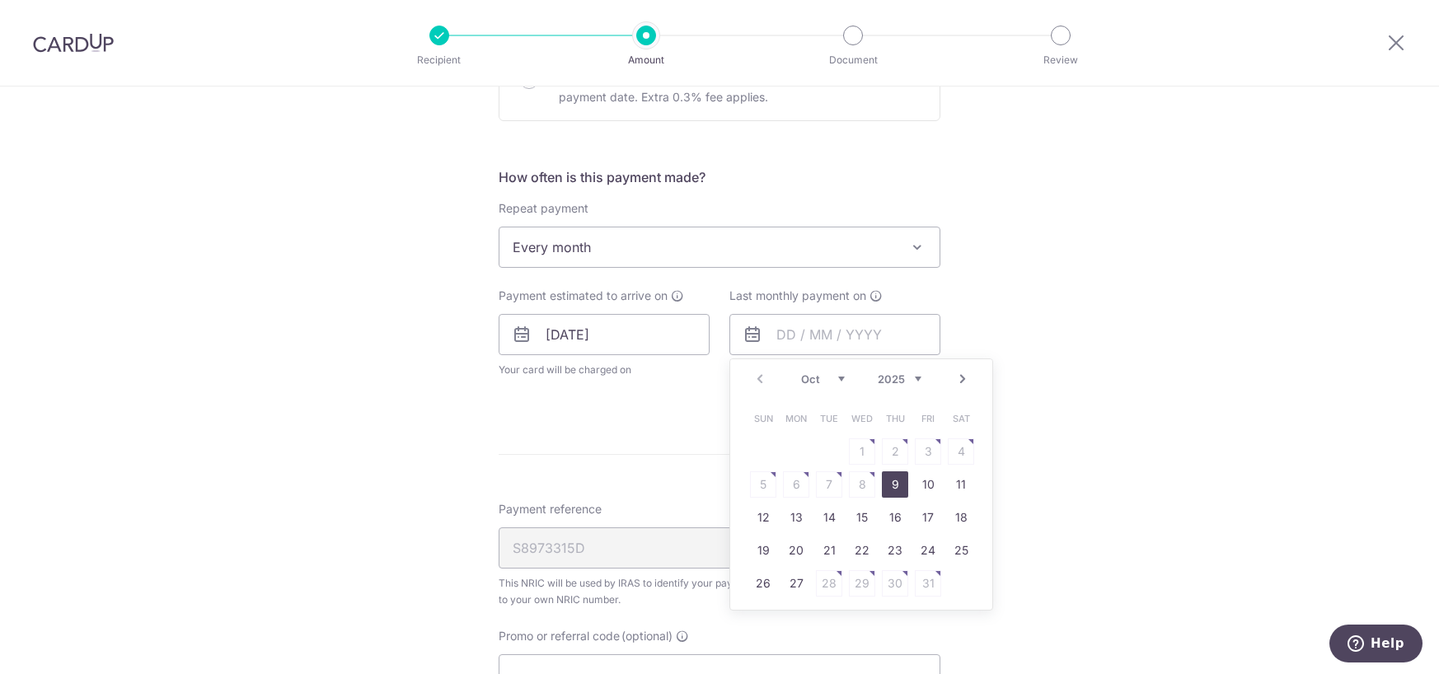
click at [954, 389] on div "Prev Next Oct Nov Dec 2025 2026" at bounding box center [861, 379] width 262 height 40
click at [953, 367] on div "Prev Next Oct Nov Dec 2025 2026" at bounding box center [861, 379] width 262 height 40
click at [953, 369] on link "Next" at bounding box center [963, 379] width 20 height 20
click at [953, 378] on link "Next" at bounding box center [963, 379] width 20 height 20
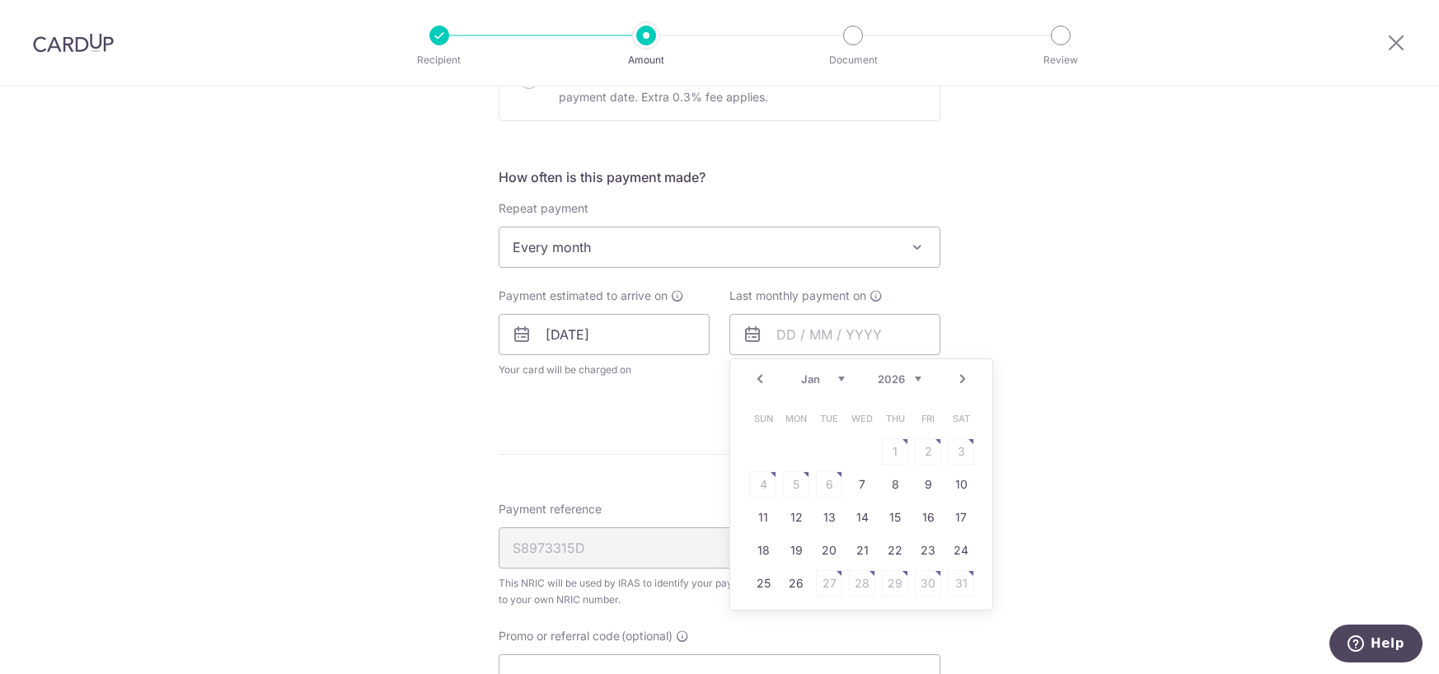
click at [953, 379] on link "Next" at bounding box center [963, 379] width 20 height 20
click at [953, 380] on link "Next" at bounding box center [963, 379] width 20 height 20
click at [757, 382] on link "Prev" at bounding box center [760, 379] width 20 height 20
click at [853, 550] on link "25" at bounding box center [862, 550] width 26 height 26
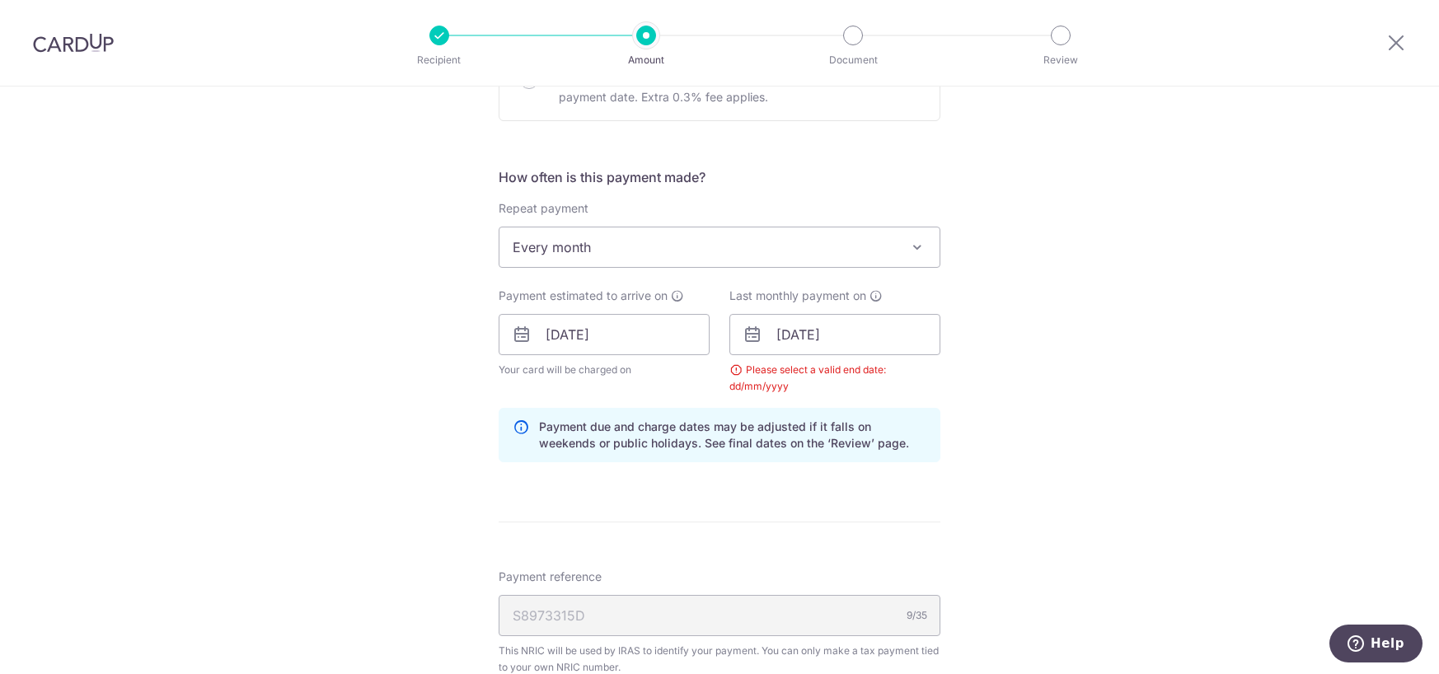
click at [871, 459] on div "Payment due and charge dates may be adjusted if it falls on weekends or public …" at bounding box center [720, 435] width 442 height 54
click at [794, 387] on div "Please select a valid end date: dd/mm/yyyy" at bounding box center [834, 378] width 211 height 33
click at [896, 332] on input "25/03/2026" at bounding box center [834, 334] width 211 height 41
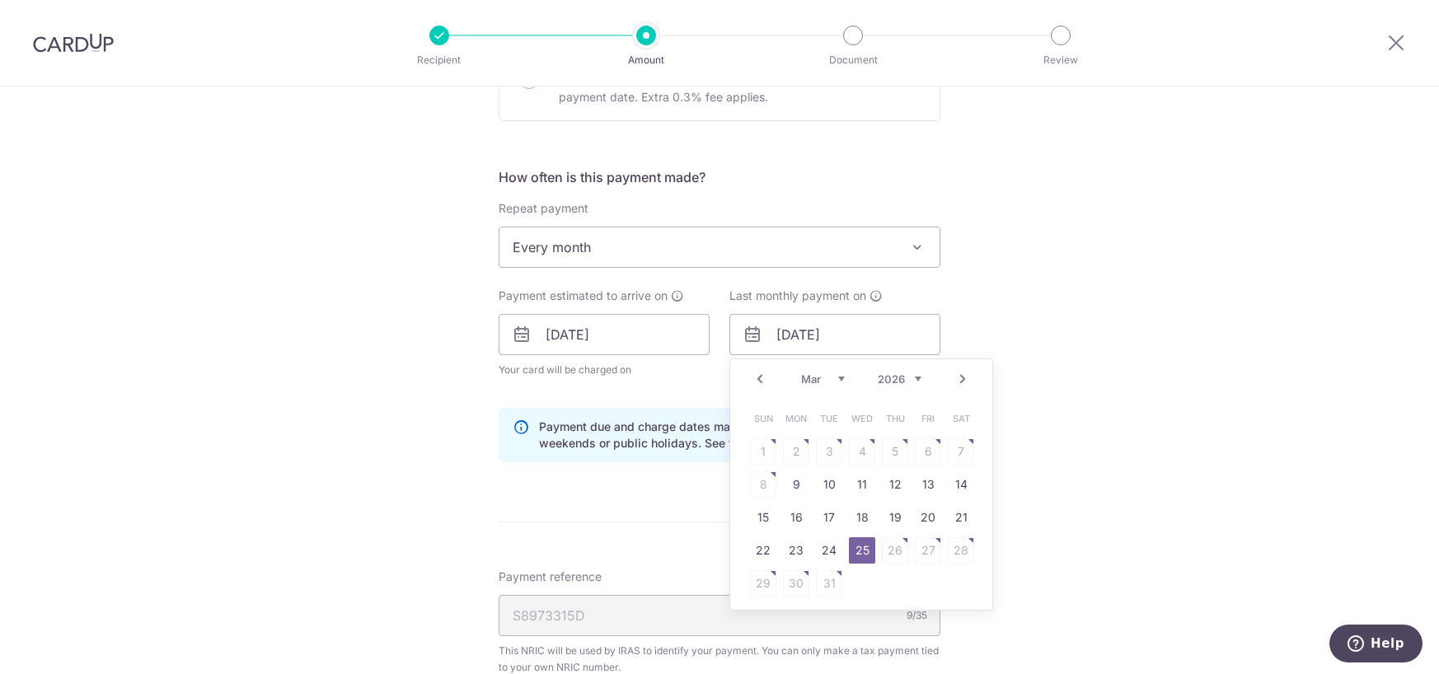
click at [1076, 477] on div "Tell us more about your payment Enter one-time or monthly payment amount SGD 64…" at bounding box center [719, 297] width 1439 height 1614
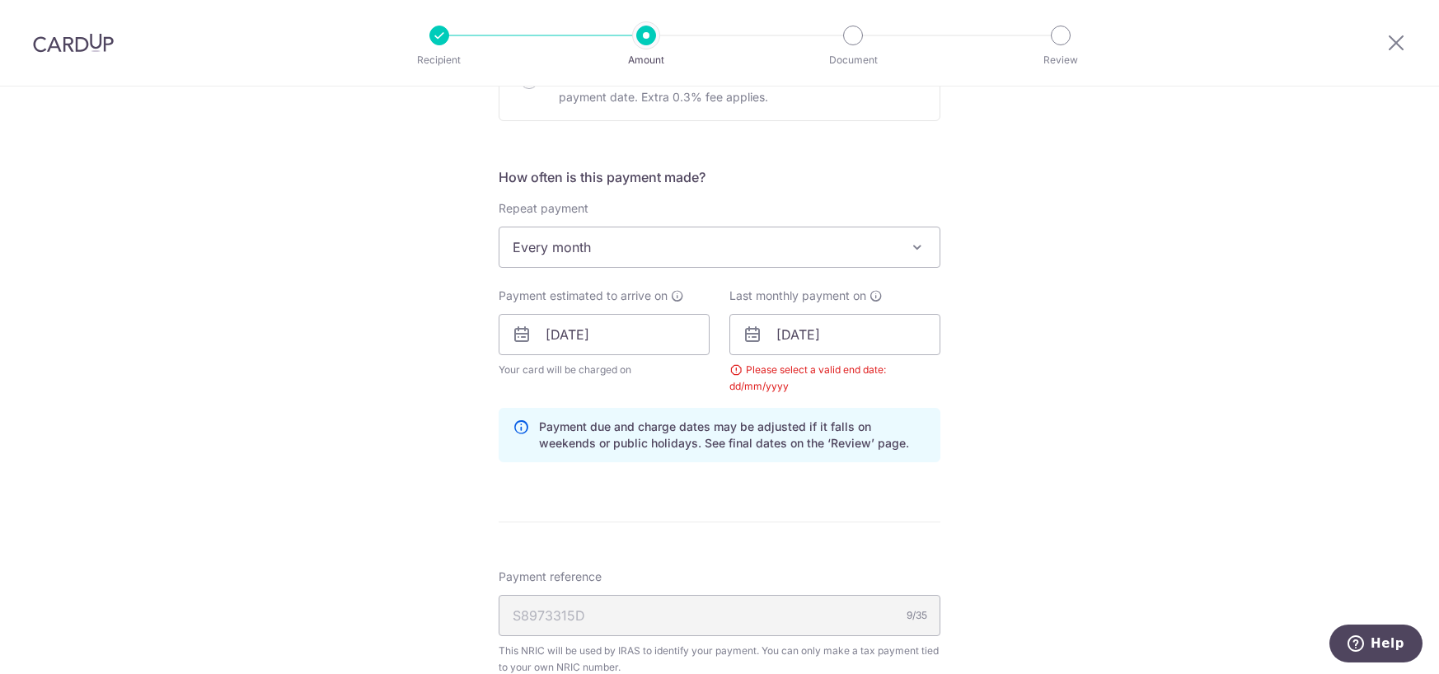
drag, startPoint x: 775, startPoint y: 438, endPoint x: 762, endPoint y: 427, distance: 16.9
click at [761, 427] on p "Payment due and charge dates may be adjusted if it falls on weekends or public …" at bounding box center [732, 435] width 387 height 33
click at [821, 324] on input "25/03/2026" at bounding box center [834, 334] width 211 height 41
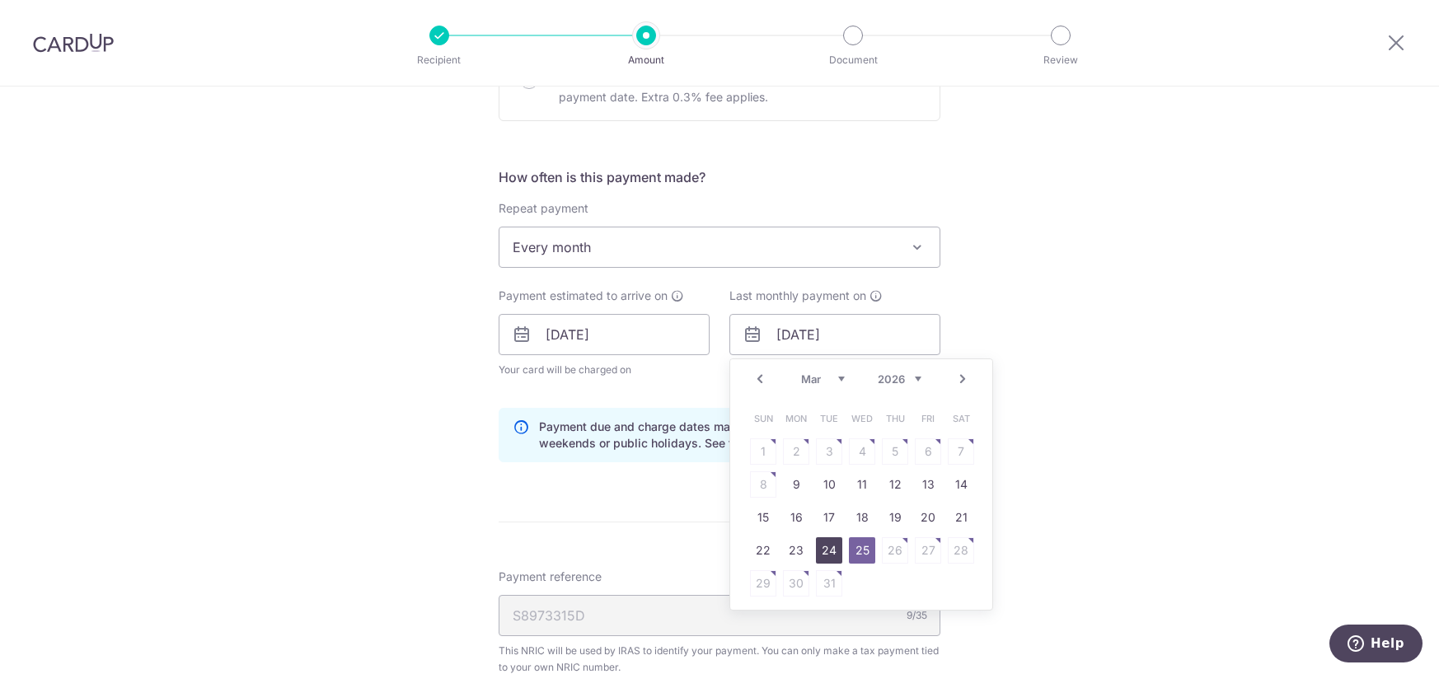
click at [817, 541] on link "24" at bounding box center [829, 550] width 26 height 26
type input "24/03/2026"
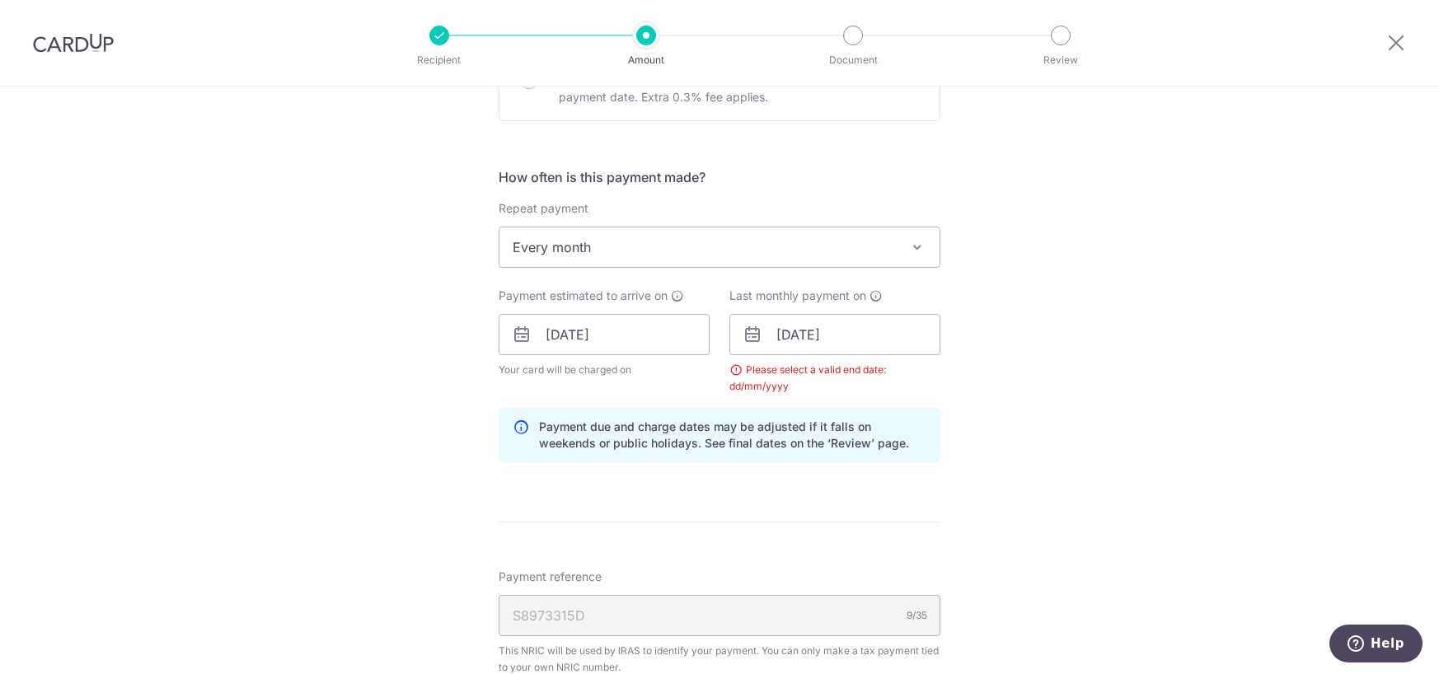
click at [911, 563] on form "Enter one-time or monthly payment amount SGD 648.51 648.51 The total tax paymen…" at bounding box center [720, 313] width 442 height 1428
click at [856, 338] on input "24/03/2026" at bounding box center [834, 334] width 211 height 41
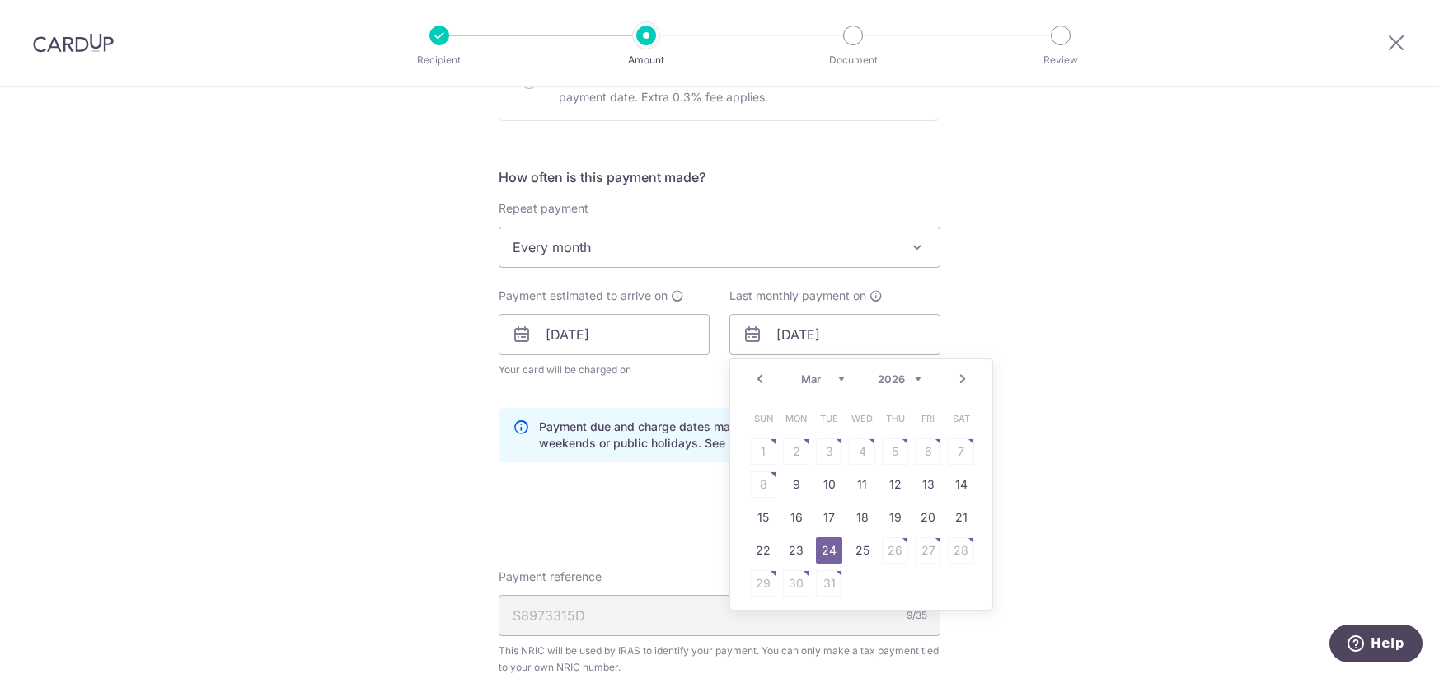
click at [1299, 469] on div "Tell us more about your payment Enter one-time or monthly payment amount SGD 64…" at bounding box center [719, 297] width 1439 height 1614
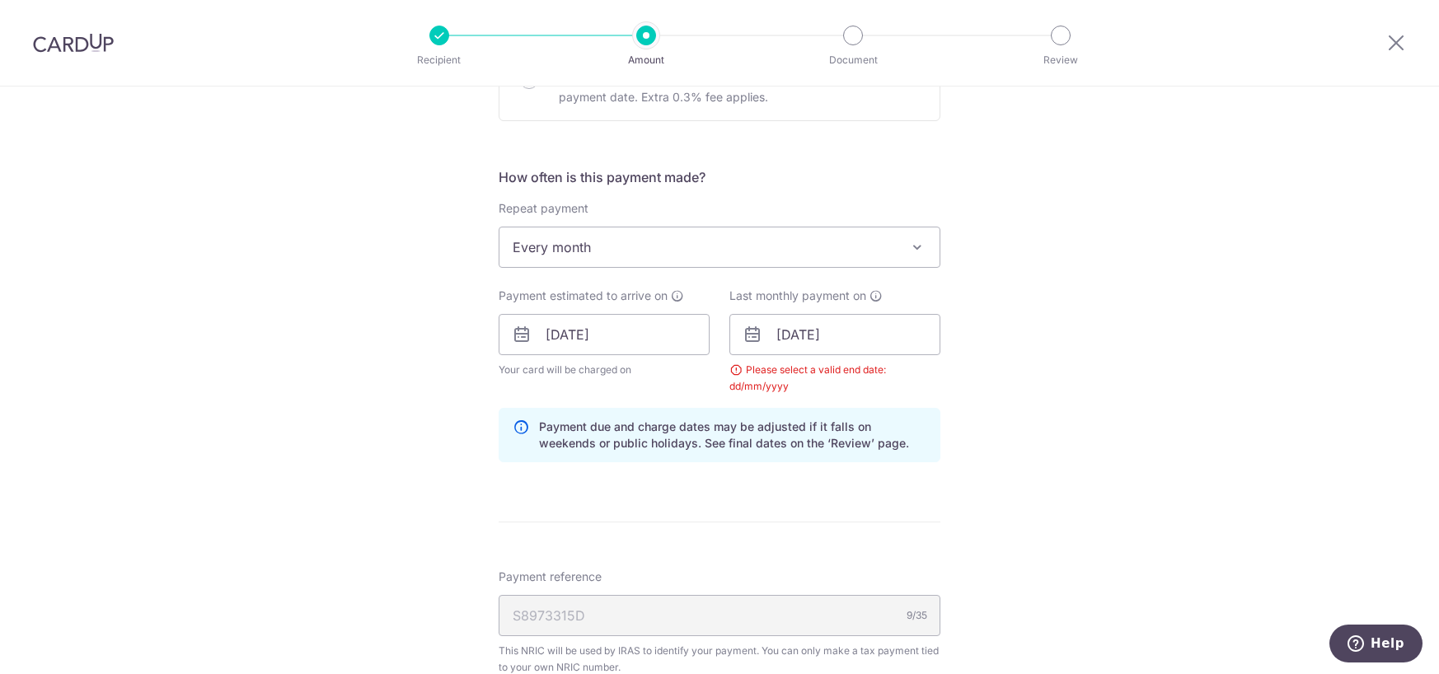
scroll to position [872, 0]
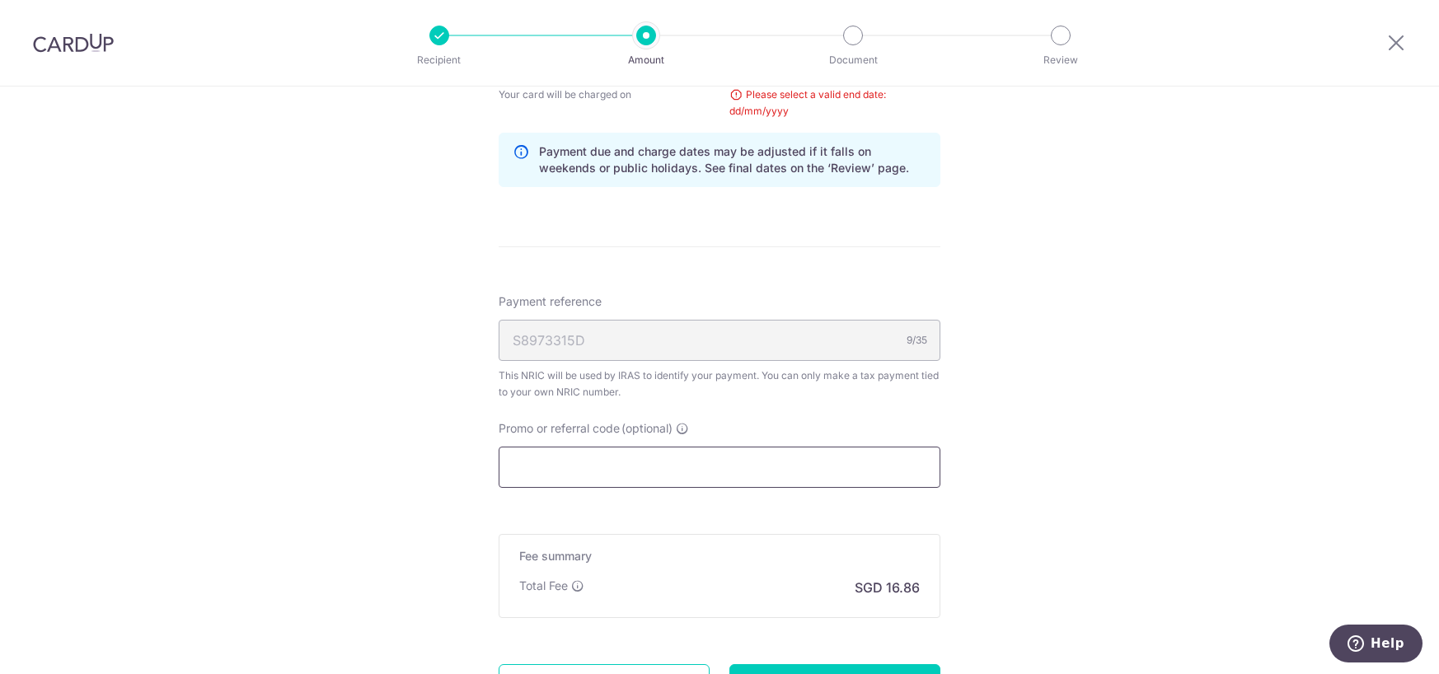
click at [707, 452] on input "Promo or referral code (optional)" at bounding box center [720, 467] width 442 height 41
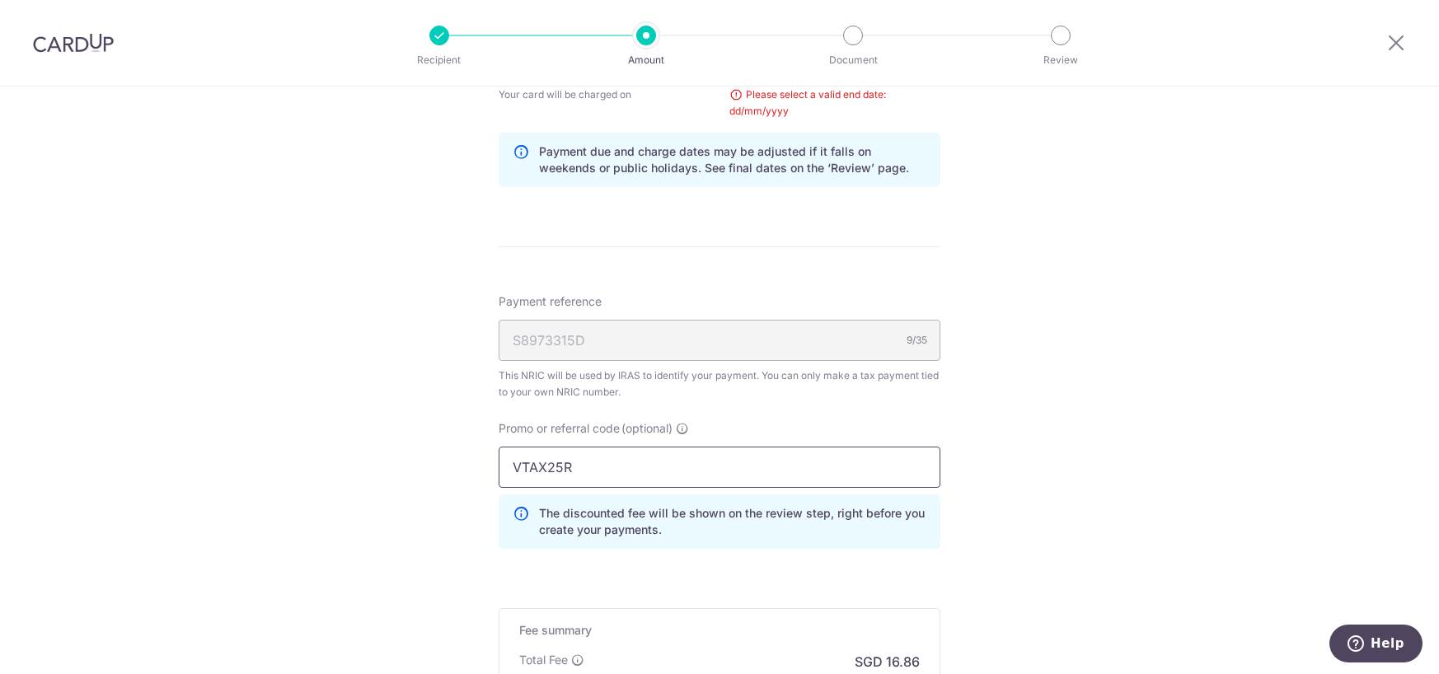
scroll to position [1100, 0]
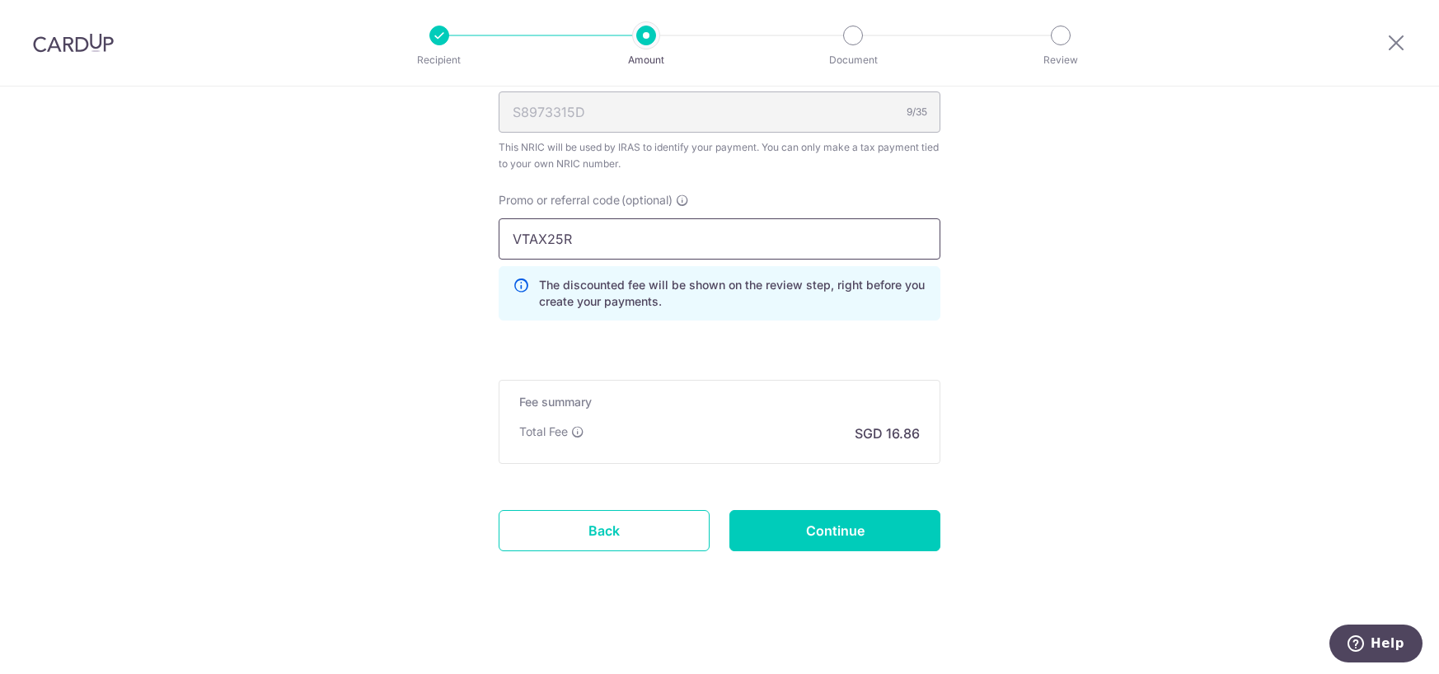
type input "VTAX25R"
click at [672, 382] on div "Fee summary Base fee Extend fee Next-day fee Total Fee SGD 16.86" at bounding box center [720, 422] width 442 height 84
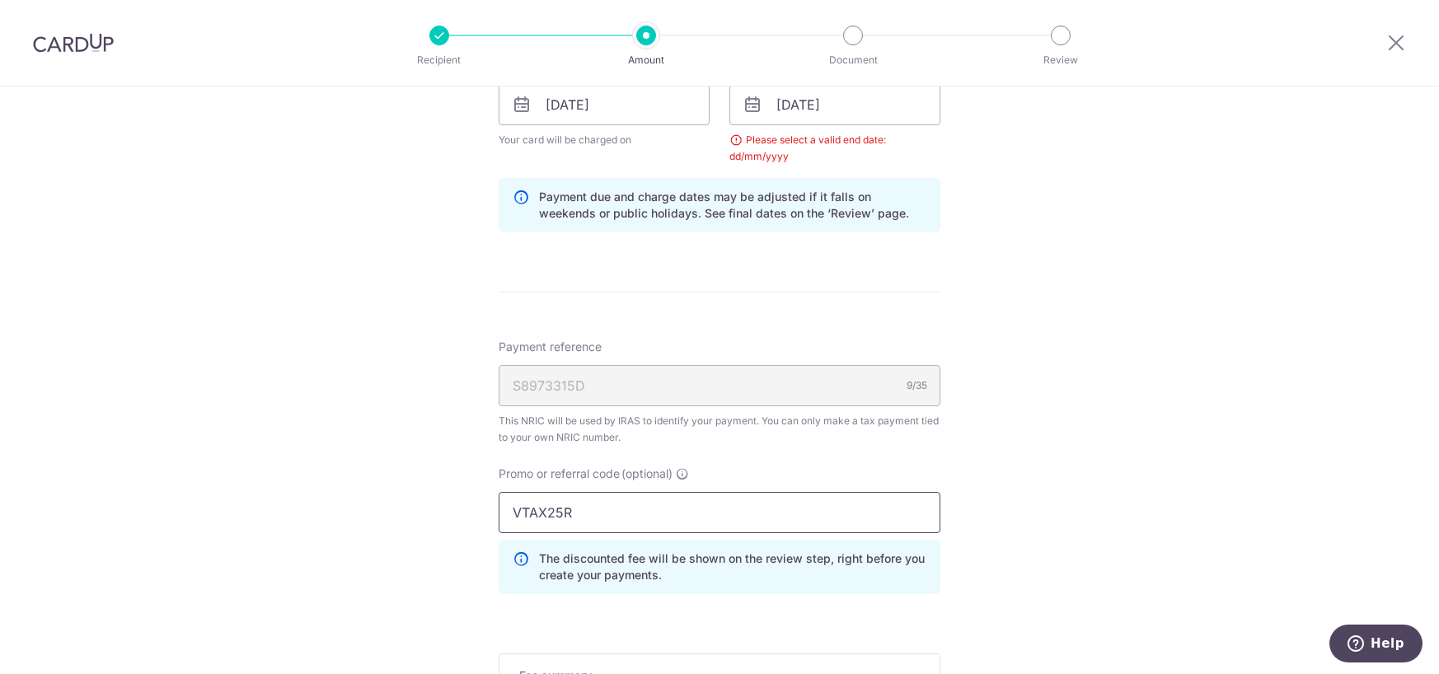
scroll to position [825, 0]
click at [715, 464] on div "Payment reference S8973315D 9/35 This NRIC will be used by IRAS to identify you…" at bounding box center [720, 474] width 442 height 269
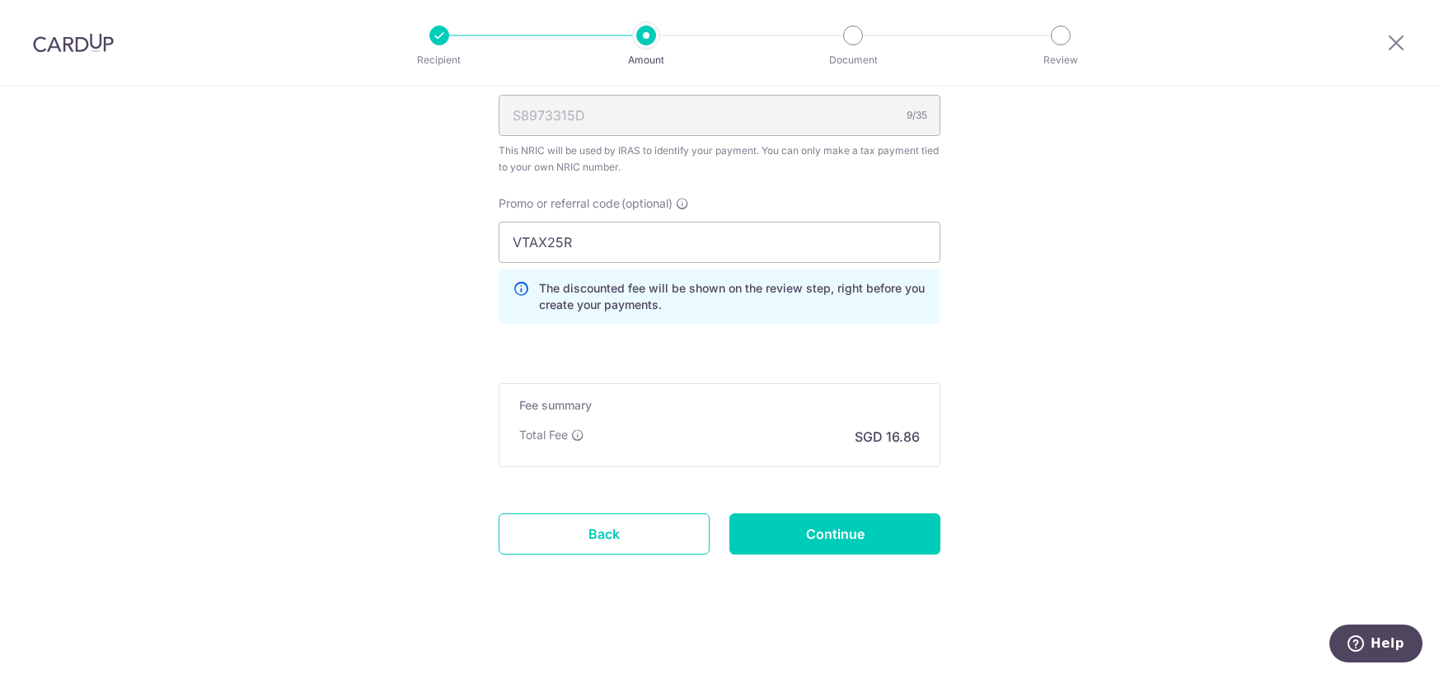
scroll to position [1100, 0]
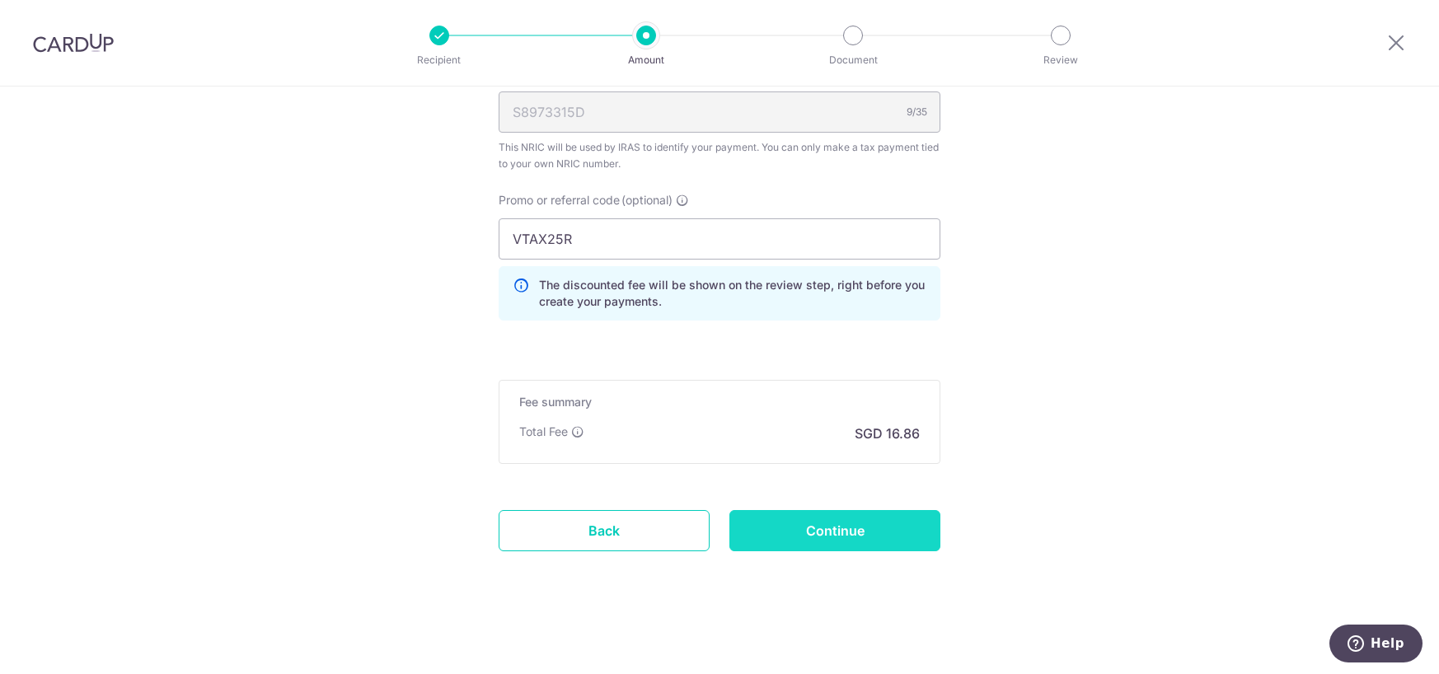
click at [839, 515] on input "Continue" at bounding box center [834, 530] width 211 height 41
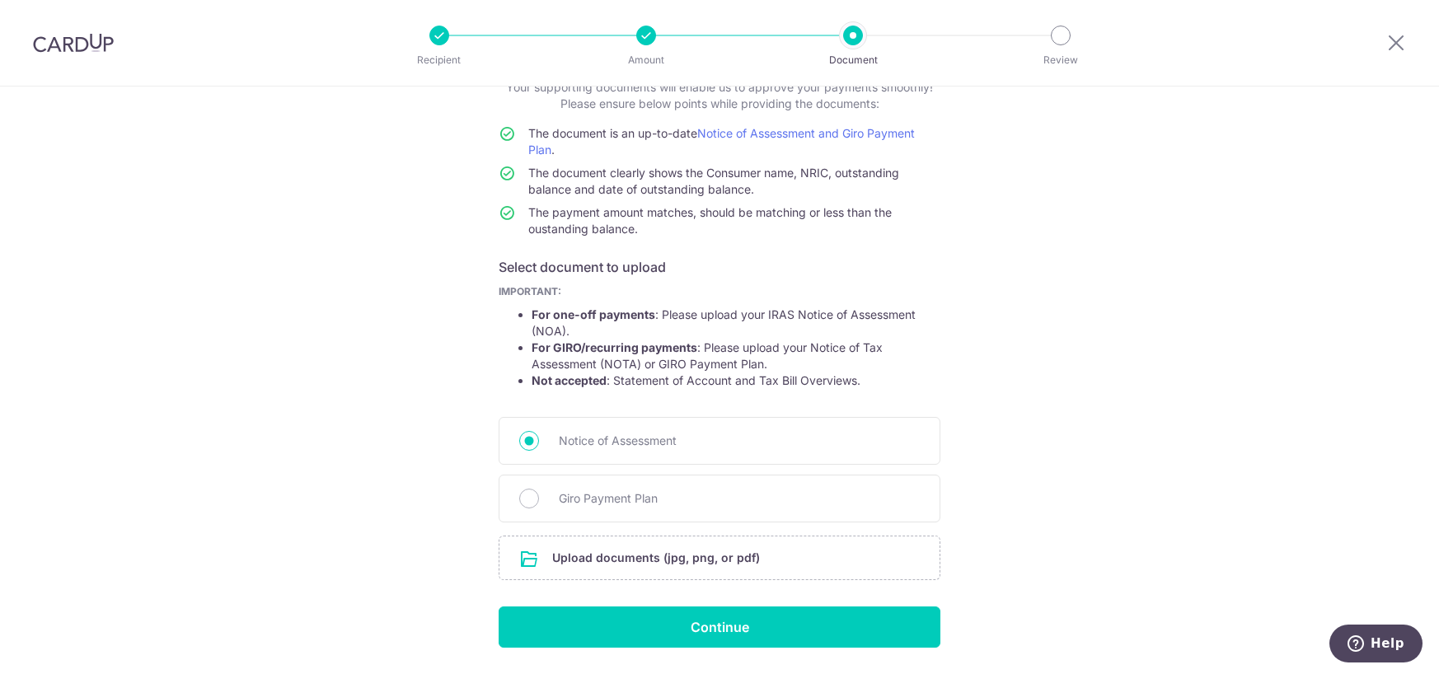
scroll to position [166, 0]
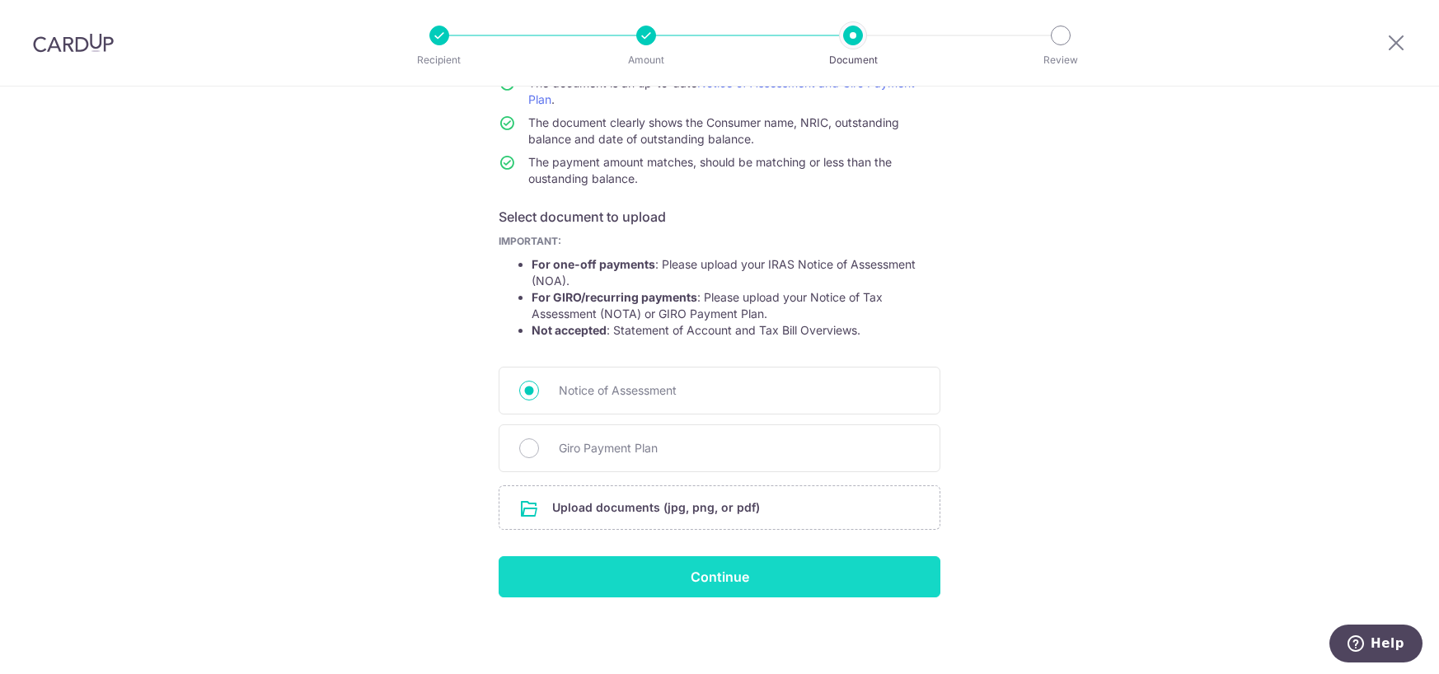
click at [630, 556] on input "Continue" at bounding box center [720, 576] width 442 height 41
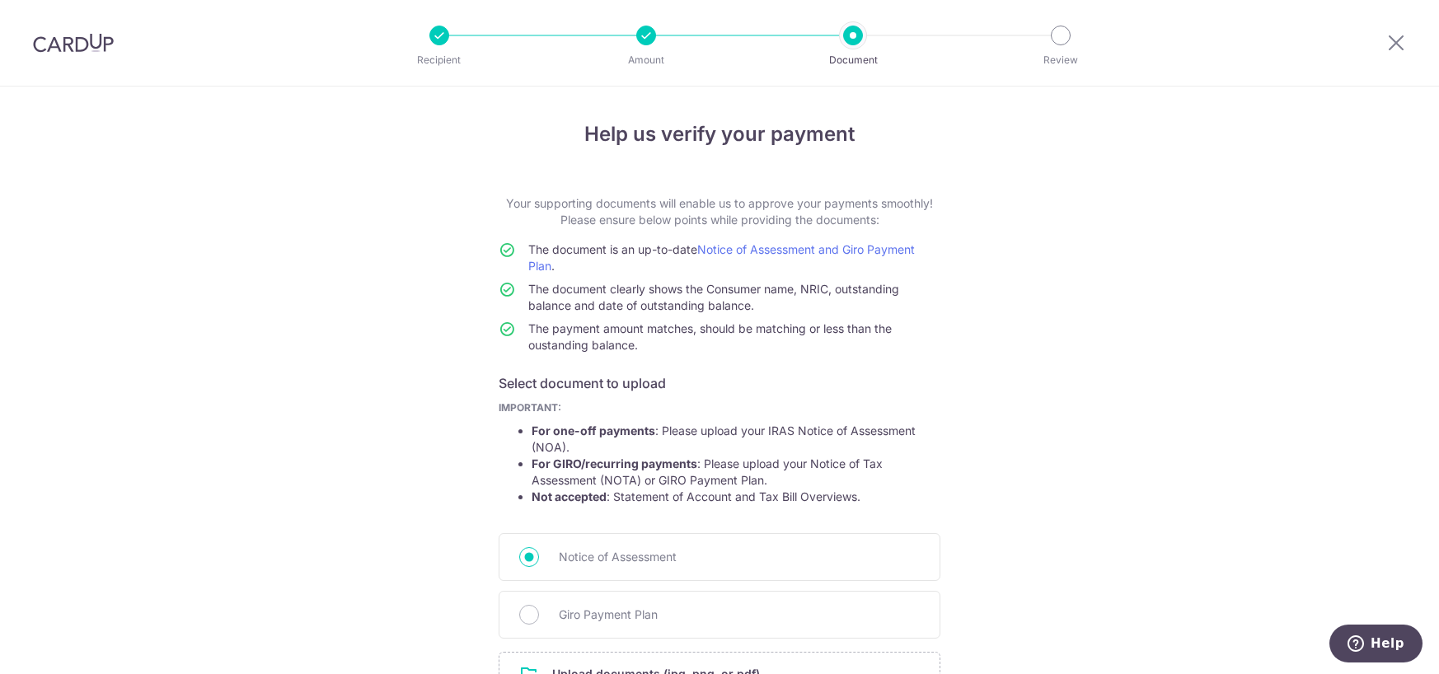
scroll to position [190, 0]
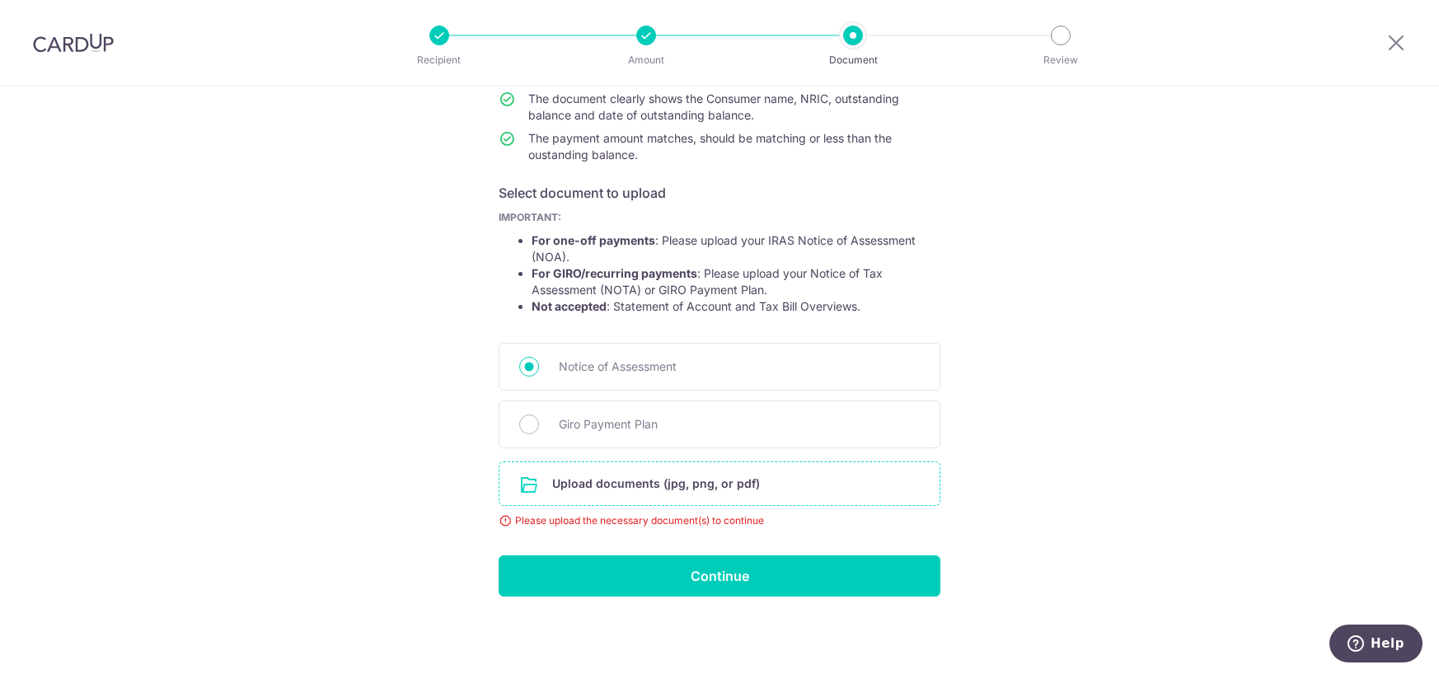
click at [683, 488] on input "file" at bounding box center [719, 483] width 440 height 43
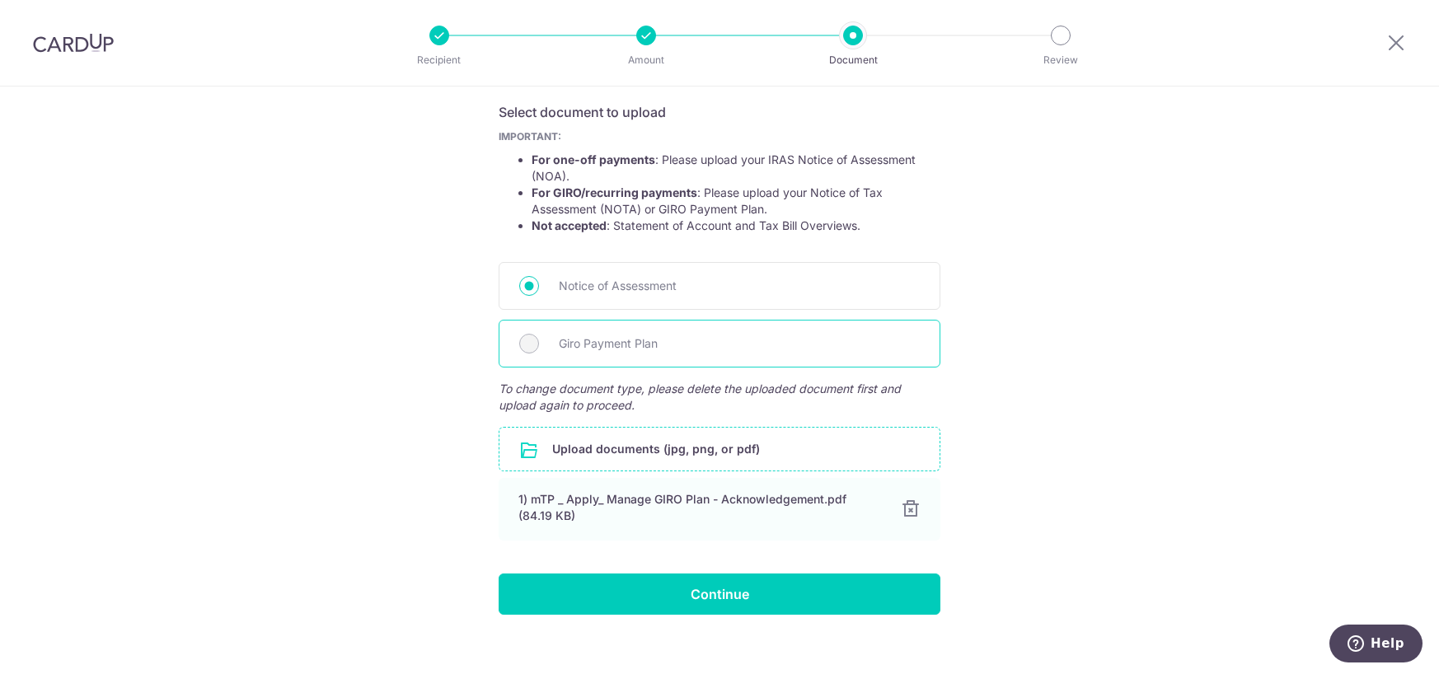
scroll to position [288, 0]
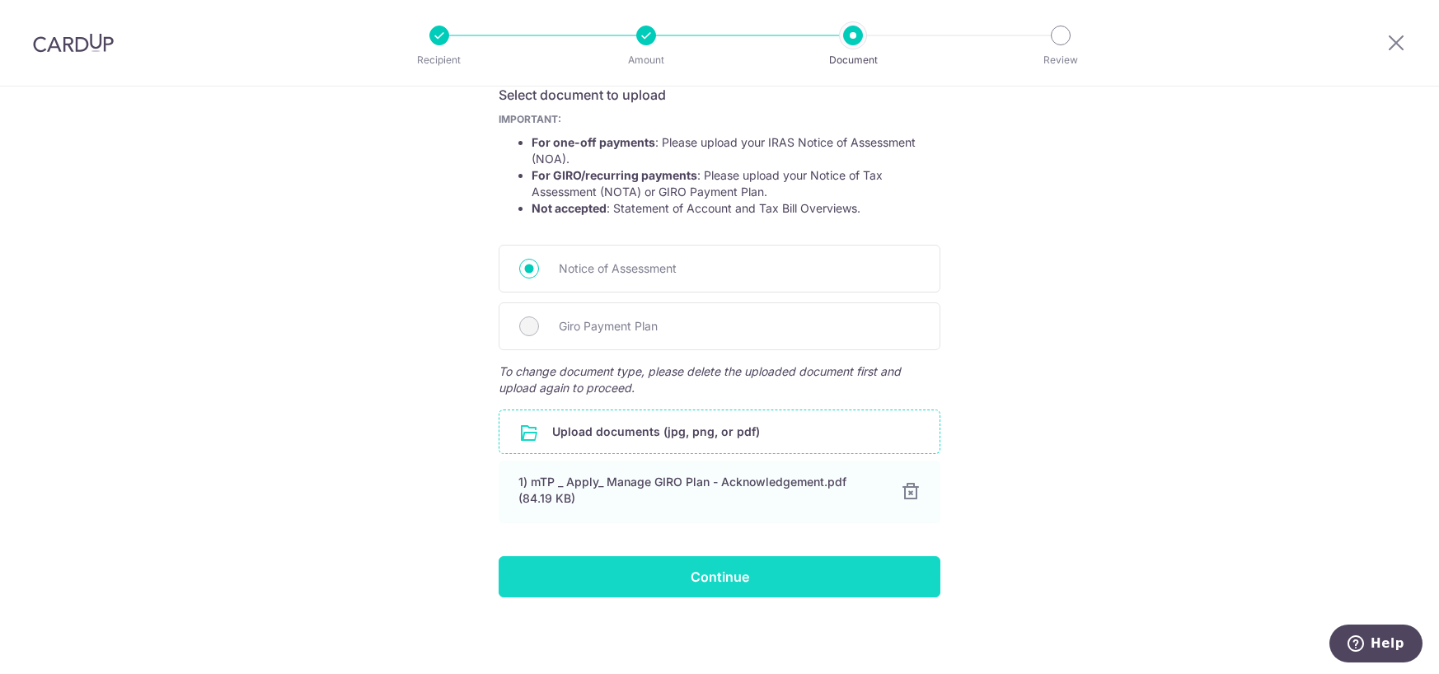
click at [757, 588] on input "Continue" at bounding box center [720, 576] width 442 height 41
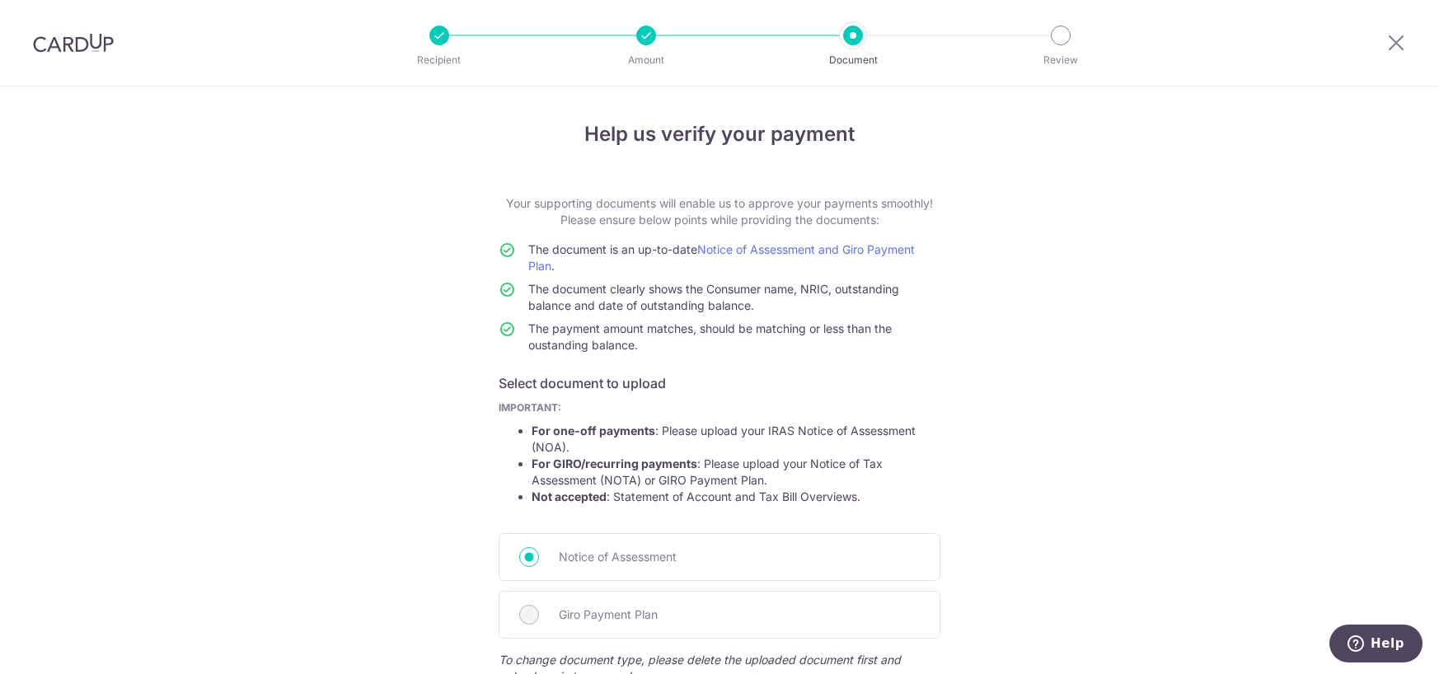
scroll to position [275, 0]
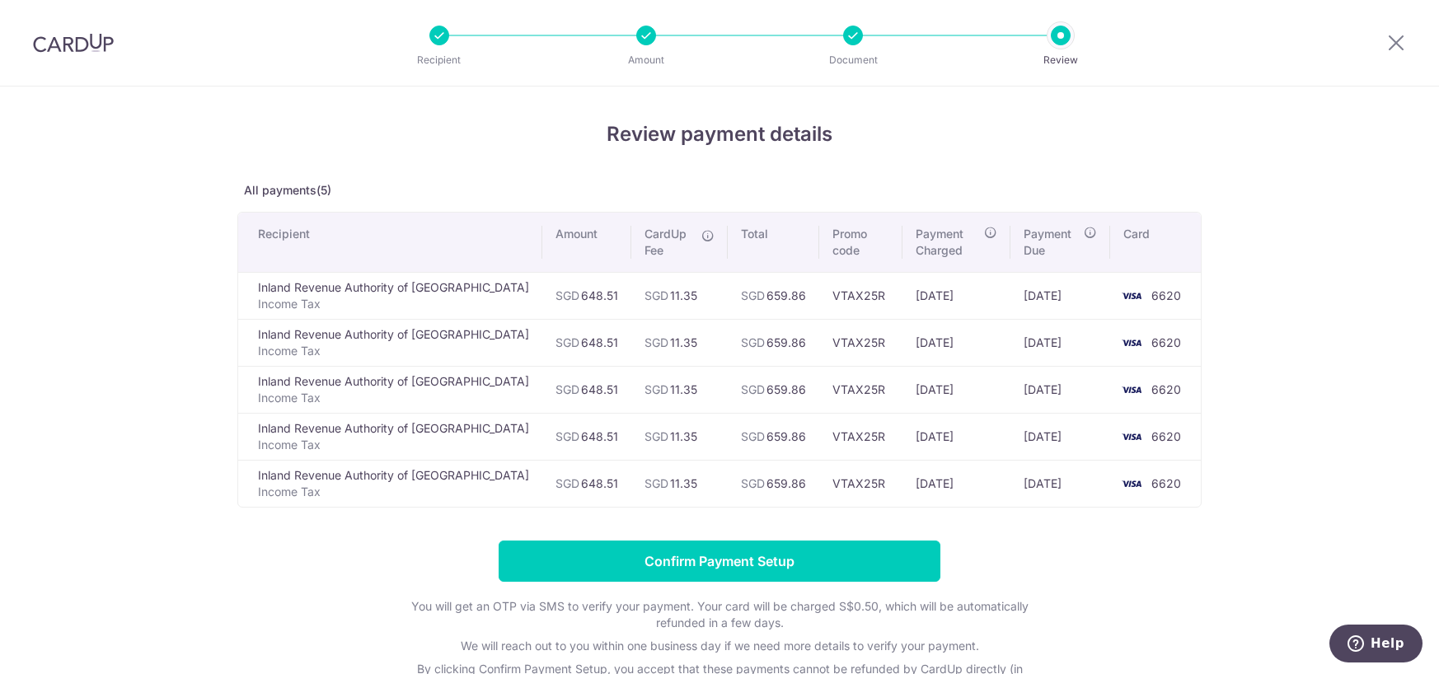
scroll to position [132, 0]
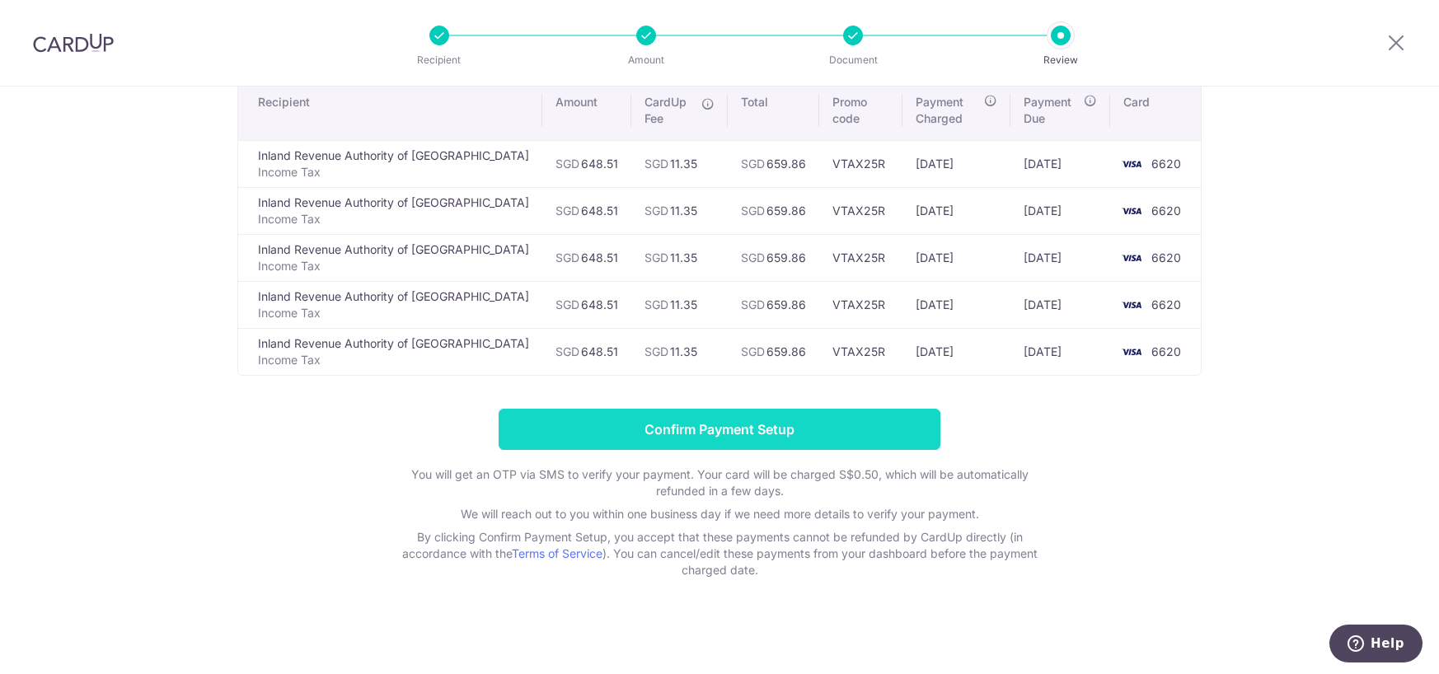
click at [824, 437] on input "Confirm Payment Setup" at bounding box center [720, 429] width 442 height 41
